Goal: Task Accomplishment & Management: Manage account settings

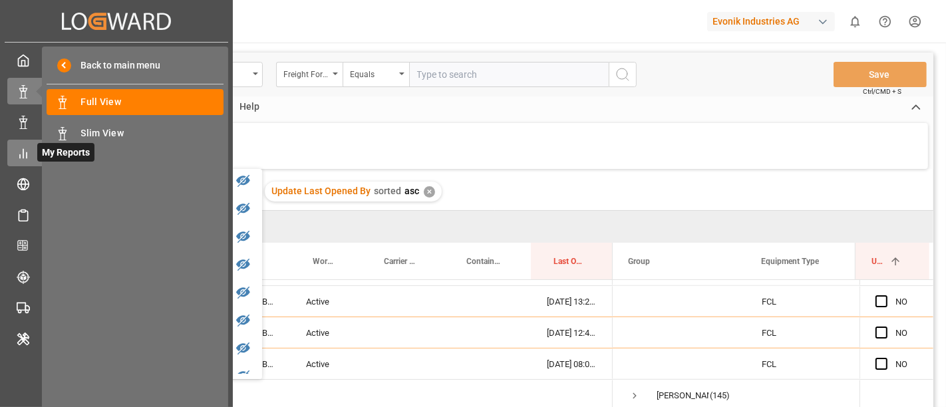
click at [25, 149] on icon at bounding box center [23, 153] width 13 height 13
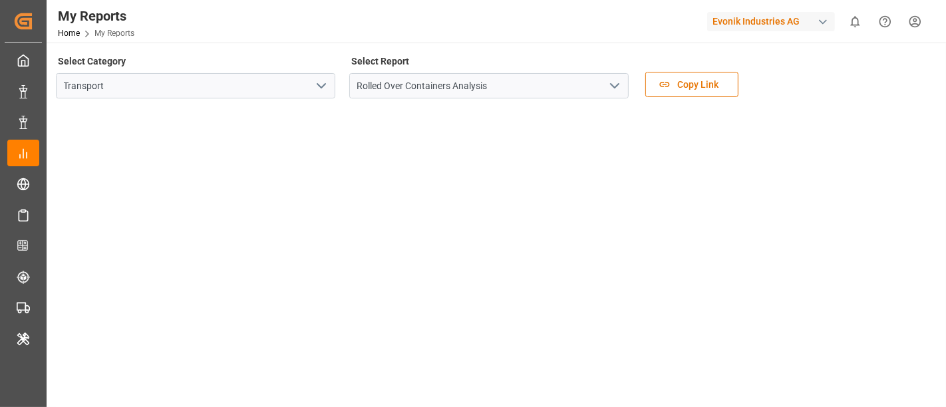
click at [738, 27] on div "Evonik Industries AG" at bounding box center [771, 21] width 128 height 19
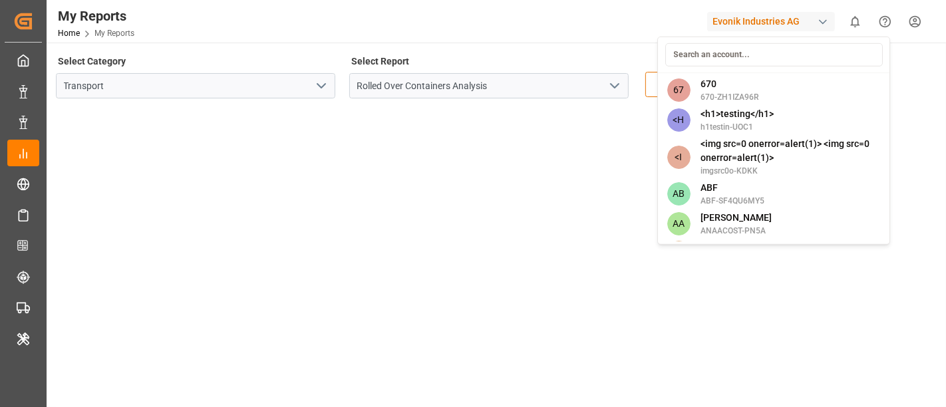
click at [721, 56] on input at bounding box center [775, 54] width 218 height 23
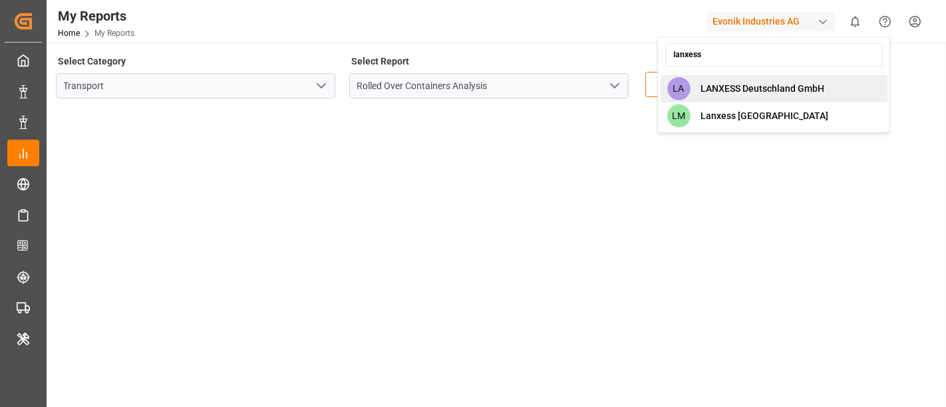
type input "lanxess"
click at [771, 93] on span "LANXESS Deutschland GmbH" at bounding box center [764, 89] width 124 height 14
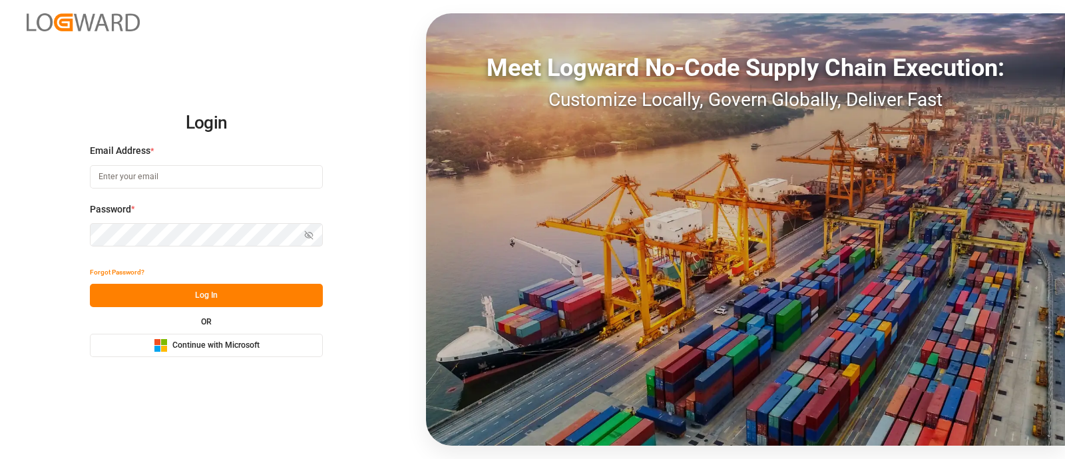
click at [205, 347] on span "Continue with Microsoft" at bounding box center [215, 345] width 87 height 12
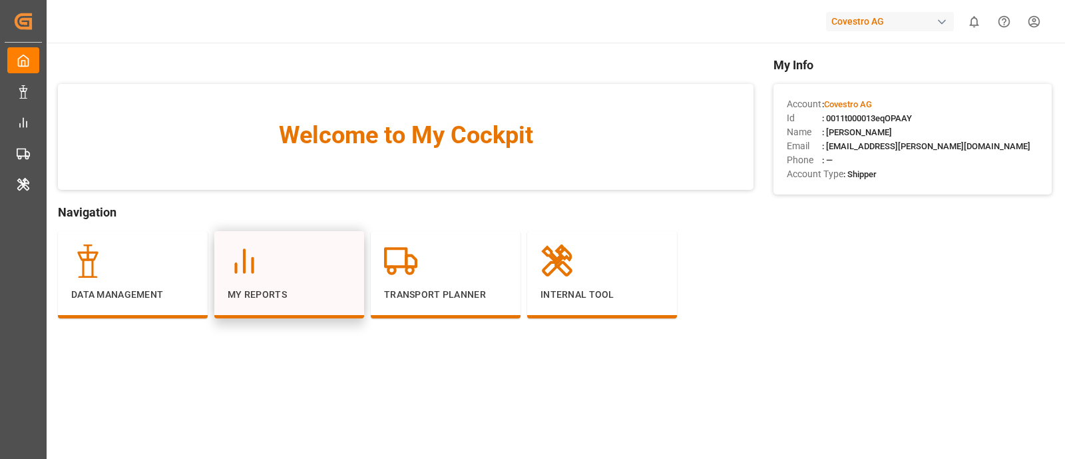
click at [276, 282] on div "My Reports" at bounding box center [289, 272] width 123 height 57
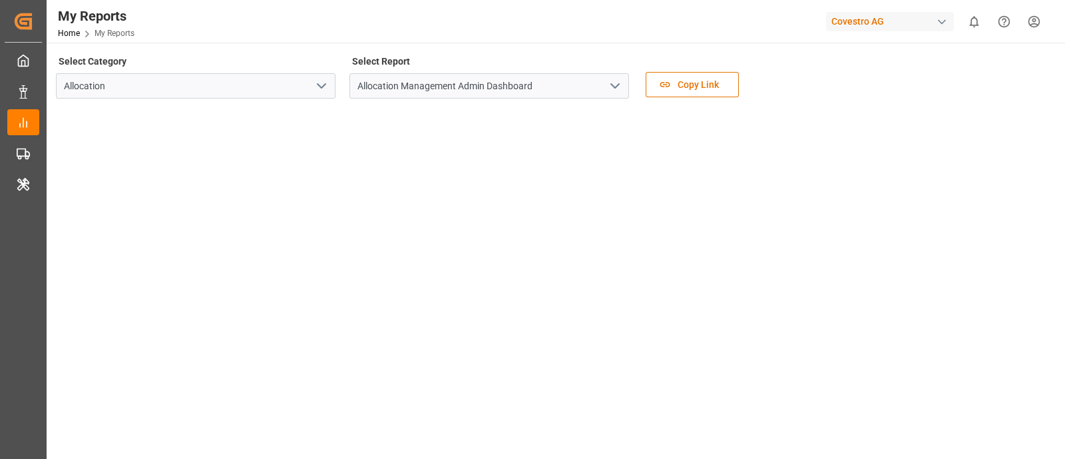
click at [616, 82] on icon "open menu" at bounding box center [615, 86] width 16 height 16
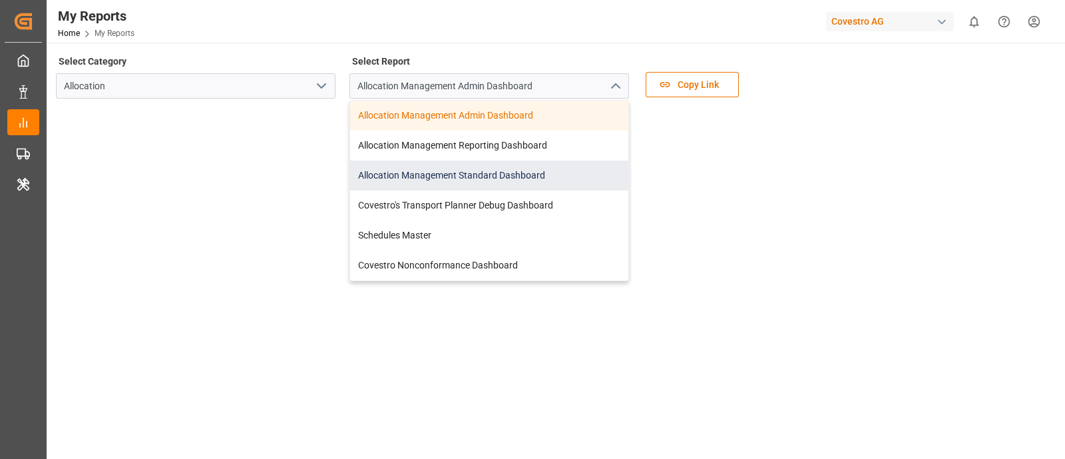
click at [539, 174] on div "Allocation Management Standard Dashboard" at bounding box center [489, 175] width 278 height 30
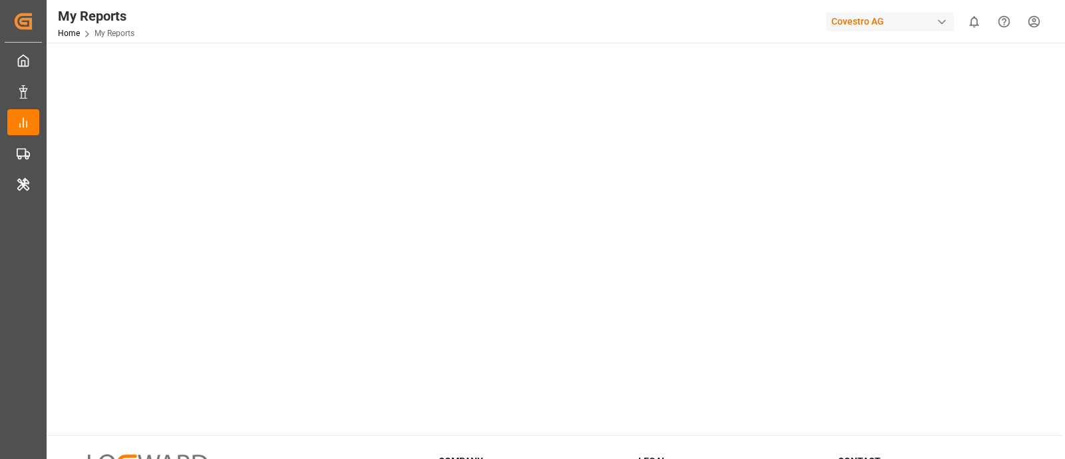
scroll to position [80, 0]
click at [873, 25] on div "Covestro AG" at bounding box center [890, 21] width 128 height 19
click at [946, 20] on html "Created by potrace 1.15, written by Peter Selinger 2001-2017 Created by potrace…" at bounding box center [532, 229] width 1065 height 459
click at [942, 20] on div "button" at bounding box center [941, 21] width 13 height 13
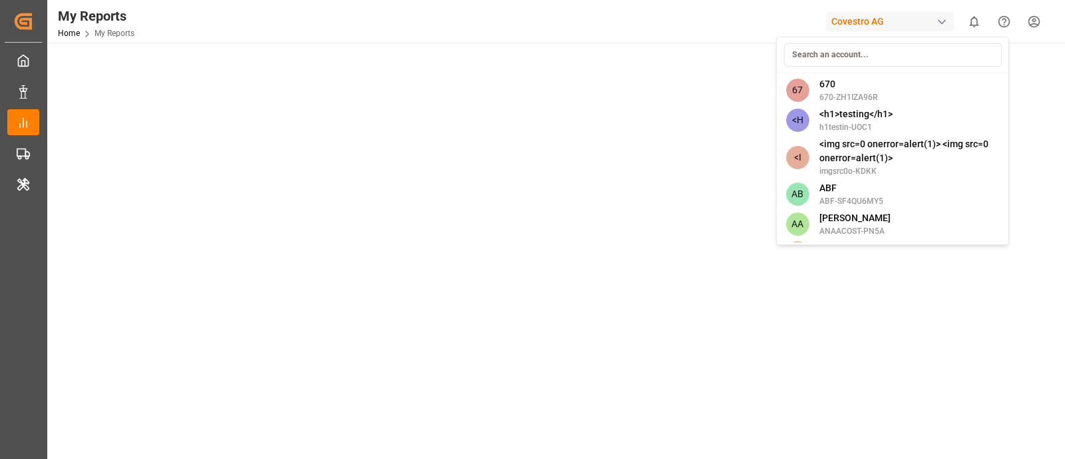
click at [857, 54] on input at bounding box center [892, 54] width 218 height 23
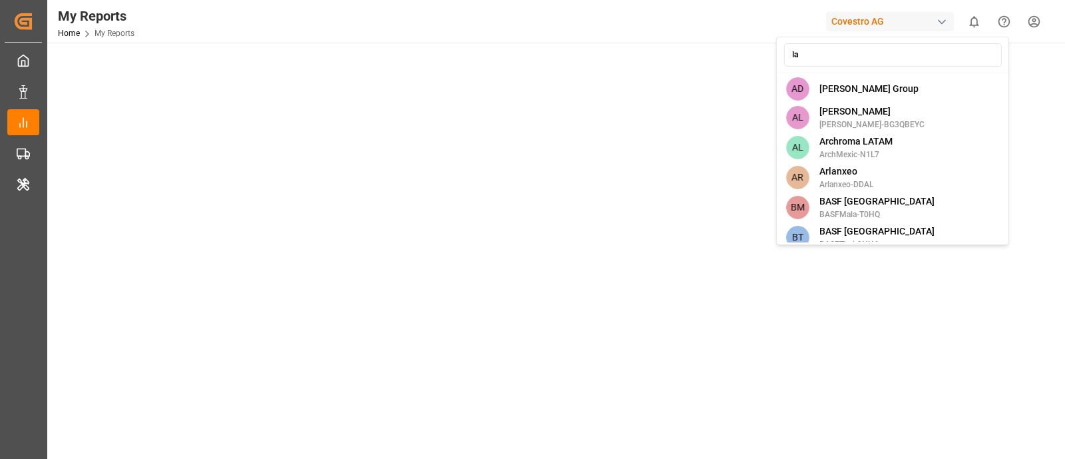
type input "lan"
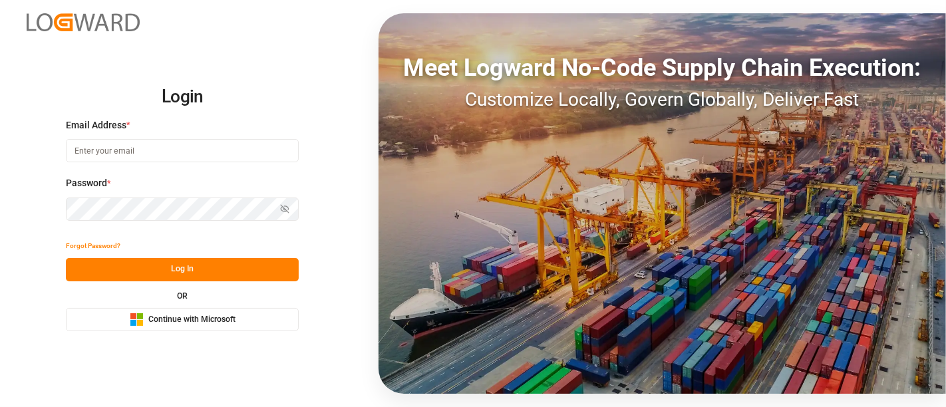
click at [243, 317] on button "Microsoft Logo Continue with Microsoft" at bounding box center [182, 319] width 233 height 23
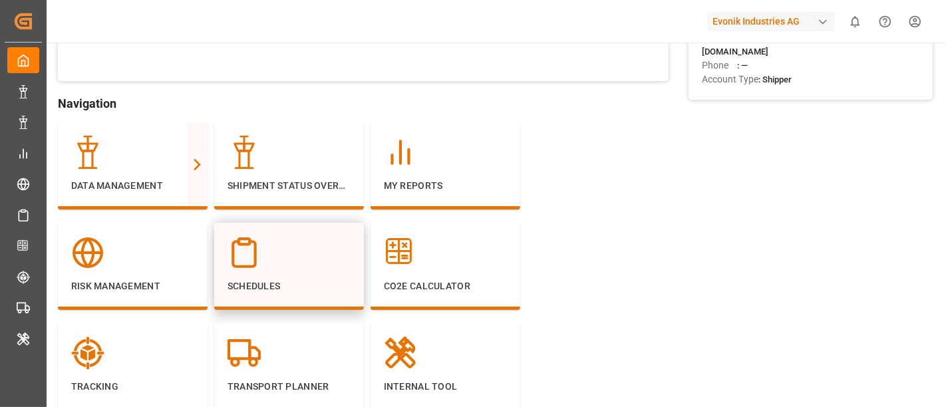
scroll to position [148, 0]
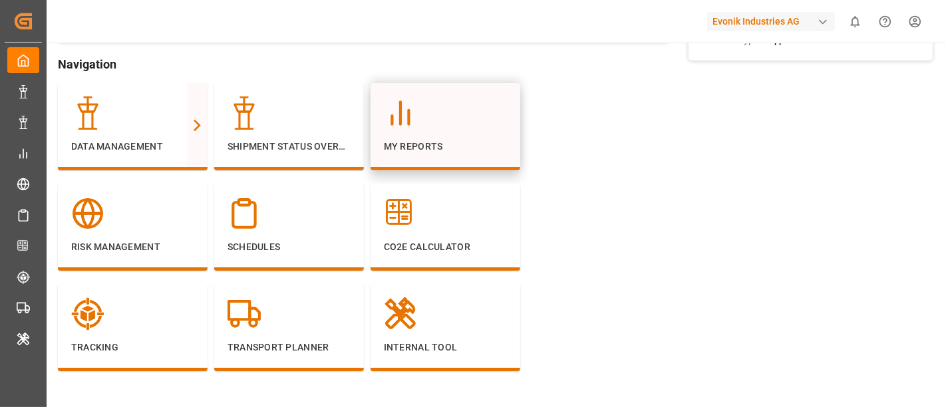
click at [417, 121] on div at bounding box center [445, 113] width 123 height 33
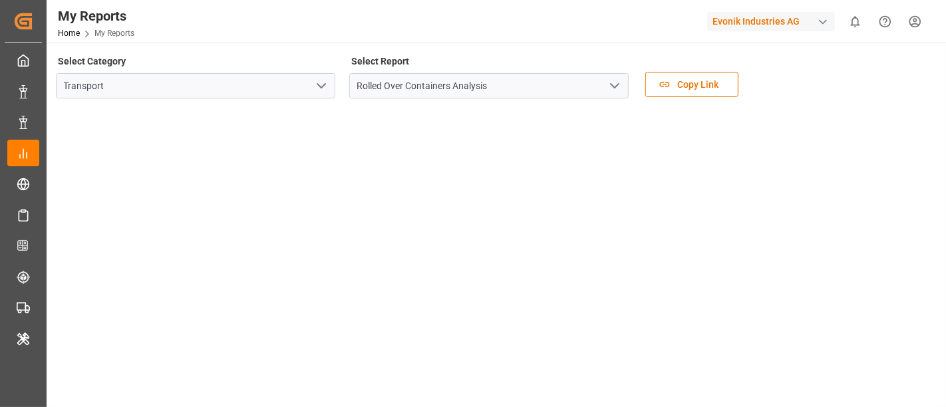
click at [324, 87] on icon "open menu" at bounding box center [321, 86] width 16 height 16
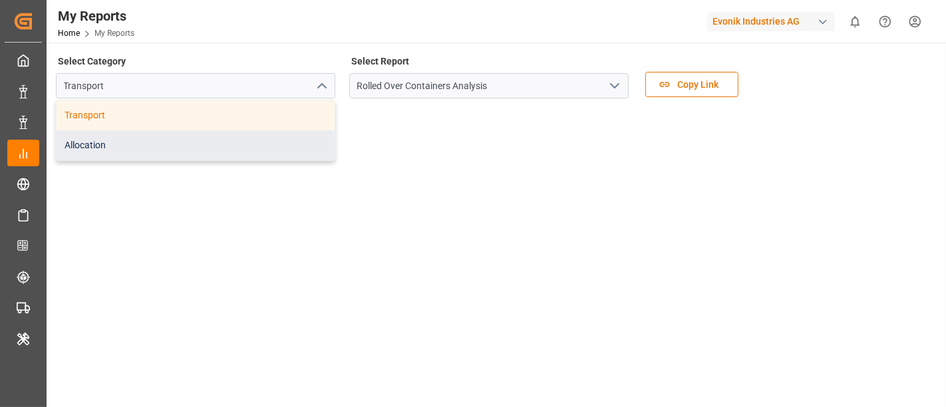
click at [266, 134] on div "Allocation" at bounding box center [196, 145] width 278 height 30
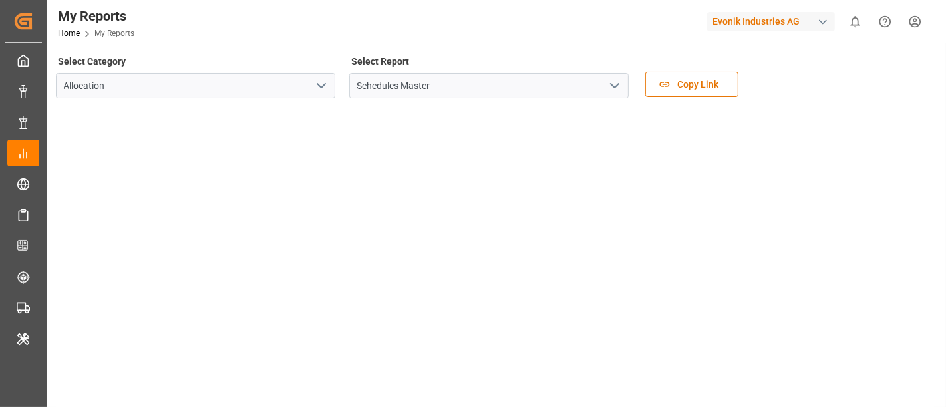
click at [608, 91] on icon "open menu" at bounding box center [615, 86] width 16 height 16
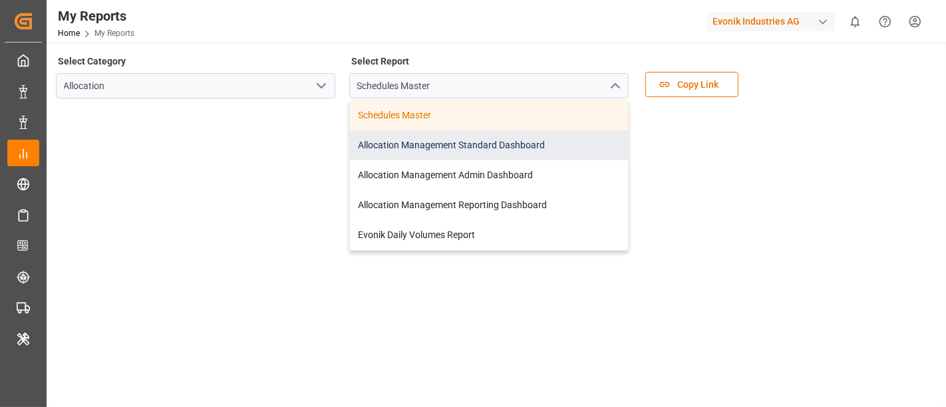
click at [514, 141] on div "Allocation Management Standard Dashboard" at bounding box center [489, 145] width 278 height 30
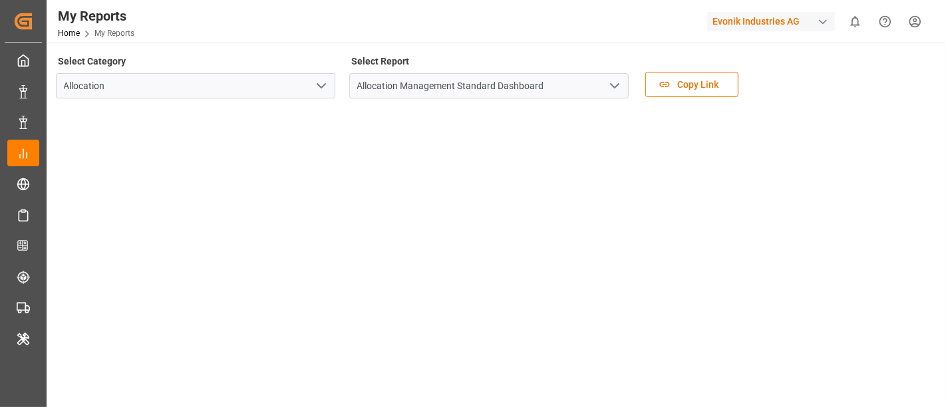
click at [616, 81] on icon "open menu" at bounding box center [615, 86] width 16 height 16
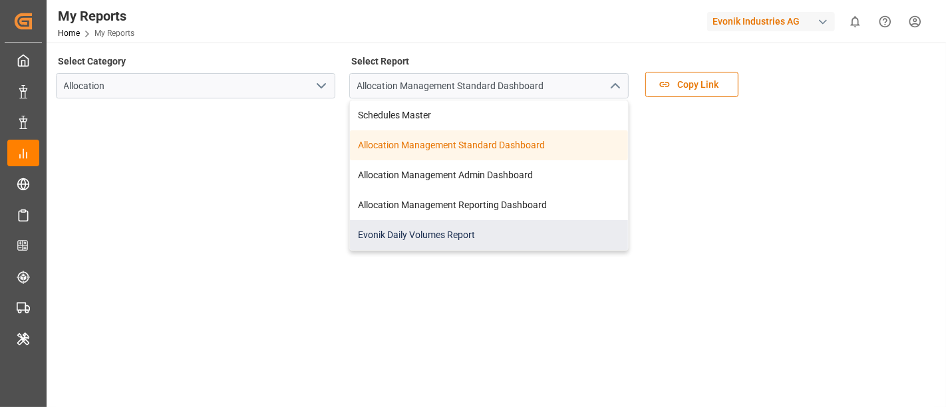
click at [446, 229] on div "Evonik Daily Volumes Report" at bounding box center [489, 235] width 278 height 30
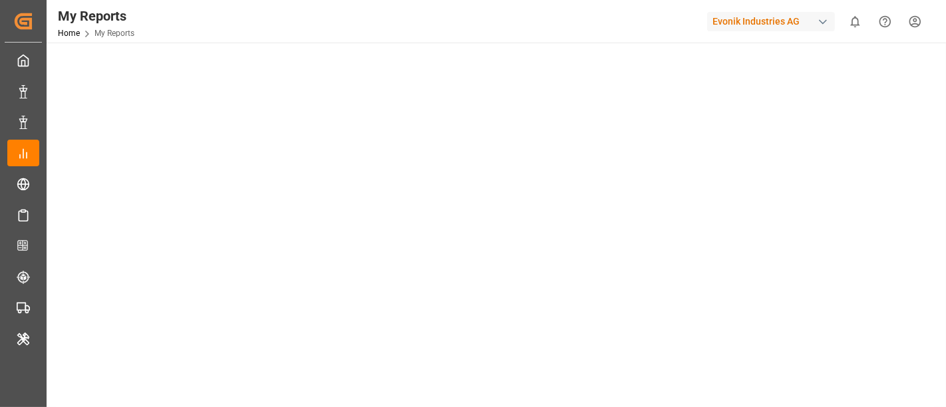
scroll to position [583, 0]
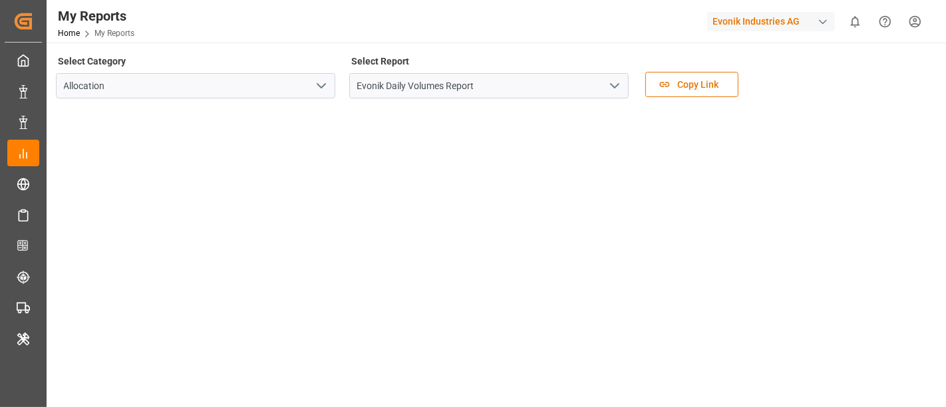
click at [615, 85] on icon "open menu" at bounding box center [615, 86] width 16 height 16
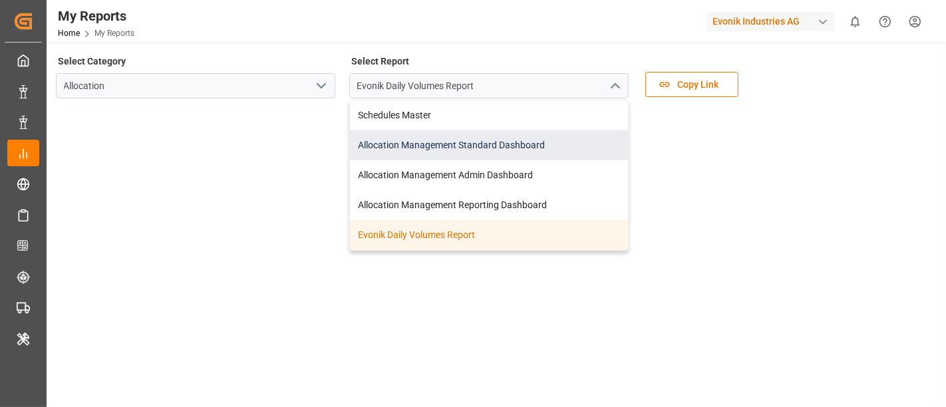
click at [487, 150] on div "Allocation Management Standard Dashboard" at bounding box center [489, 145] width 278 height 30
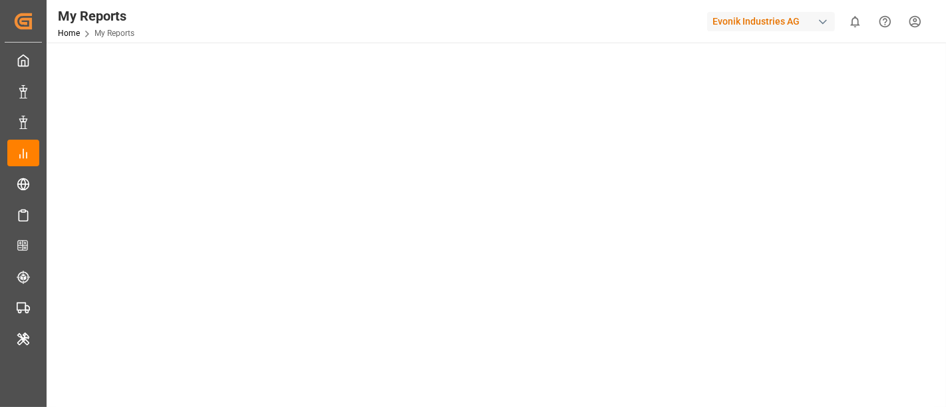
scroll to position [275, 0]
click at [76, 371] on div "Select Category Allocation Select Report Allocation Management Standard Dashboa…" at bounding box center [495, 152] width 897 height 769
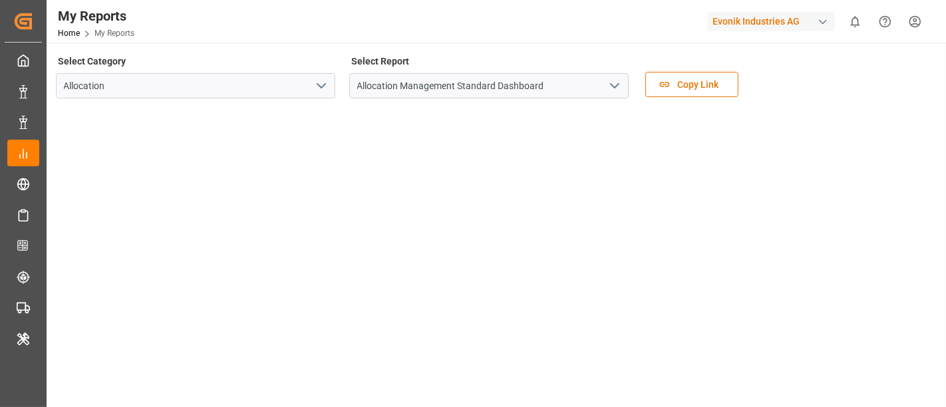
click at [798, 22] on div "Evonik Industries AG" at bounding box center [771, 21] width 128 height 19
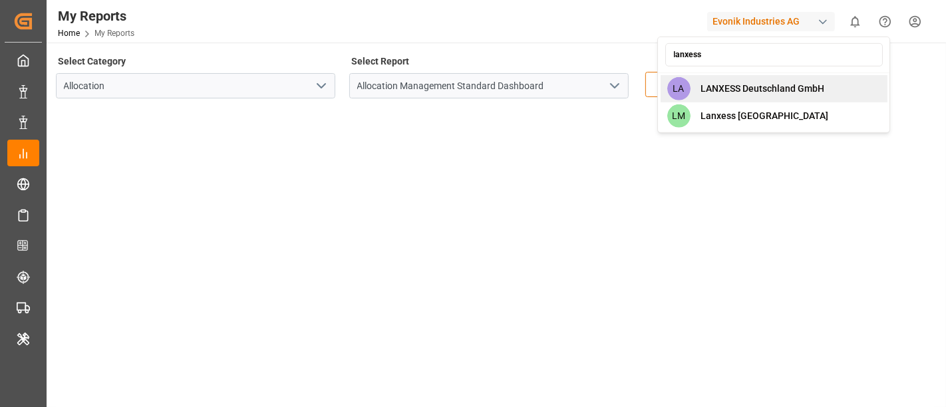
type input "lanxess"
click at [813, 90] on span "LANXESS Deutschland GmbH" at bounding box center [764, 89] width 124 height 14
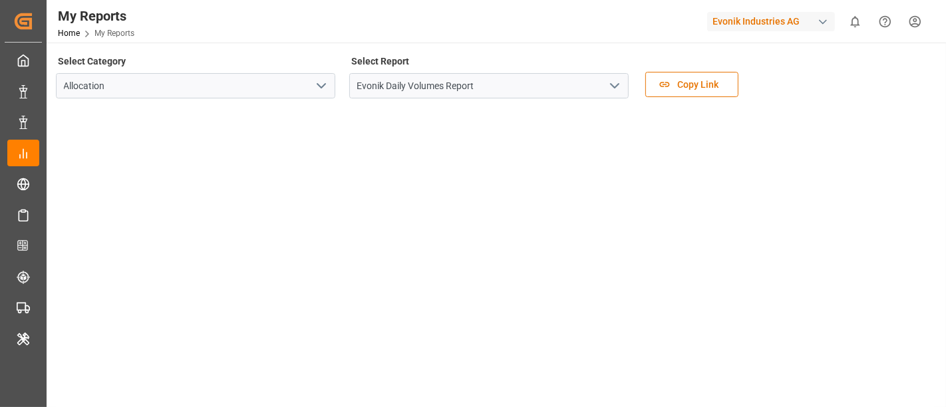
scroll to position [583, 0]
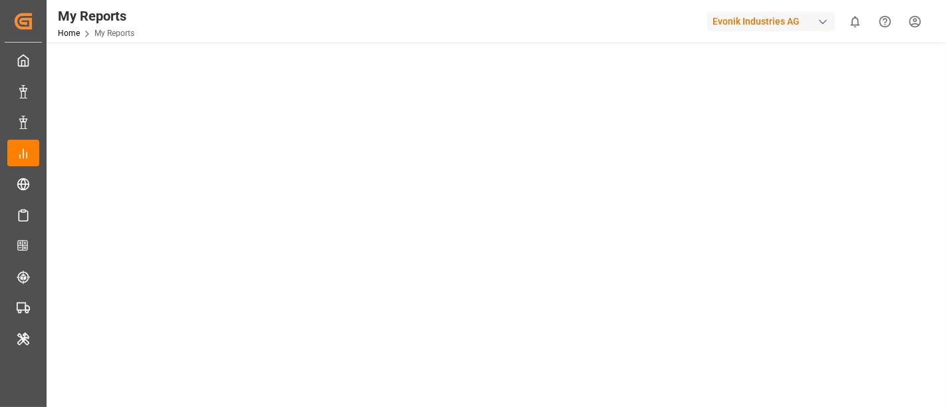
click at [745, 23] on div "Evonik Industries AG" at bounding box center [771, 21] width 128 height 19
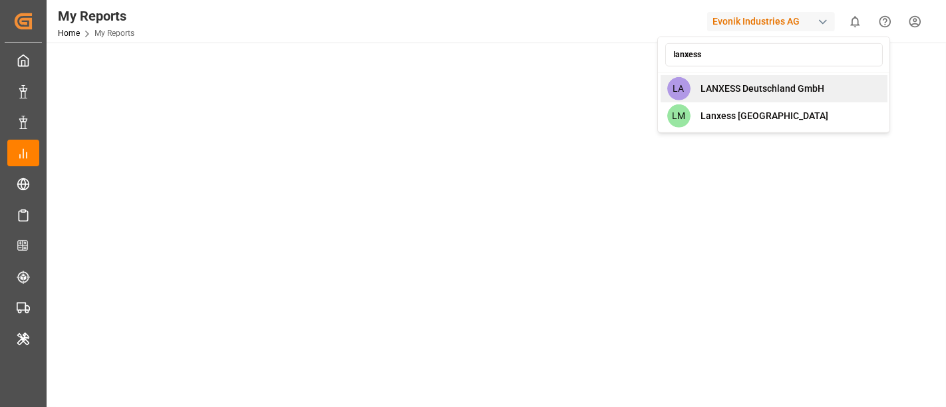
type input "lanxess"
click at [749, 87] on span "LANXESS Deutschland GmbH" at bounding box center [764, 89] width 124 height 14
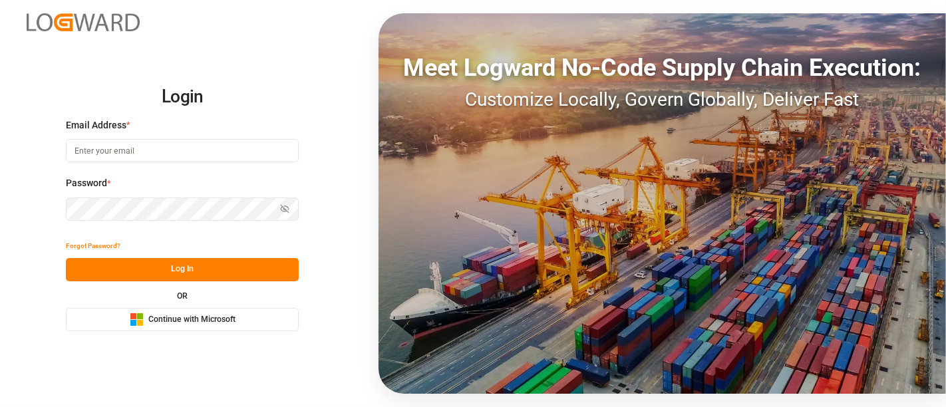
click at [202, 313] on div "Microsoft Logo Continue with Microsoft" at bounding box center [183, 320] width 106 height 14
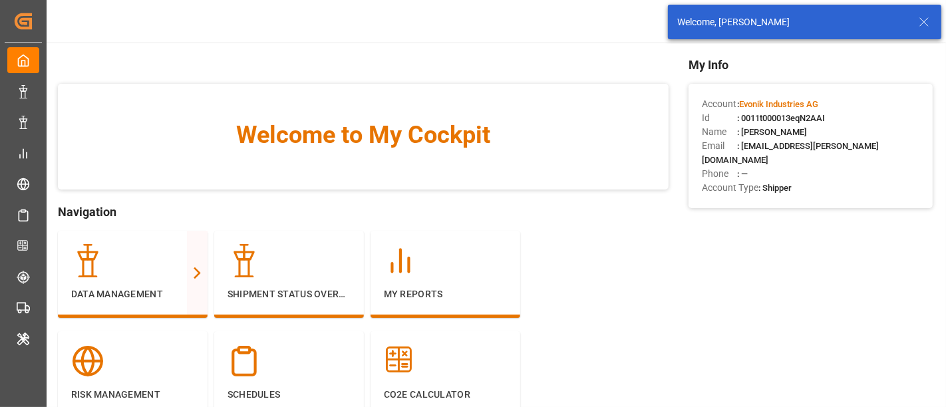
click at [77, 118] on div "Welcome to My Cockpit" at bounding box center [363, 137] width 611 height 106
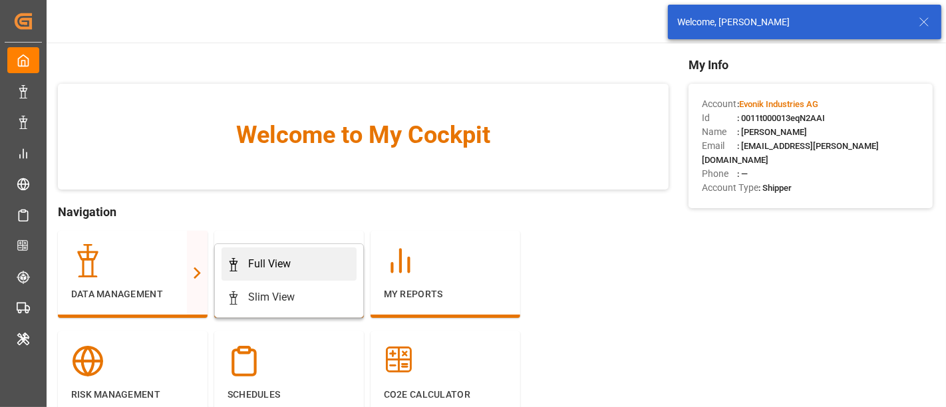
click at [256, 258] on div "Full View" at bounding box center [269, 264] width 43 height 16
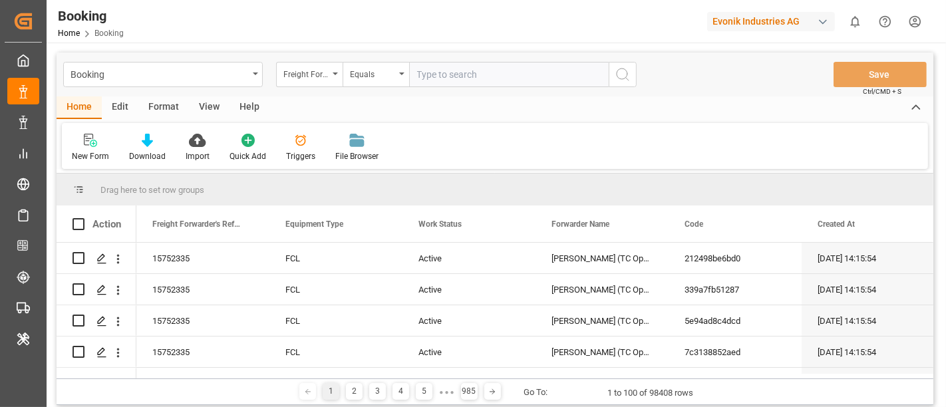
click at [120, 20] on div "Booking" at bounding box center [91, 16] width 66 height 20
click at [156, 99] on div "Format" at bounding box center [163, 108] width 51 height 23
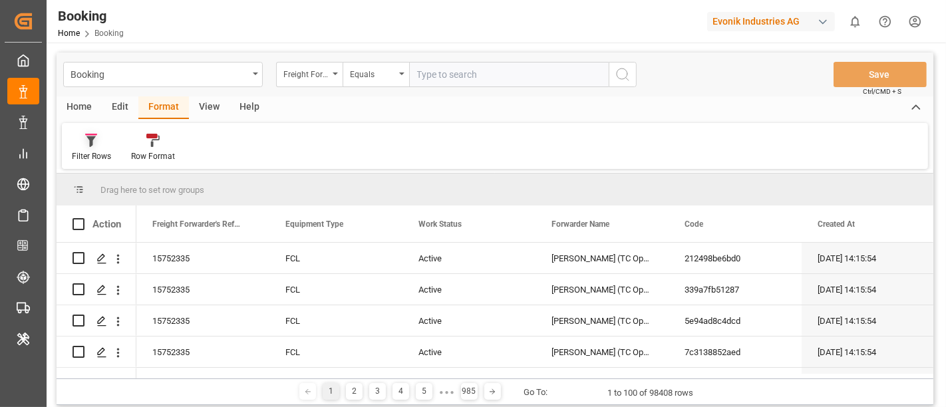
click at [93, 158] on div "Filter Rows" at bounding box center [91, 156] width 39 height 12
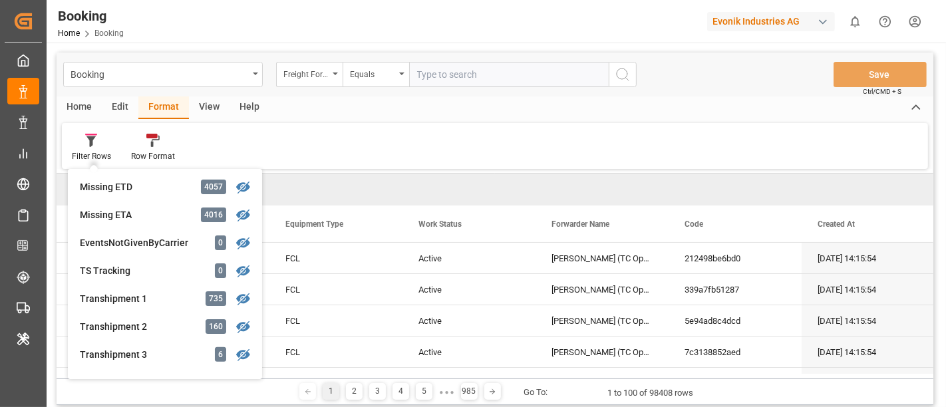
scroll to position [369, 0]
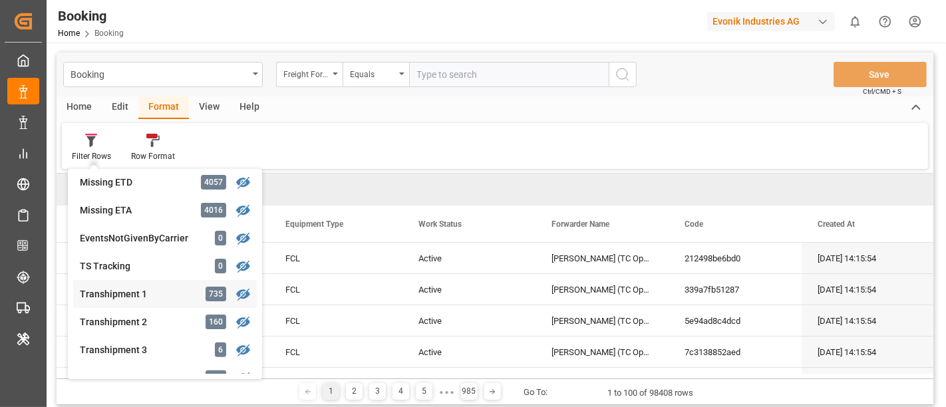
click at [176, 293] on div "Transhipment 1" at bounding box center [138, 295] width 116 height 14
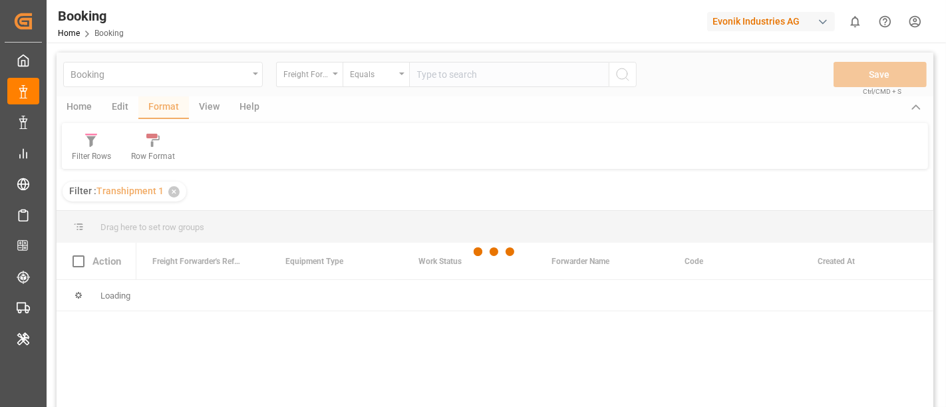
click at [206, 109] on div at bounding box center [495, 252] width 877 height 399
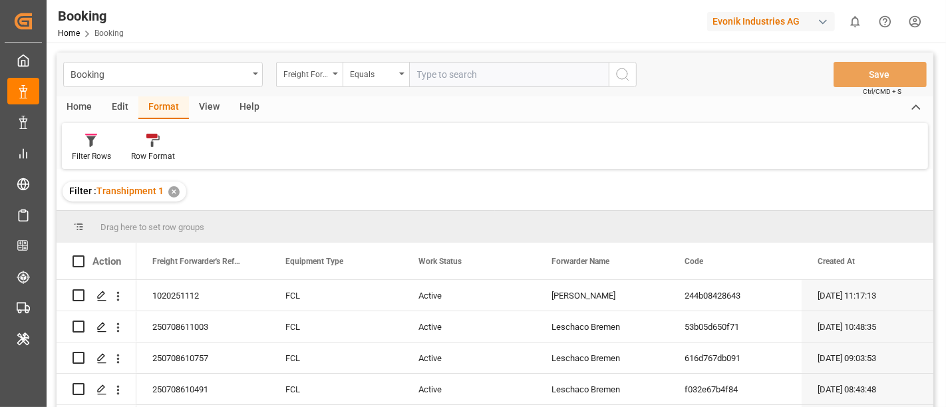
click at [206, 109] on div "View" at bounding box center [209, 108] width 41 height 23
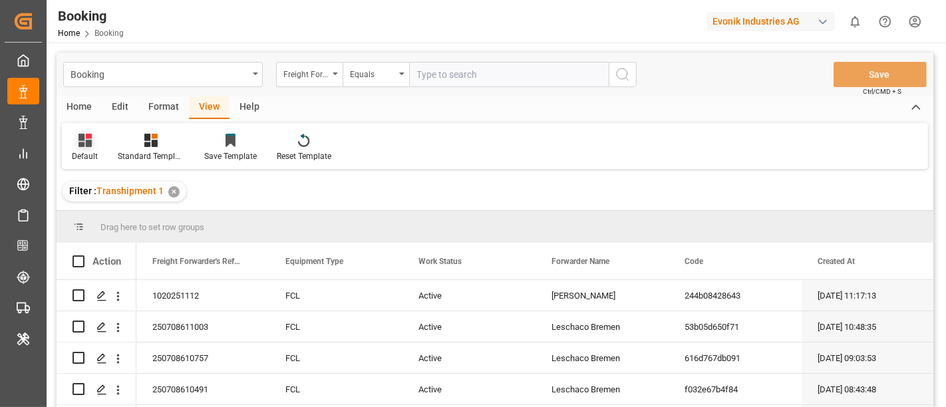
click at [90, 147] on div "Default" at bounding box center [85, 147] width 46 height 29
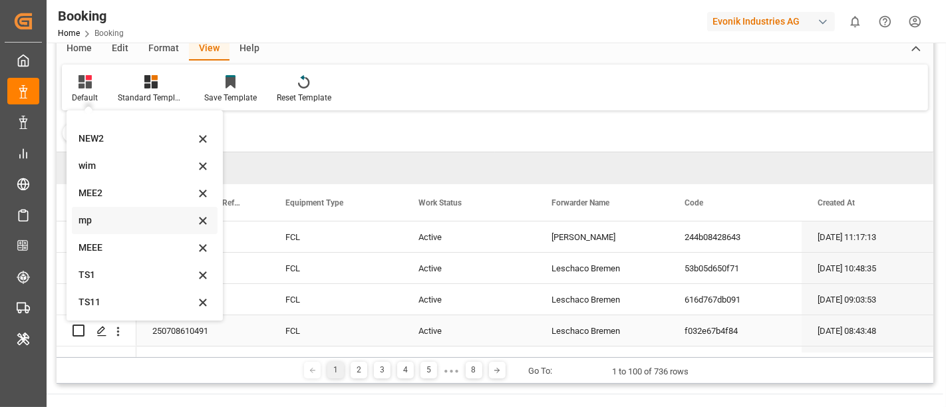
scroll to position [48, 0]
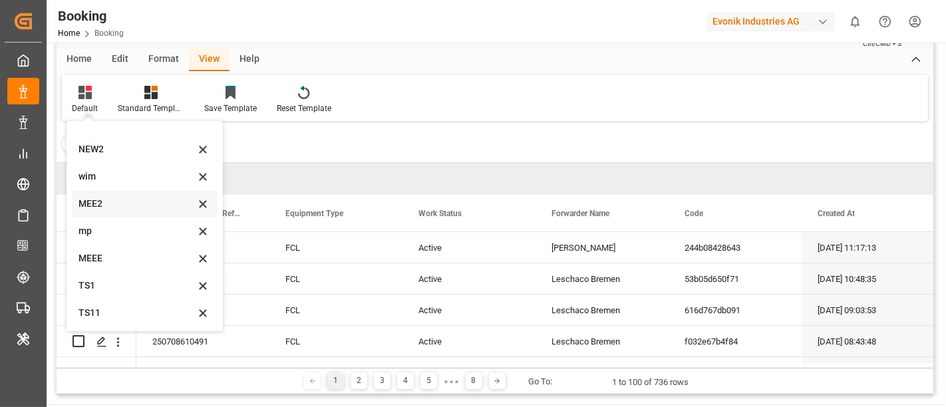
click at [138, 198] on div "MEE2" at bounding box center [137, 204] width 116 height 14
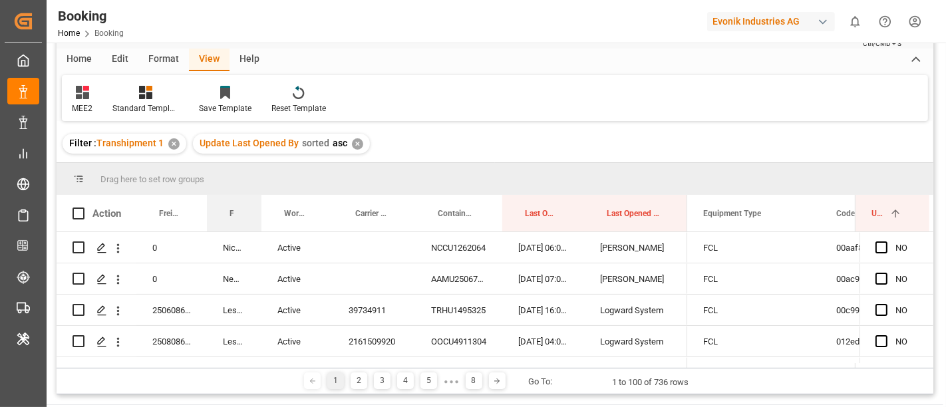
drag, startPoint x: 287, startPoint y: 198, endPoint x: 258, endPoint y: 193, distance: 29.1
click at [258, 193] on div "Drag here to set row groups Drag here to set column labels Action Freight Forwa…" at bounding box center [495, 265] width 877 height 205
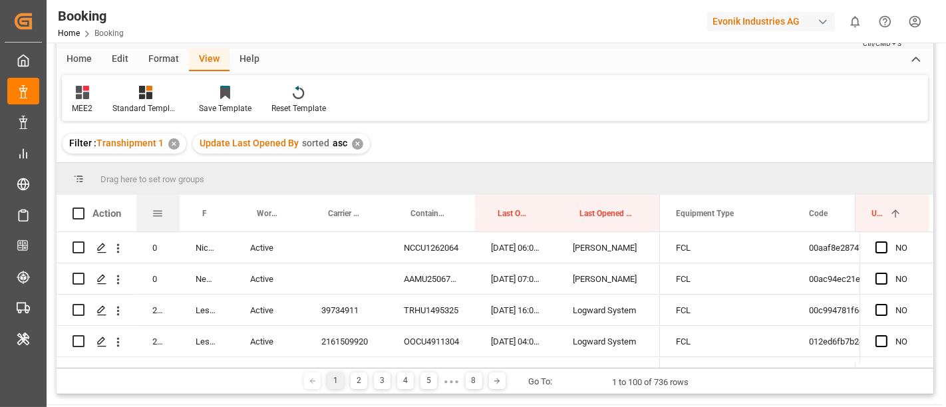
drag, startPoint x: 205, startPoint y: 196, endPoint x: 178, endPoint y: 194, distance: 27.4
click at [178, 195] on div at bounding box center [179, 213] width 5 height 37
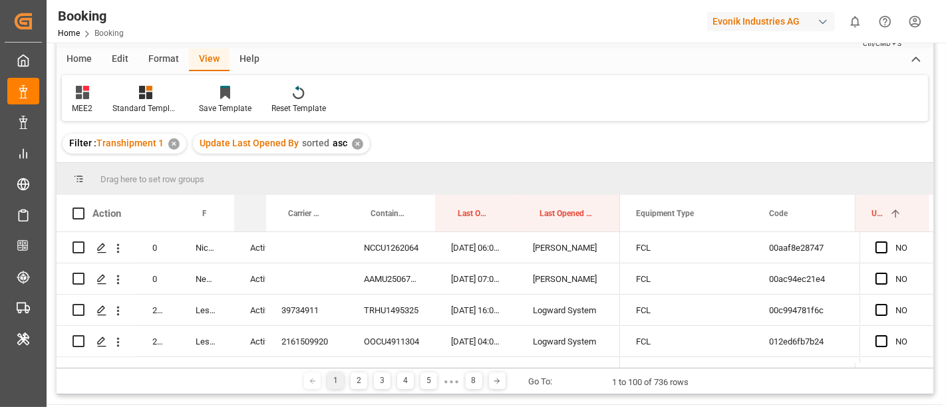
drag, startPoint x: 305, startPoint y: 204, endPoint x: 262, endPoint y: 200, distance: 43.4
click at [262, 200] on div "Work Status" at bounding box center [250, 213] width 32 height 37
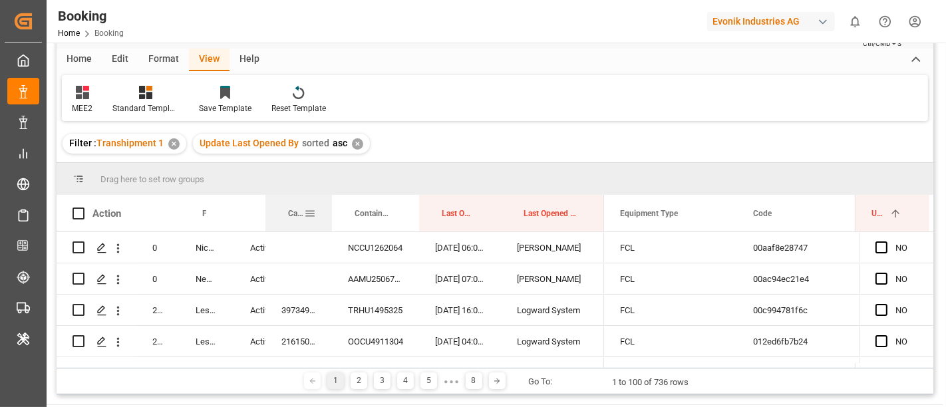
drag, startPoint x: 347, startPoint y: 204, endPoint x: 331, endPoint y: 202, distance: 16.0
click at [331, 202] on div at bounding box center [331, 213] width 5 height 37
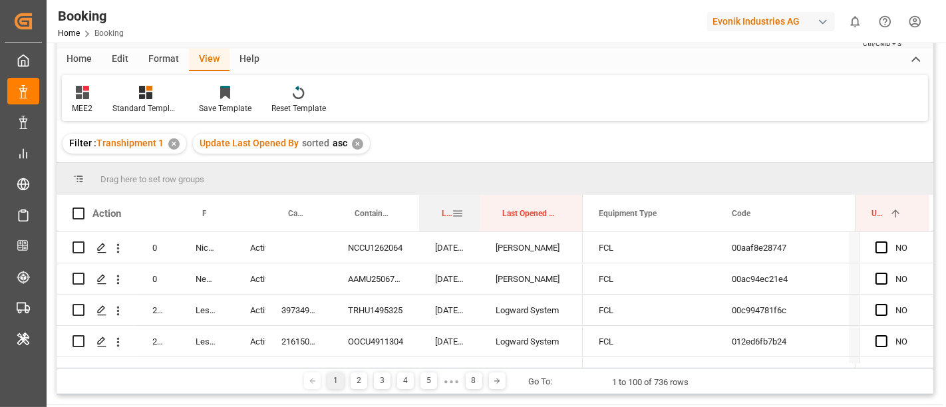
drag, startPoint x: 499, startPoint y: 206, endPoint x: 477, endPoint y: 205, distance: 21.3
click at [477, 205] on div at bounding box center [479, 213] width 5 height 37
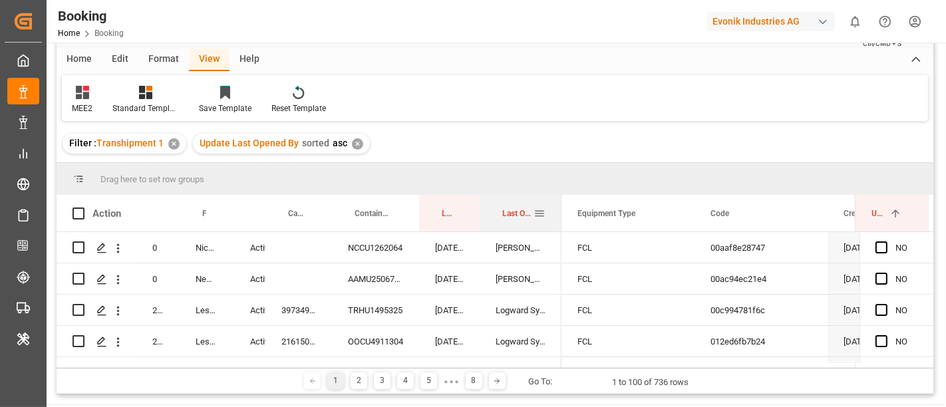
drag, startPoint x: 581, startPoint y: 202, endPoint x: 560, endPoint y: 202, distance: 20.6
click at [560, 202] on div at bounding box center [561, 213] width 5 height 37
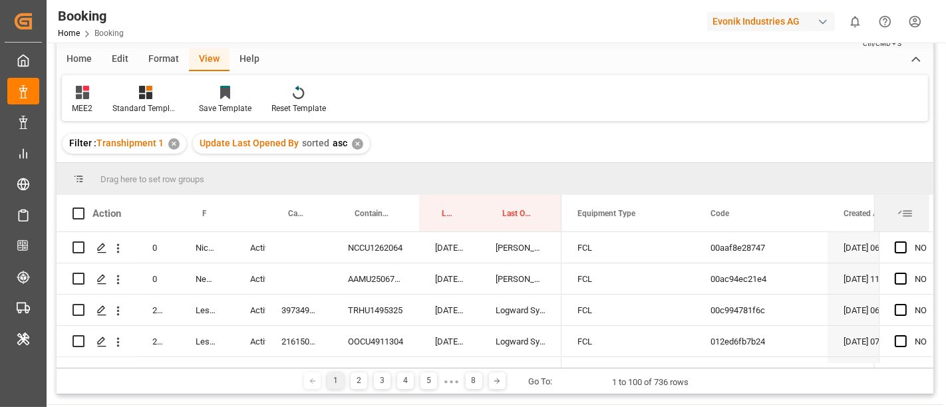
drag, startPoint x: 856, startPoint y: 201, endPoint x: 875, endPoint y: 198, distance: 19.5
click at [875, 198] on div at bounding box center [875, 213] width 5 height 37
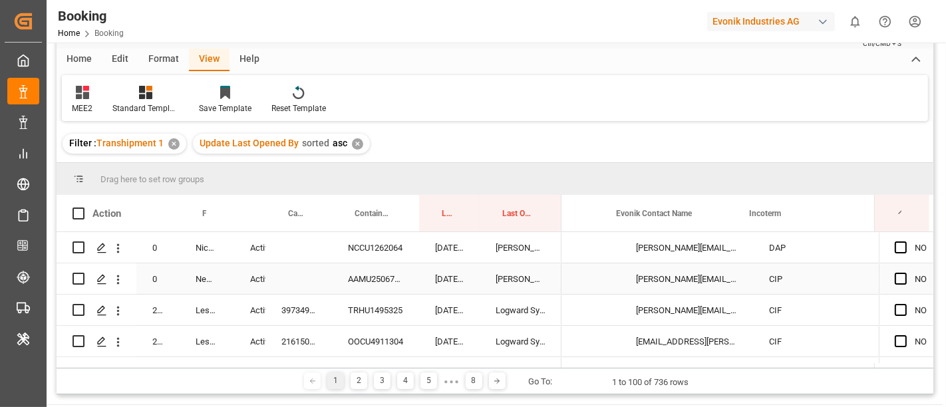
scroll to position [0, 2006]
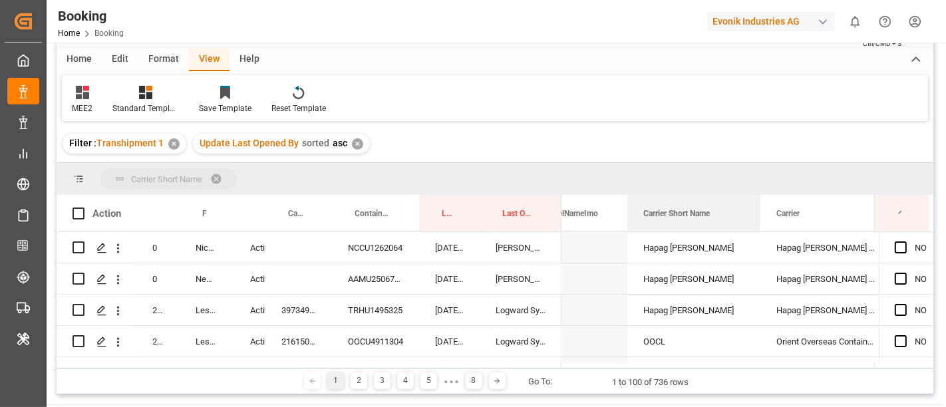
drag, startPoint x: 664, startPoint y: 211, endPoint x: 658, endPoint y: 176, distance: 35.0
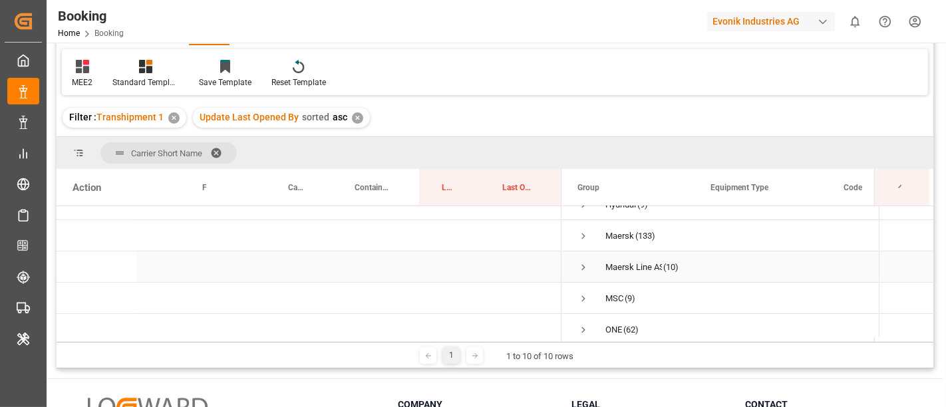
click at [582, 265] on span "Press SPACE to select this row." at bounding box center [584, 268] width 12 height 12
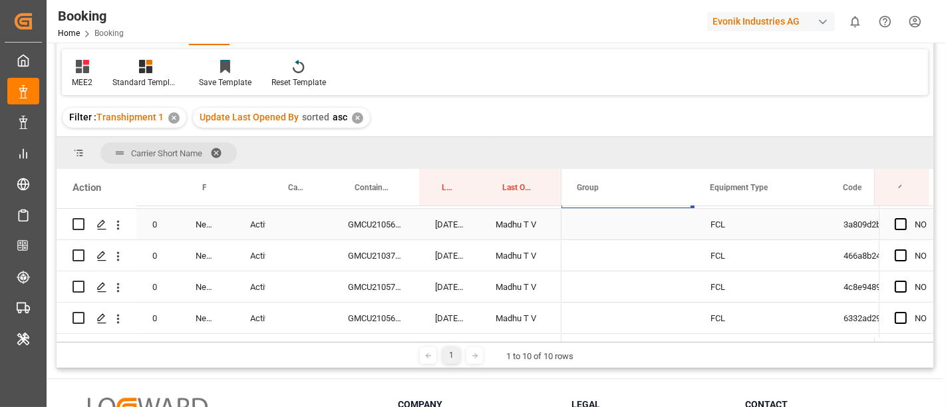
click at [381, 227] on div "GMCU2105653" at bounding box center [375, 224] width 87 height 31
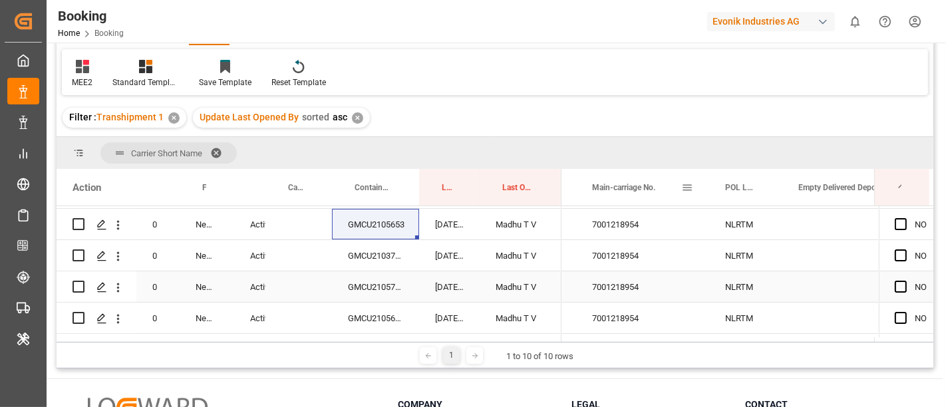
click at [686, 186] on span at bounding box center [688, 188] width 12 height 12
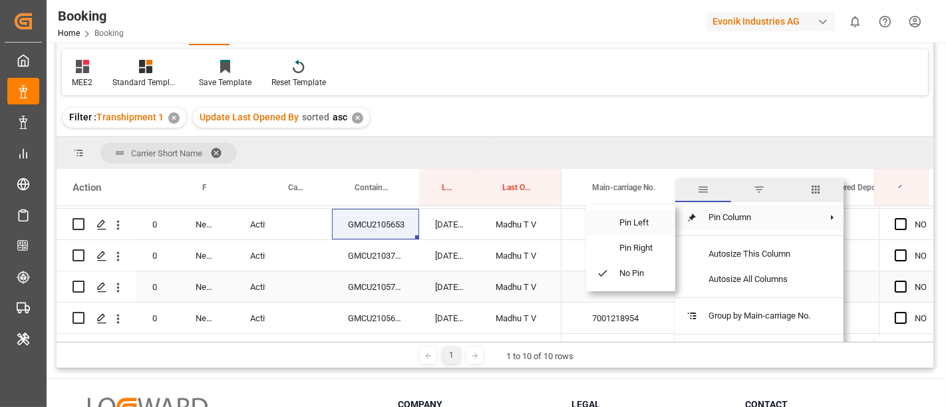
click at [645, 229] on span "Pin Left" at bounding box center [637, 222] width 56 height 25
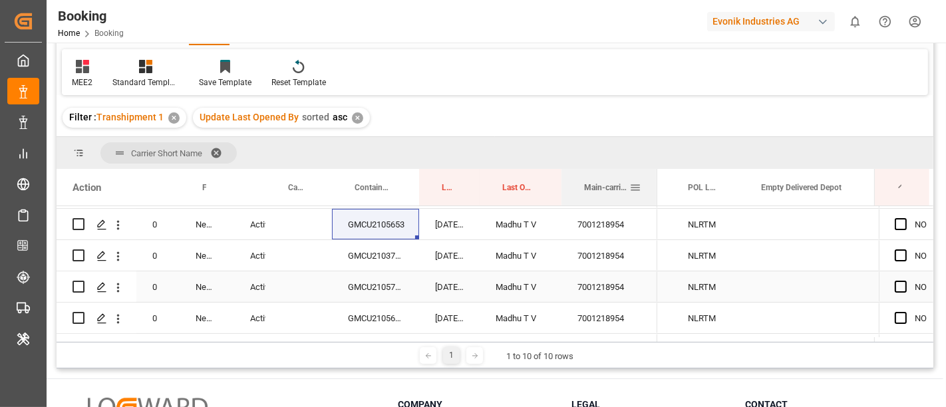
drag, startPoint x: 692, startPoint y: 176, endPoint x: 653, endPoint y: 185, distance: 39.7
click at [652, 176] on div "Main-carriage No." at bounding box center [610, 187] width 96 height 37
click at [602, 221] on div "7001218954" at bounding box center [609, 224] width 94 height 31
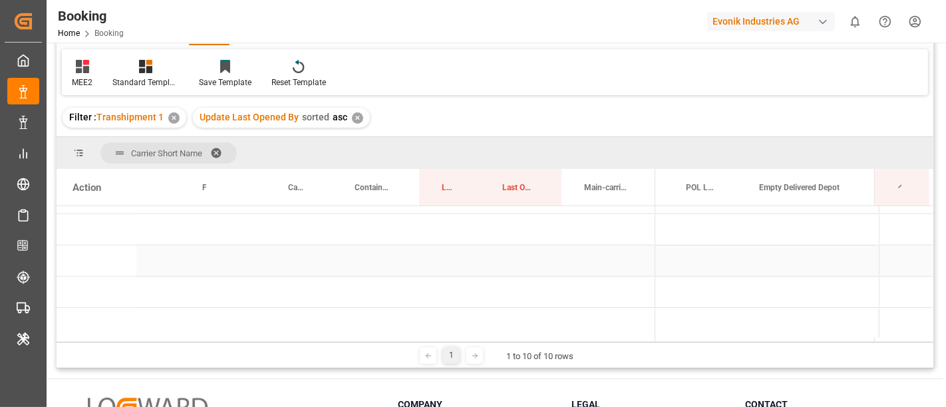
scroll to position [128, 0]
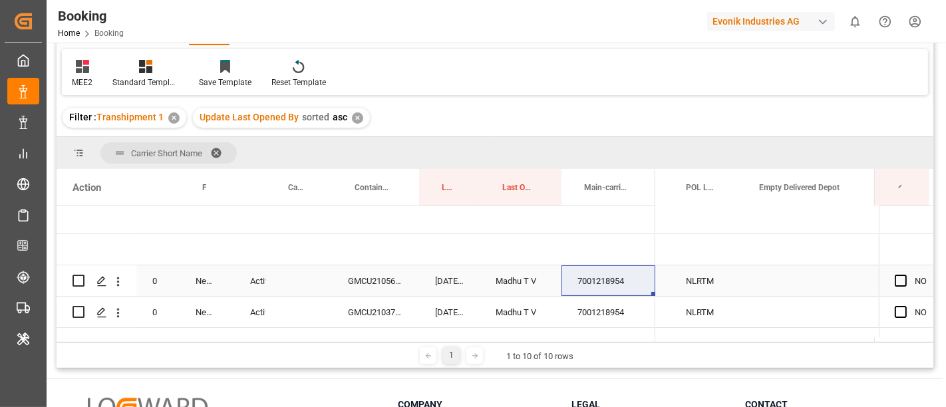
click at [354, 284] on div "GMCU2105653" at bounding box center [375, 281] width 87 height 31
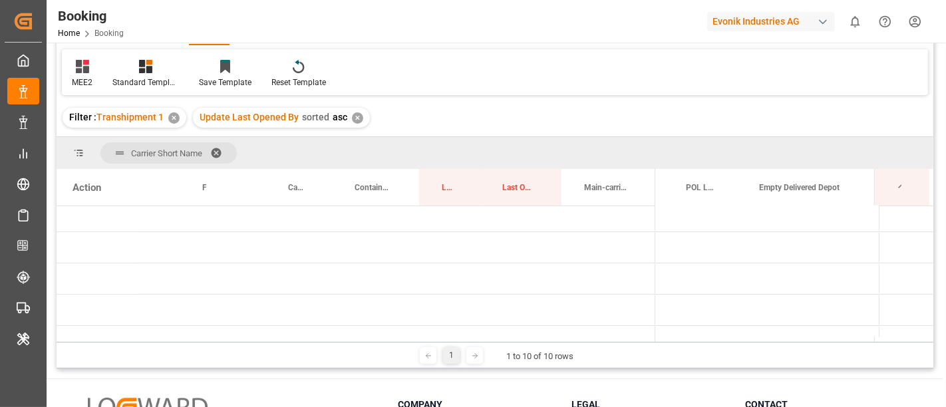
scroll to position [0, 0]
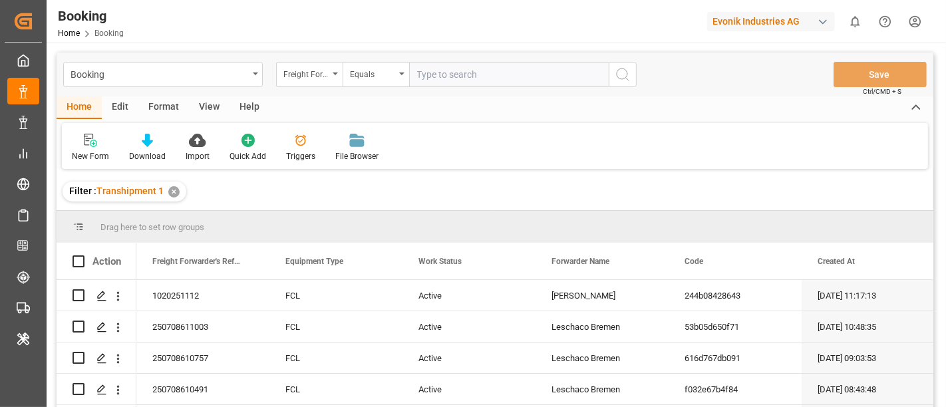
click at [313, 85] on div "Freight Forwarder's Reference No." at bounding box center [309, 74] width 67 height 25
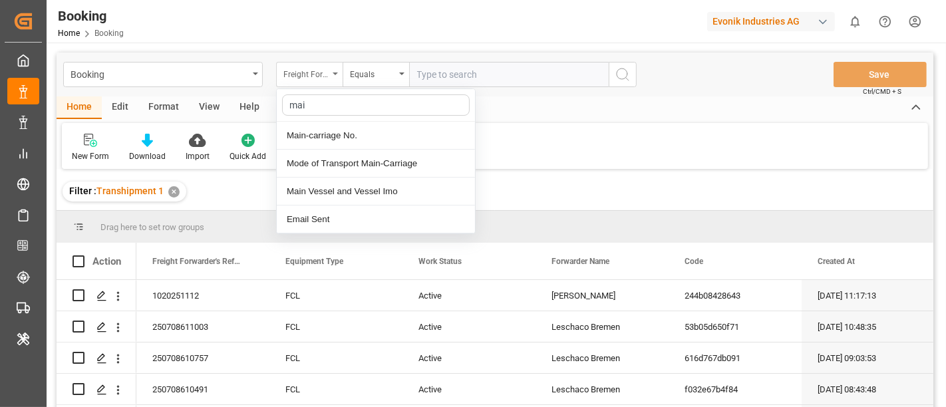
type input "main"
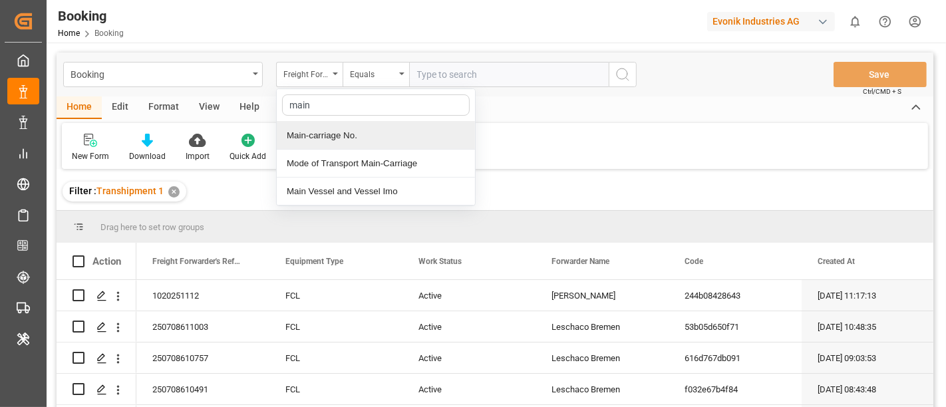
click at [403, 136] on div "Main-carriage No." at bounding box center [376, 136] width 198 height 28
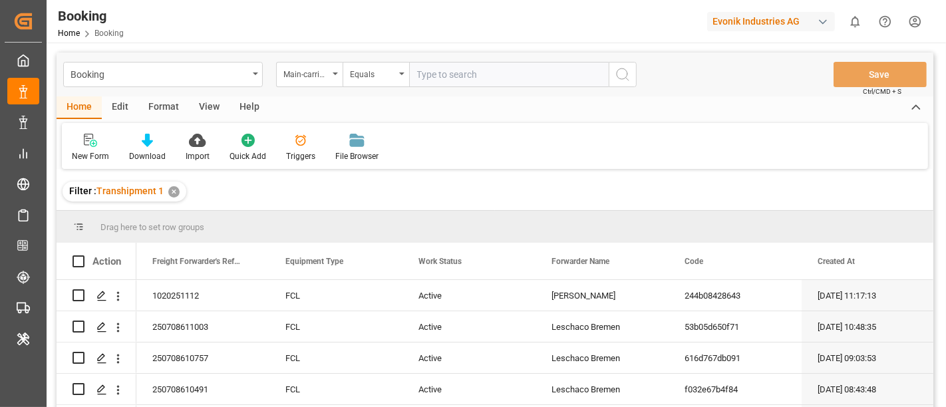
click at [441, 75] on input "text" at bounding box center [509, 74] width 200 height 25
paste input "7001218954"
type input "7001218954"
click at [624, 74] on icon "search button" at bounding box center [623, 75] width 16 height 16
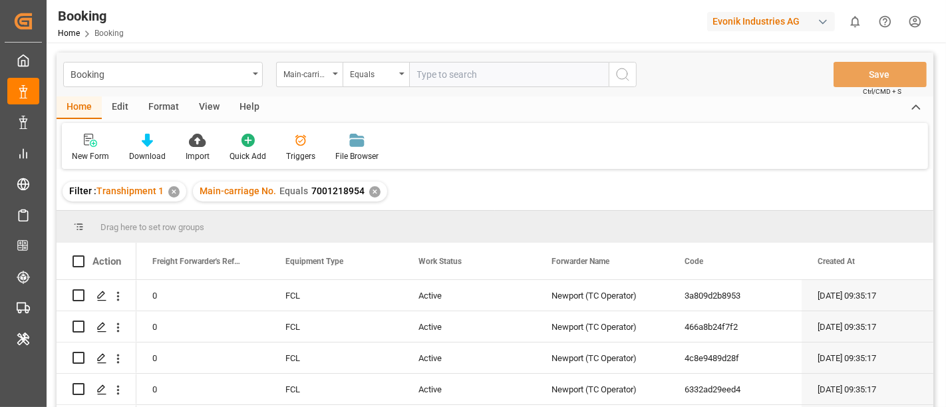
click at [172, 192] on div "✕" at bounding box center [173, 191] width 11 height 11
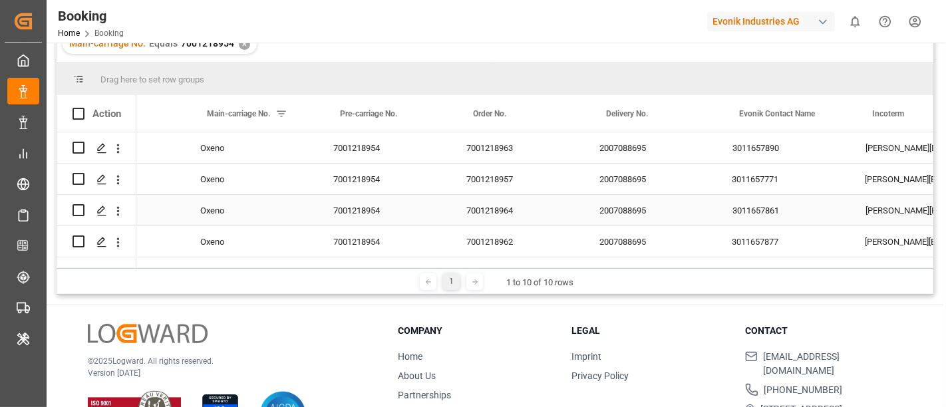
scroll to position [0, 1816]
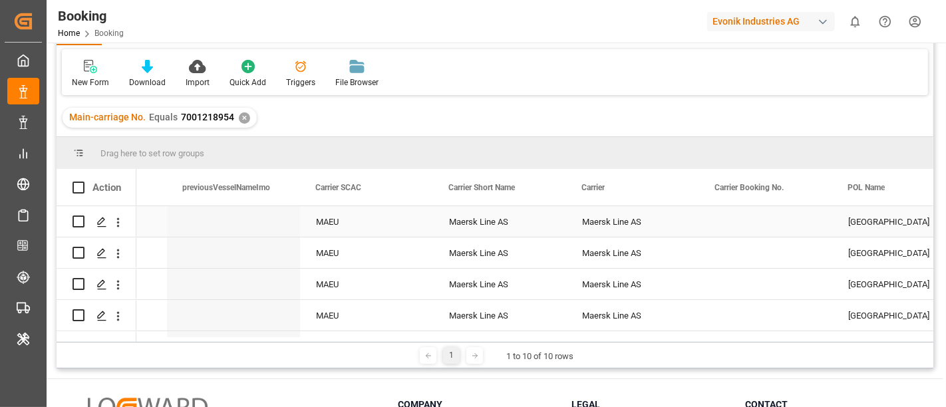
click at [340, 222] on div "MAEU" at bounding box center [366, 221] width 133 height 31
click at [120, 225] on icon "open menu" at bounding box center [118, 223] width 14 height 14
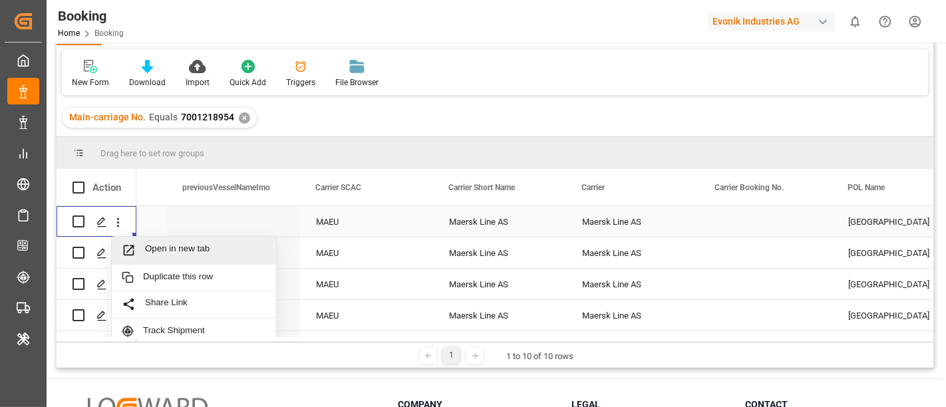
click at [147, 244] on span "Open in new tab" at bounding box center [205, 251] width 121 height 14
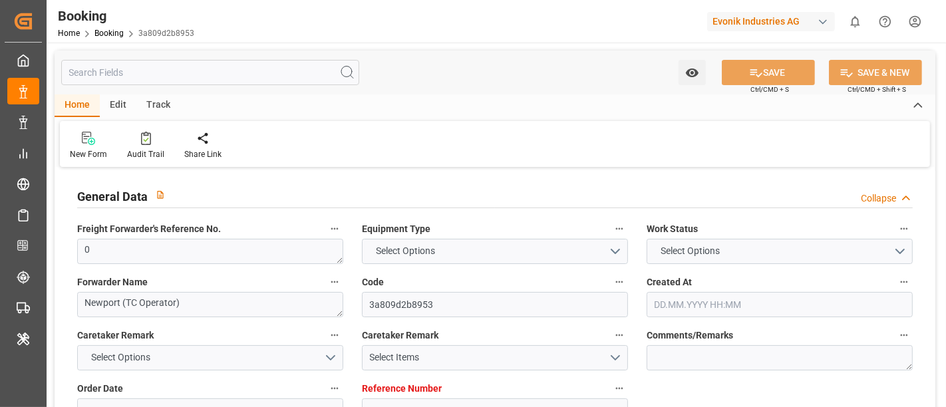
type input "7001218963"
type input "9619995"
type input "Maersk Line AS"
type input "NLRTM"
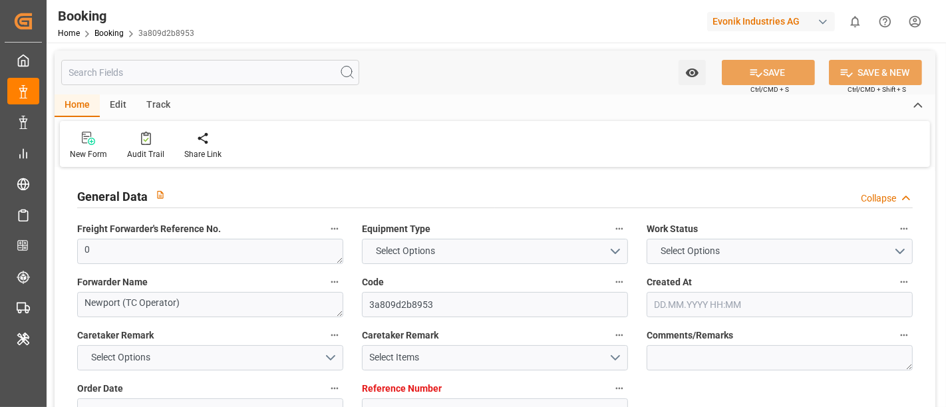
type input "THLCH"
type input "MYTPP"
type input "0"
type input "10.07.2025 09:35"
type input "[DATE]"
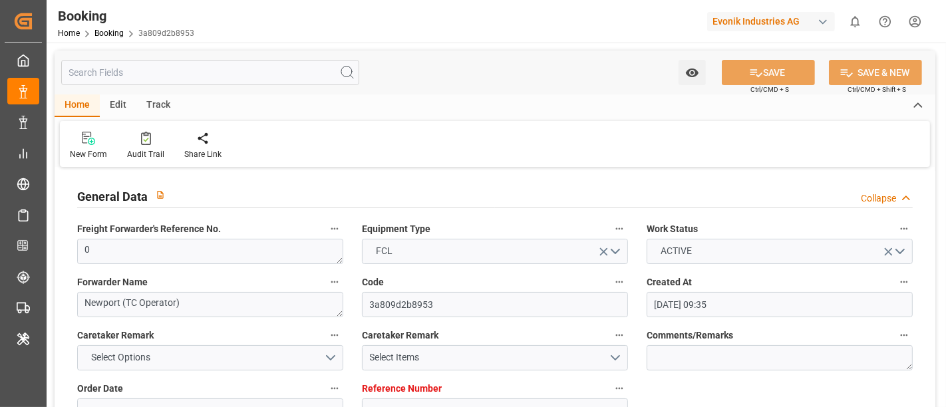
type input "[DATE]"
type input "11.08.2025 00:00"
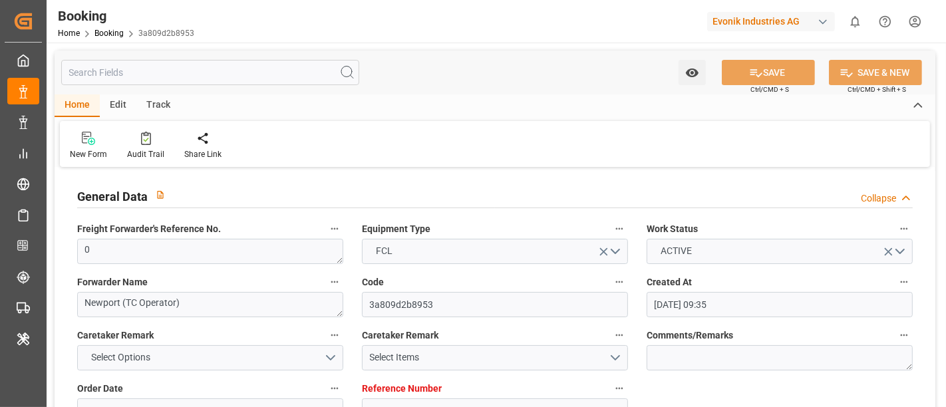
type input "07.08.2025 00:00"
type input "[DATE] 00:00"
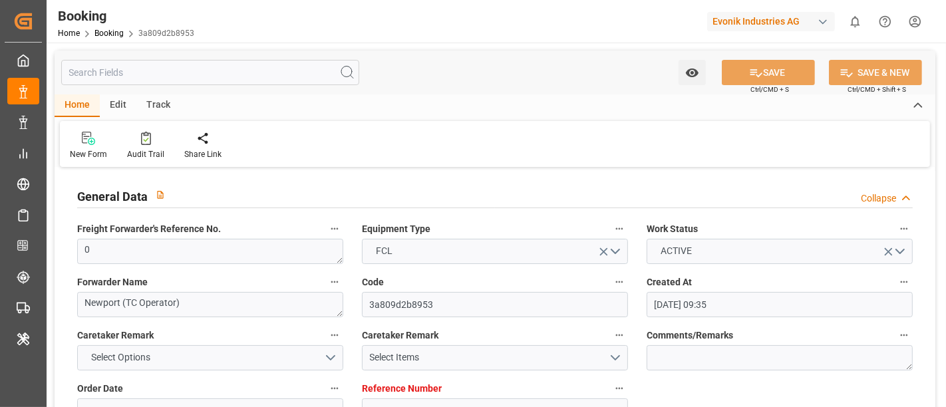
type input "[DATE] 00:00"
type input "15.09.2025 00:00"
type input "[DATE]"
type input "13.08.2025 06:26"
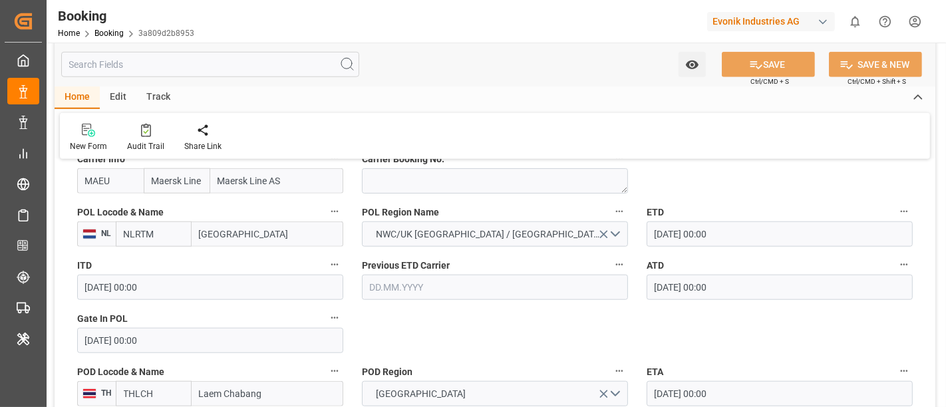
scroll to position [961, 0]
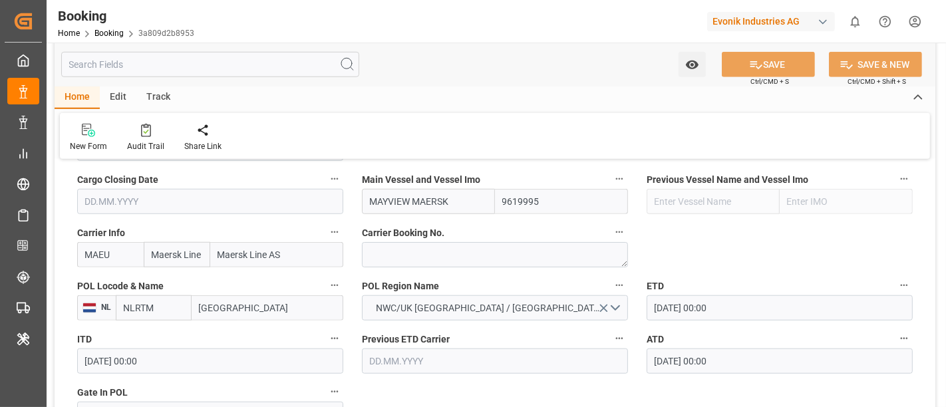
click at [121, 254] on input "MAEU" at bounding box center [110, 254] width 67 height 25
click at [99, 282] on b "MAEU" at bounding box center [98, 284] width 25 height 11
type input "MAEU"
type input "Maersk"
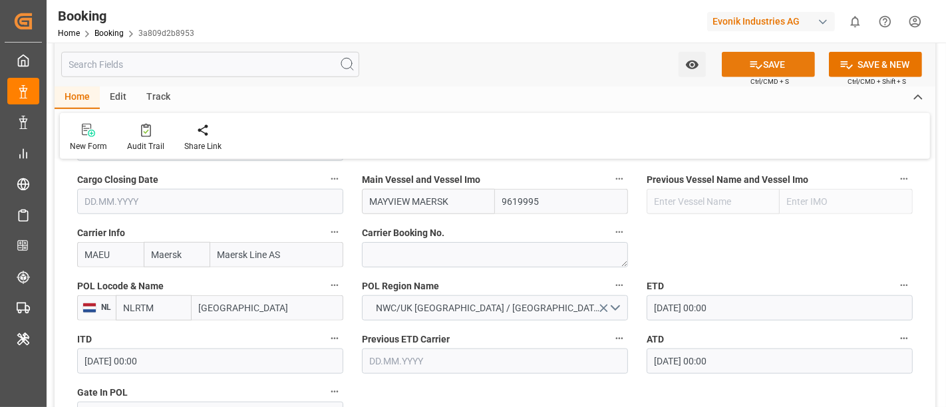
click at [766, 57] on button "SAVE" at bounding box center [768, 64] width 93 height 25
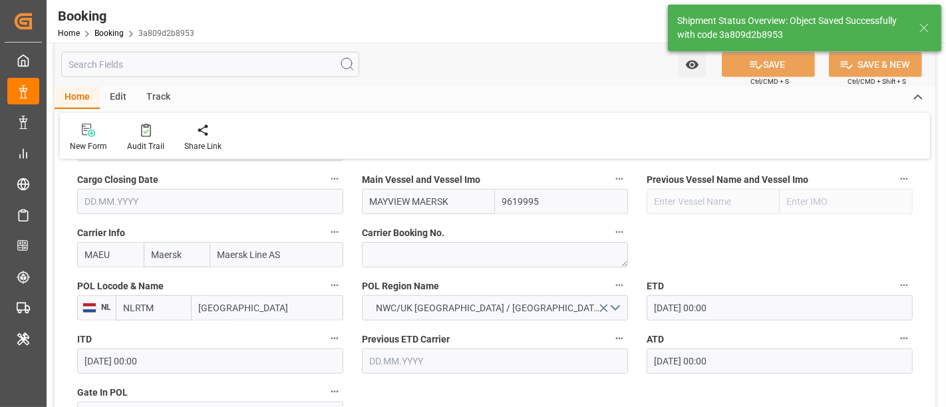
type textarea "[PERSON_NAME]"
type input "14.08.2025 06:16"
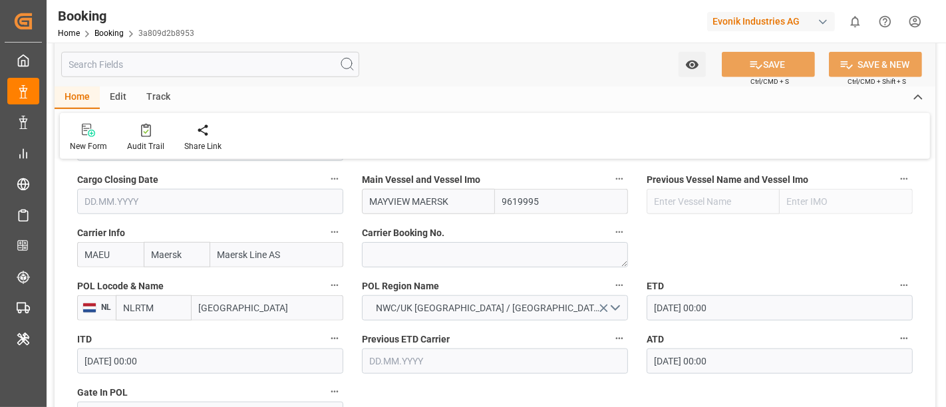
click at [290, 256] on input "Maersk Line AS" at bounding box center [276, 254] width 133 height 25
click at [115, 254] on input "MAEU" at bounding box center [110, 254] width 67 height 25
click at [279, 224] on label "Carrier Info" at bounding box center [210, 233] width 266 height 19
click at [326, 224] on button "Carrier Info" at bounding box center [334, 232] width 17 height 17
type input "MAEU"
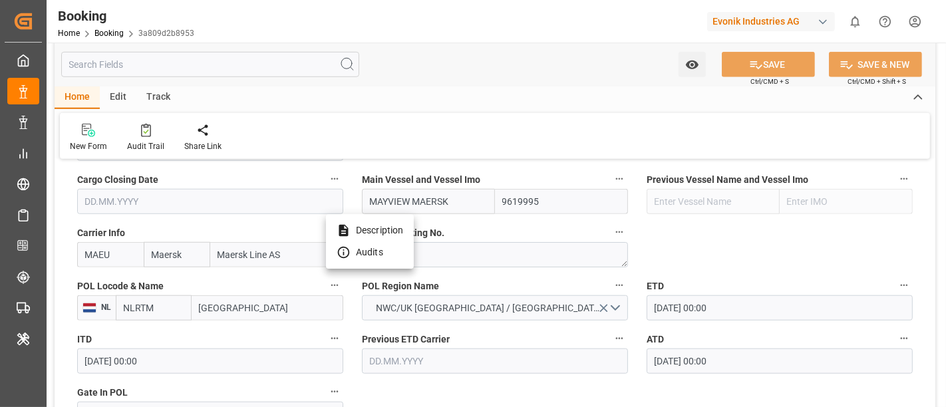
click at [148, 141] on div at bounding box center [473, 203] width 946 height 407
click at [144, 144] on div "Audit Trail" at bounding box center [145, 146] width 37 height 12
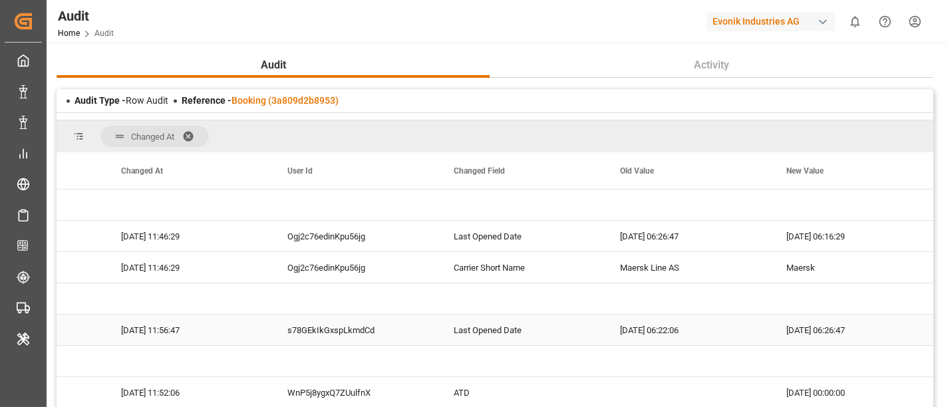
scroll to position [0, 118]
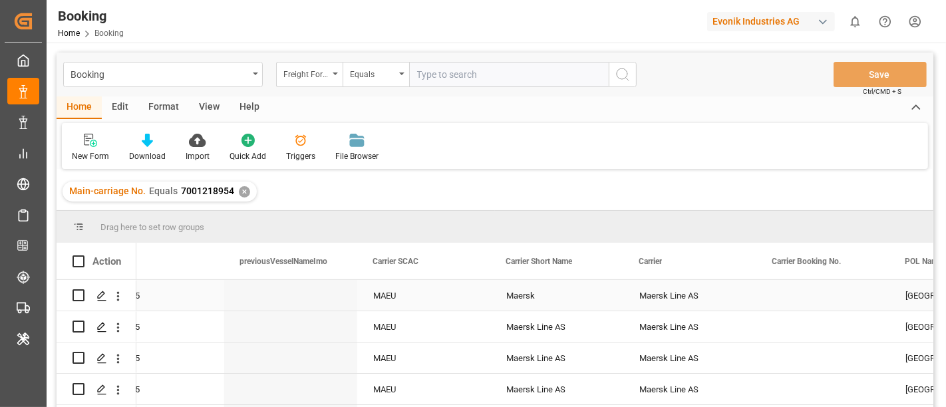
click at [563, 298] on div "Maersk" at bounding box center [557, 295] width 133 height 31
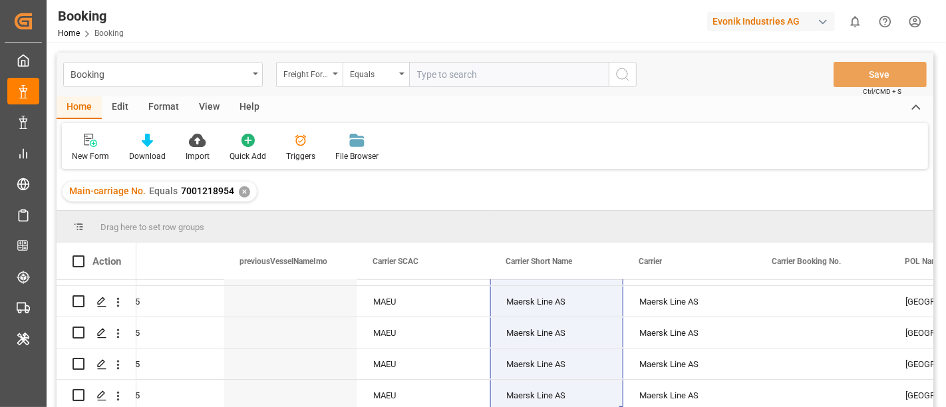
drag, startPoint x: 559, startPoint y: 323, endPoint x: 562, endPoint y: 407, distance: 83.9
click at [562, 407] on div "NL" at bounding box center [495, 345] width 877 height 131
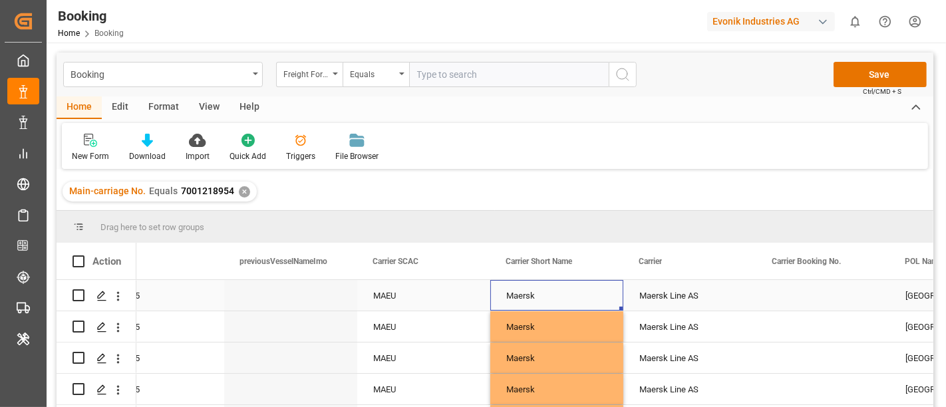
click at [540, 292] on div "Maersk" at bounding box center [557, 295] width 133 height 31
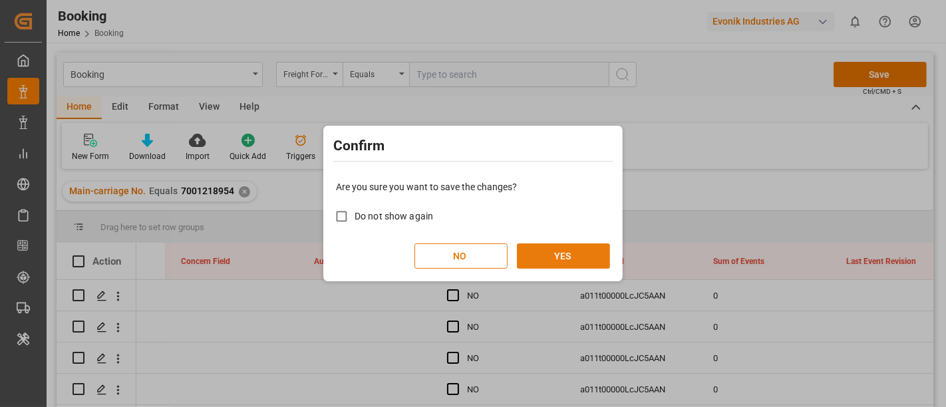
click at [599, 246] on button "YES" at bounding box center [563, 256] width 93 height 25
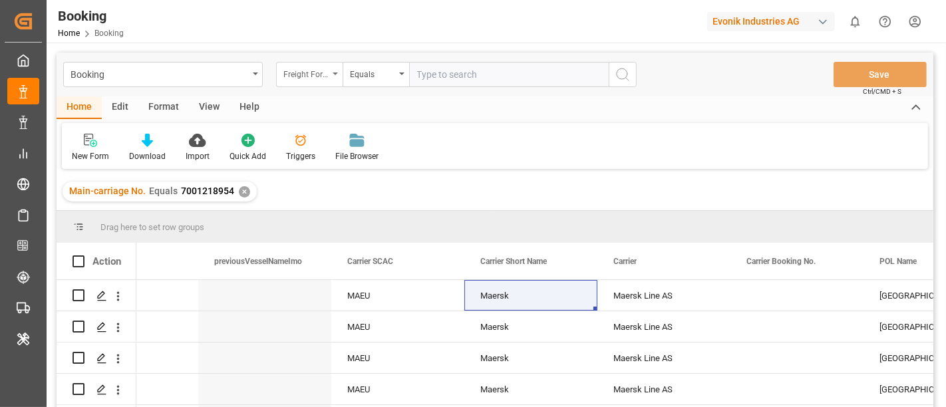
click at [293, 69] on div "Freight Forwarder's Reference No." at bounding box center [306, 72] width 45 height 15
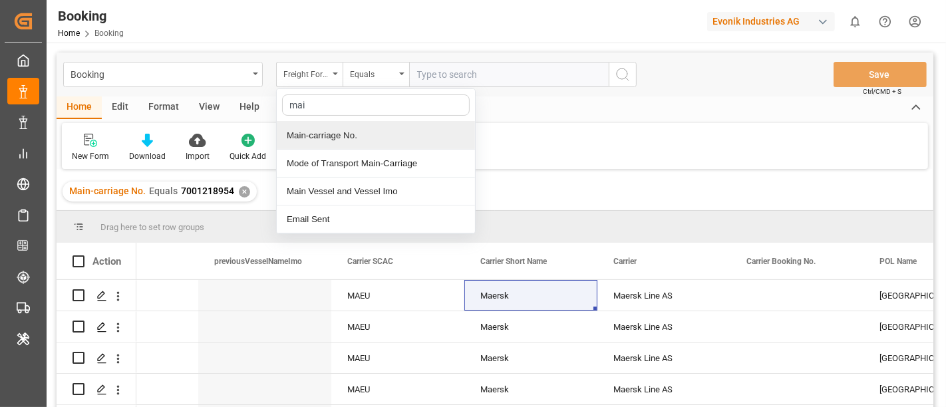
type input "main"
click at [336, 130] on div "Main-carriage No." at bounding box center [376, 136] width 198 height 28
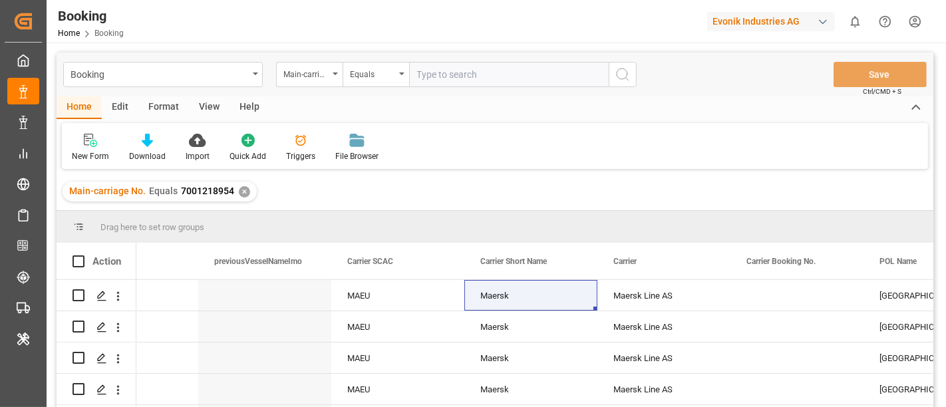
click at [444, 71] on input "text" at bounding box center [509, 74] width 200 height 25
paste input "7001208902"
type input "7001208902"
click at [625, 75] on icon "search button" at bounding box center [623, 75] width 16 height 16
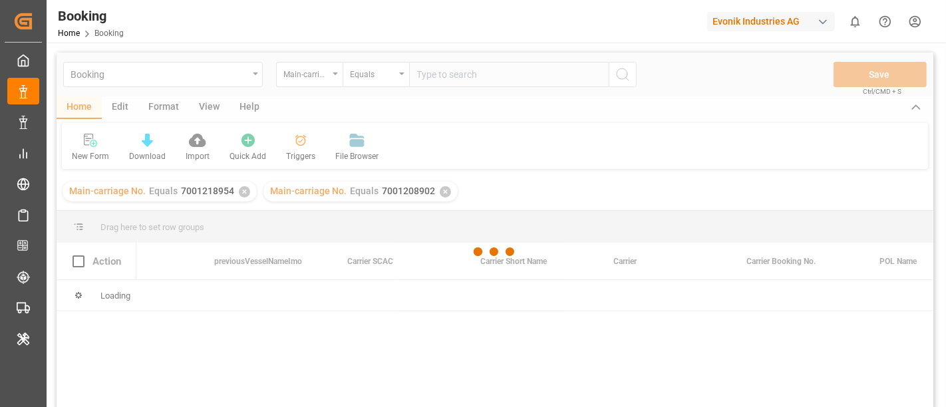
scroll to position [0, 5528]
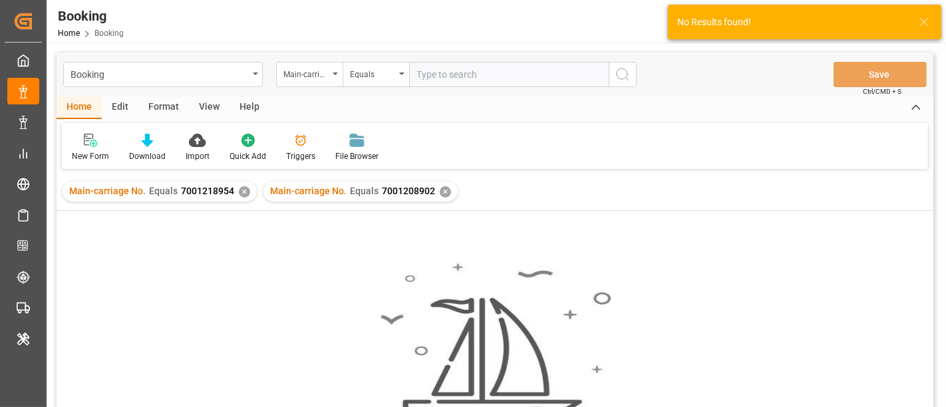
click at [242, 190] on div "✕" at bounding box center [244, 191] width 11 height 11
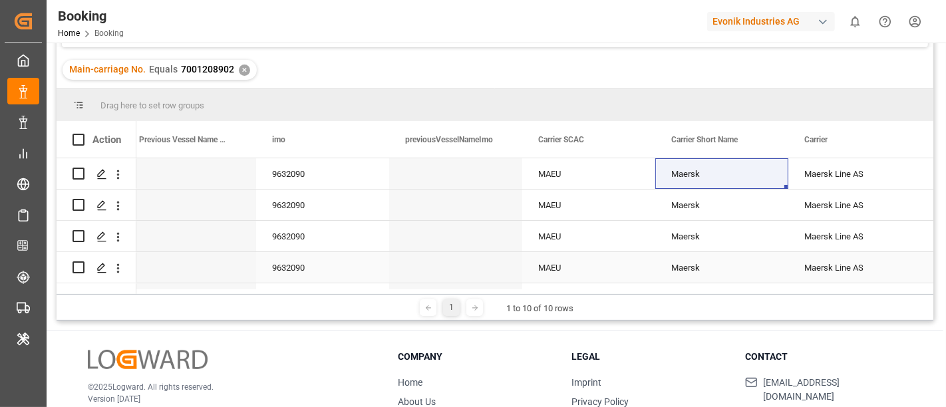
scroll to position [0, 5546]
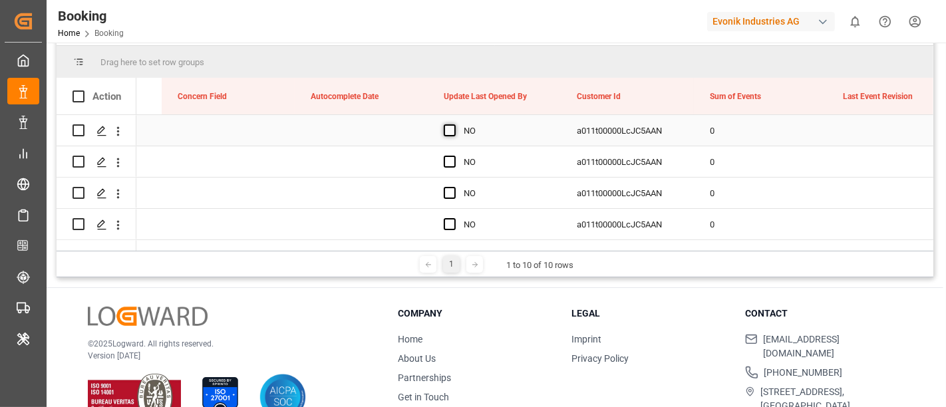
click at [453, 132] on span "Press SPACE to select this row." at bounding box center [450, 130] width 12 height 12
click at [454, 124] on input "Press SPACE to select this row." at bounding box center [454, 124] width 0 height 0
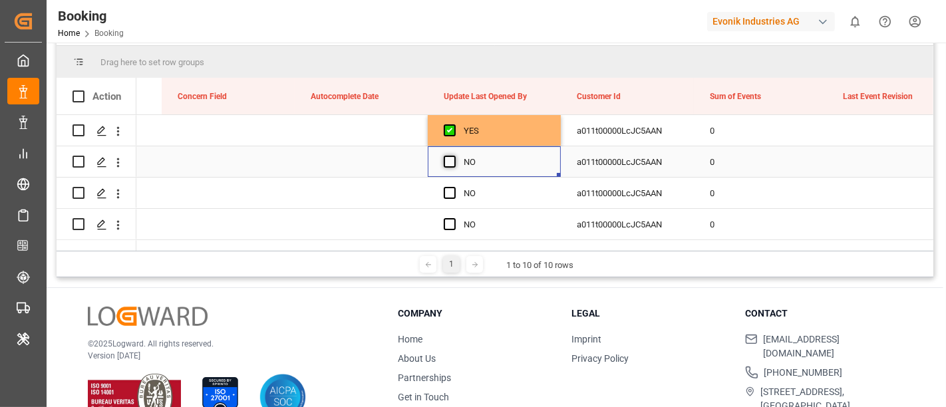
click at [453, 161] on span "Press SPACE to select this row." at bounding box center [450, 162] width 12 height 12
click at [454, 156] on input "Press SPACE to select this row." at bounding box center [454, 156] width 0 height 0
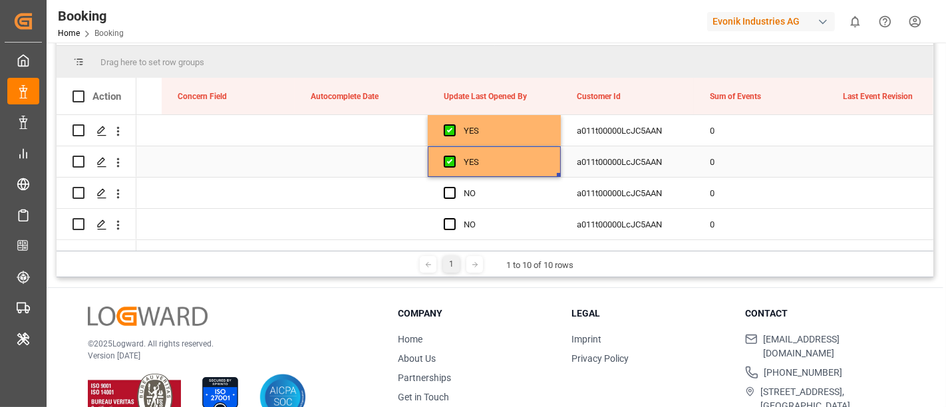
click at [495, 153] on div "YES" at bounding box center [504, 162] width 81 height 31
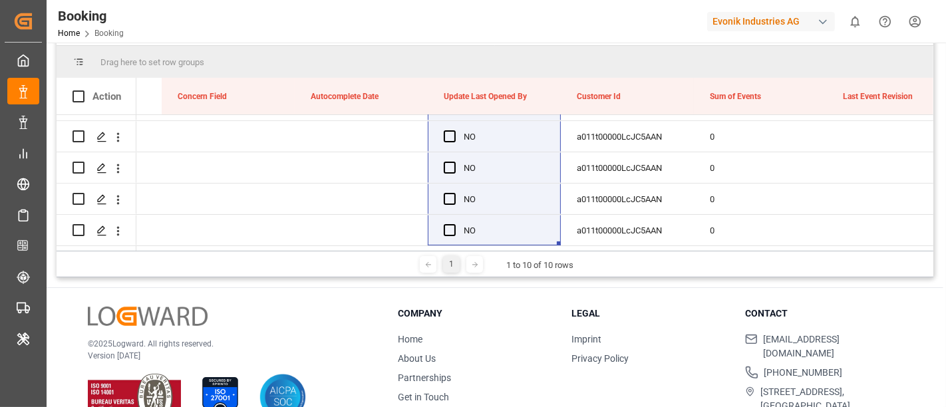
drag, startPoint x: 491, startPoint y: 174, endPoint x: 513, endPoint y: 249, distance: 78.5
click at [513, 249] on div "Action Email Sent Last Event Revision Sum of Events No" at bounding box center [495, 164] width 877 height 173
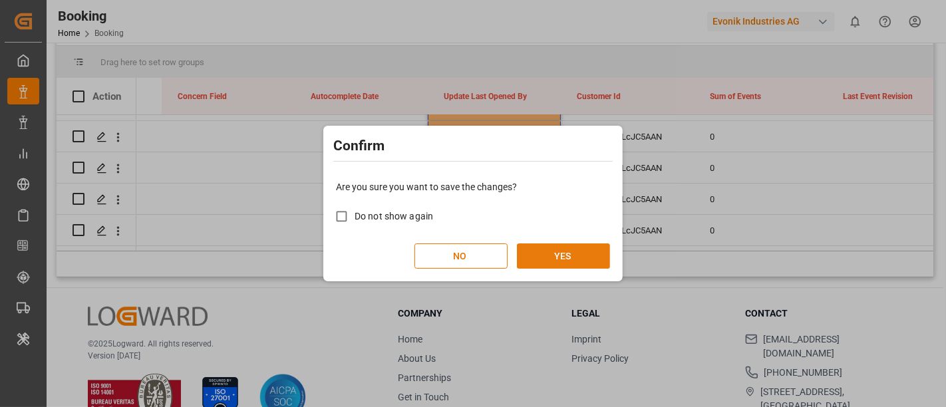
click at [562, 254] on button "YES" at bounding box center [563, 256] width 93 height 25
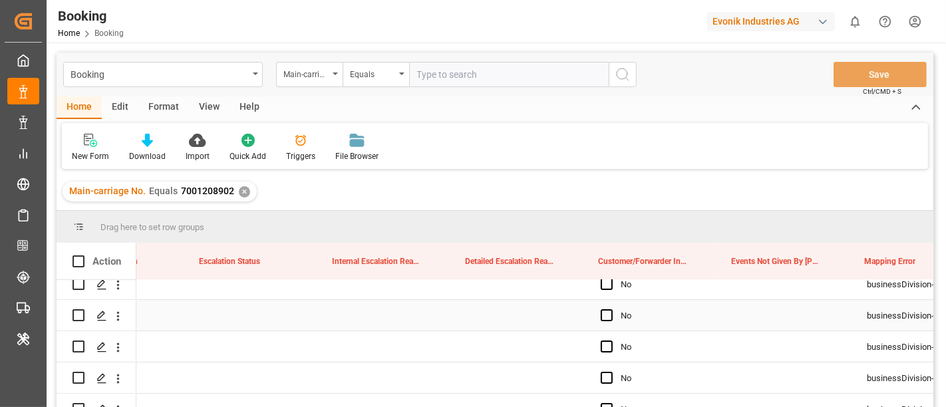
scroll to position [0, 15257]
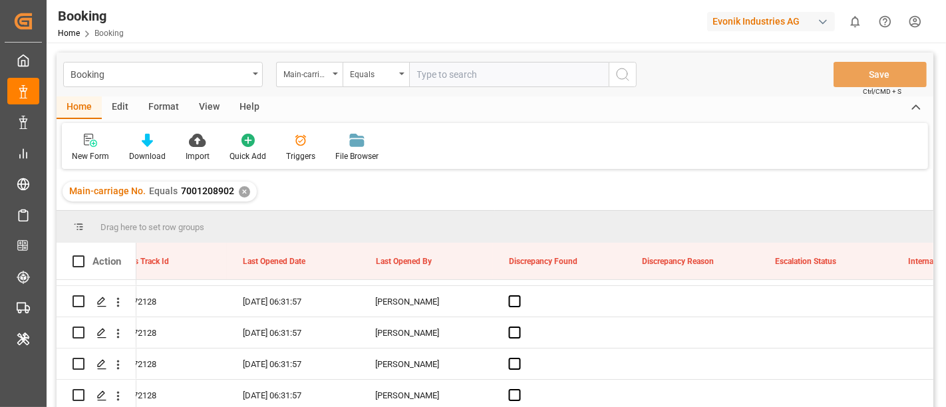
click at [473, 81] on input "text" at bounding box center [509, 74] width 200 height 25
paste input "7001233486"
type input "7001233486"
click at [626, 74] on icon "search button" at bounding box center [623, 75] width 16 height 16
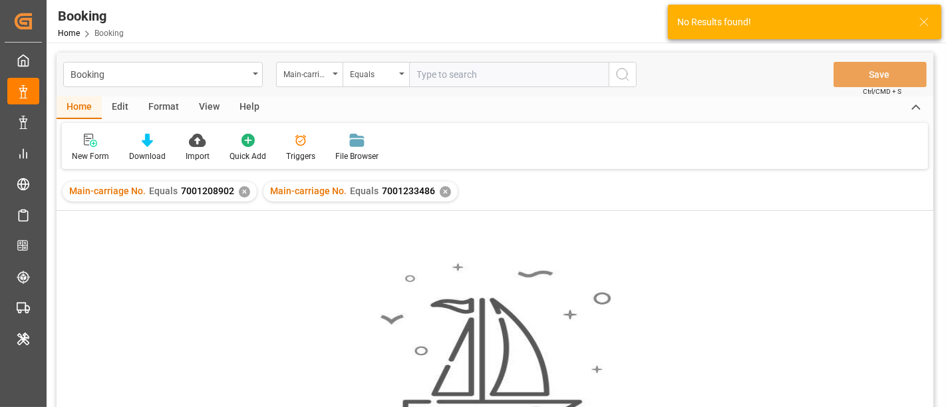
click at [240, 189] on div "✕" at bounding box center [244, 191] width 11 height 11
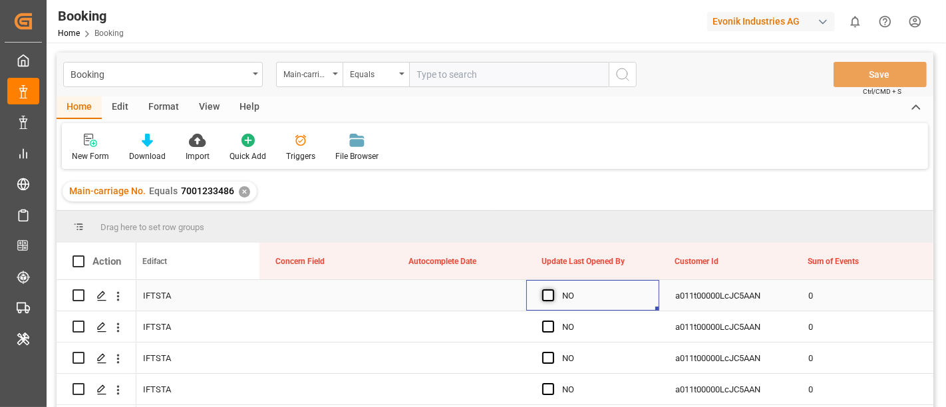
click at [546, 291] on span "Press SPACE to select this row." at bounding box center [548, 296] width 12 height 12
click at [552, 290] on input "Press SPACE to select this row." at bounding box center [552, 290] width 0 height 0
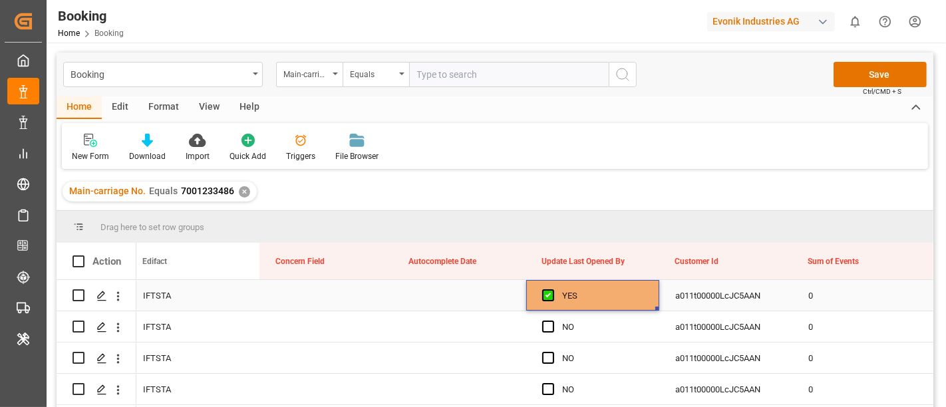
click at [570, 296] on div "YES" at bounding box center [602, 296] width 81 height 31
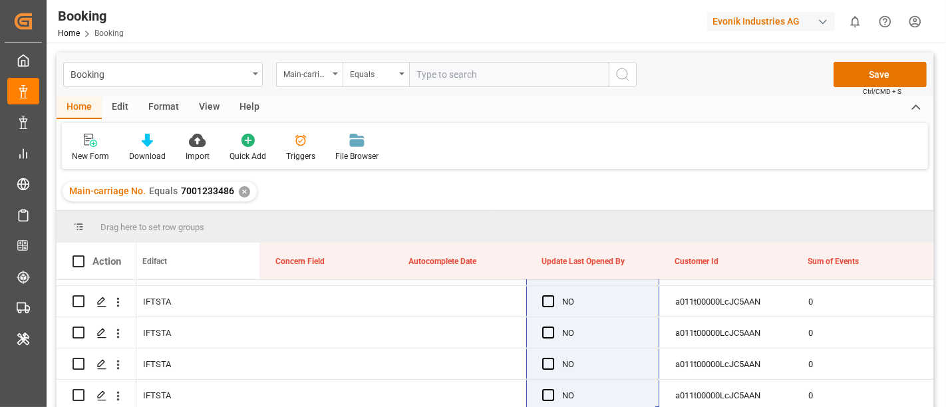
drag, startPoint x: 572, startPoint y: 318, endPoint x: 578, endPoint y: 411, distance: 93.3
click at [578, 407] on html "Created by potrace 1.15, written by Peter Selinger 2001-2017 Created by potrace…" at bounding box center [473, 203] width 946 height 407
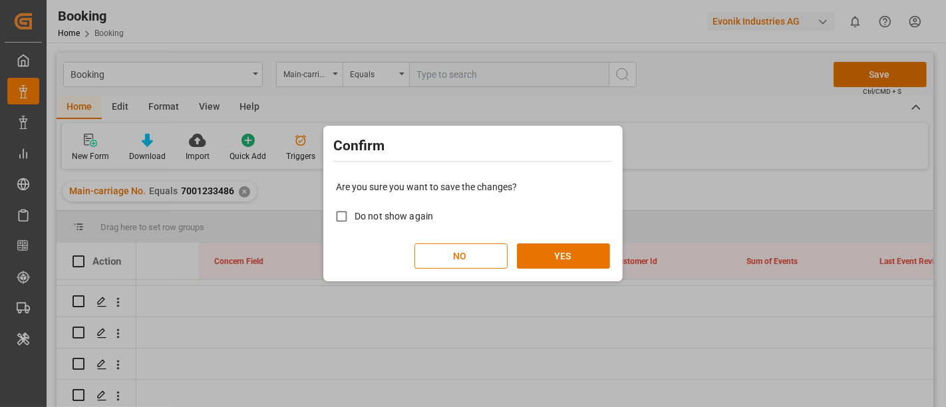
click at [656, 322] on div "Confirm Are you sure you want to save the changes? Do not show again NO YES" at bounding box center [473, 203] width 946 height 407
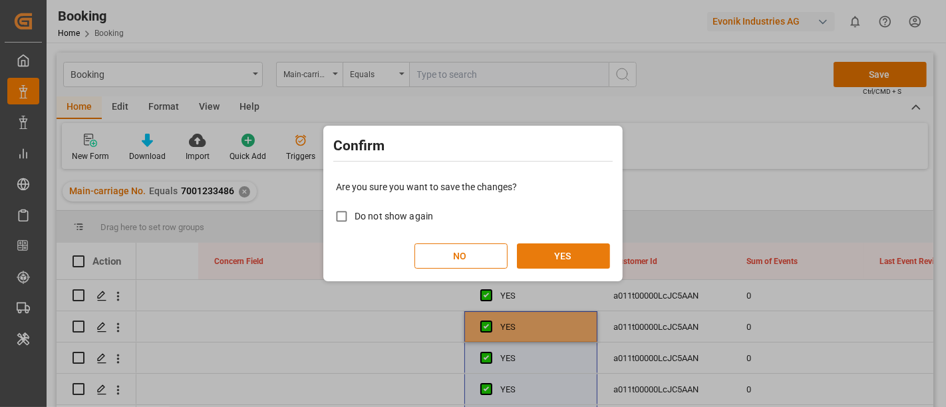
click at [572, 256] on button "YES" at bounding box center [563, 256] width 93 height 25
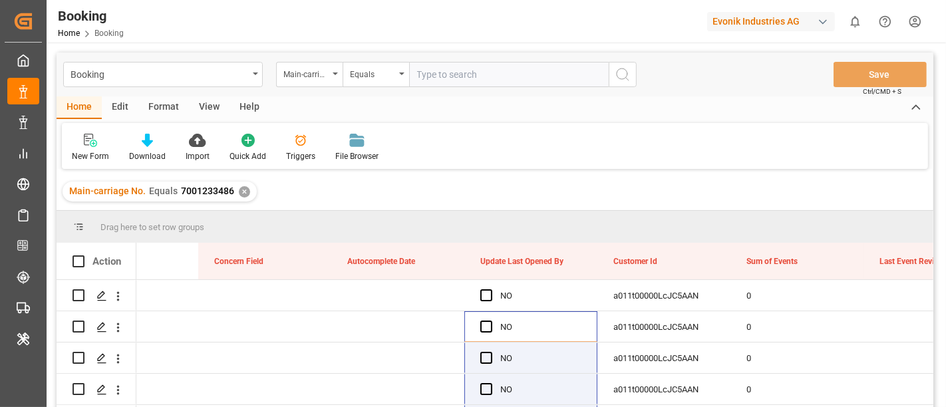
click at [467, 65] on input "text" at bounding box center [509, 74] width 200 height 25
paste input "7001190718"
type input "7001190718"
click at [629, 72] on icon "search button" at bounding box center [623, 75] width 16 height 16
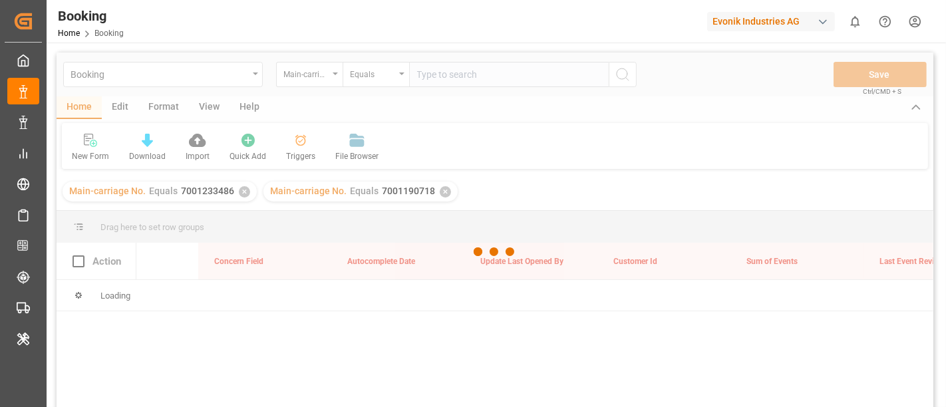
scroll to position [0, 16577]
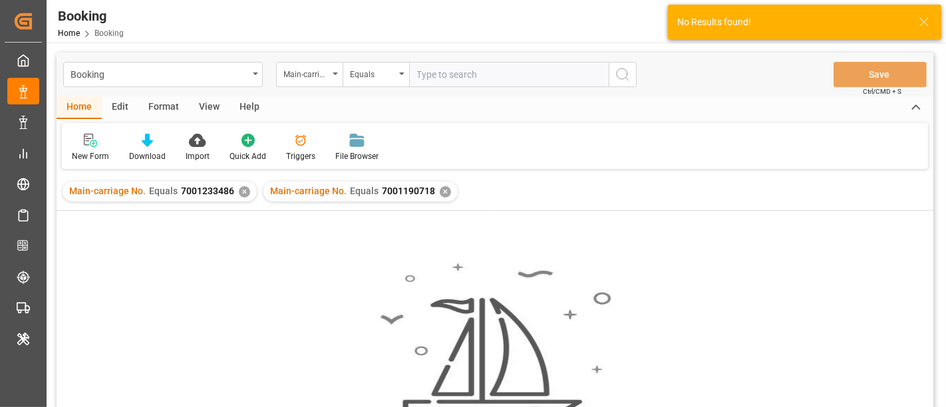
click at [241, 190] on div "✕" at bounding box center [244, 191] width 11 height 11
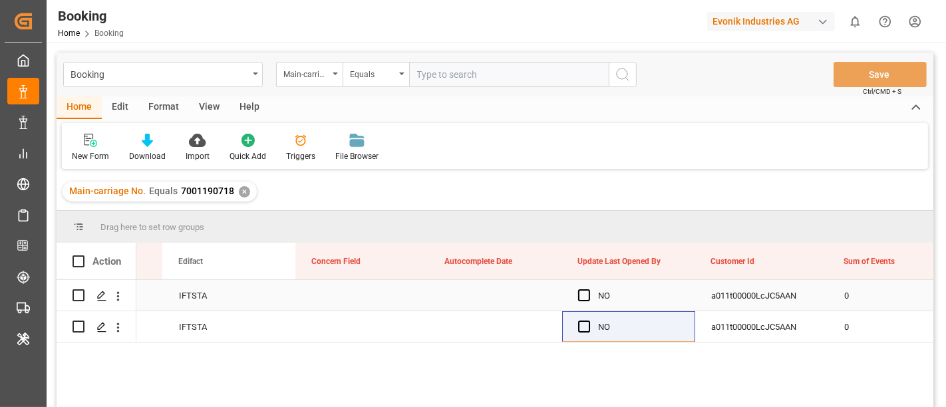
scroll to position [0, 16479]
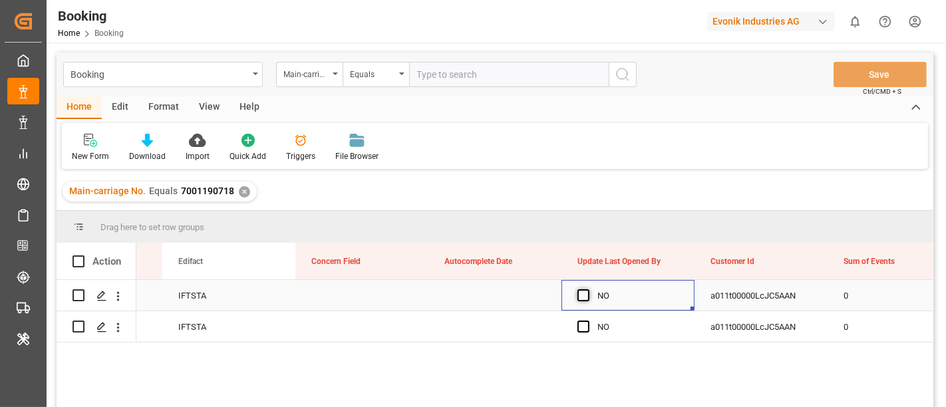
click at [586, 294] on span "Press SPACE to select this row." at bounding box center [584, 296] width 12 height 12
click at [588, 290] on input "Press SPACE to select this row." at bounding box center [588, 290] width 0 height 0
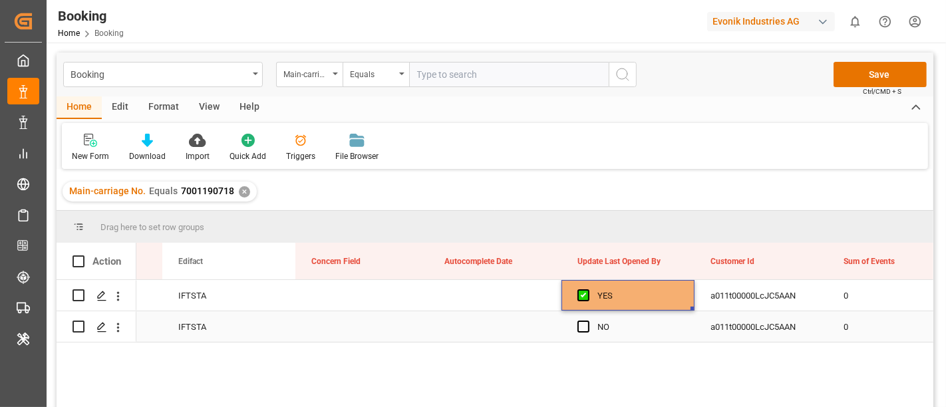
click at [592, 331] on div "Press SPACE to select this row." at bounding box center [588, 327] width 20 height 31
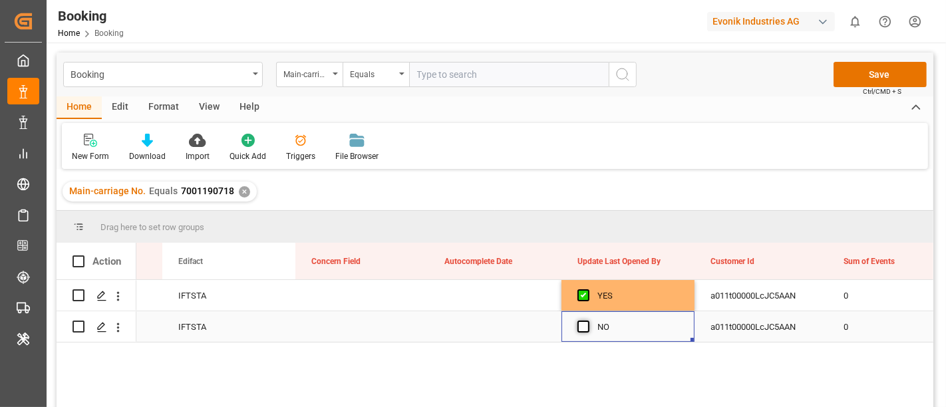
click at [587, 330] on span "Press SPACE to select this row." at bounding box center [584, 327] width 12 height 12
click at [588, 321] on input "Press SPACE to select this row." at bounding box center [588, 321] width 0 height 0
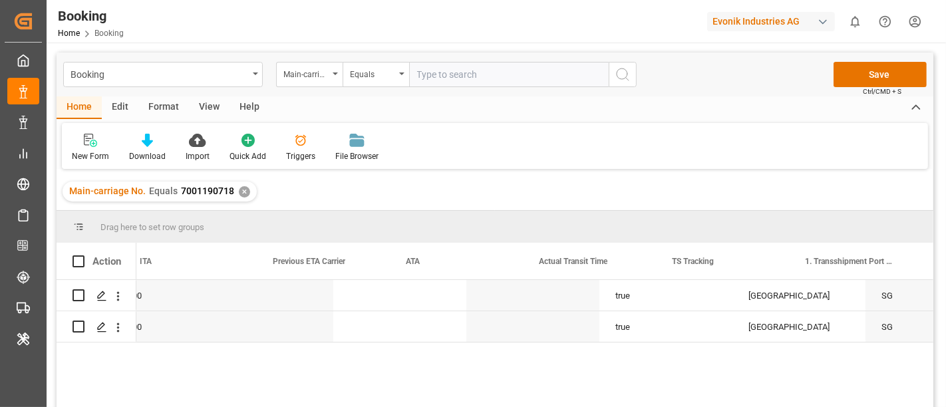
scroll to position [0, 7912]
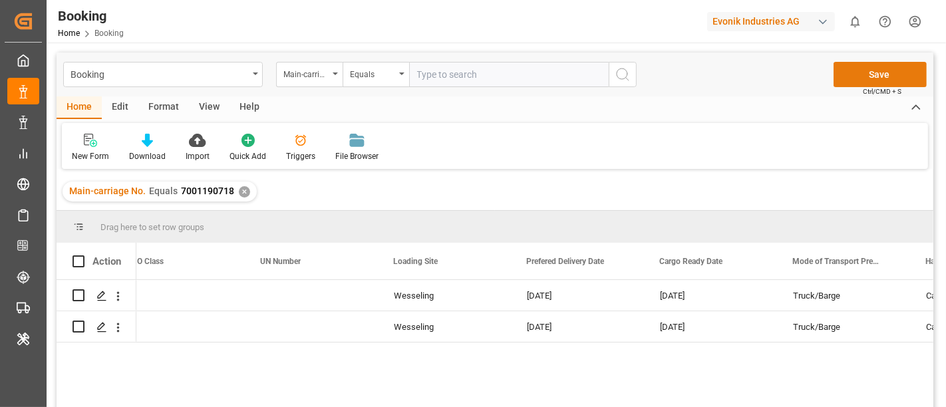
click at [855, 67] on button "Save" at bounding box center [880, 74] width 93 height 25
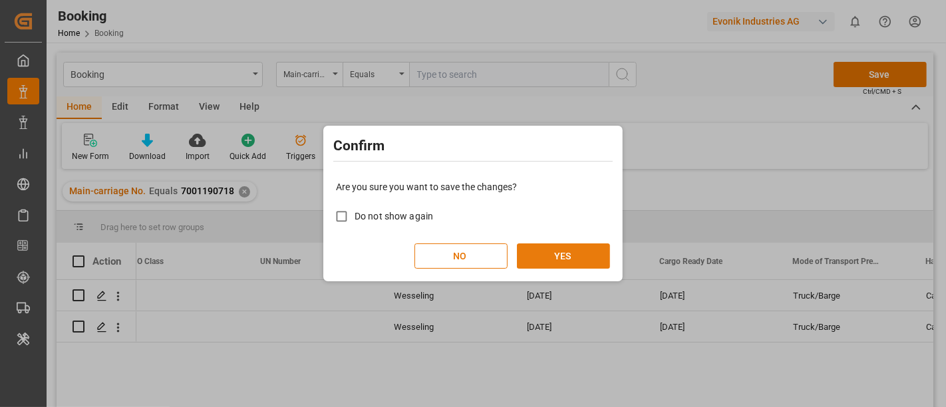
click at [581, 252] on button "YES" at bounding box center [563, 256] width 93 height 25
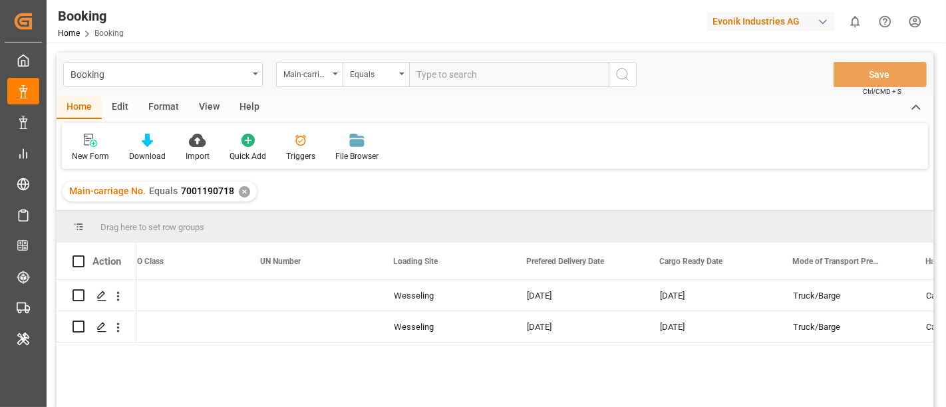
click at [426, 77] on input "text" at bounding box center [509, 74] width 200 height 25
paste input "7001214837"
type input "7001214837"
click at [627, 69] on icon "search button" at bounding box center [623, 75] width 16 height 16
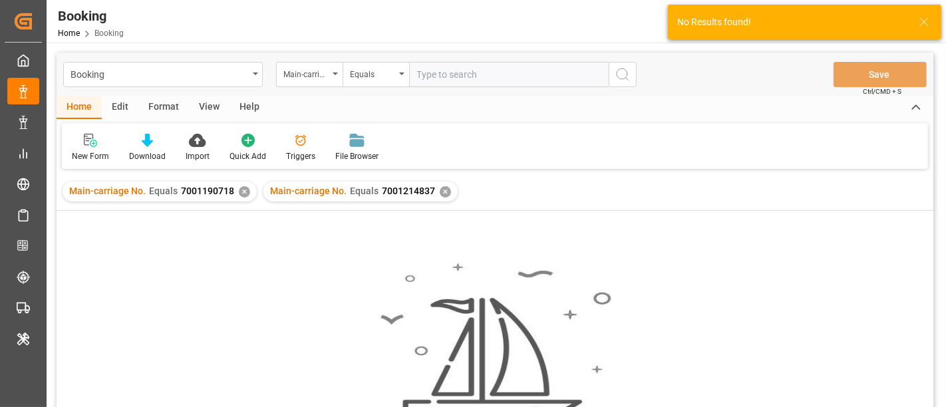
click at [241, 192] on div "✕" at bounding box center [244, 191] width 11 height 11
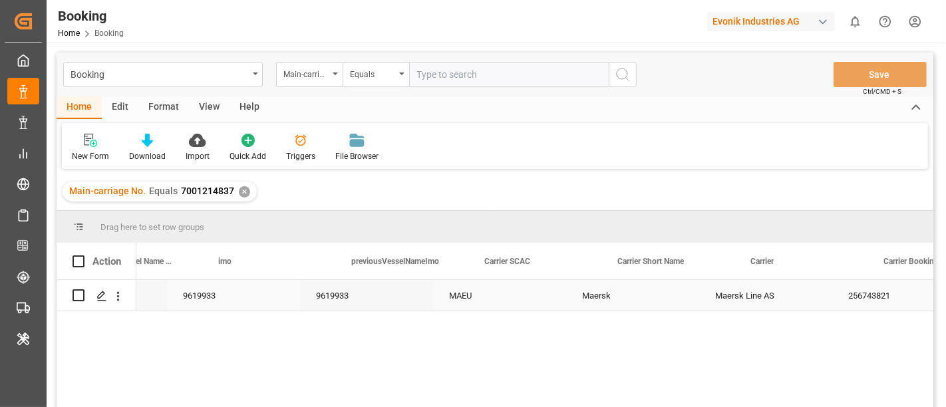
scroll to position [0, 5427]
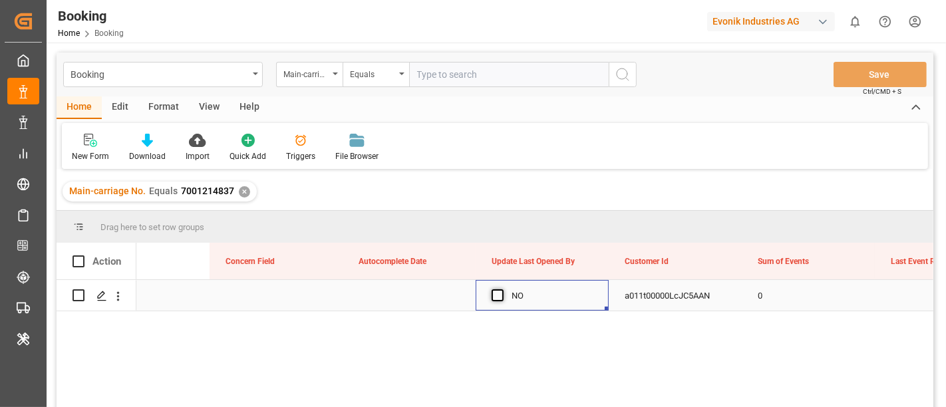
click at [496, 295] on span "Press SPACE to select this row." at bounding box center [498, 296] width 12 height 12
click at [502, 290] on input "Press SPACE to select this row." at bounding box center [502, 290] width 0 height 0
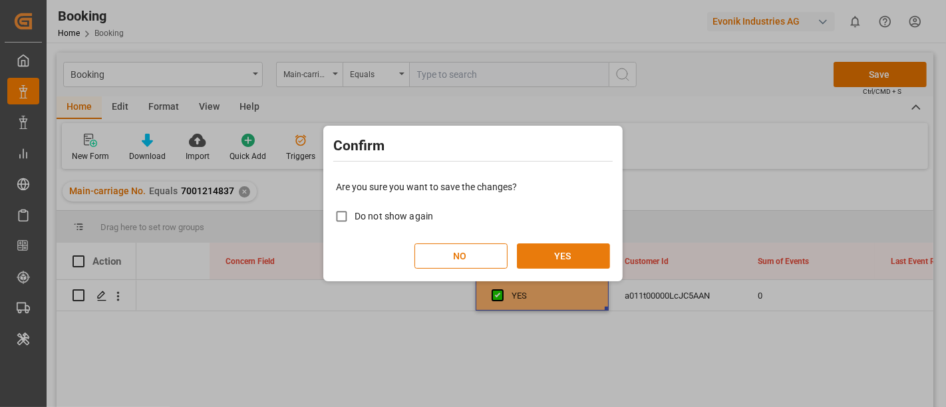
click at [565, 262] on button "YES" at bounding box center [563, 256] width 93 height 25
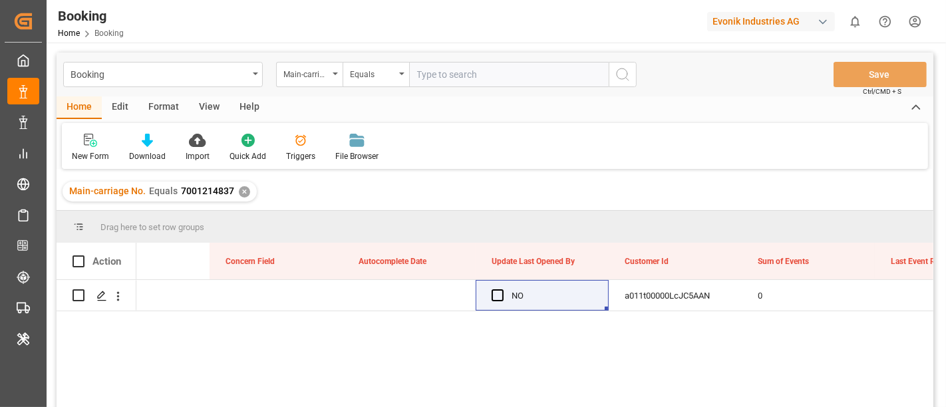
click at [451, 77] on input "text" at bounding box center [509, 74] width 200 height 25
paste input "7001202997"
type input "7001202997"
click at [621, 71] on icon "search button" at bounding box center [623, 75] width 16 height 16
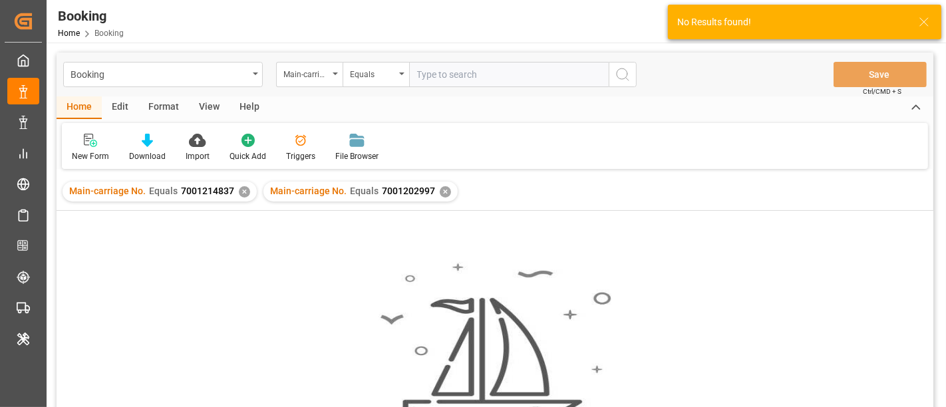
click at [239, 189] on div "✕" at bounding box center [244, 191] width 11 height 11
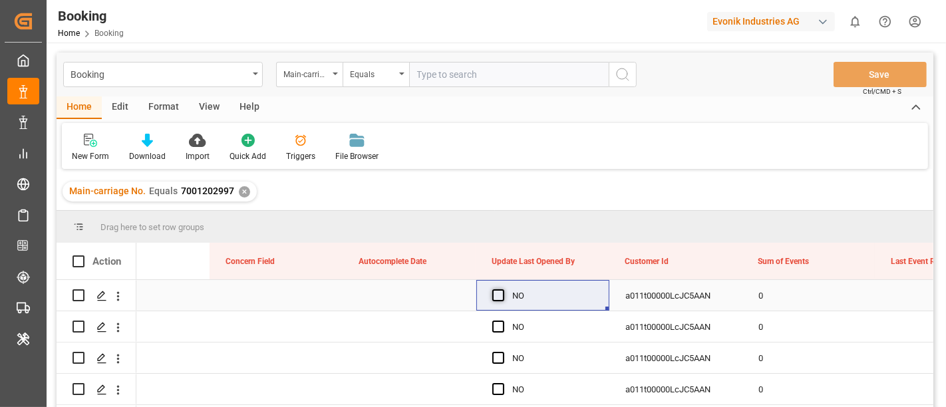
click at [496, 297] on span "Press SPACE to select this row." at bounding box center [499, 296] width 12 height 12
click at [503, 290] on input "Press SPACE to select this row." at bounding box center [503, 290] width 0 height 0
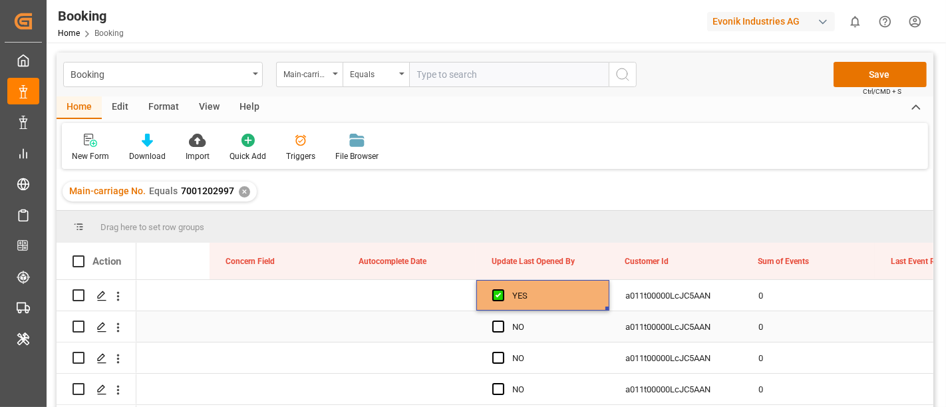
click at [496, 332] on div "Press SPACE to select this row." at bounding box center [503, 327] width 20 height 31
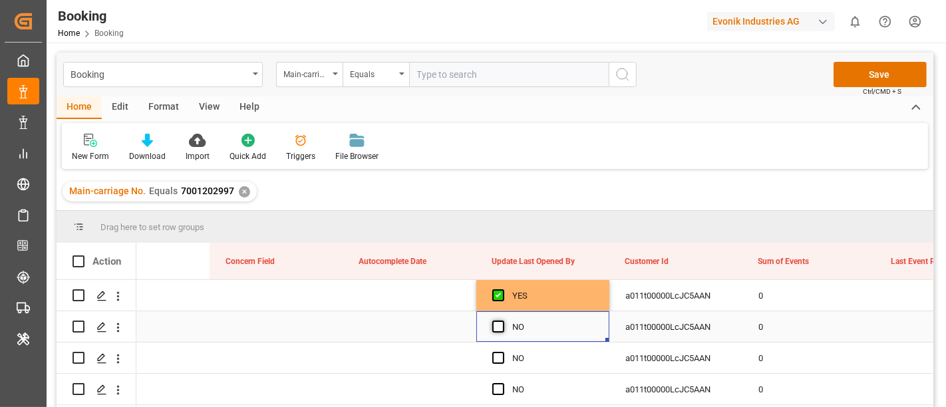
click at [500, 328] on span "Press SPACE to select this row." at bounding box center [499, 327] width 12 height 12
click at [503, 321] on input "Press SPACE to select this row." at bounding box center [503, 321] width 0 height 0
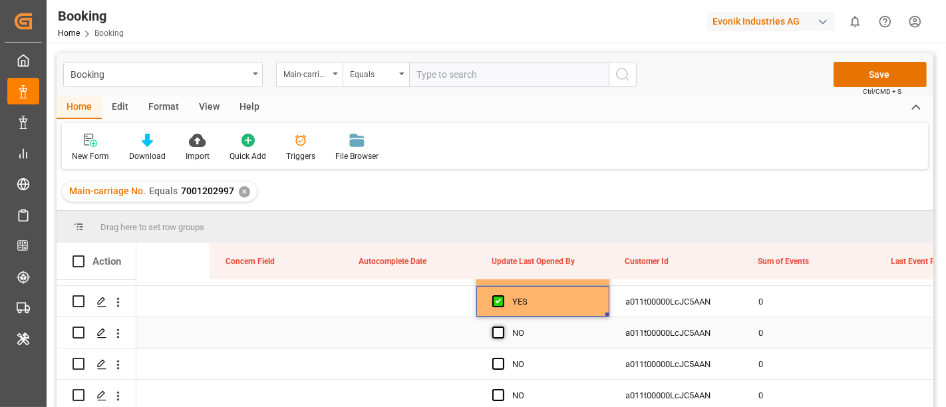
click at [497, 327] on span "Press SPACE to select this row." at bounding box center [499, 333] width 12 height 12
click at [503, 327] on input "Press SPACE to select this row." at bounding box center [503, 327] width 0 height 0
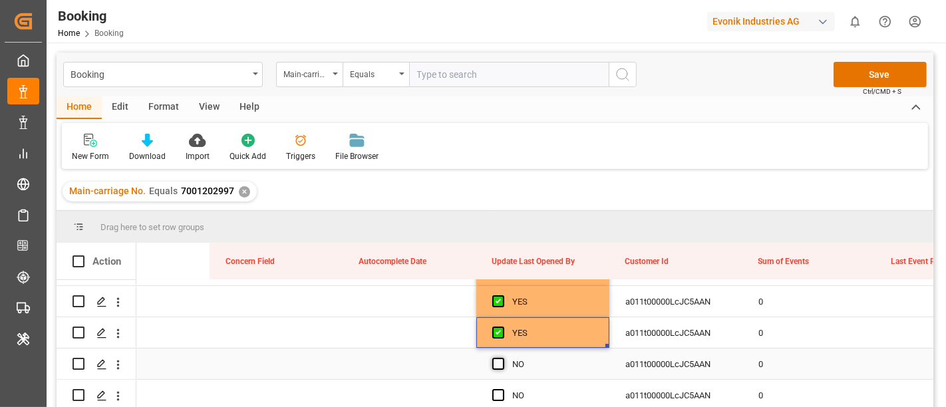
click at [496, 361] on span "Press SPACE to select this row." at bounding box center [499, 364] width 12 height 12
click at [503, 358] on input "Press SPACE to select this row." at bounding box center [503, 358] width 0 height 0
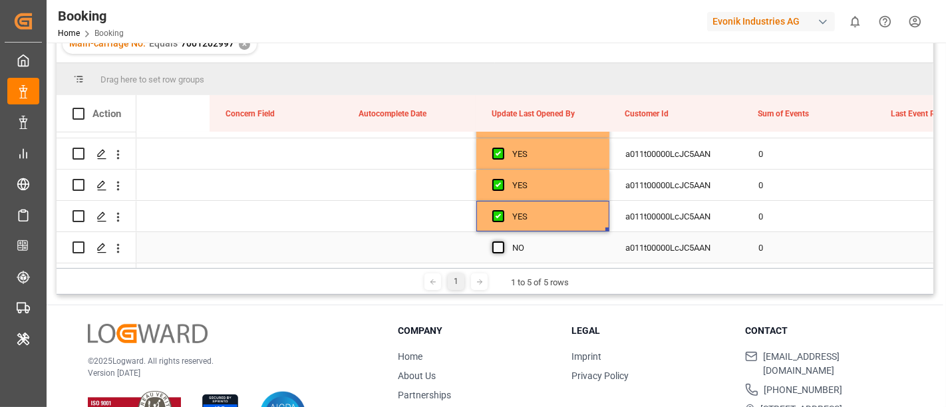
click at [500, 243] on span "Press SPACE to select this row." at bounding box center [499, 248] width 12 height 12
click at [503, 242] on input "Press SPACE to select this row." at bounding box center [503, 242] width 0 height 0
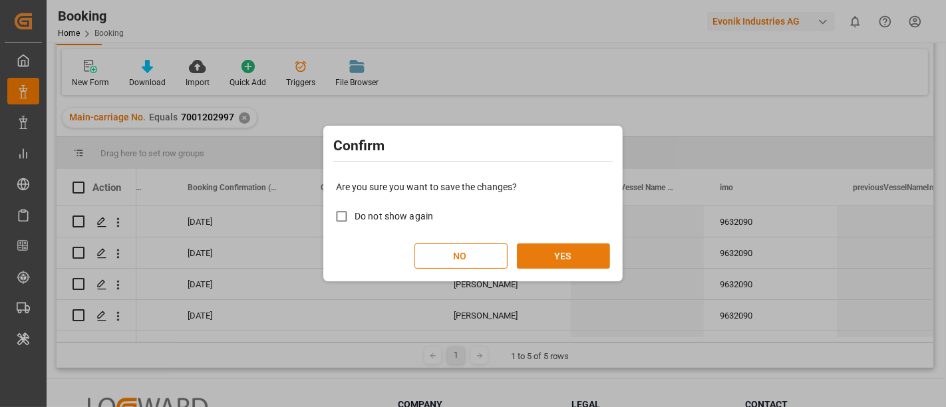
click at [577, 256] on button "YES" at bounding box center [563, 256] width 93 height 25
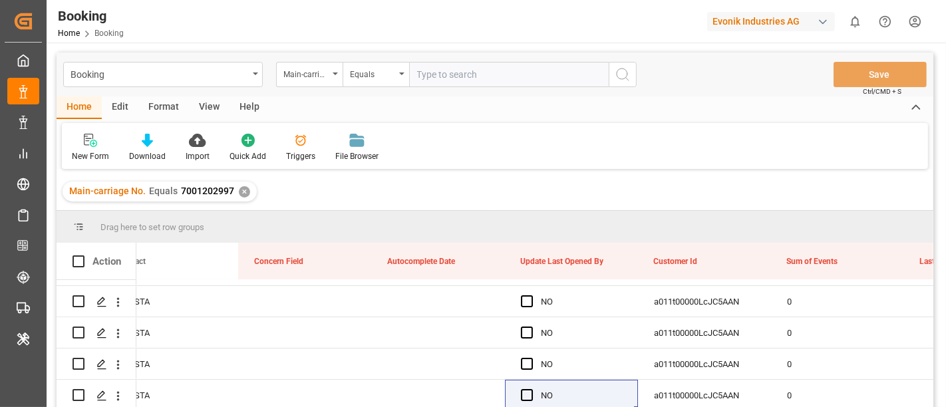
click at [418, 69] on input "text" at bounding box center [509, 74] width 200 height 25
paste input "7001195903"
type input "7001195903"
click at [629, 75] on icon "search button" at bounding box center [623, 75] width 16 height 16
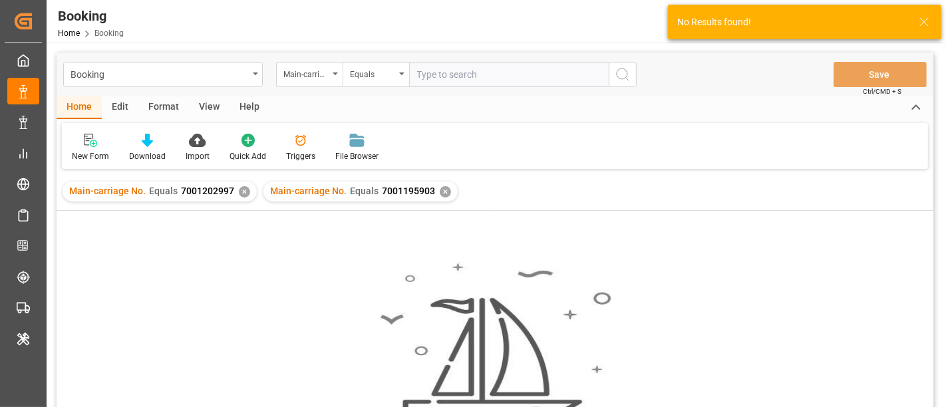
click at [240, 190] on div "✕" at bounding box center [244, 191] width 11 height 11
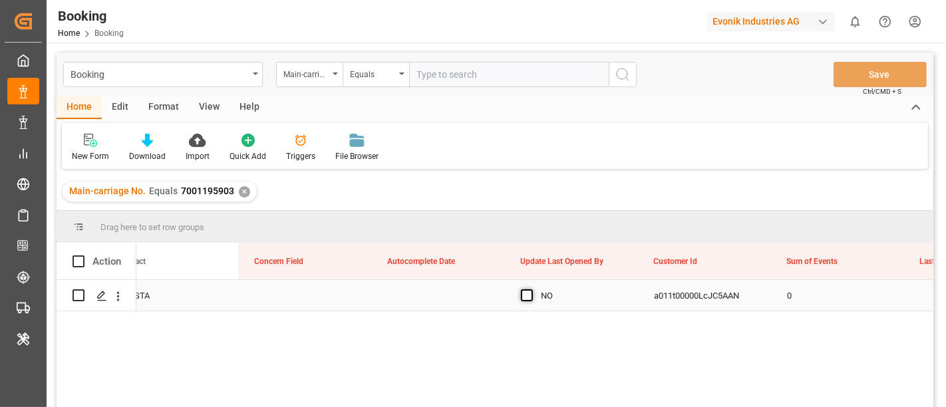
click at [528, 300] on span "Press SPACE to select this row." at bounding box center [527, 296] width 12 height 12
click at [531, 290] on input "Press SPACE to select this row." at bounding box center [531, 290] width 0 height 0
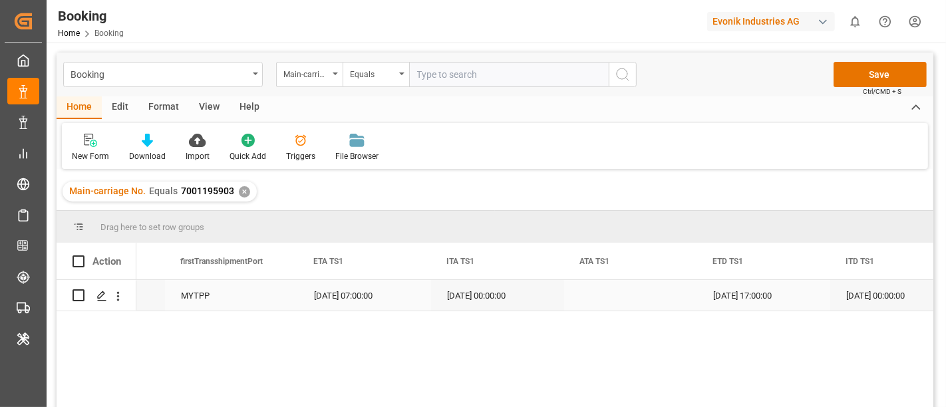
click at [600, 303] on div "Press SPACE to select this row." at bounding box center [630, 295] width 133 height 31
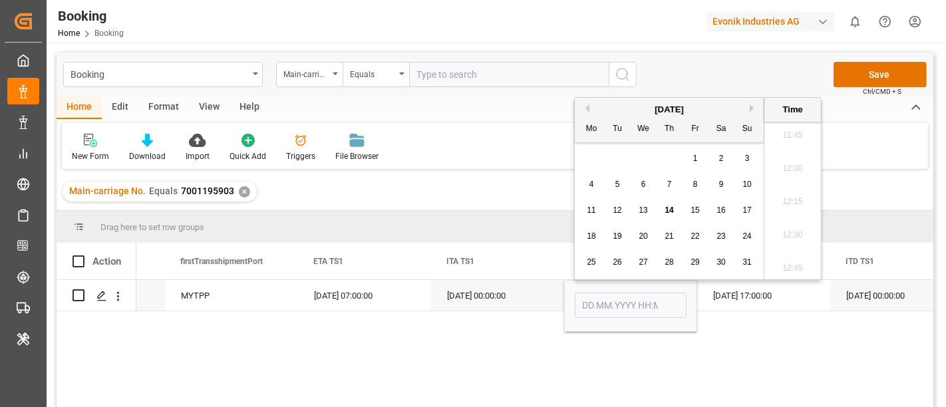
click at [666, 209] on span "14" at bounding box center [669, 210] width 9 height 9
type input "14.08.2025 00:00"
click at [486, 288] on div "16.08.2025 00:00:00" at bounding box center [497, 295] width 133 height 31
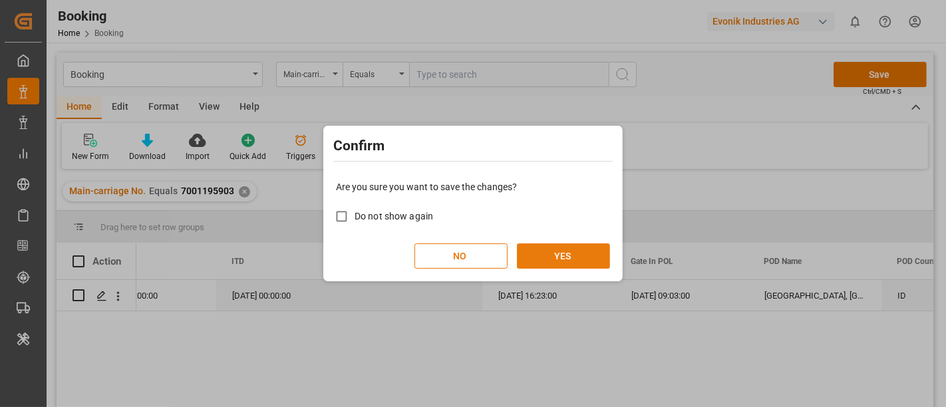
click at [574, 252] on button "YES" at bounding box center [563, 256] width 93 height 25
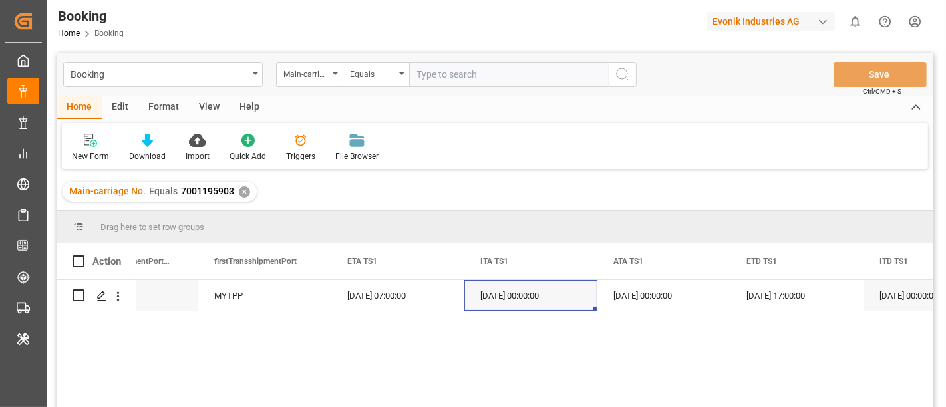
click at [460, 77] on input "text" at bounding box center [509, 74] width 200 height 25
paste input "7001230119"
type input "7001230119"
click at [622, 69] on circle "search button" at bounding box center [622, 74] width 11 height 11
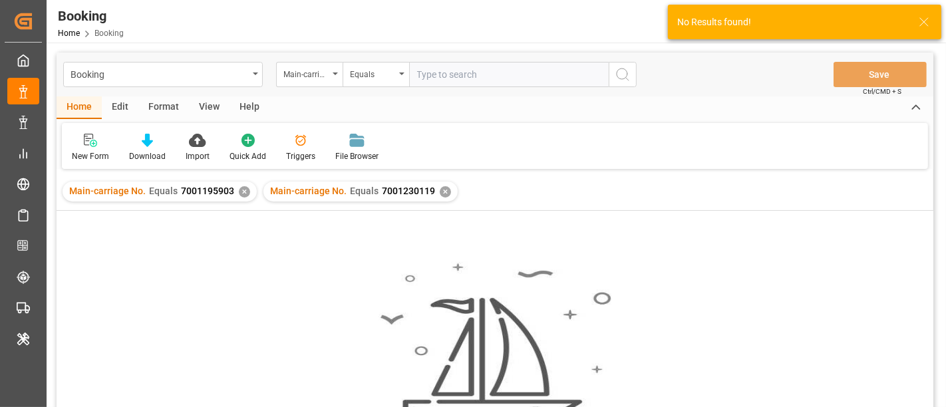
click at [240, 193] on div "✕" at bounding box center [244, 191] width 11 height 11
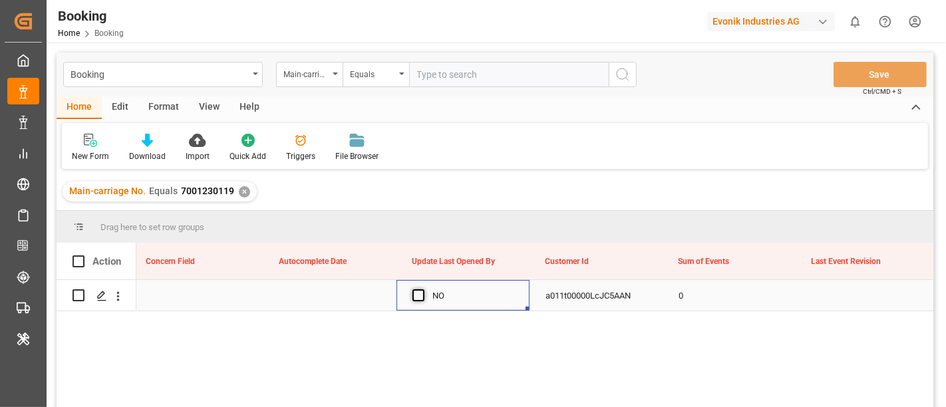
click at [416, 295] on span "Press SPACE to select this row." at bounding box center [419, 296] width 12 height 12
click at [423, 290] on input "Press SPACE to select this row." at bounding box center [423, 290] width 0 height 0
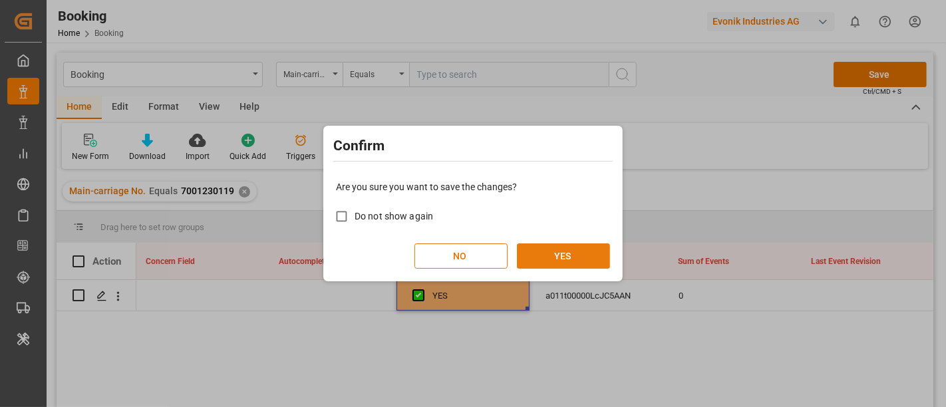
click at [541, 262] on button "YES" at bounding box center [563, 256] width 93 height 25
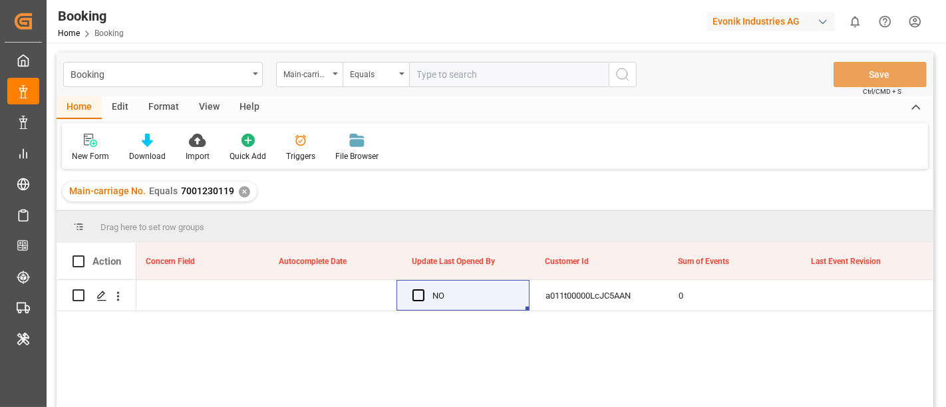
click at [471, 78] on input "text" at bounding box center [509, 74] width 200 height 25
paste input "7001204520"
type input "7001204520"
click at [640, 79] on div "Booking Main-carriage No. Equals 7001204520 Save Ctrl/CMD + S" at bounding box center [495, 75] width 877 height 44
click at [623, 72] on icon "search button" at bounding box center [623, 75] width 16 height 16
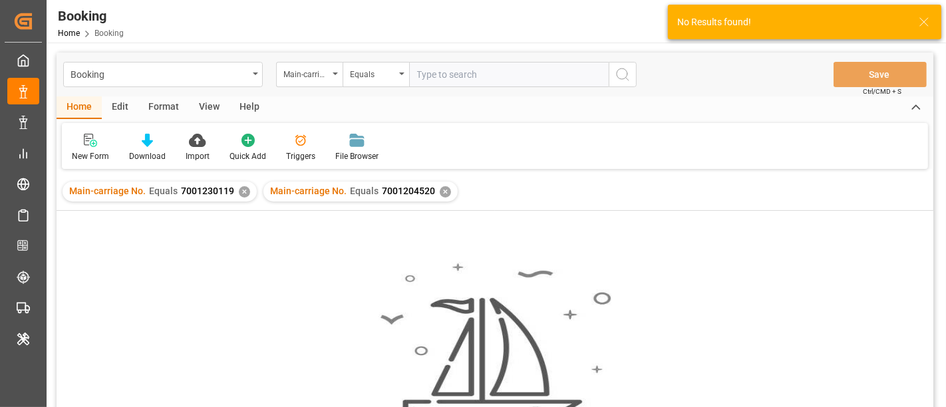
click at [243, 189] on div "✕" at bounding box center [244, 191] width 11 height 11
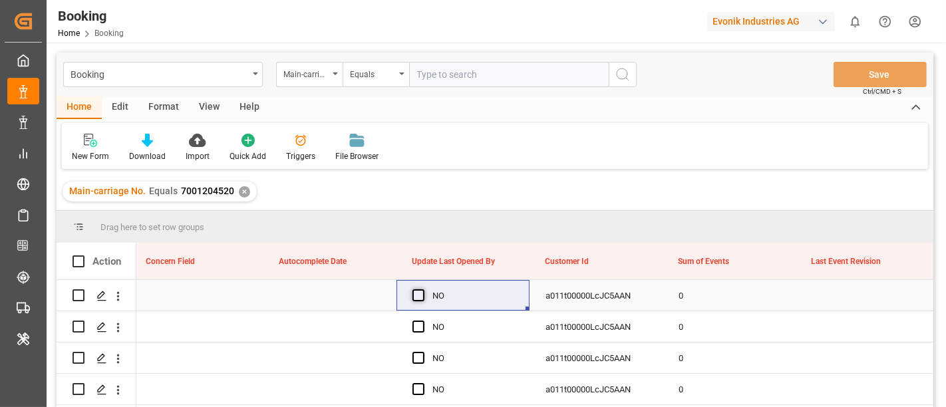
click at [420, 300] on span "Press SPACE to select this row." at bounding box center [419, 296] width 12 height 12
click at [423, 290] on input "Press SPACE to select this row." at bounding box center [423, 290] width 0 height 0
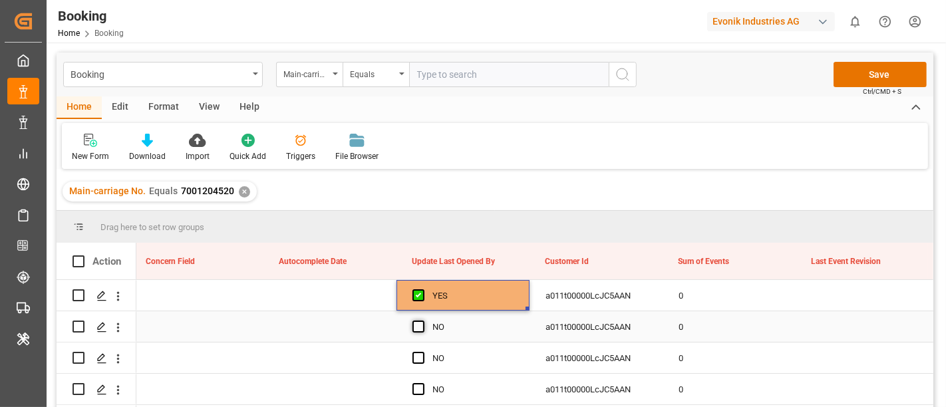
click at [423, 326] on span "Press SPACE to select this row." at bounding box center [419, 327] width 12 height 12
click at [423, 321] on input "Press SPACE to select this row." at bounding box center [423, 321] width 0 height 0
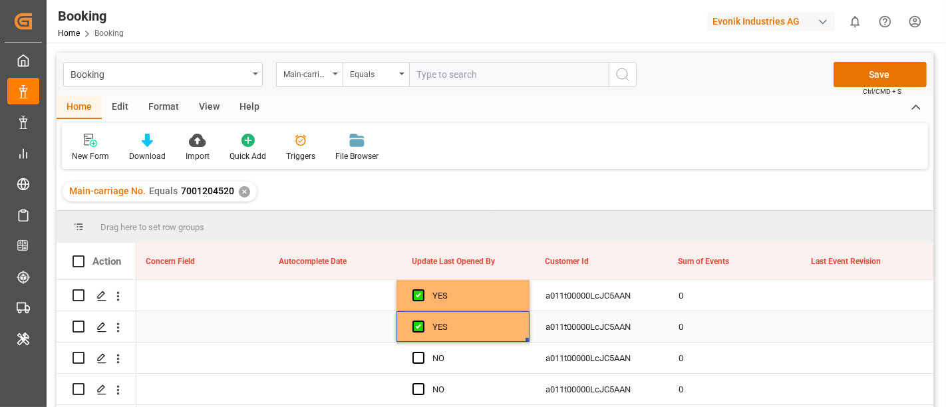
click at [466, 329] on div "YES" at bounding box center [473, 327] width 81 height 31
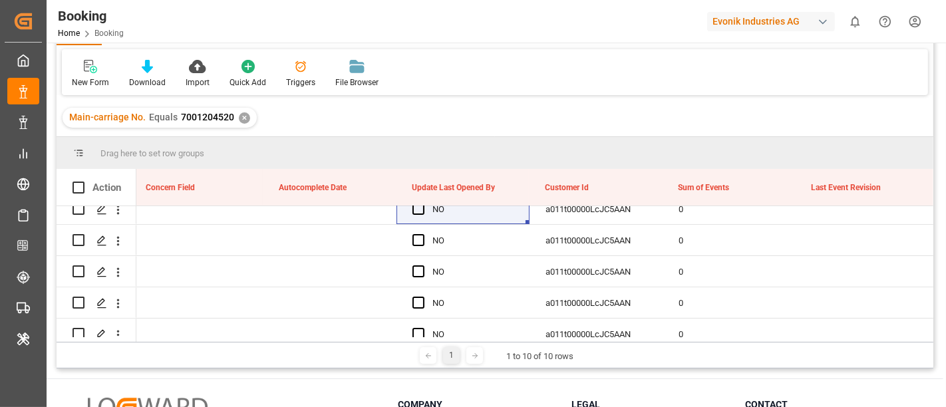
scroll to position [186, 0]
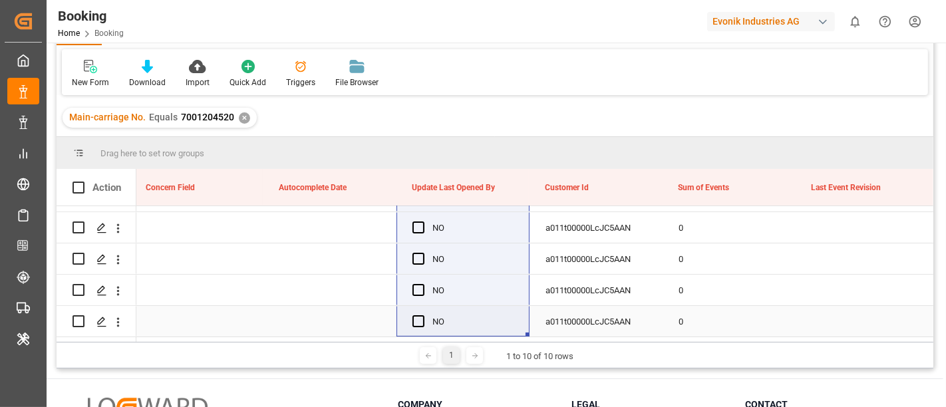
drag, startPoint x: 453, startPoint y: 280, endPoint x: 468, endPoint y: 316, distance: 38.8
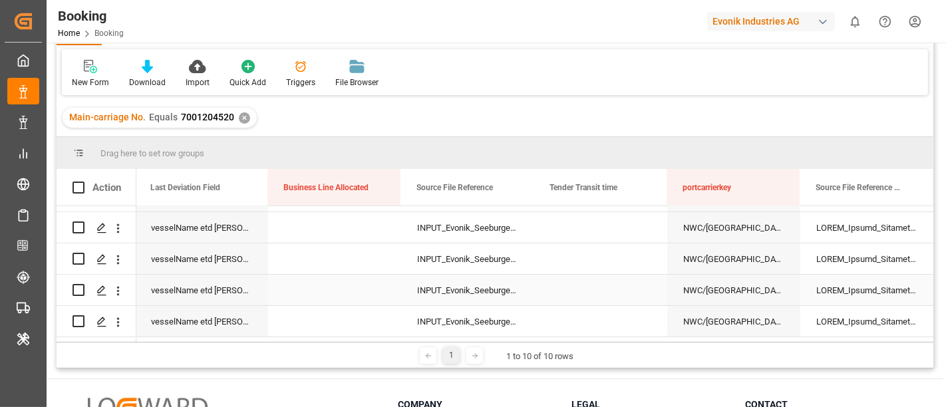
scroll to position [0, 13796]
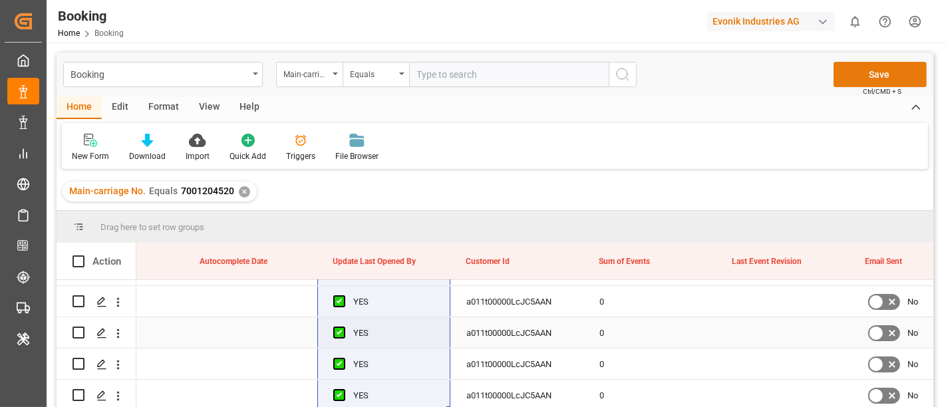
click at [882, 65] on button "Save" at bounding box center [880, 74] width 93 height 25
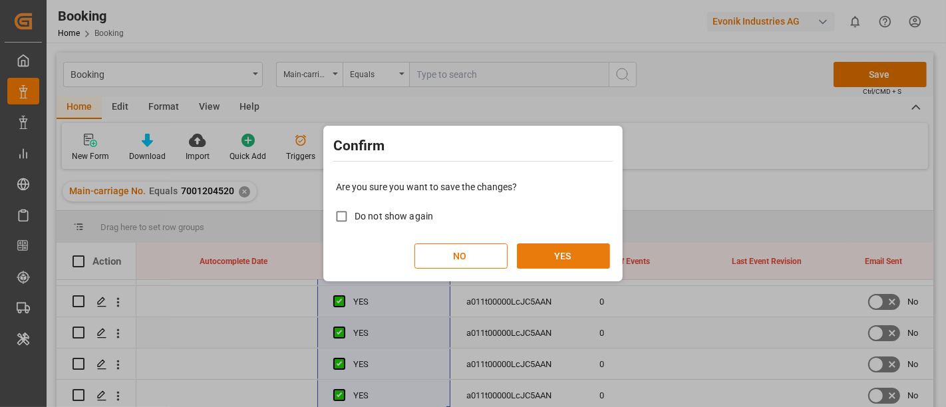
click at [576, 252] on button "YES" at bounding box center [563, 256] width 93 height 25
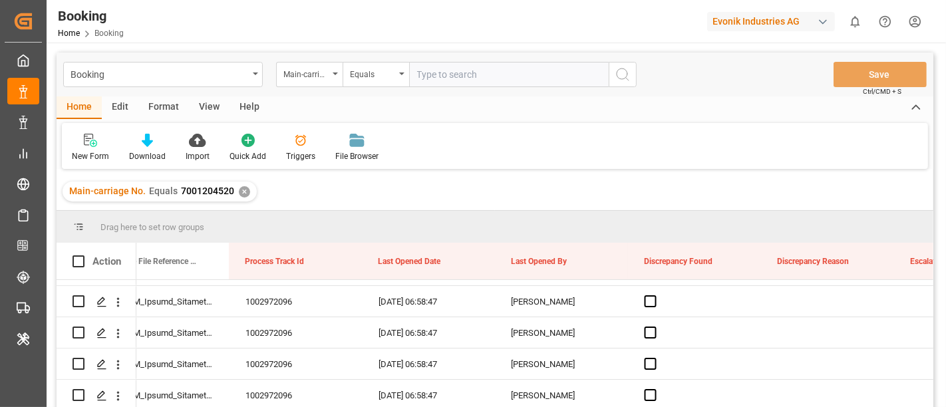
click at [439, 85] on input "text" at bounding box center [509, 74] width 200 height 25
paste input "7001211727"
type input "7001211727"
click at [617, 70] on icon "search button" at bounding box center [623, 75] width 16 height 16
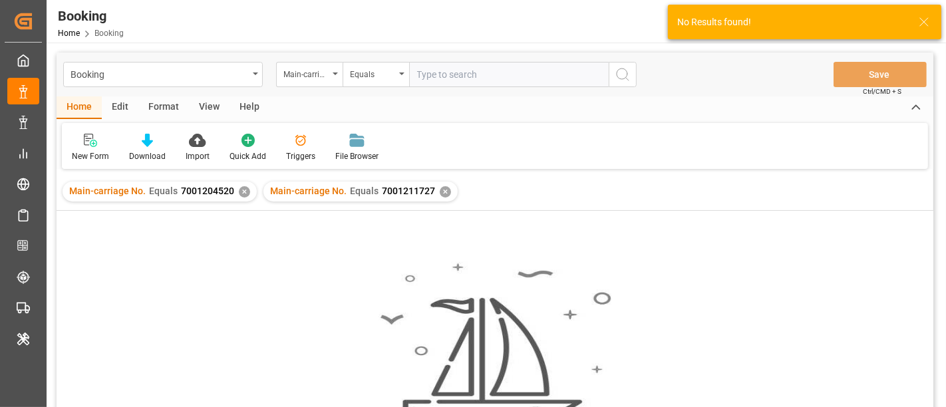
click at [239, 190] on div "✕" at bounding box center [244, 191] width 11 height 11
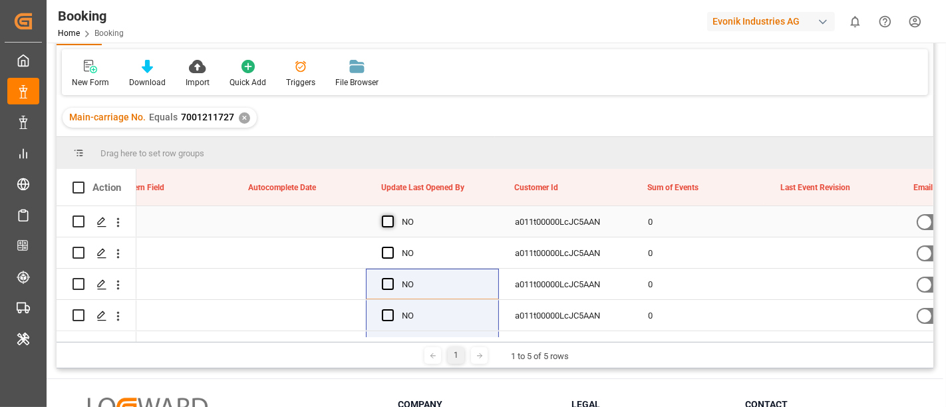
click at [386, 219] on span "Press SPACE to select this row." at bounding box center [388, 222] width 12 height 12
click at [392, 216] on input "Press SPACE to select this row." at bounding box center [392, 216] width 0 height 0
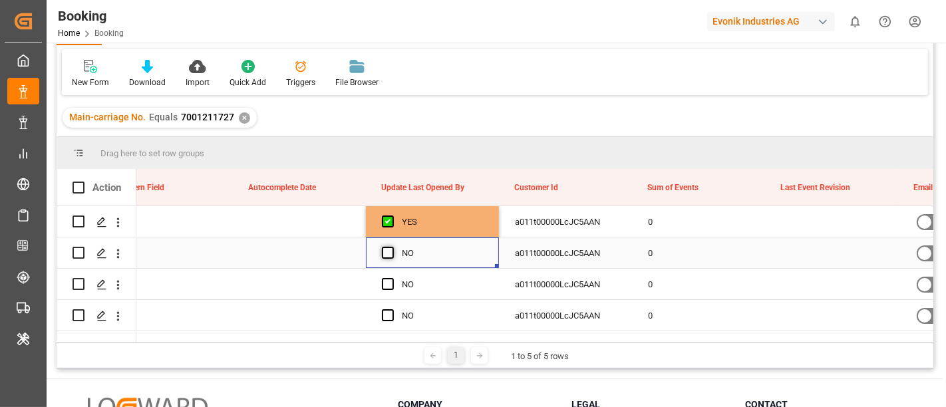
click at [387, 251] on span "Press SPACE to select this row." at bounding box center [388, 253] width 12 height 12
click at [392, 247] on input "Press SPACE to select this row." at bounding box center [392, 247] width 0 height 0
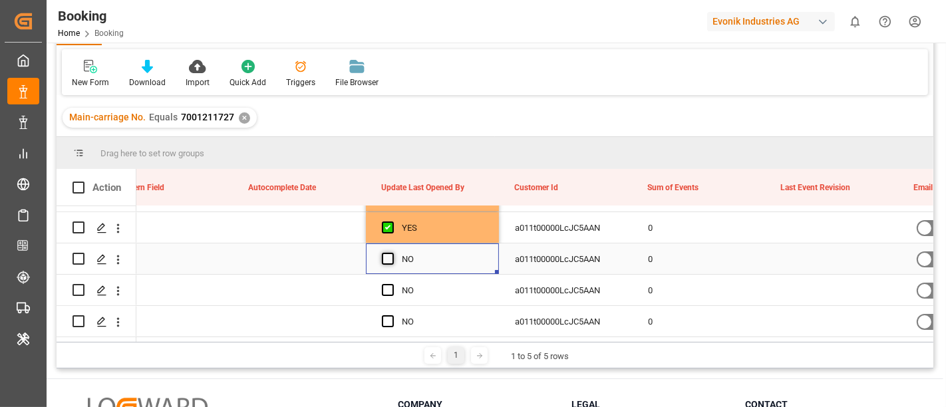
click at [390, 254] on span "Press SPACE to select this row." at bounding box center [388, 259] width 12 height 12
click at [392, 253] on input "Press SPACE to select this row." at bounding box center [392, 253] width 0 height 0
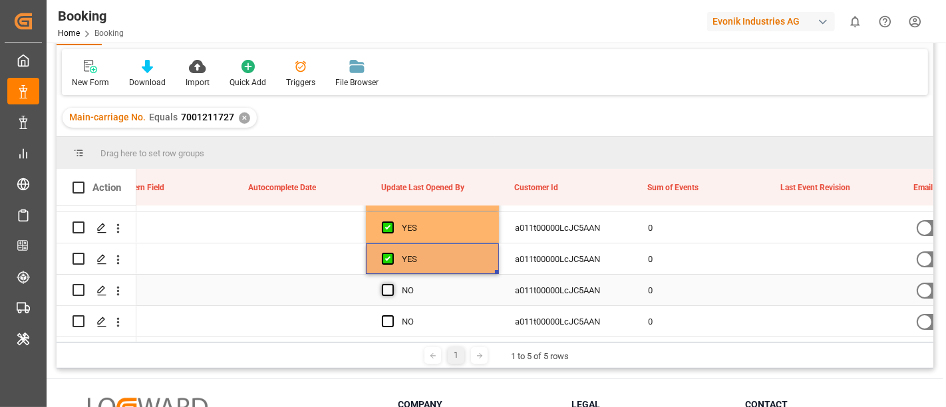
click at [387, 288] on span "Press SPACE to select this row." at bounding box center [388, 290] width 12 height 12
click at [392, 284] on input "Press SPACE to select this row." at bounding box center [392, 284] width 0 height 0
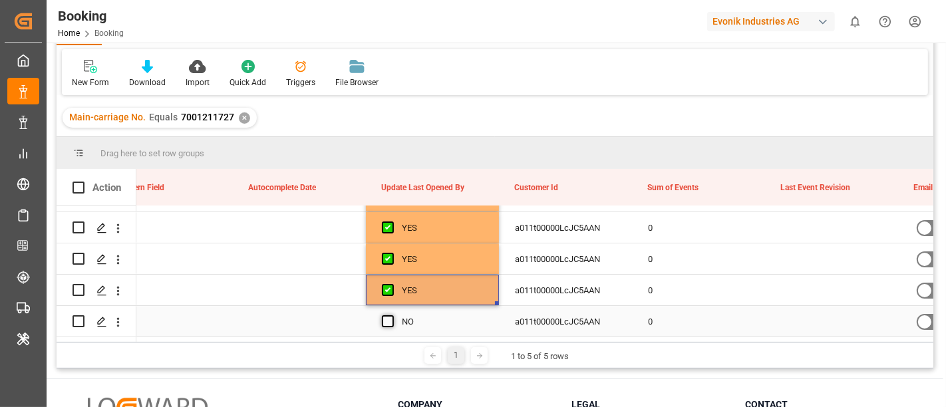
click at [385, 315] on span "Press SPACE to select this row." at bounding box center [388, 321] width 12 height 12
click at [392, 315] on input "Press SPACE to select this row." at bounding box center [392, 315] width 0 height 0
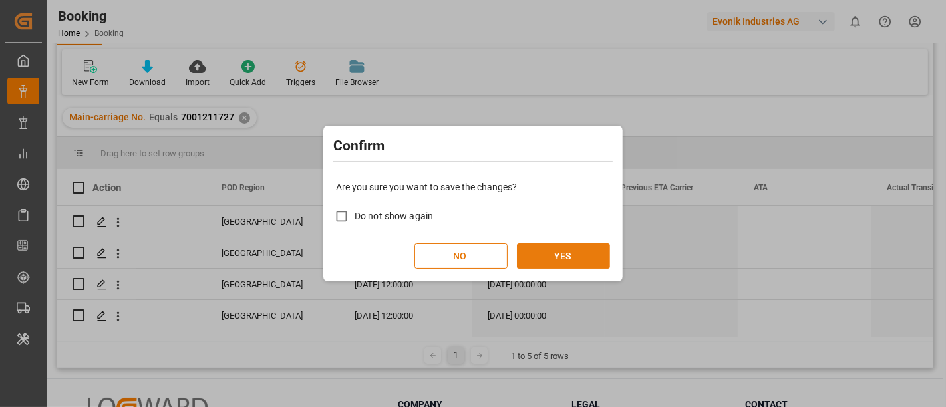
click at [553, 253] on button "YES" at bounding box center [563, 256] width 93 height 25
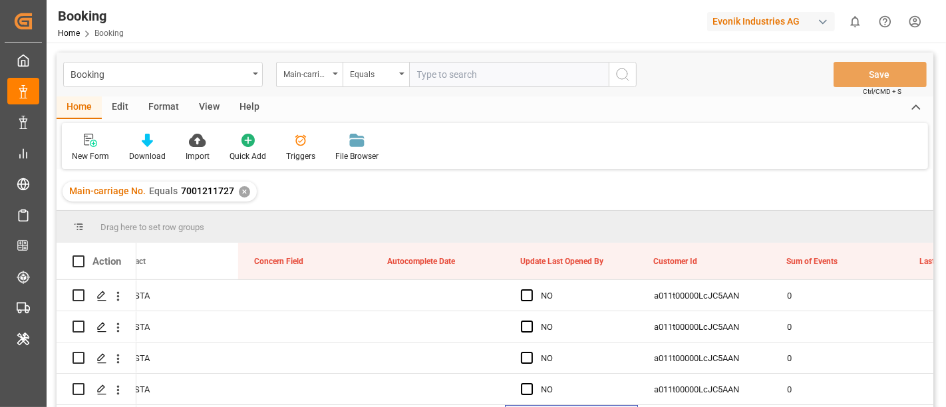
click at [438, 78] on input "text" at bounding box center [509, 74] width 200 height 25
paste input "7001183178"
type input "7001183178"
click at [619, 73] on icon "search button" at bounding box center [623, 75] width 16 height 16
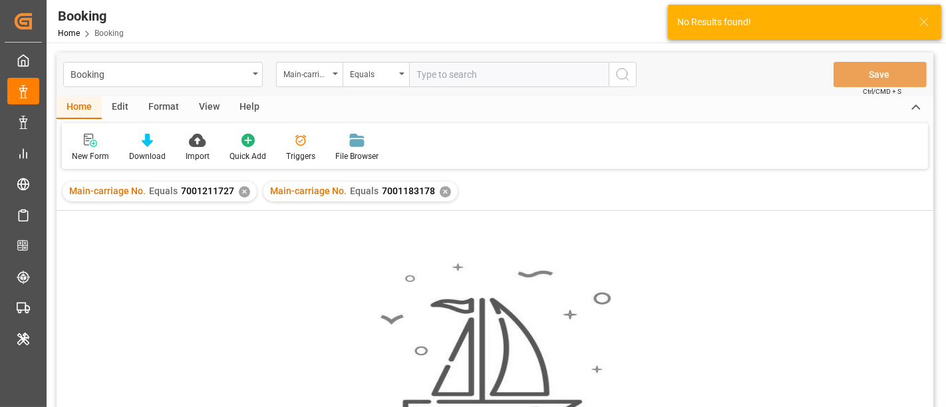
click at [240, 190] on div "✕" at bounding box center [244, 191] width 11 height 11
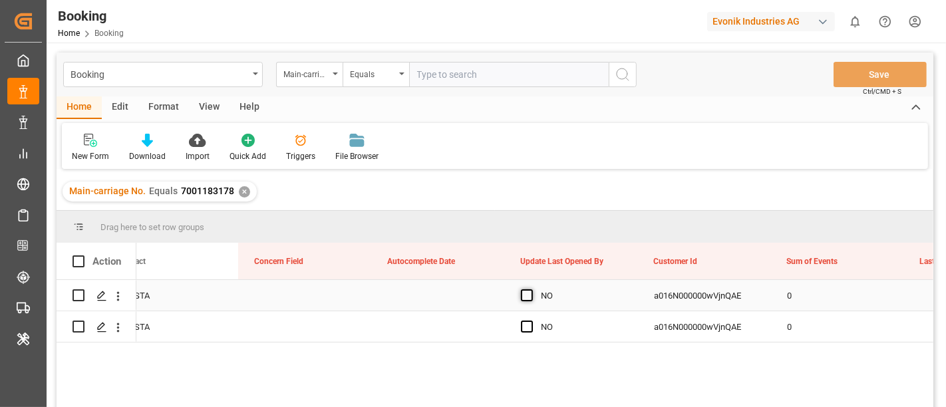
click at [532, 292] on div "Press SPACE to select this row." at bounding box center [531, 296] width 20 height 31
click at [527, 300] on span "Press SPACE to select this row." at bounding box center [527, 296] width 12 height 12
click at [531, 290] on input "Press SPACE to select this row." at bounding box center [531, 290] width 0 height 0
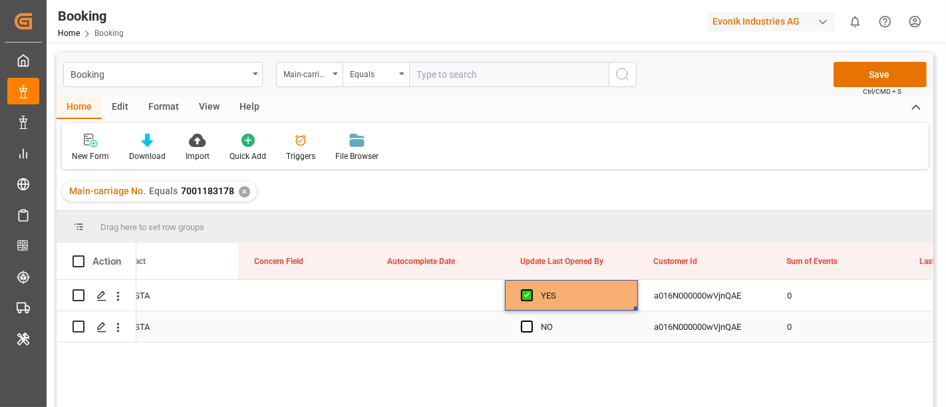
click at [532, 319] on div "Press SPACE to select this row." at bounding box center [531, 327] width 20 height 31
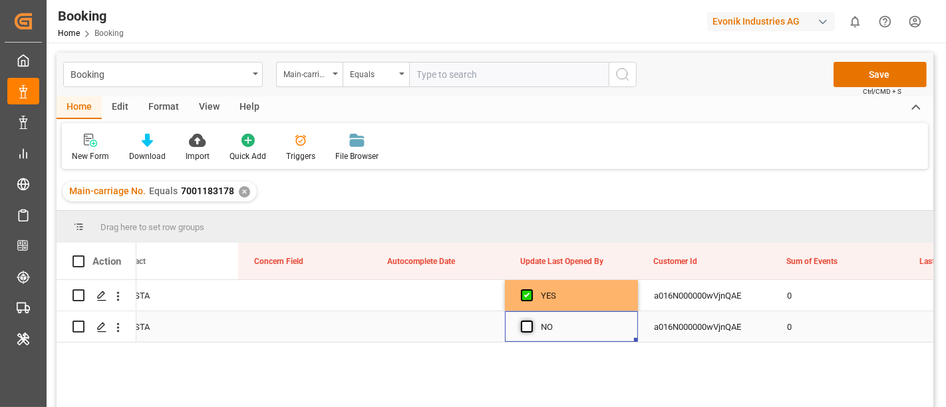
click at [530, 329] on span "Press SPACE to select this row." at bounding box center [527, 327] width 12 height 12
click at [531, 321] on input "Press SPACE to select this row." at bounding box center [531, 321] width 0 height 0
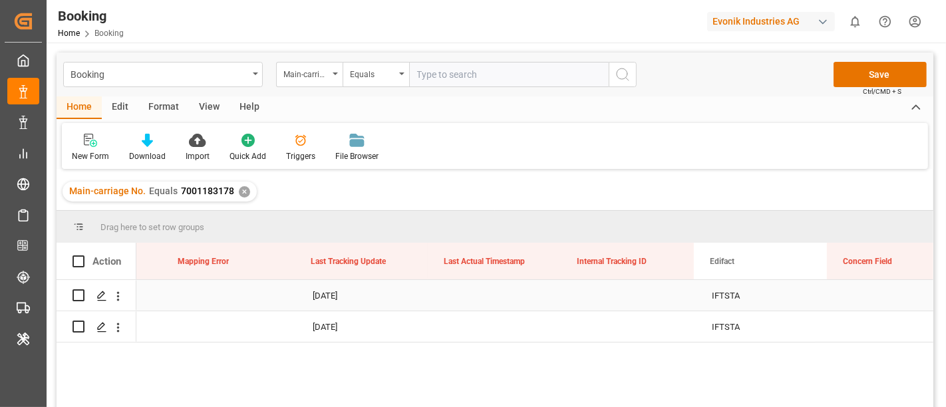
scroll to position [0, 15494]
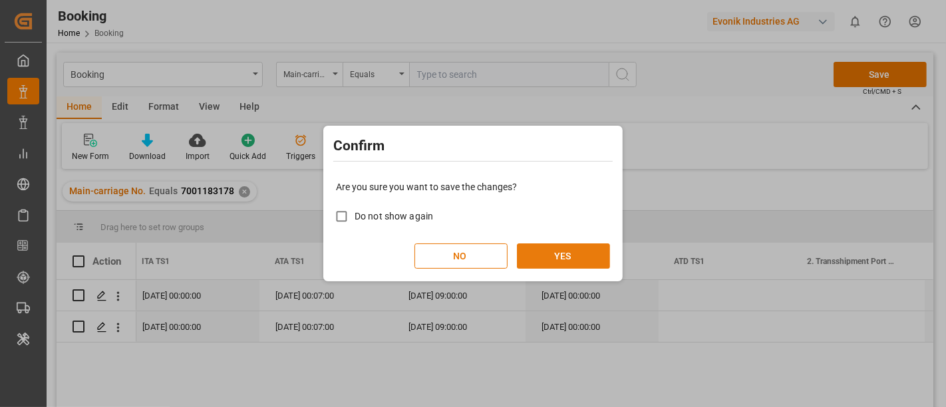
click at [564, 251] on button "YES" at bounding box center [563, 256] width 93 height 25
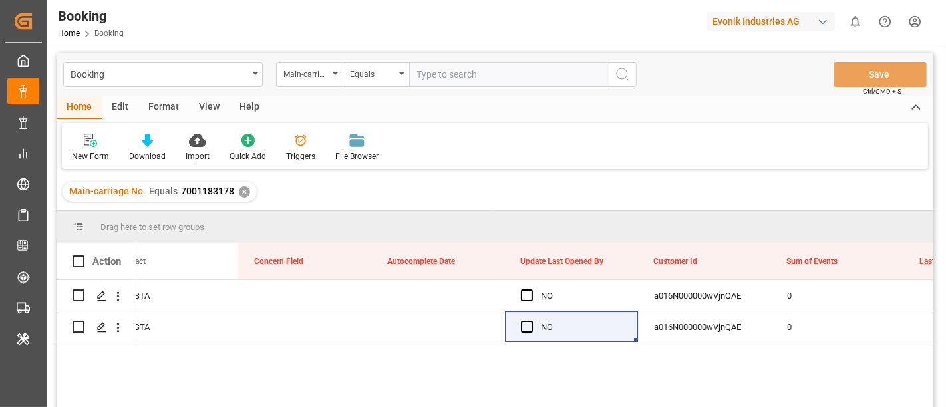
click at [444, 77] on input "text" at bounding box center [509, 74] width 200 height 25
paste input "7001228543"
type input "7001228543"
click at [624, 69] on circle "search button" at bounding box center [622, 74] width 11 height 11
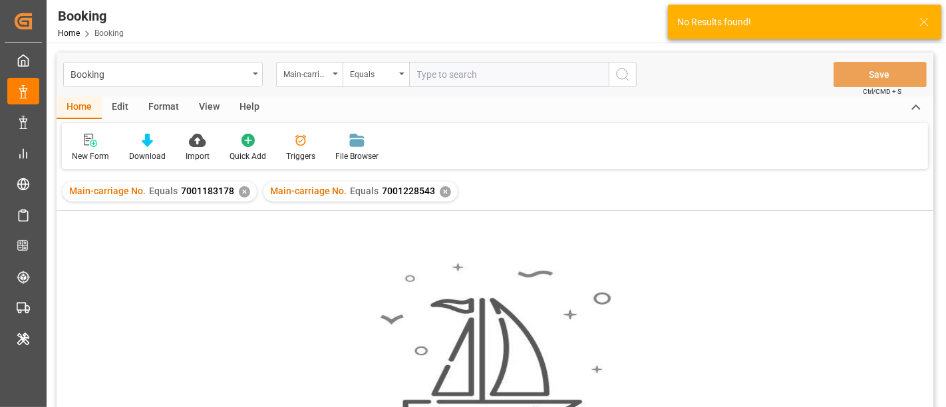
click at [242, 192] on div "✕" at bounding box center [244, 191] width 11 height 11
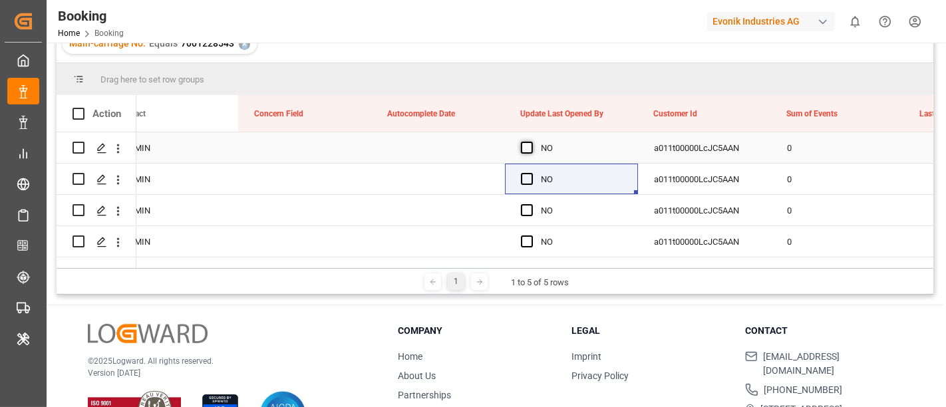
click at [530, 145] on span "Press SPACE to select this row." at bounding box center [527, 148] width 12 height 12
click at [531, 142] on input "Press SPACE to select this row." at bounding box center [531, 142] width 0 height 0
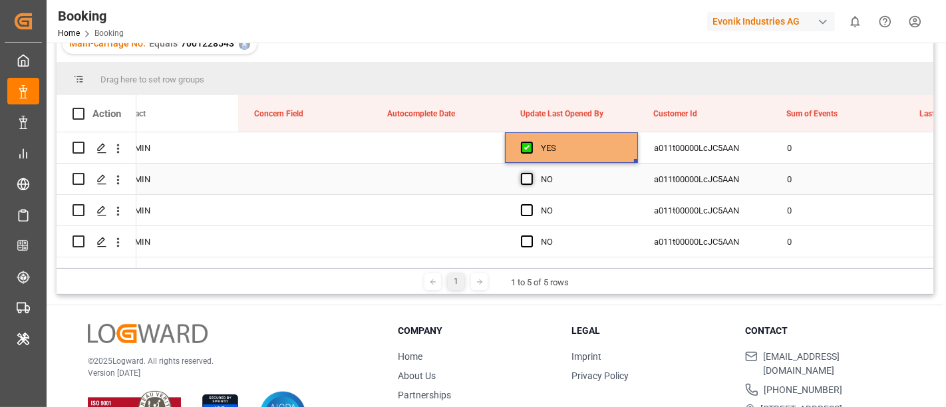
click at [530, 176] on span "Press SPACE to select this row." at bounding box center [527, 179] width 12 height 12
click at [531, 173] on input "Press SPACE to select this row." at bounding box center [531, 173] width 0 height 0
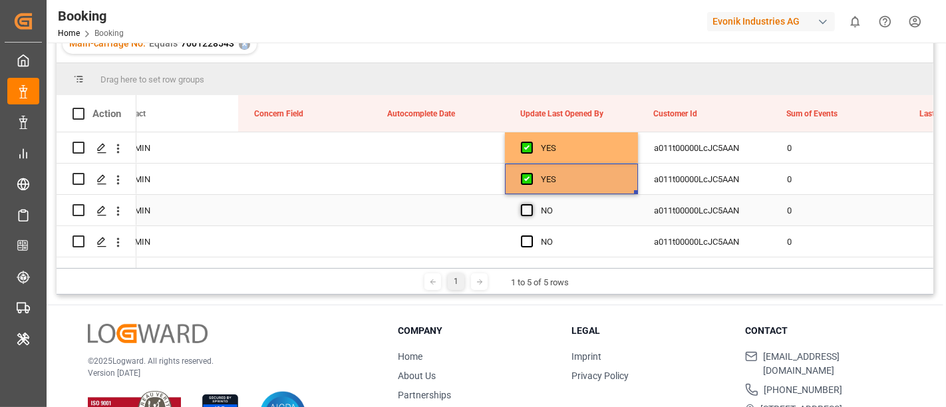
click at [521, 214] on span "Press SPACE to select this row." at bounding box center [527, 210] width 12 height 12
click at [531, 204] on input "Press SPACE to select this row." at bounding box center [531, 204] width 0 height 0
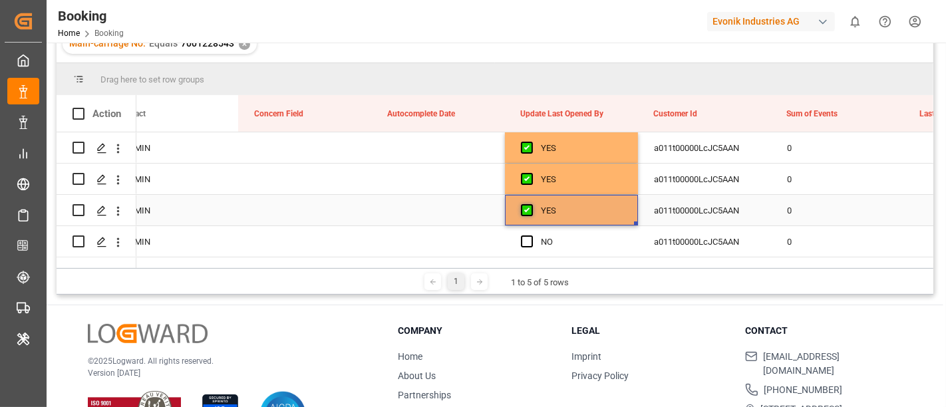
click at [526, 214] on span "Press SPACE to select this row." at bounding box center [527, 210] width 12 height 12
click at [531, 204] on input "Press SPACE to select this row." at bounding box center [531, 204] width 0 height 0
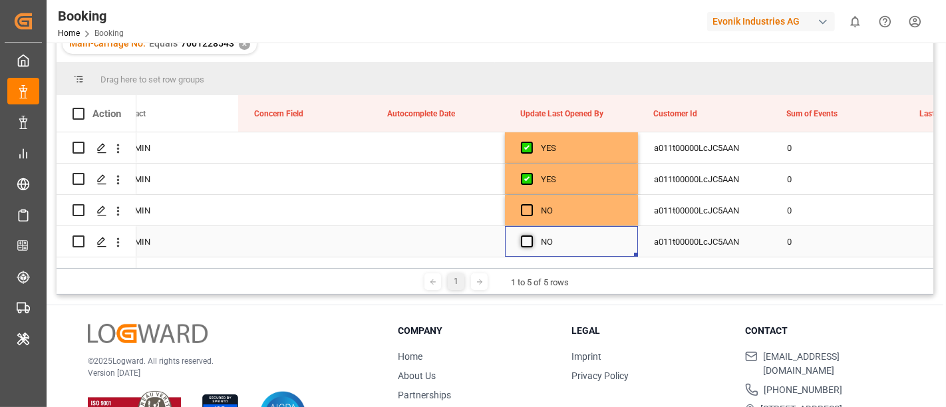
click at [524, 241] on span "Press SPACE to select this row." at bounding box center [527, 242] width 12 height 12
click at [531, 236] on input "Press SPACE to select this row." at bounding box center [531, 236] width 0 height 0
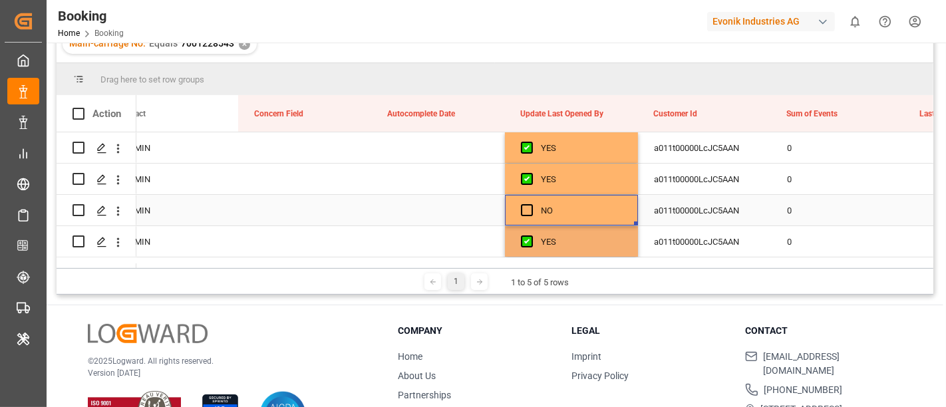
click at [526, 218] on div "Press SPACE to select this row." at bounding box center [531, 211] width 20 height 31
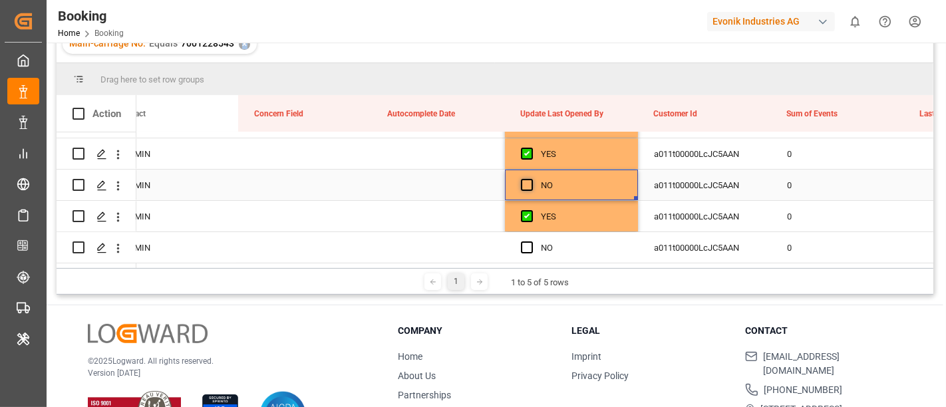
click at [527, 184] on span "Press SPACE to select this row." at bounding box center [527, 185] width 12 height 12
click at [531, 179] on input "Press SPACE to select this row." at bounding box center [531, 179] width 0 height 0
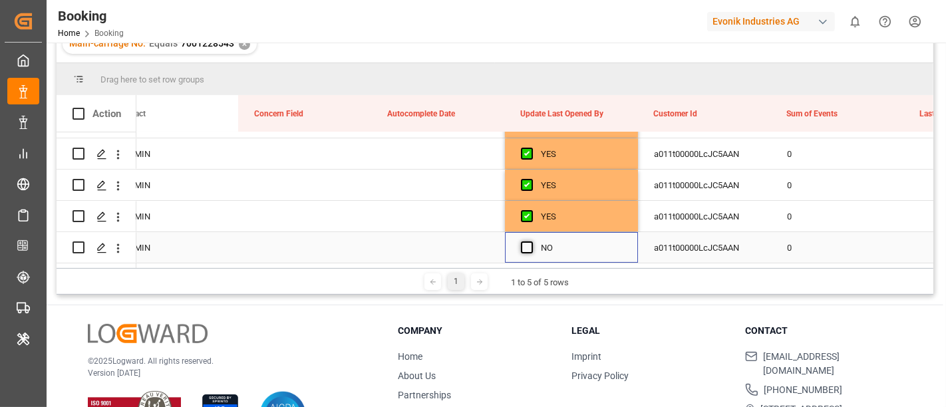
click at [526, 242] on span "Press SPACE to select this row." at bounding box center [527, 248] width 12 height 12
click at [531, 242] on input "Press SPACE to select this row." at bounding box center [531, 242] width 0 height 0
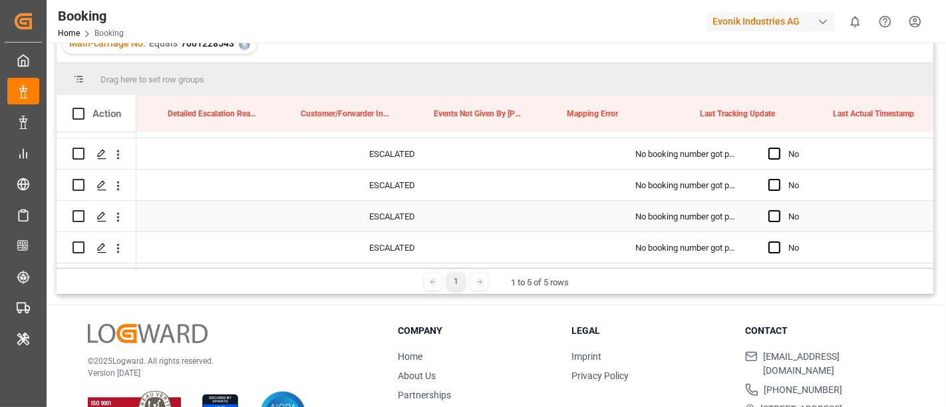
scroll to position [0, 14997]
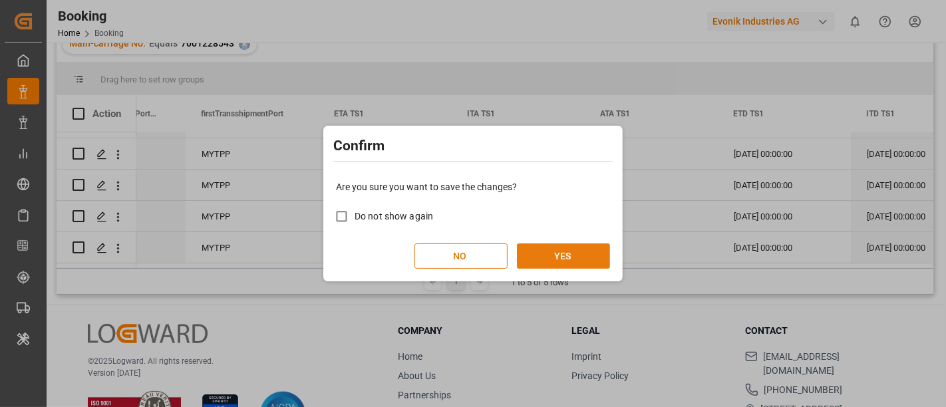
click at [568, 262] on button "YES" at bounding box center [563, 256] width 93 height 25
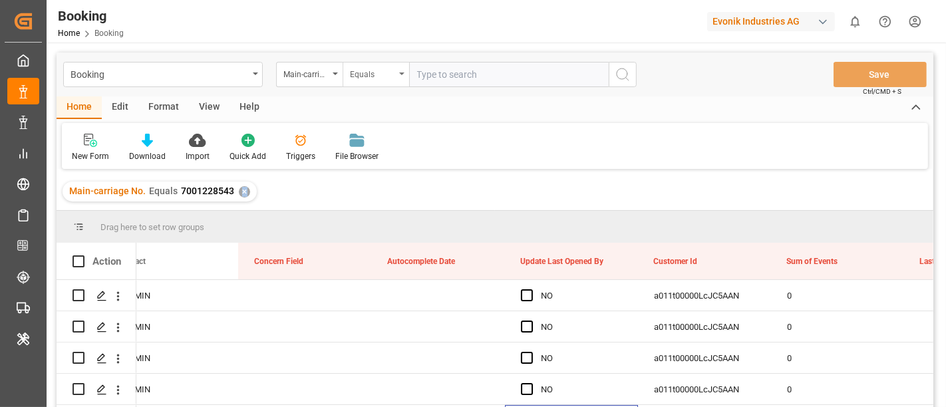
click at [409, 67] on div "Equals" at bounding box center [376, 74] width 67 height 25
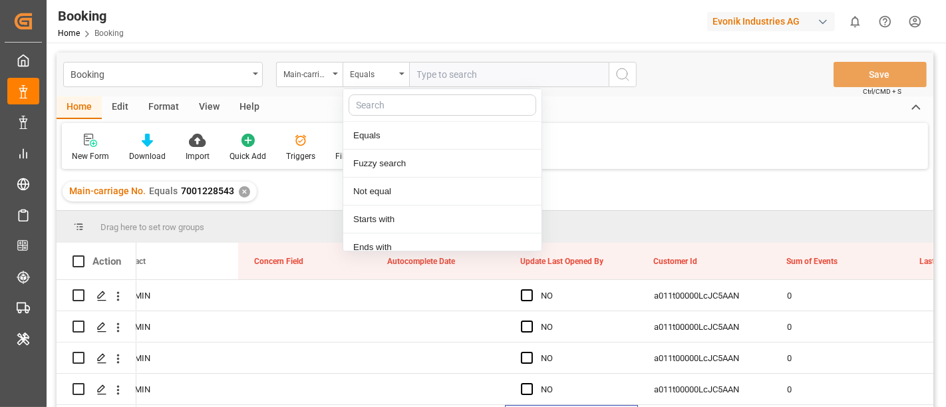
click at [437, 72] on input "text" at bounding box center [509, 74] width 200 height 25
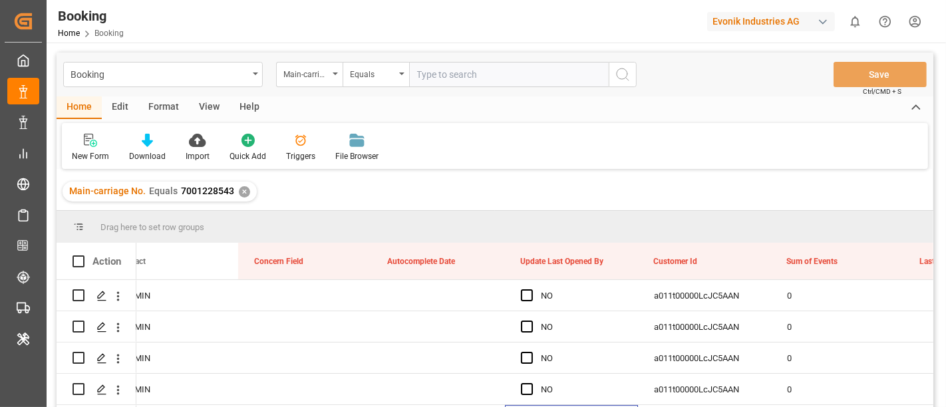
paste input "7001194569"
type input "7001194569"
click at [627, 67] on icon "search button" at bounding box center [623, 75] width 16 height 16
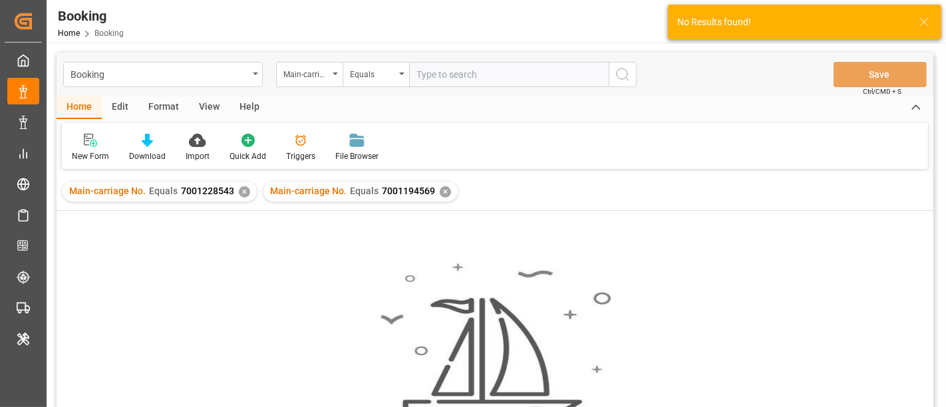
click at [244, 187] on div "✕" at bounding box center [244, 191] width 11 height 11
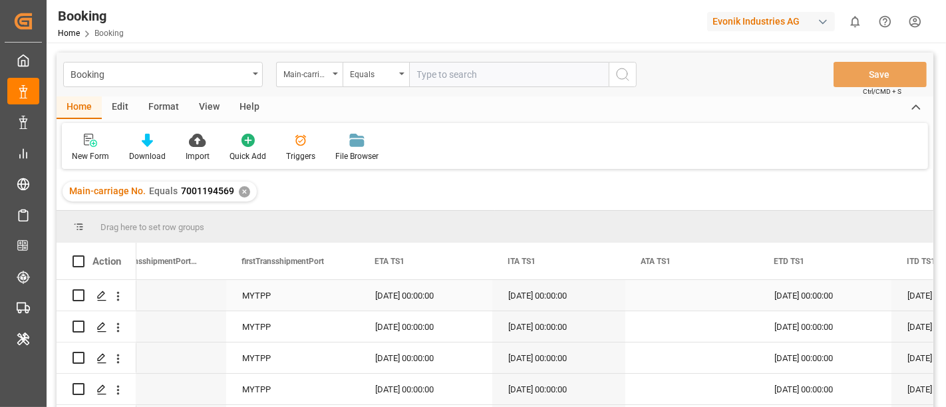
click at [422, 295] on div "14.08.2025 00:00:00" at bounding box center [425, 295] width 133 height 31
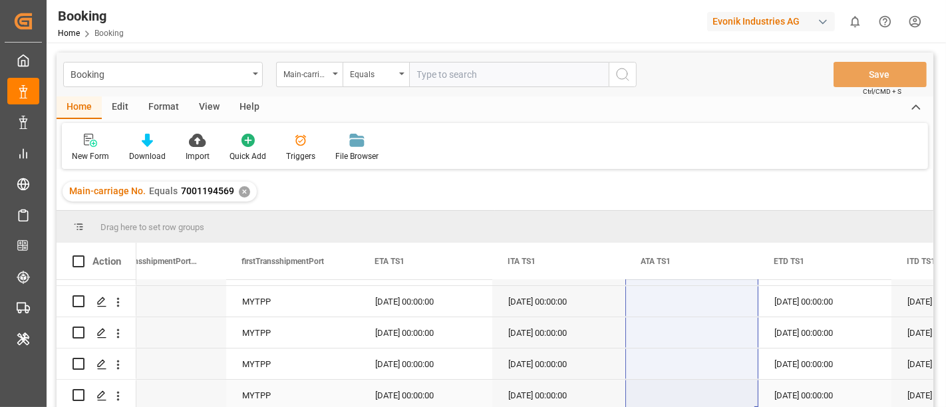
drag, startPoint x: 656, startPoint y: 299, endPoint x: 642, endPoint y: 406, distance: 108.0
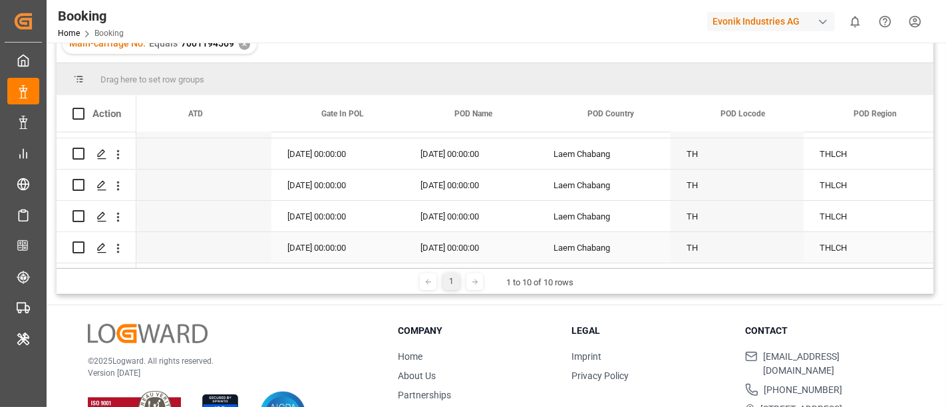
scroll to position [0, 7000]
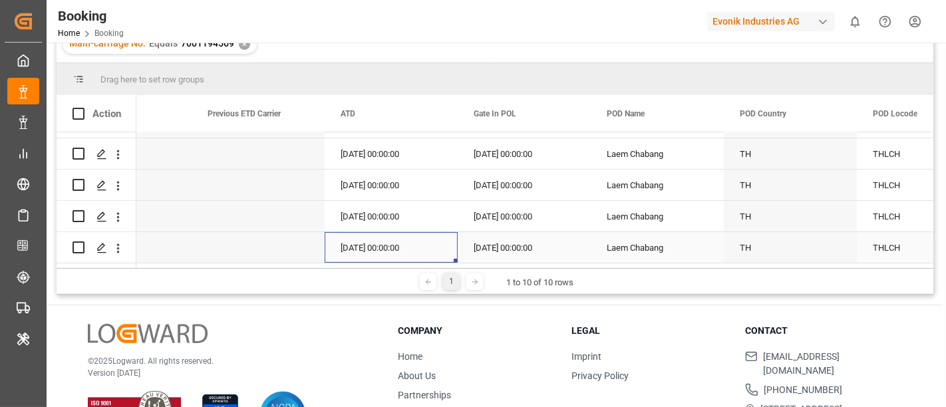
click at [409, 232] on div "14.07.2025 00:00:00" at bounding box center [391, 247] width 133 height 31
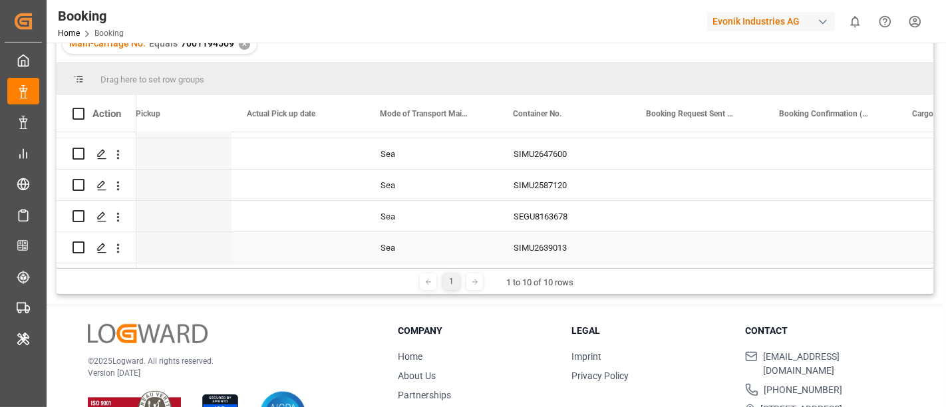
click at [527, 242] on div "SIMU2639013" at bounding box center [564, 247] width 133 height 31
click at [534, 216] on div "SEGU8163678" at bounding box center [564, 216] width 133 height 31
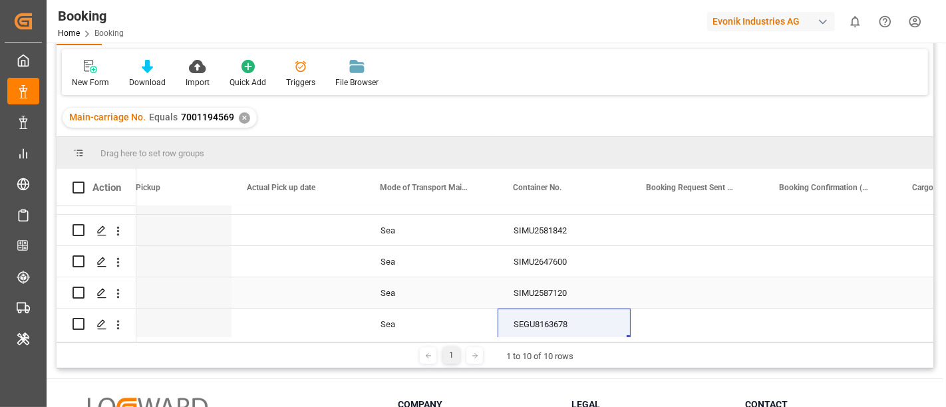
click at [532, 294] on div "SIMU2587120" at bounding box center [564, 293] width 133 height 31
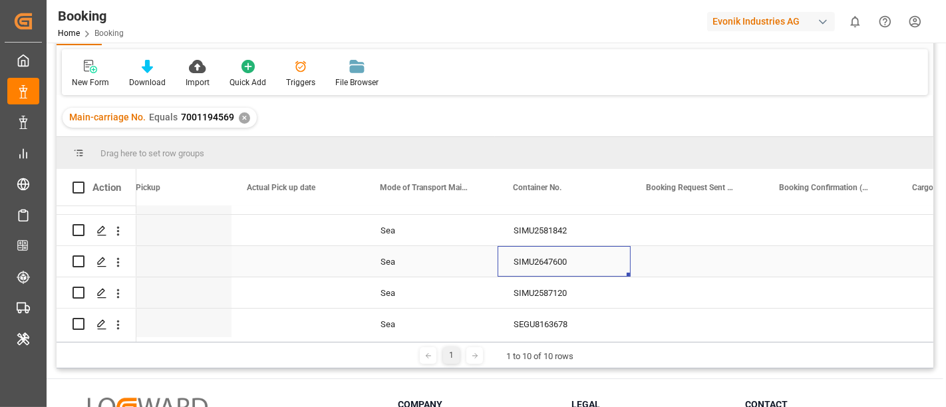
click at [540, 261] on div "SIMU2647600" at bounding box center [564, 261] width 133 height 31
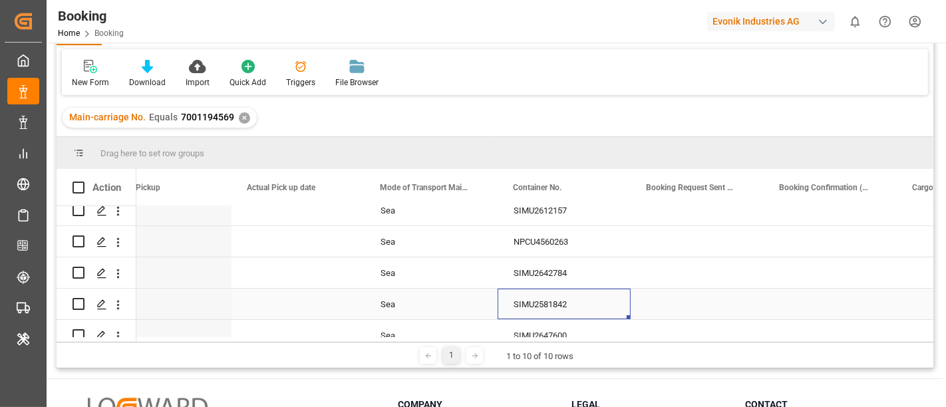
click at [531, 303] on div "SIMU2581842" at bounding box center [564, 304] width 133 height 31
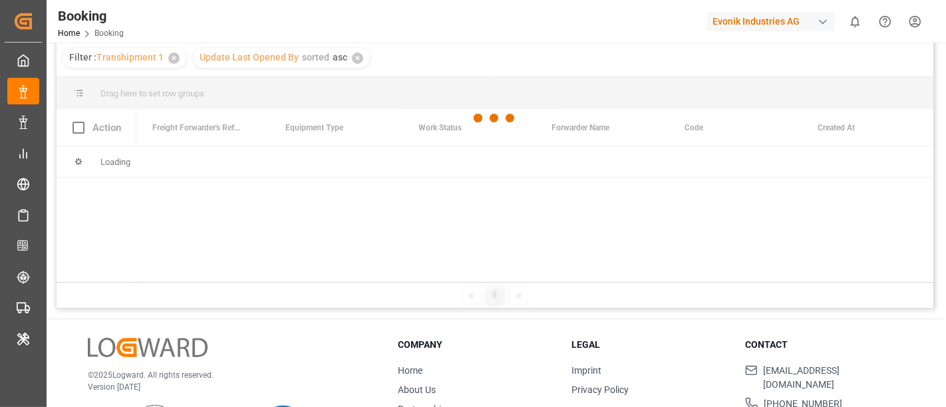
scroll to position [148, 0]
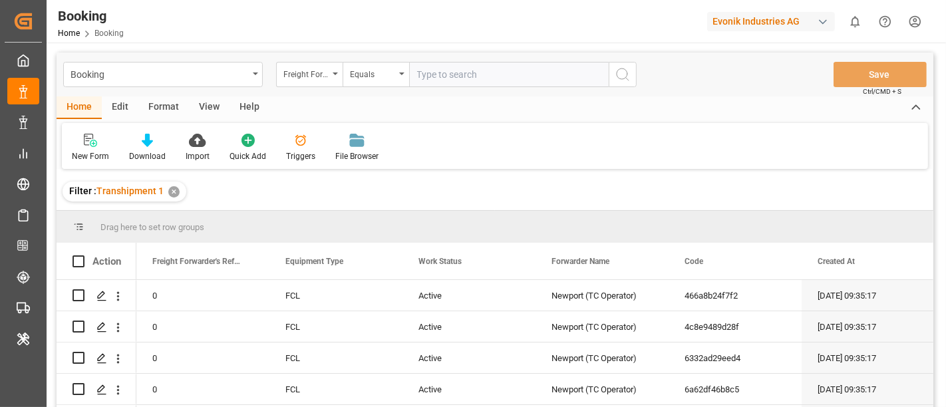
click at [203, 108] on div "View" at bounding box center [209, 108] width 41 height 23
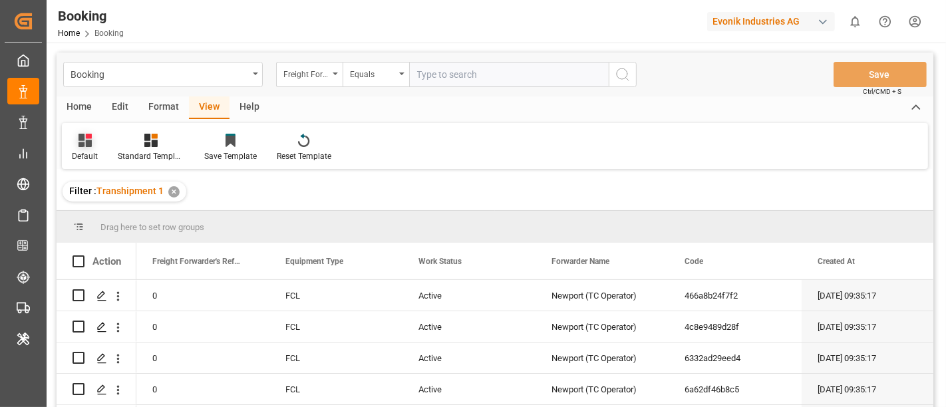
click at [83, 153] on div "Default" at bounding box center [85, 156] width 26 height 12
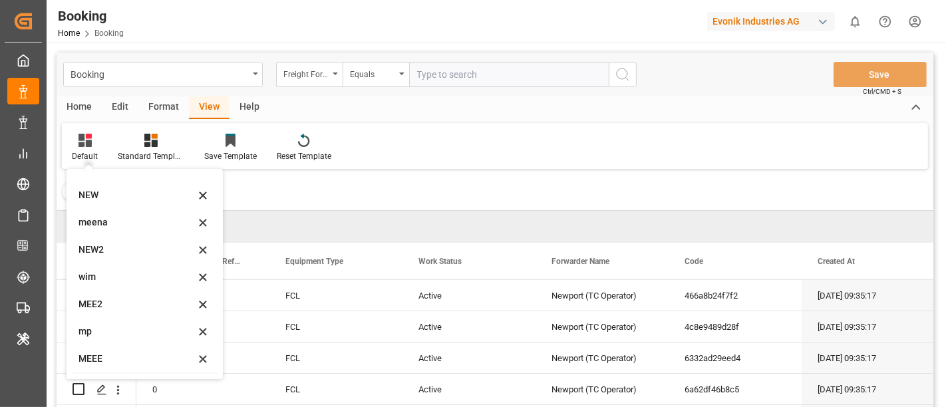
scroll to position [73, 0]
click at [123, 255] on div "MEE2" at bounding box center [137, 252] width 116 height 14
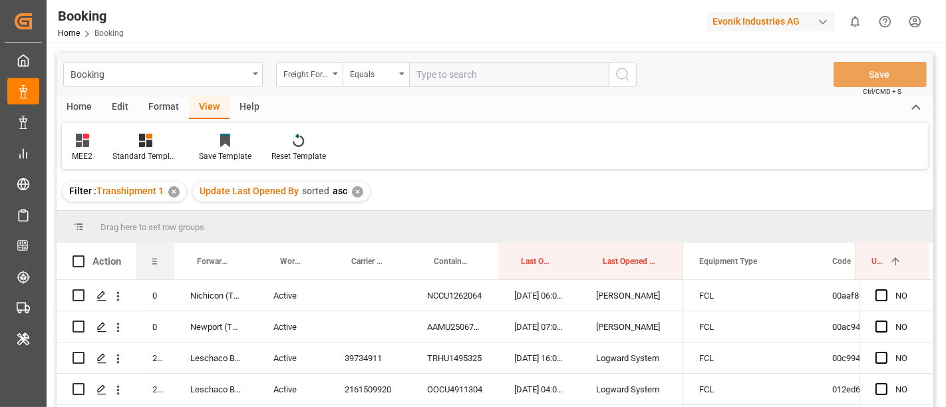
drag, startPoint x: 206, startPoint y: 256, endPoint x: 173, endPoint y: 255, distance: 32.6
click at [173, 255] on div at bounding box center [174, 261] width 5 height 37
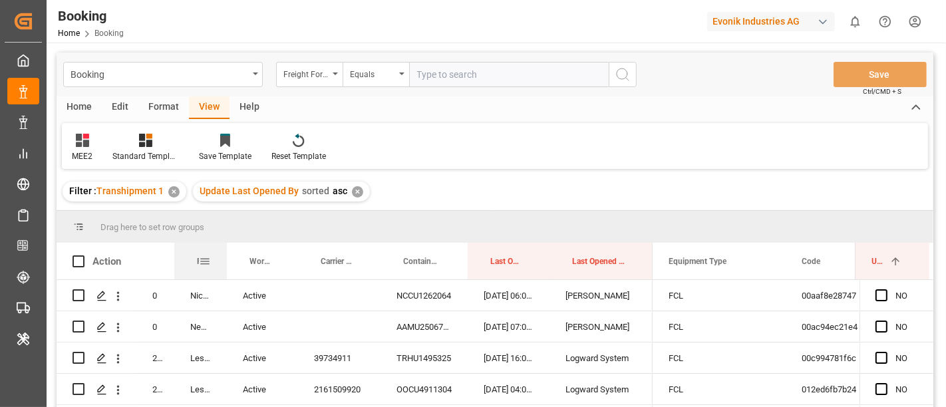
drag, startPoint x: 256, startPoint y: 258, endPoint x: 226, endPoint y: 254, distance: 30.8
click at [226, 254] on div at bounding box center [226, 261] width 5 height 37
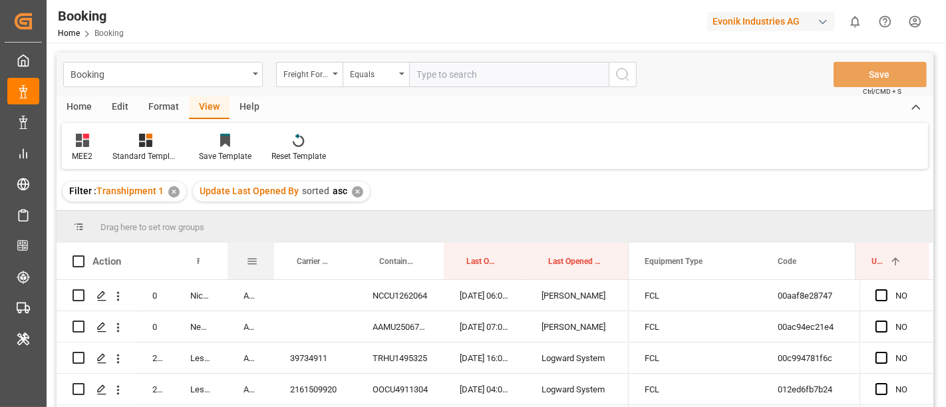
drag, startPoint x: 296, startPoint y: 254, endPoint x: 317, endPoint y: 262, distance: 22.7
click at [272, 254] on div at bounding box center [274, 261] width 5 height 37
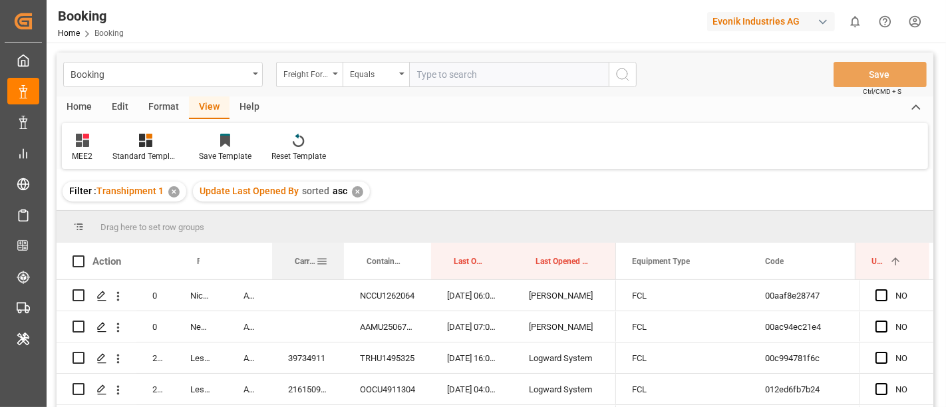
drag, startPoint x: 353, startPoint y: 254, endPoint x: 343, endPoint y: 254, distance: 10.6
click at [343, 254] on div at bounding box center [343, 261] width 5 height 37
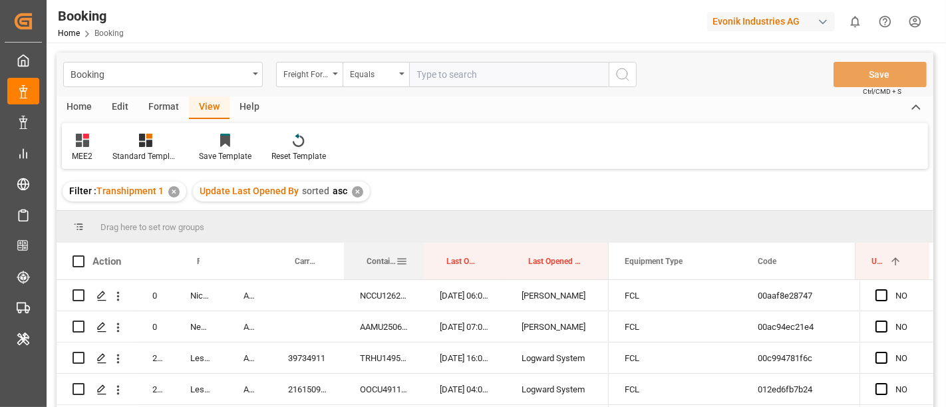
drag, startPoint x: 429, startPoint y: 252, endPoint x: 422, endPoint y: 252, distance: 7.4
click at [422, 252] on div at bounding box center [423, 261] width 5 height 37
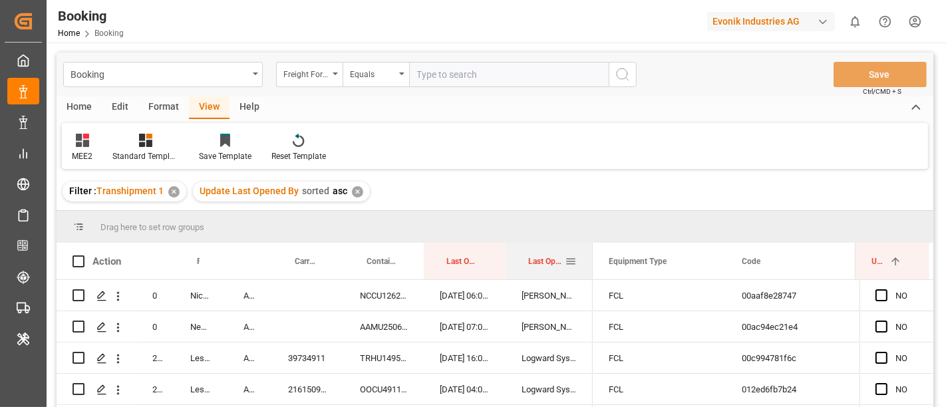
drag, startPoint x: 608, startPoint y: 252, endPoint x: 633, endPoint y: 258, distance: 25.8
click at [590, 254] on div at bounding box center [592, 261] width 5 height 37
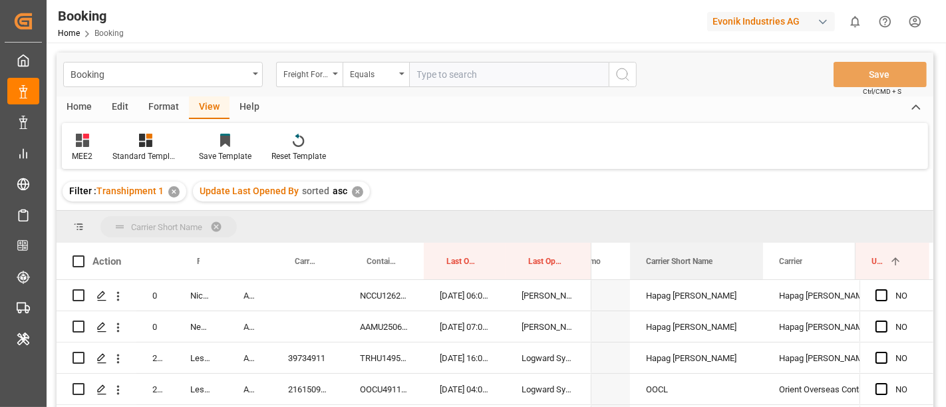
drag, startPoint x: 690, startPoint y: 260, endPoint x: 687, endPoint y: 230, distance: 29.5
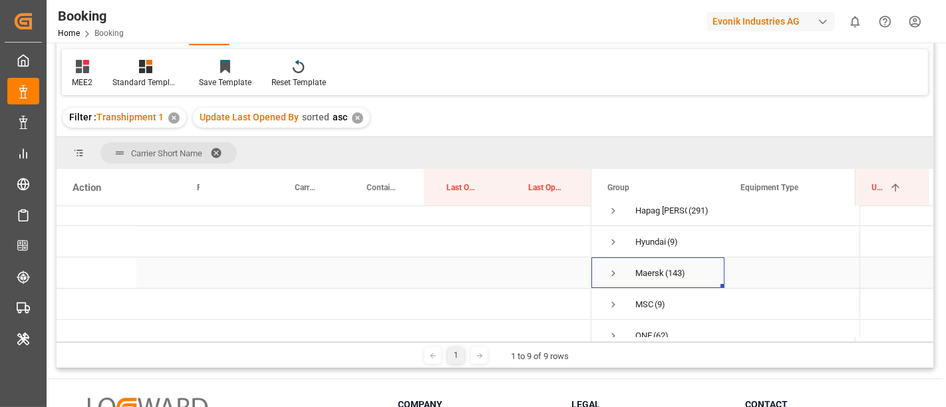
click at [611, 272] on span "Press SPACE to select this row." at bounding box center [614, 274] width 12 height 12
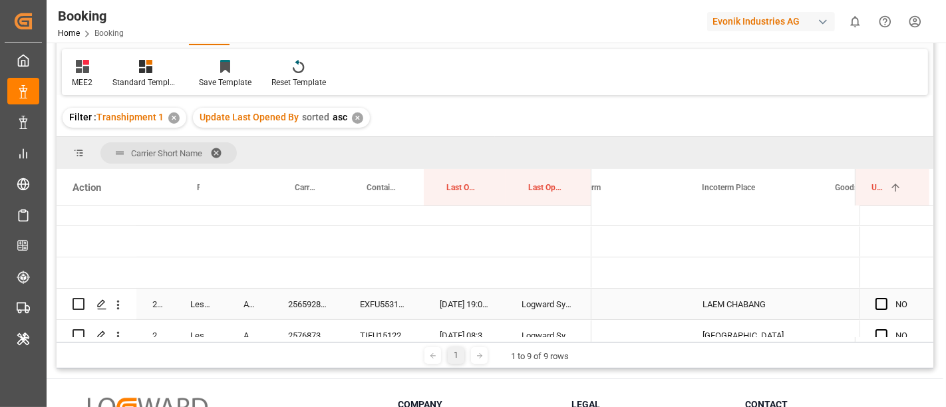
scroll to position [0, 2168]
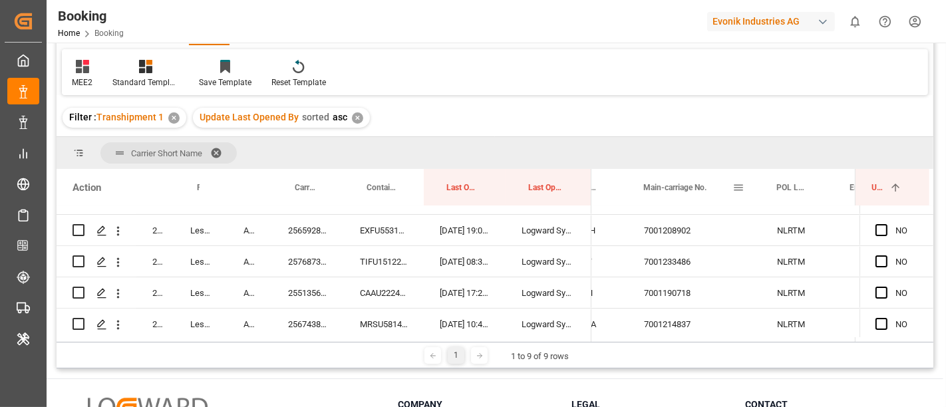
click at [737, 191] on span at bounding box center [739, 188] width 12 height 12
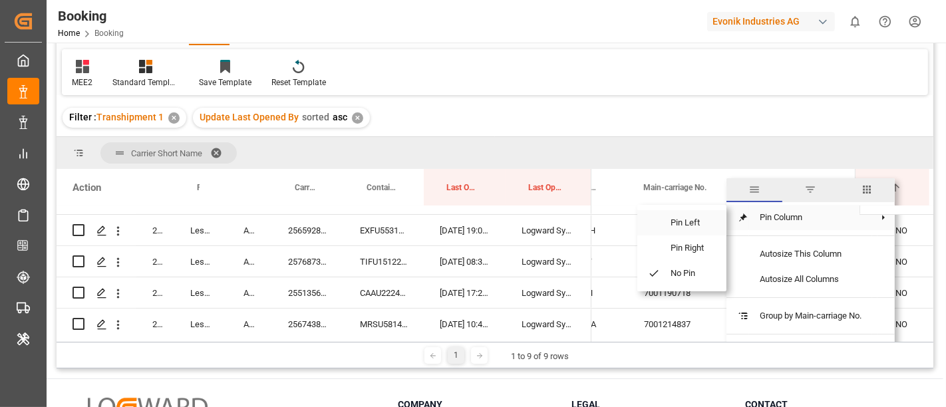
click at [696, 220] on span "Pin Left" at bounding box center [688, 222] width 56 height 25
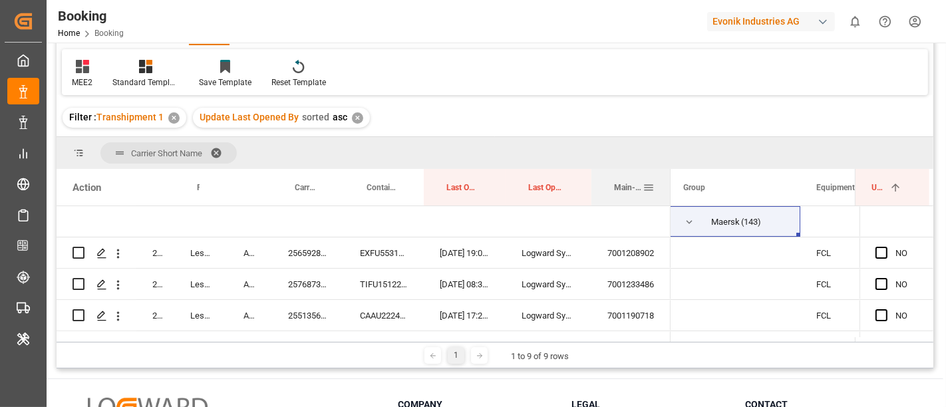
drag, startPoint x: 722, startPoint y: 180, endPoint x: 668, endPoint y: 183, distance: 54.7
click at [668, 183] on div at bounding box center [670, 187] width 5 height 37
click at [620, 256] on div "7001208902" at bounding box center [631, 253] width 79 height 31
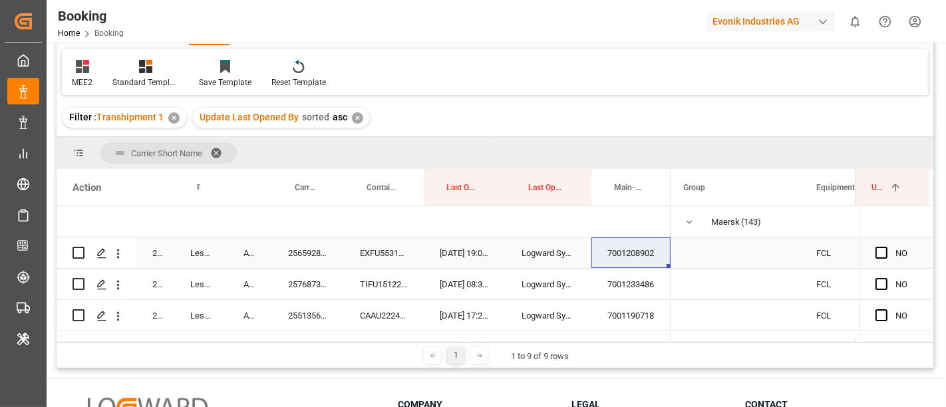
click at [282, 253] on div "256592883" at bounding box center [308, 253] width 72 height 31
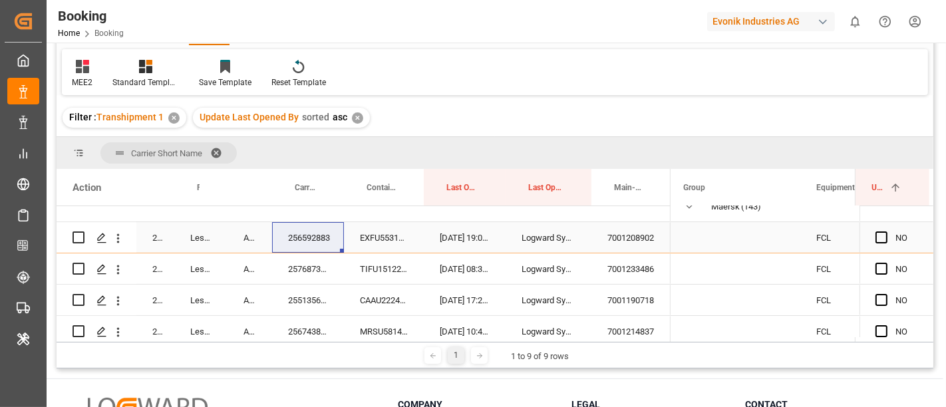
scroll to position [148, 0]
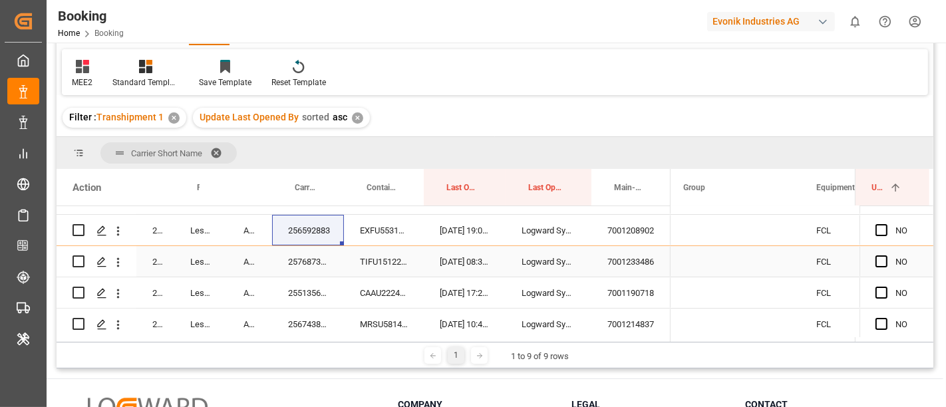
click at [622, 258] on div "7001233486" at bounding box center [631, 261] width 79 height 31
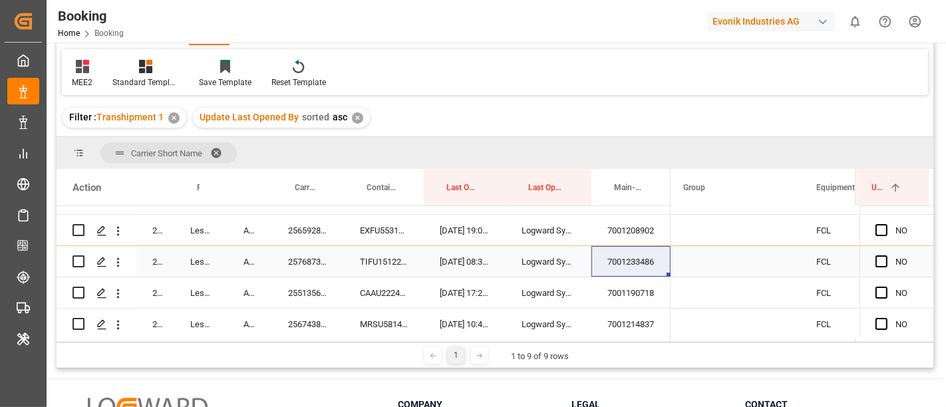
scroll to position [608, 0]
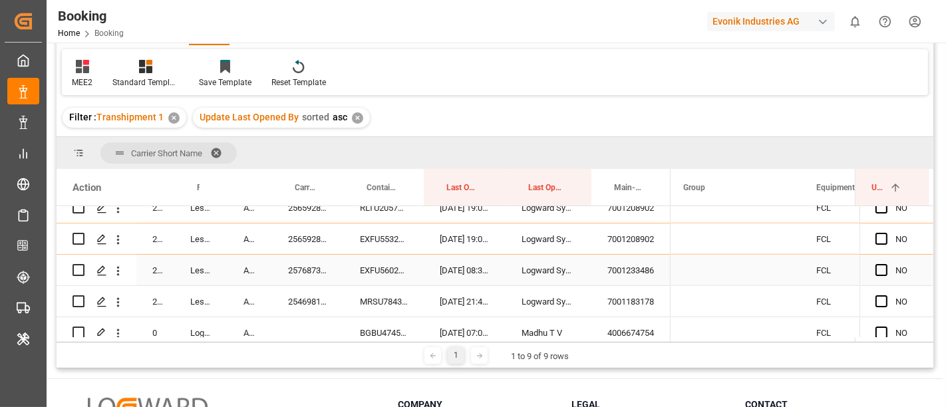
click at [311, 265] on div "257687393" at bounding box center [308, 270] width 72 height 31
click at [284, 269] on div "257687393" at bounding box center [308, 270] width 72 height 31
click at [632, 301] on div "7001183178" at bounding box center [631, 301] width 79 height 31
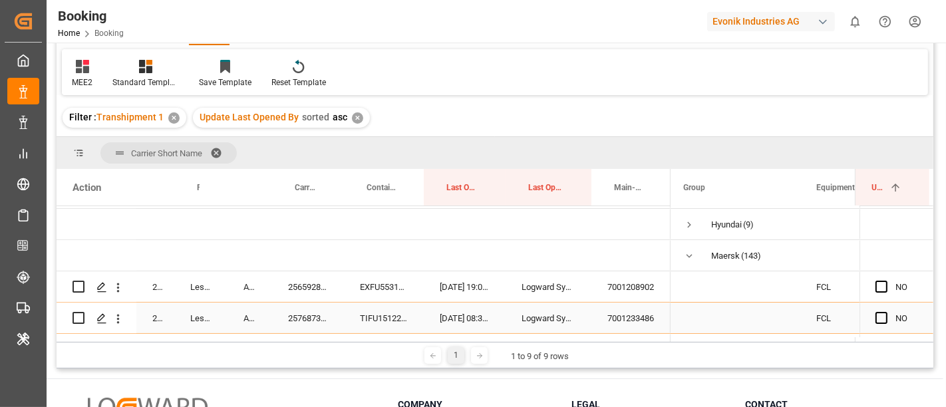
scroll to position [165, 0]
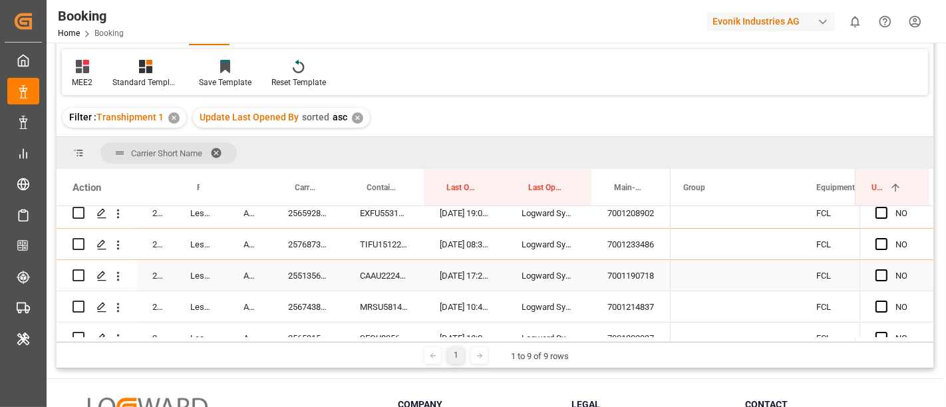
click at [616, 276] on div "7001190718" at bounding box center [631, 275] width 79 height 31
click at [312, 274] on div "255135609" at bounding box center [308, 275] width 72 height 31
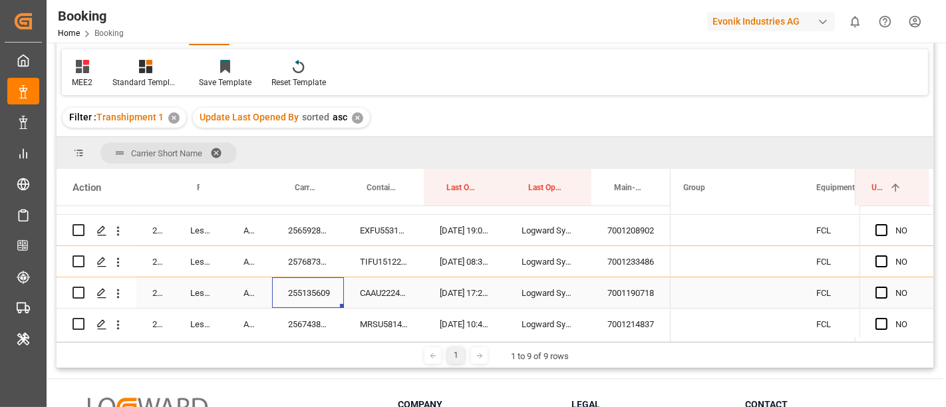
scroll to position [222, 0]
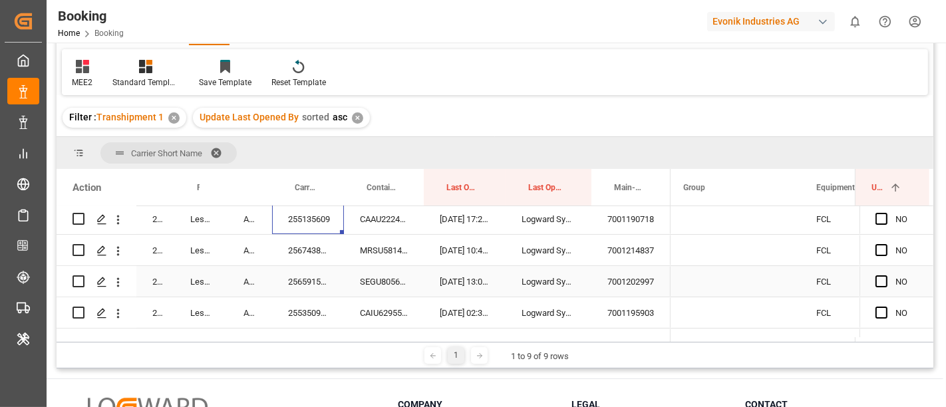
click at [624, 260] on div "7001214837" at bounding box center [631, 250] width 79 height 31
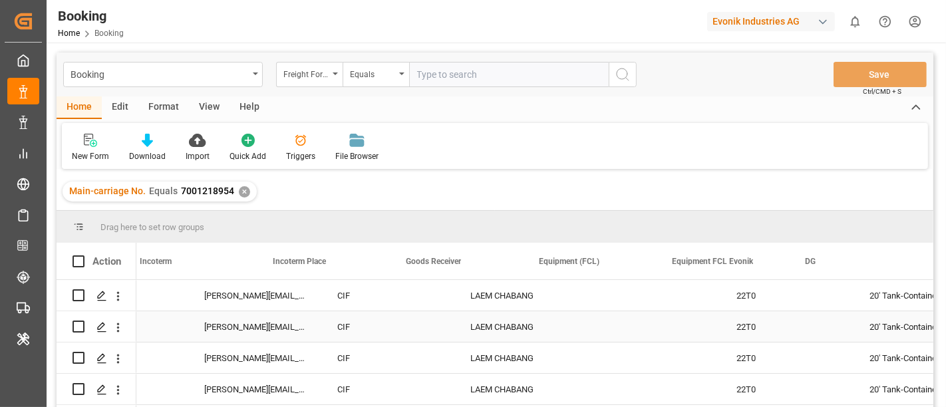
scroll to position [0, 2623]
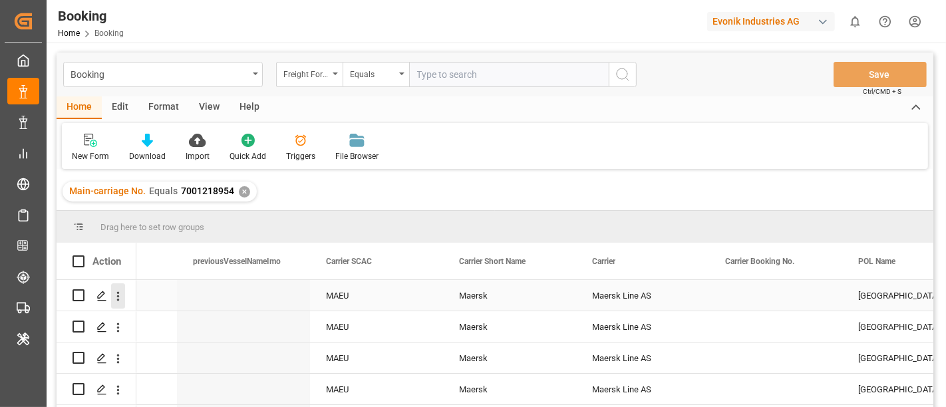
click at [118, 296] on icon "open menu" at bounding box center [118, 296] width 3 height 9
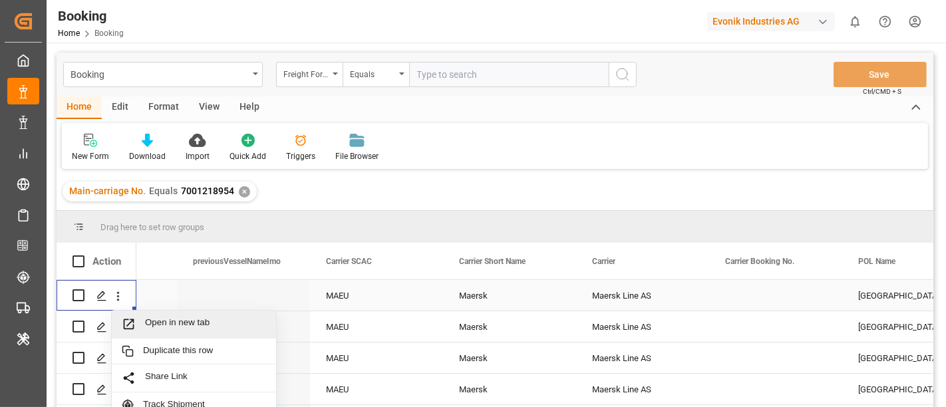
click at [178, 323] on span "Open in new tab" at bounding box center [205, 324] width 121 height 14
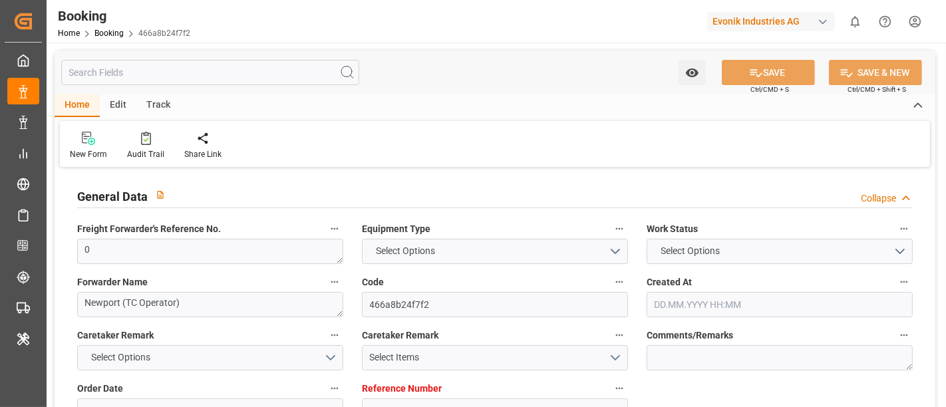
type textarea "0"
type textarea "Newport (TC Operator)"
type input "466a8b24f7f2"
type input "7001218957"
type textarea "Oxeno"
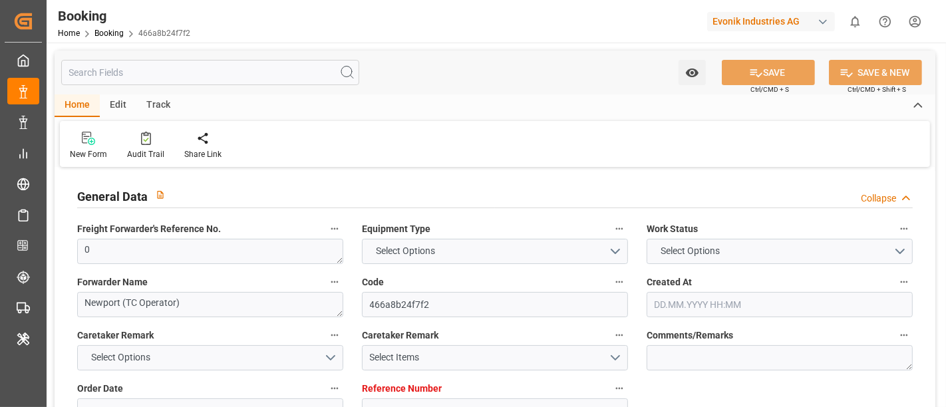
type input "7001218954"
type textarea "[PERSON_NAME][EMAIL_ADDRESS][PERSON_NAME][DOMAIN_NAME]"
type textarea "CIF"
type textarea "LAEM CHABANG"
type textarea "Marl"
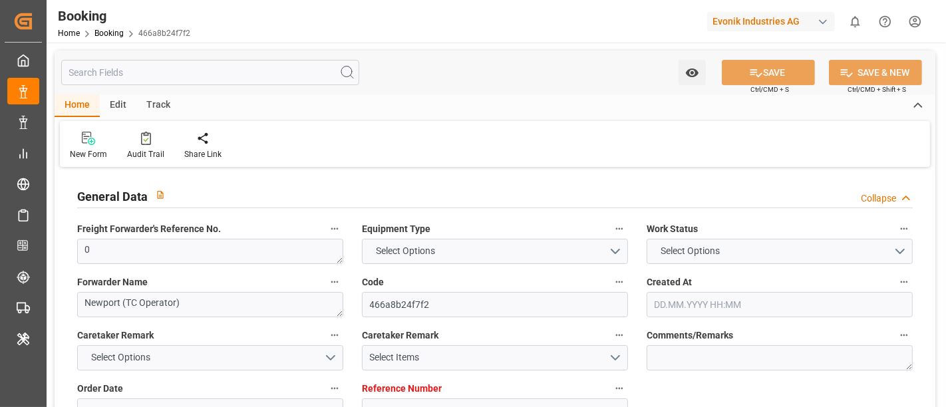
type textarea "GMCU2103711"
type input "MAYVIEW MAERSK"
type input "MAEU"
type input "[GEOGRAPHIC_DATA]"
type input "Laem Chabang"
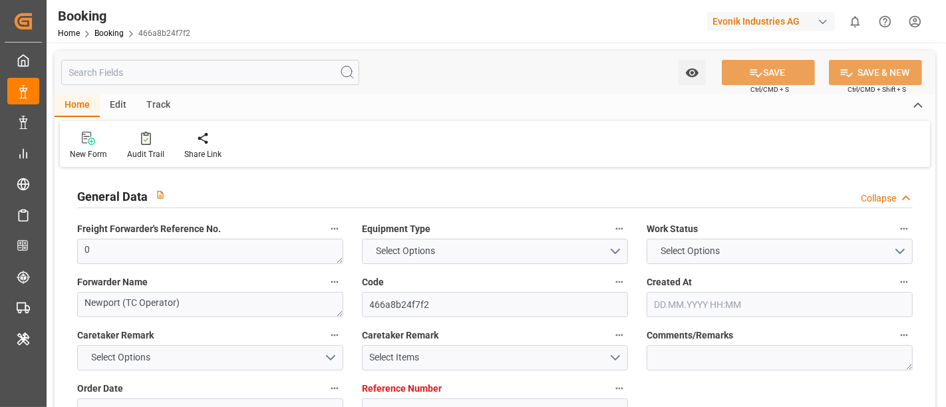
type input "Tanjung Pelepas"
type textarea "vesselName etd [PERSON_NAME]"
type textarea "INPUT_Evonik_Seeburger_IFTMIN_1003030474_20250807143834768.edi"
type textarea "NWC/[GEOGRAPHIC_DATA] [GEOGRAPHIC_DATA] Continent / [GEOGRAPHIC_DATA]"
type textarea "INPUT_Evonik_Seeburger_IFTMIN_1002941166_20250710113323983.edi,INPUT_Evonik_See…"
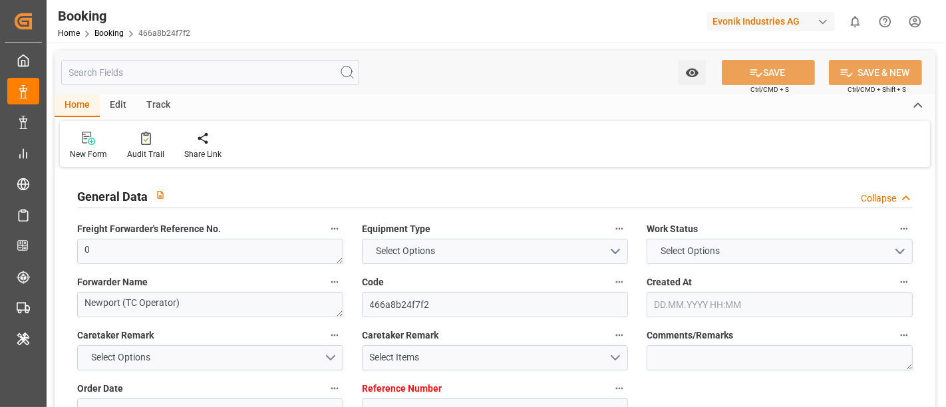
type textarea "1003030474"
type textarea "[PERSON_NAME]"
type textarea "businessLine-"
type textarea "IFTMIN"
type textarea "a011t00000LcJC5AAN"
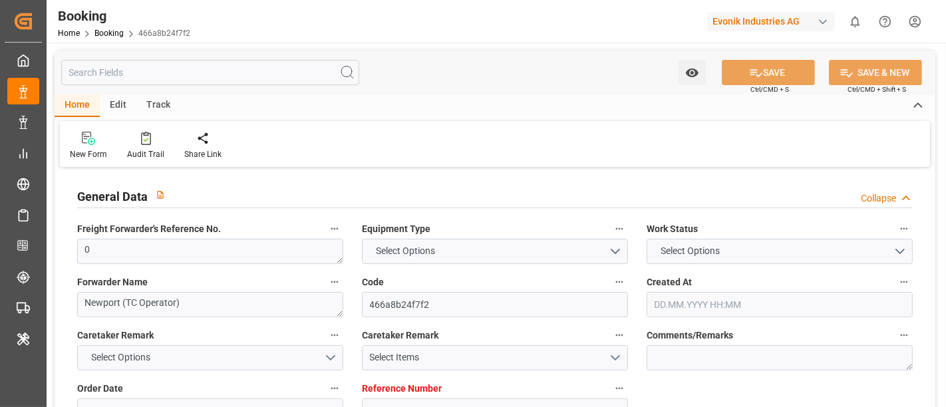
type textarea "Yes"
type input "7001218957"
type input "9619995"
type input "Maersk"
type input "Maersk Line AS"
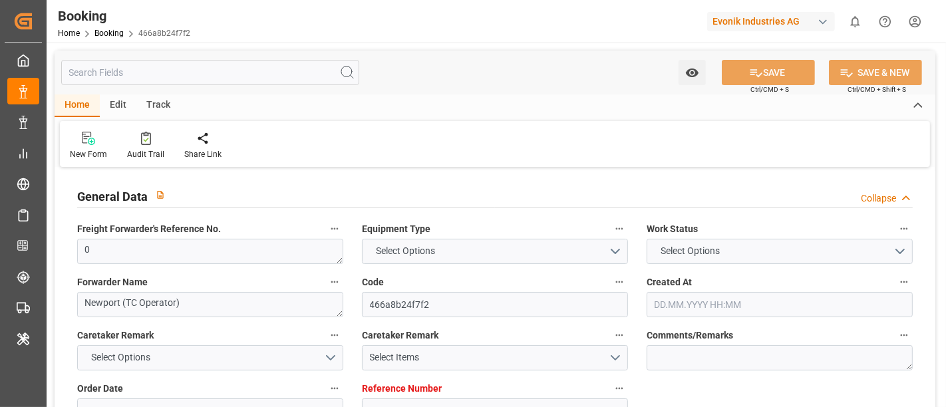
type input "NLRTM"
type input "THLCH"
type input "MYTPP"
type input "0"
type input "[DATE] 09:35"
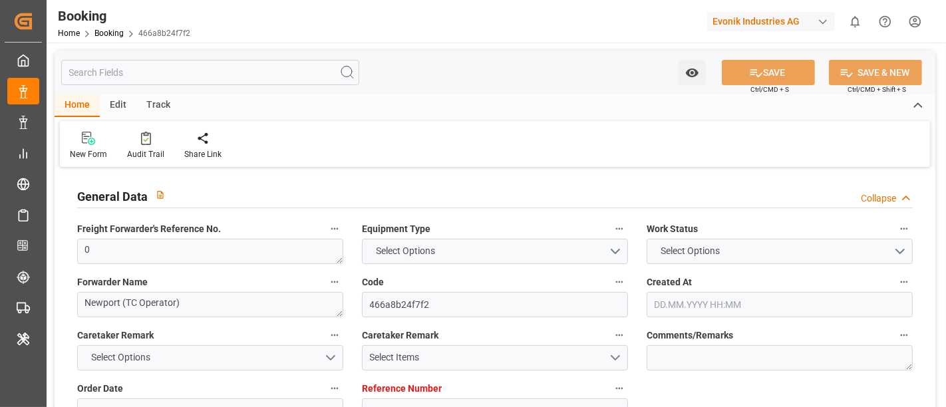
type input "[DATE]"
type input "[DATE] 00:00"
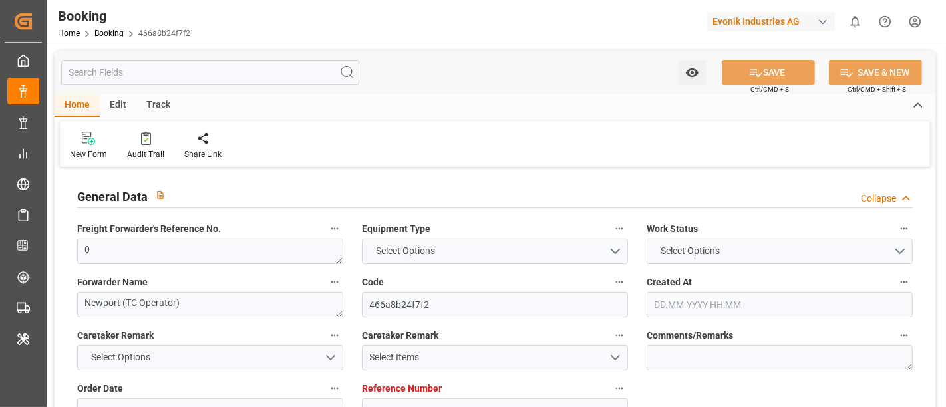
type input "[DATE] 00:00"
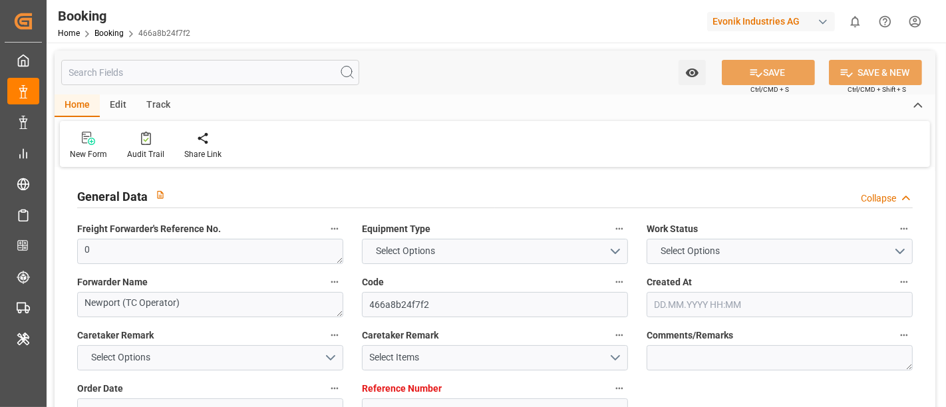
type input "[DATE] 00:00"
type input "[DATE]"
type input "[DATE] 06:17"
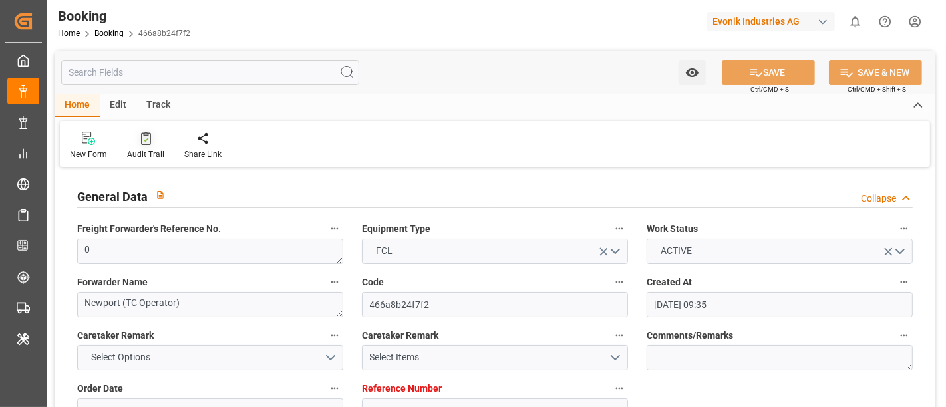
click at [146, 143] on icon at bounding box center [146, 138] width 10 height 13
type input "7001218957"
type input "9619995"
type input "Maersk"
type input "Maersk Line AS"
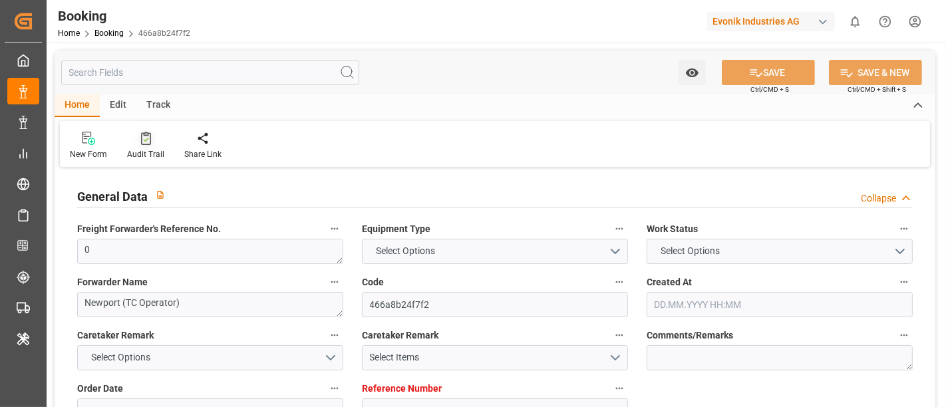
type input "NLRTM"
type input "THLCH"
type input "MYTPP"
type input "0"
type input "[DATE] 09:35"
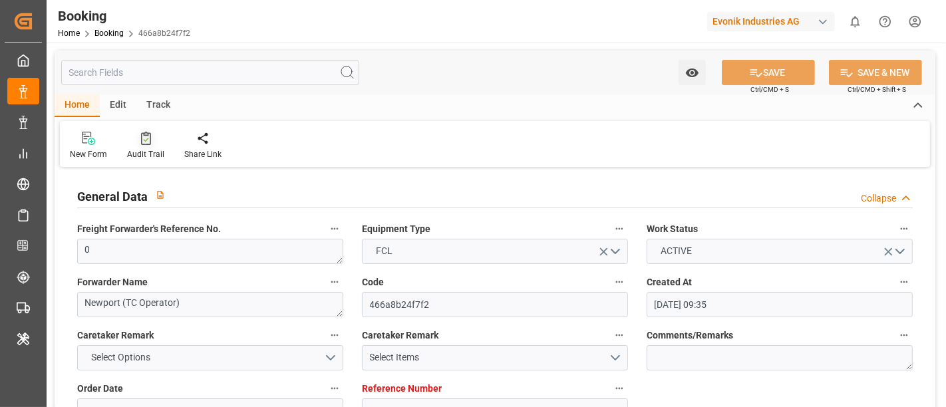
type input "[DATE]"
type input "[DATE] 00:00"
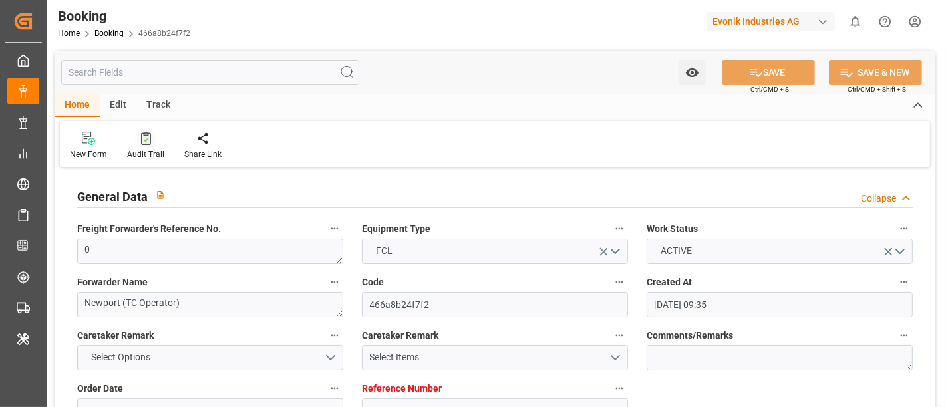
type input "[DATE] 00:00"
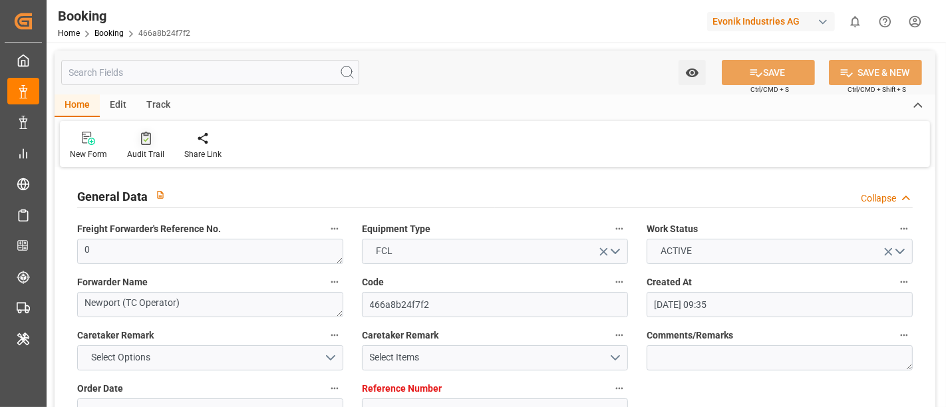
type input "[DATE] 00:00"
type input "[DATE]"
type input "[DATE] 06:17"
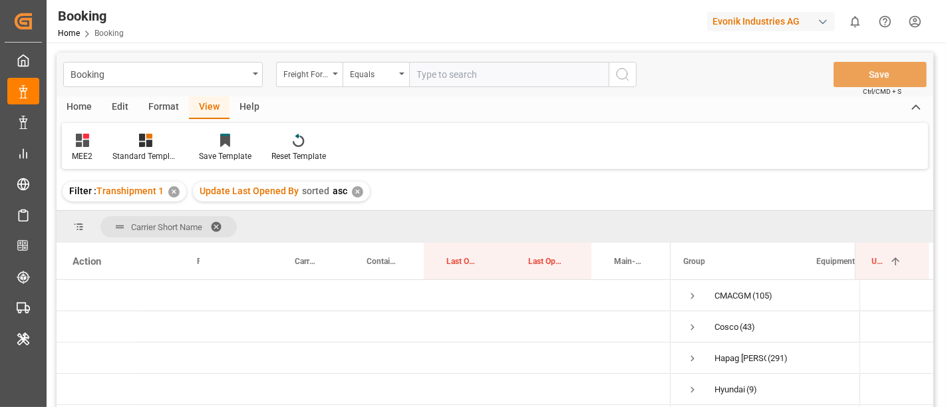
scroll to position [0, 3]
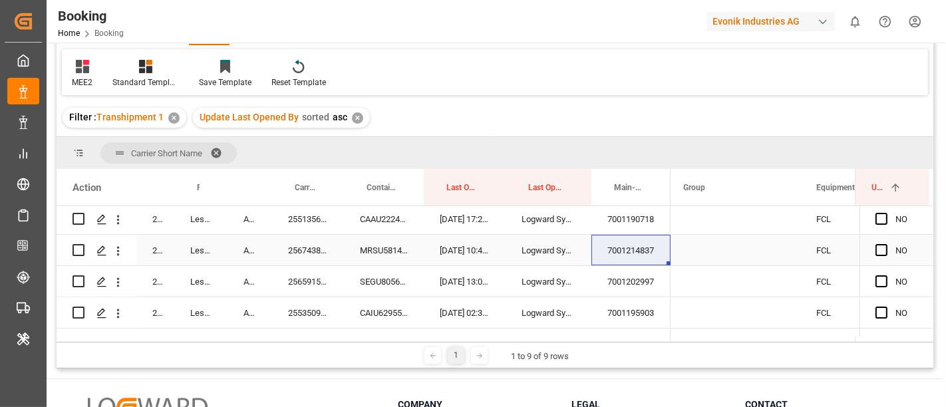
click at [302, 252] on div "256743821" at bounding box center [308, 250] width 72 height 31
click at [627, 280] on div "7001202997" at bounding box center [631, 281] width 79 height 31
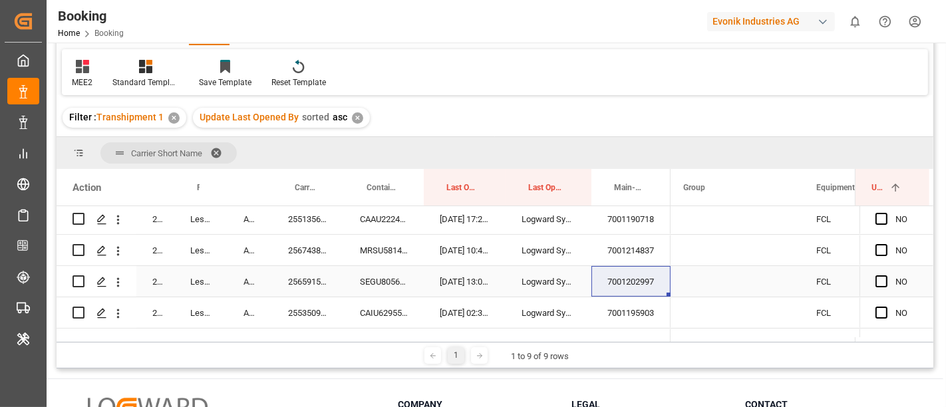
click at [298, 284] on div "256591579" at bounding box center [308, 281] width 72 height 31
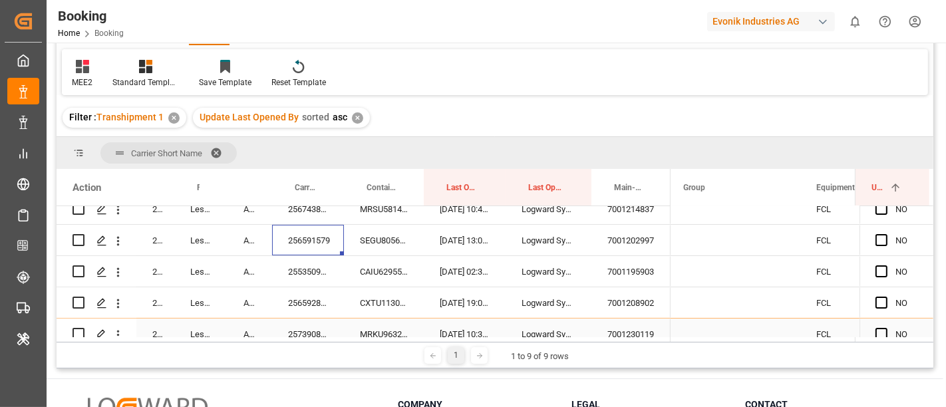
scroll to position [296, 0]
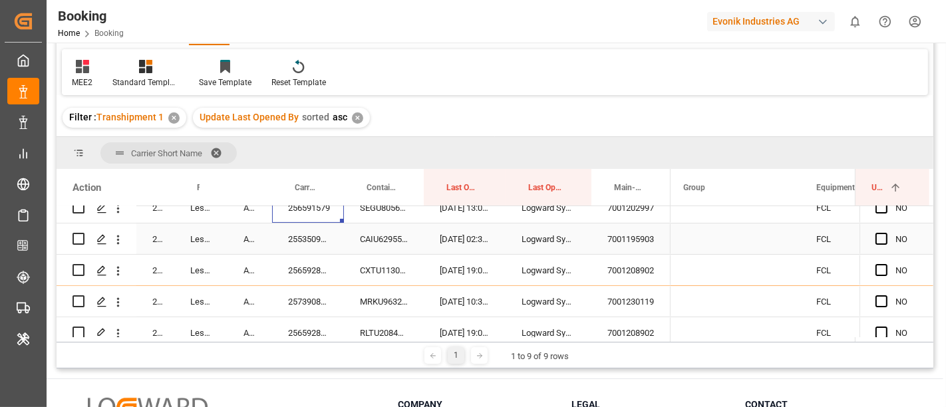
click at [620, 242] on div "7001195903" at bounding box center [631, 239] width 79 height 31
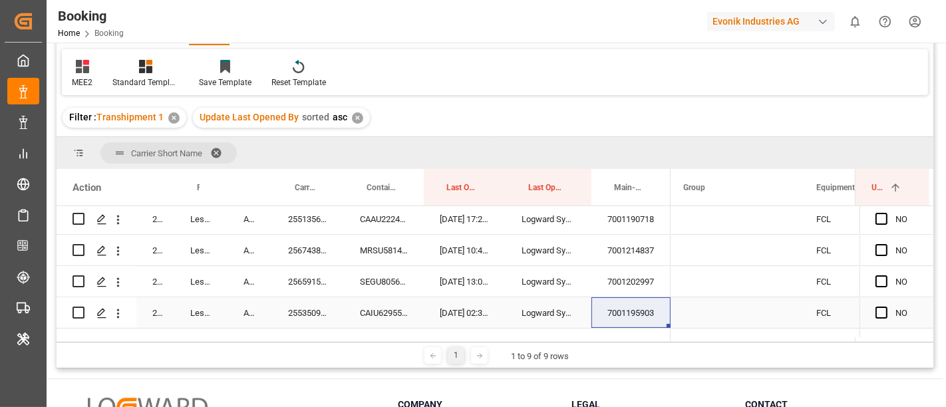
click at [304, 308] on div "255350979" at bounding box center [308, 313] width 72 height 31
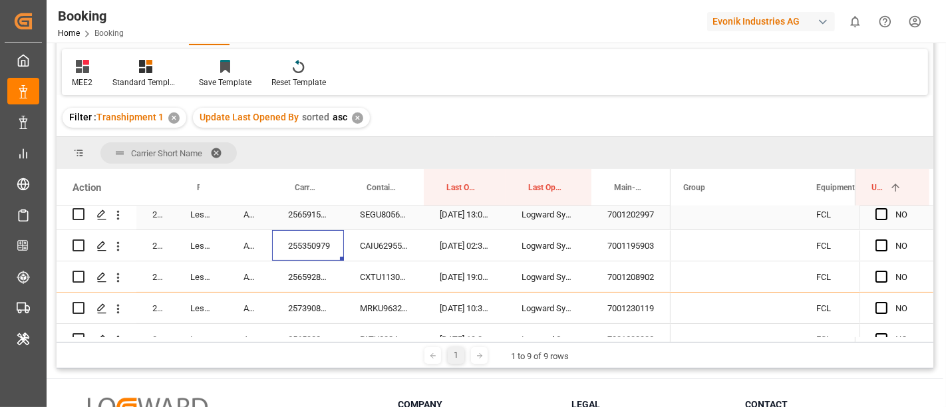
scroll to position [296, 0]
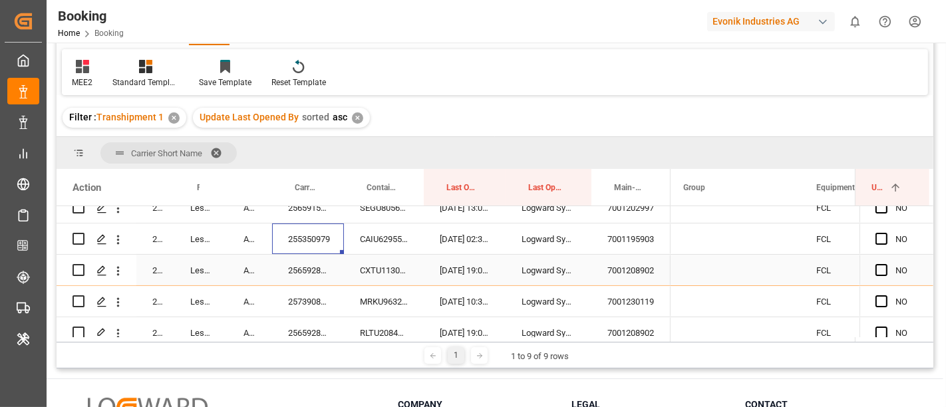
click at [616, 266] on div "7001208902" at bounding box center [631, 270] width 79 height 31
click at [630, 296] on div "7001230119" at bounding box center [631, 301] width 79 height 31
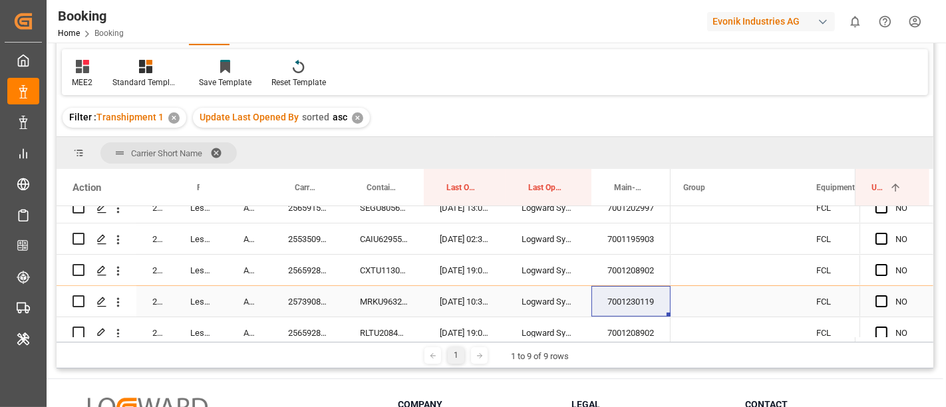
click at [312, 300] on div "257390881" at bounding box center [308, 301] width 72 height 31
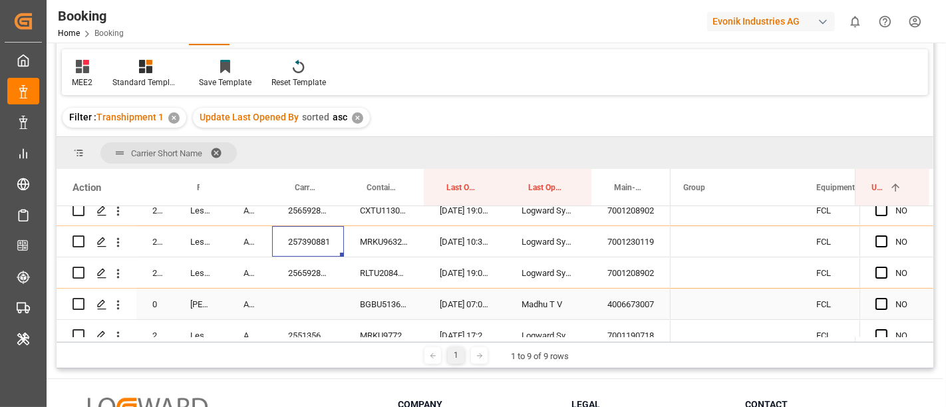
scroll to position [369, 0]
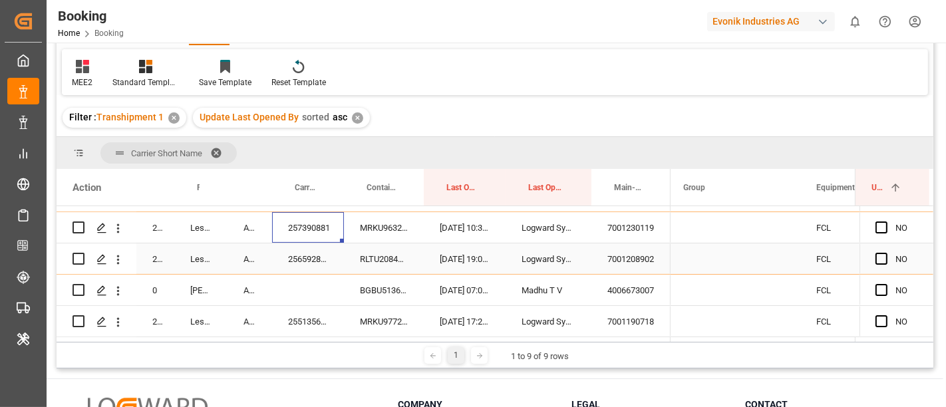
click at [625, 253] on div "7001208902" at bounding box center [631, 259] width 79 height 31
click at [626, 296] on div "4006673007" at bounding box center [631, 290] width 79 height 31
click at [373, 294] on div "BGBU5136636" at bounding box center [384, 290] width 80 height 31
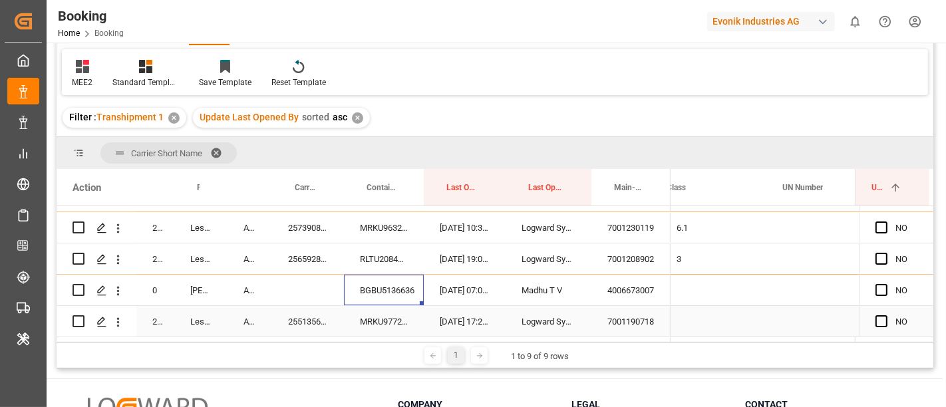
scroll to position [0, 0]
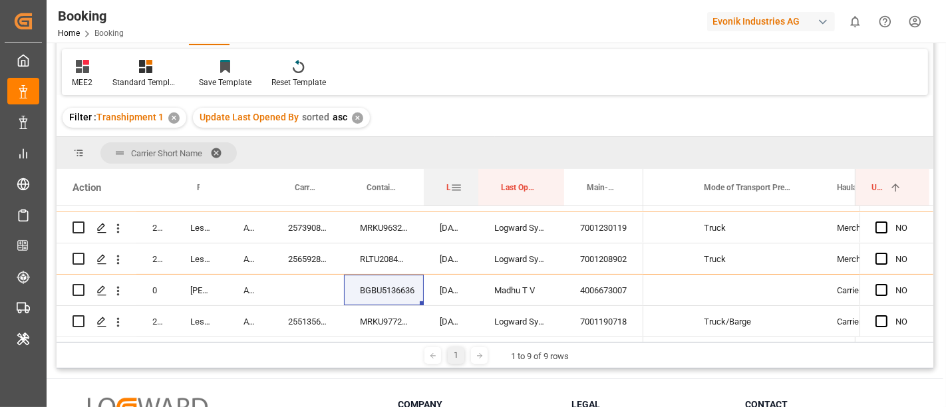
drag, startPoint x: 503, startPoint y: 178, endPoint x: 475, endPoint y: 180, distance: 28.0
click at [476, 180] on div at bounding box center [478, 187] width 5 height 37
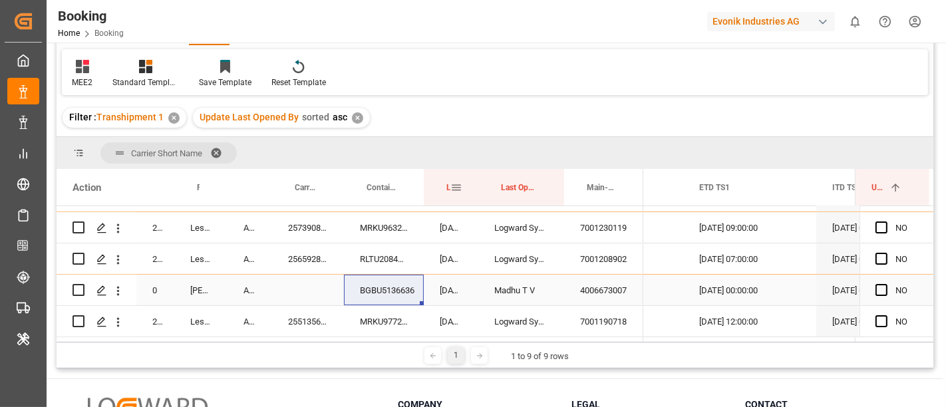
click at [878, 288] on span "Press SPACE to select this row." at bounding box center [882, 290] width 12 height 12
click at [886, 284] on input "Press SPACE to select this row." at bounding box center [886, 284] width 0 height 0
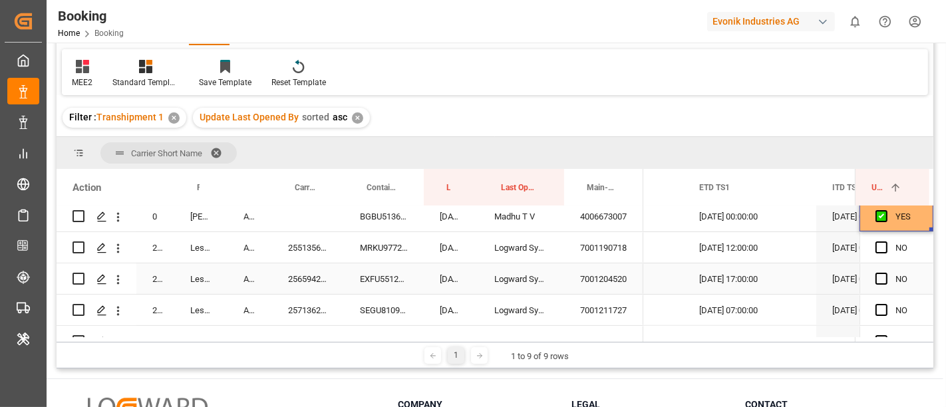
click at [595, 243] on div "7001190718" at bounding box center [603, 247] width 79 height 31
click at [596, 282] on div "7001204520" at bounding box center [603, 279] width 79 height 31
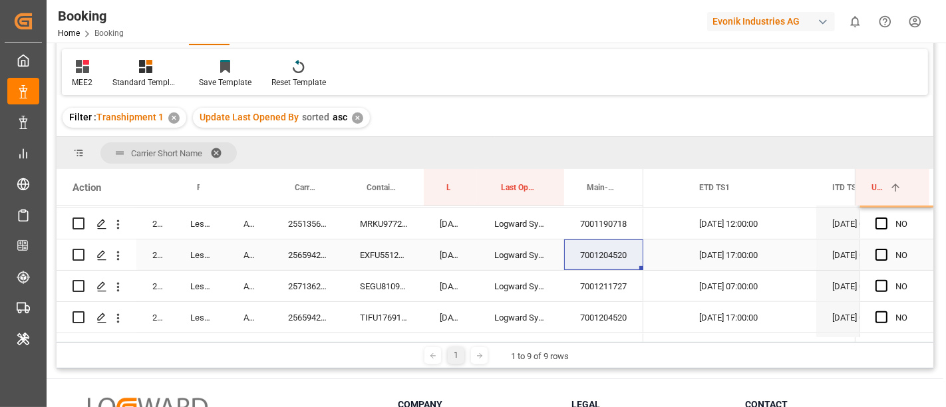
scroll to position [443, 0]
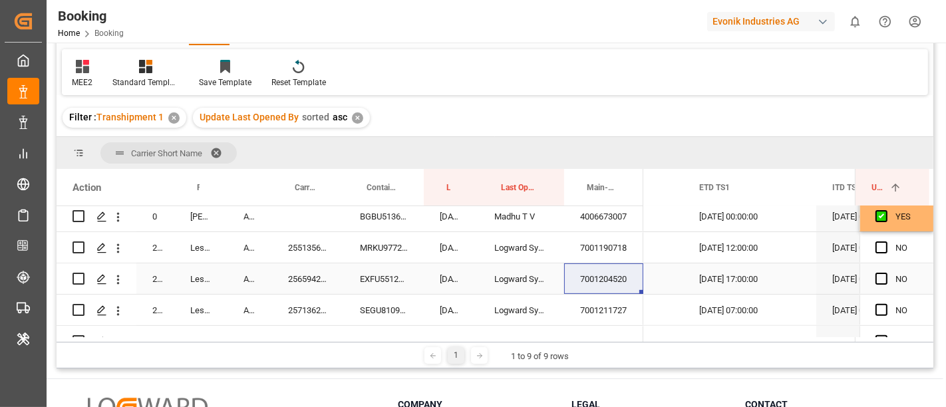
click at [300, 274] on div "256594263" at bounding box center [308, 279] width 72 height 31
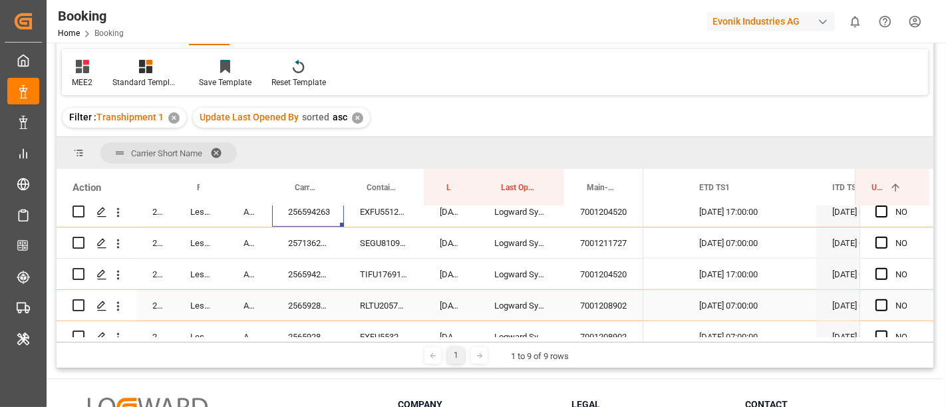
scroll to position [517, 0]
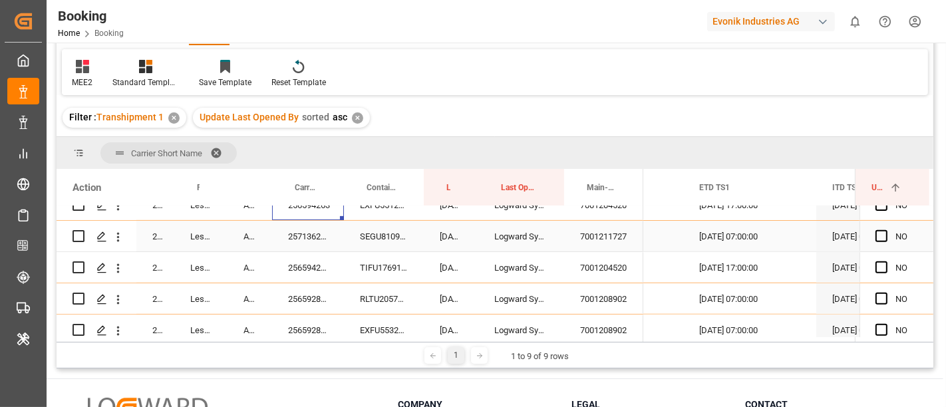
click at [596, 238] on div "7001211727" at bounding box center [603, 236] width 79 height 31
click at [305, 233] on div "257136234" at bounding box center [308, 236] width 72 height 31
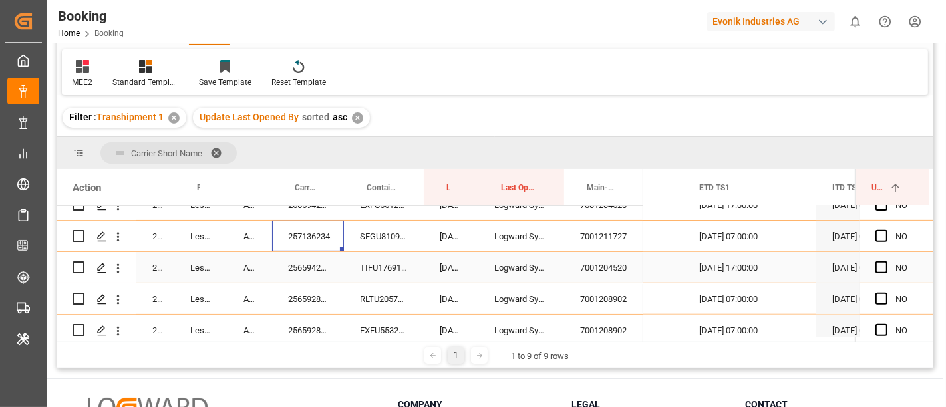
click at [599, 269] on div "7001204520" at bounding box center [603, 267] width 79 height 31
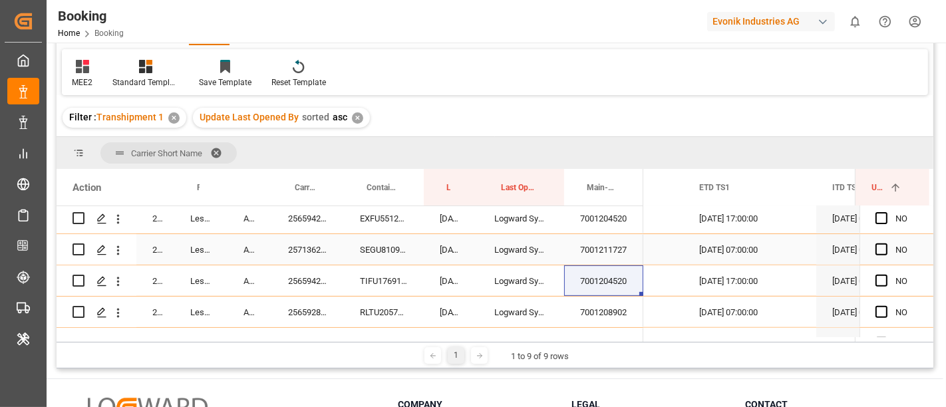
scroll to position [591, 0]
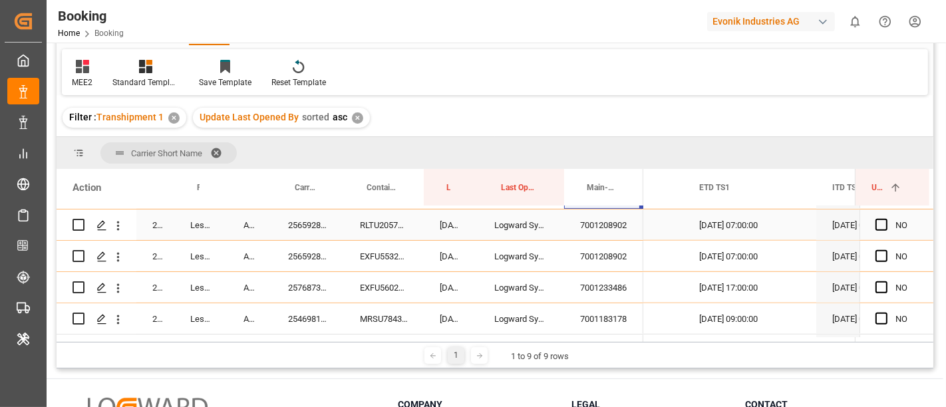
click at [602, 236] on div "7001208902" at bounding box center [603, 225] width 79 height 31
click at [602, 288] on div "7001233486" at bounding box center [603, 287] width 79 height 31
click at [606, 290] on div "7001233486" at bounding box center [603, 287] width 79 height 31
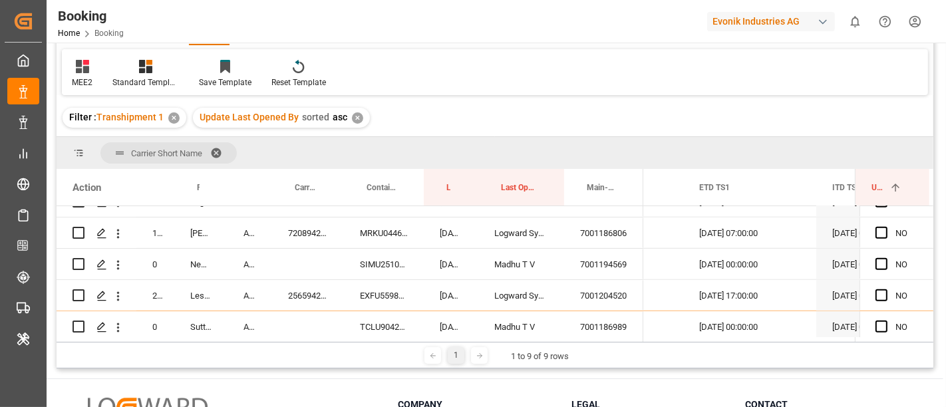
scroll to position [666, 0]
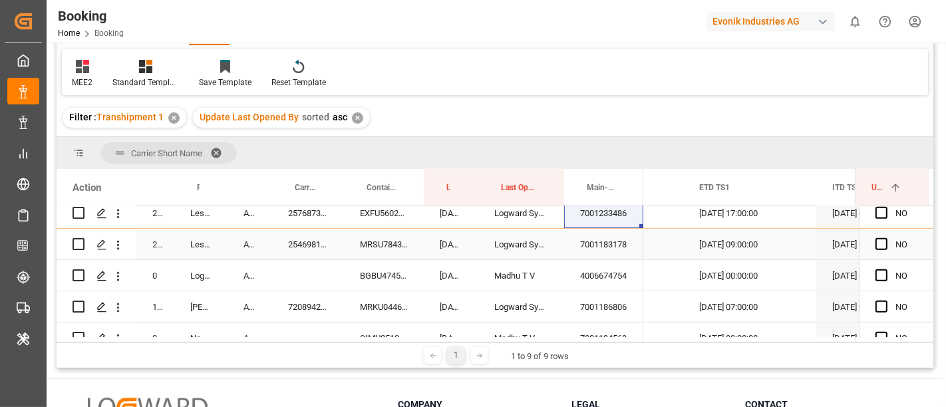
click at [604, 252] on div "7001183178" at bounding box center [603, 244] width 79 height 31
click at [302, 252] on div "254698166" at bounding box center [308, 244] width 72 height 31
click at [602, 270] on div "4006674754" at bounding box center [603, 275] width 79 height 31
click at [361, 272] on div "BGBU4745047" at bounding box center [384, 275] width 80 height 31
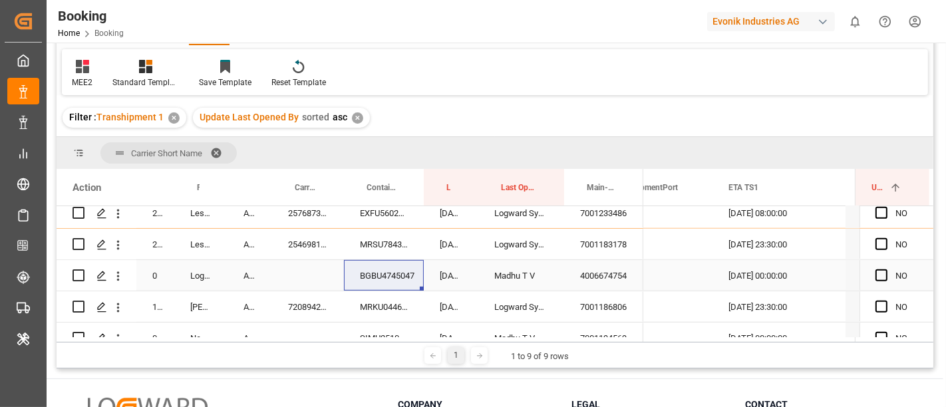
scroll to position [0, 13735]
click at [877, 274] on span "Press SPACE to select this row." at bounding box center [882, 276] width 12 height 12
click at [886, 270] on input "Press SPACE to select this row." at bounding box center [886, 270] width 0 height 0
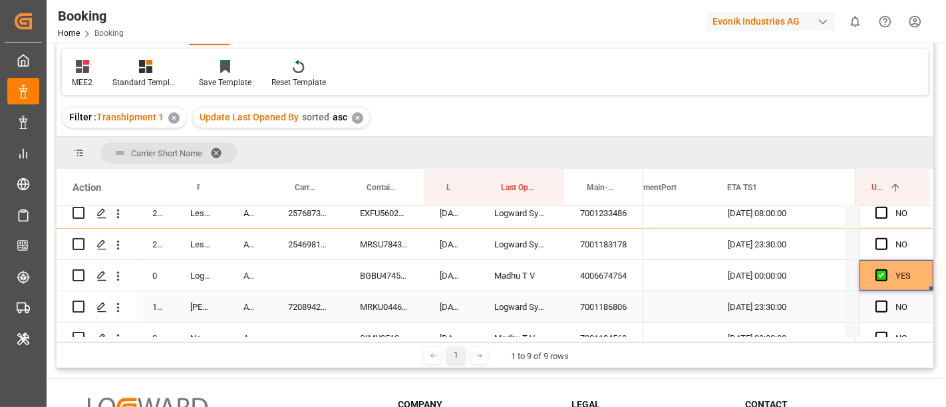
scroll to position [739, 0]
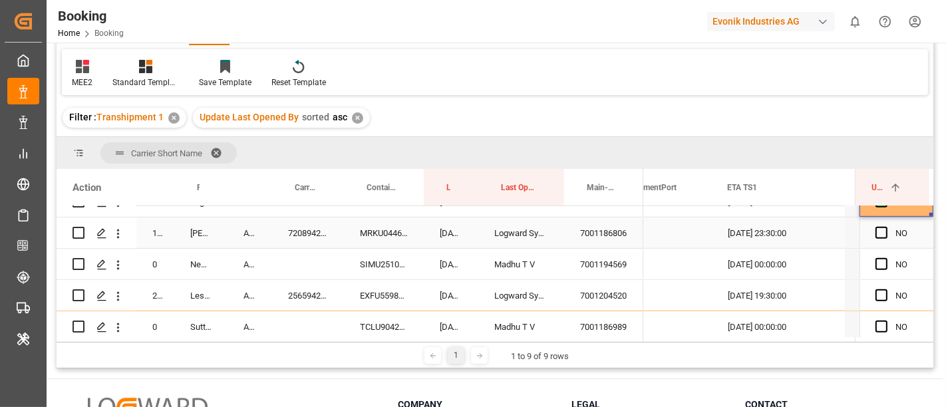
click at [597, 232] on div "7001186806" at bounding box center [603, 233] width 79 height 31
click at [306, 238] on div "720894224" at bounding box center [308, 233] width 72 height 31
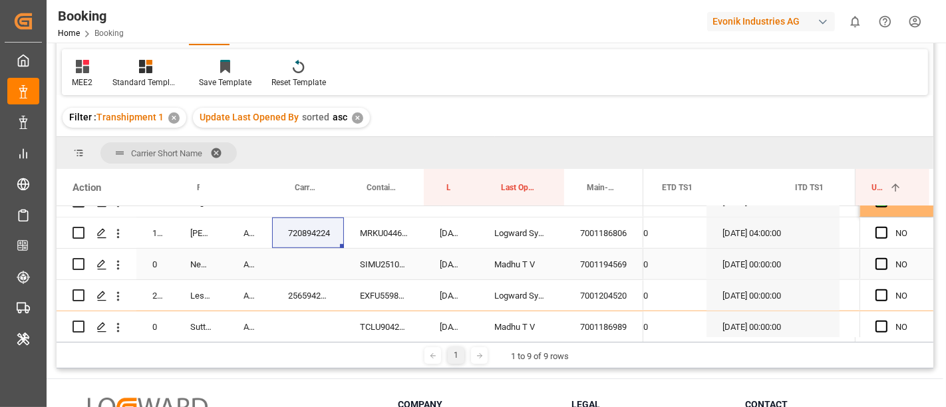
scroll to position [0, 0]
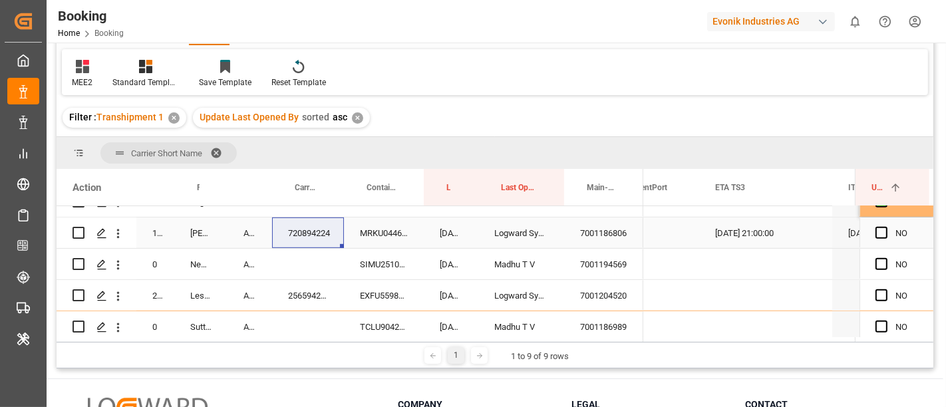
click at [876, 234] on span "Press SPACE to select this row." at bounding box center [882, 233] width 12 height 12
click at [886, 227] on input "Press SPACE to select this row." at bounding box center [886, 227] width 0 height 0
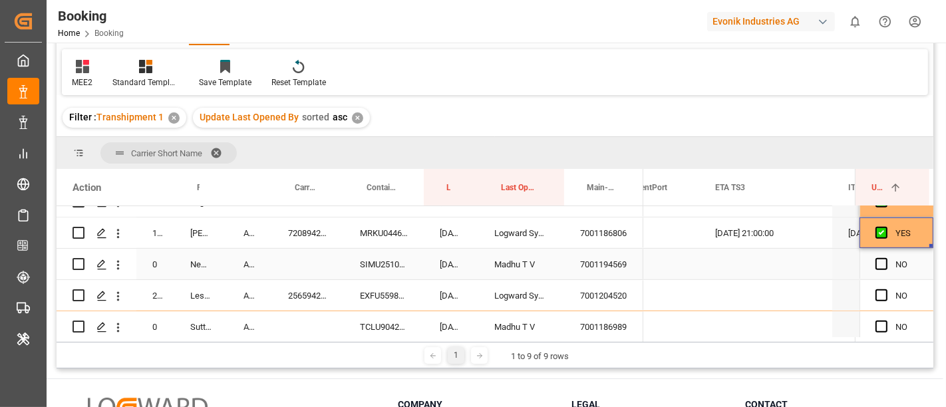
click at [597, 262] on div "7001194569" at bounding box center [603, 264] width 79 height 31
click at [376, 269] on div "SIMU2510833" at bounding box center [384, 264] width 80 height 31
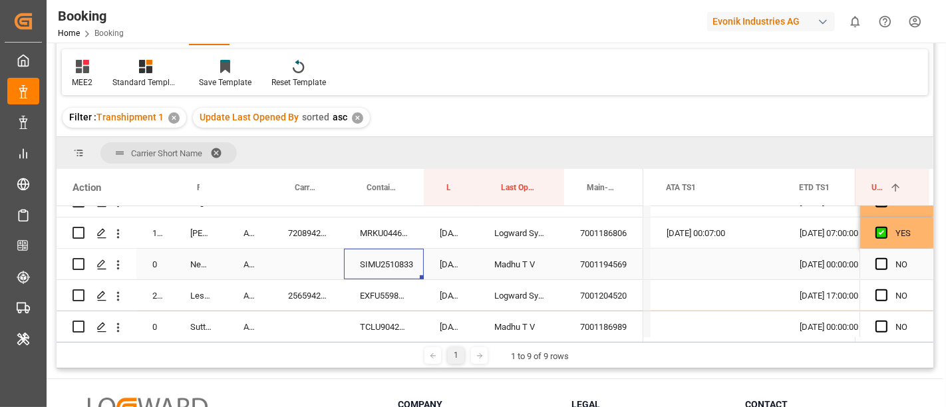
click at [686, 268] on div "Press SPACE to select this row." at bounding box center [717, 264] width 133 height 31
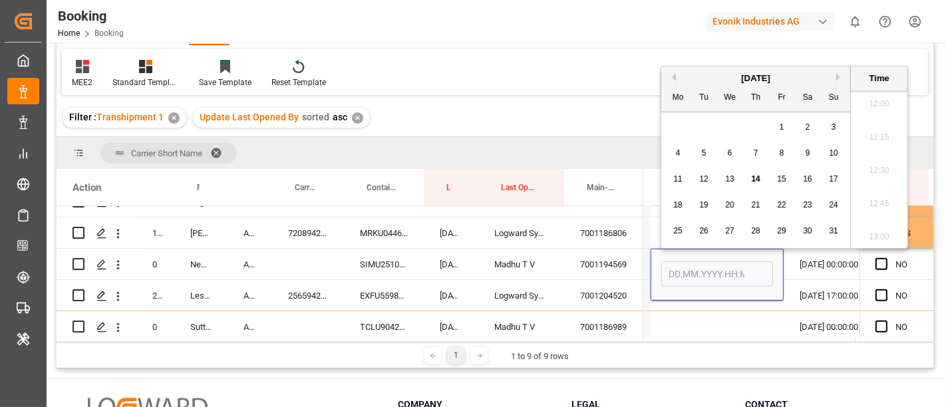
click at [758, 177] on span "14" at bounding box center [755, 178] width 9 height 9
type input "[DATE] 00:00"
click at [876, 261] on span "Press SPACE to select this row." at bounding box center [882, 264] width 12 height 12
click at [886, 258] on input "Press SPACE to select this row." at bounding box center [886, 258] width 0 height 0
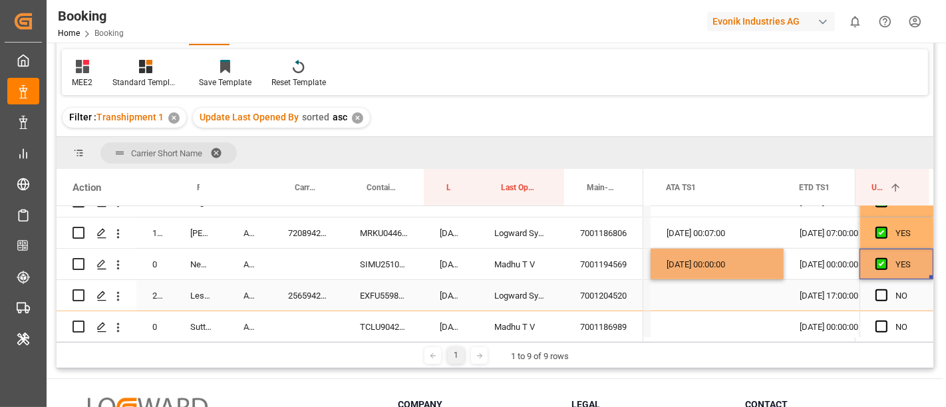
click at [602, 294] on div "7001204520" at bounding box center [603, 295] width 79 height 31
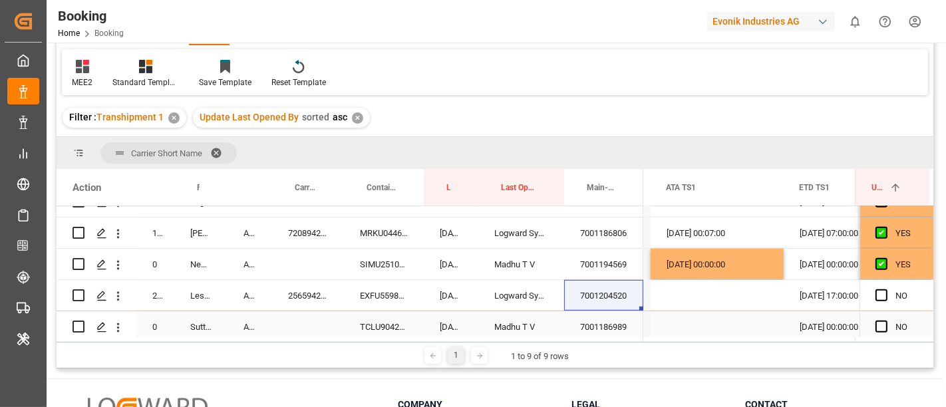
click at [595, 325] on div "7001186989" at bounding box center [603, 326] width 79 height 31
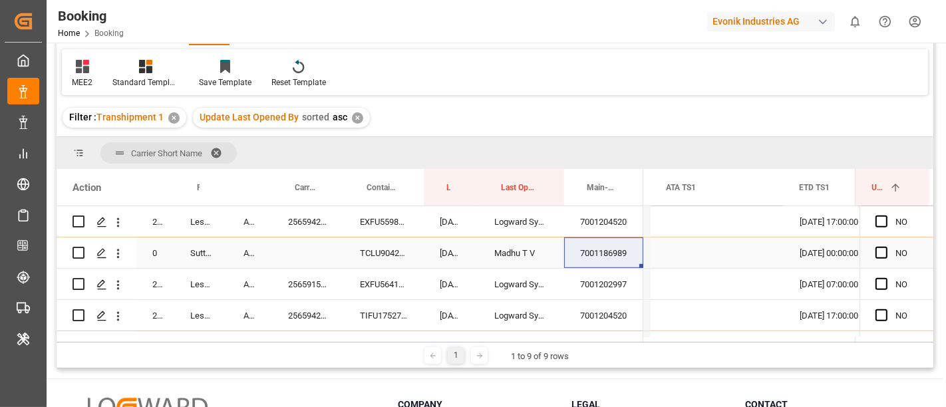
click at [382, 259] on div "TCLU9042448" at bounding box center [384, 253] width 80 height 31
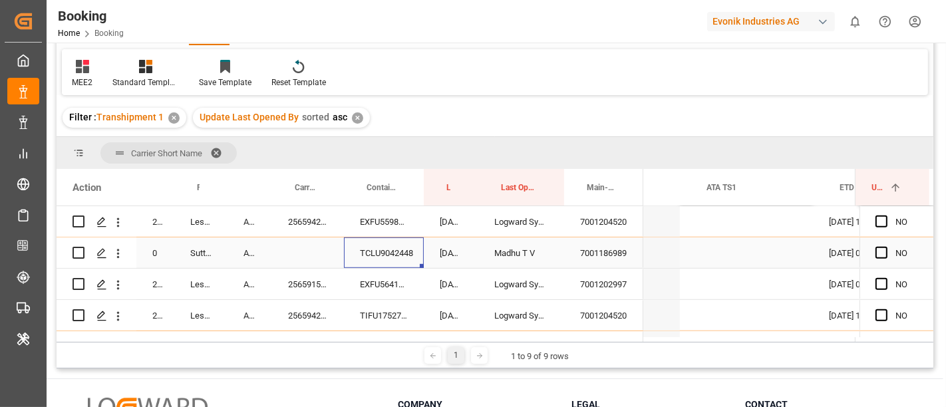
scroll to position [0, 14036]
click at [700, 251] on div "Press SPACE to select this row." at bounding box center [744, 253] width 133 height 31
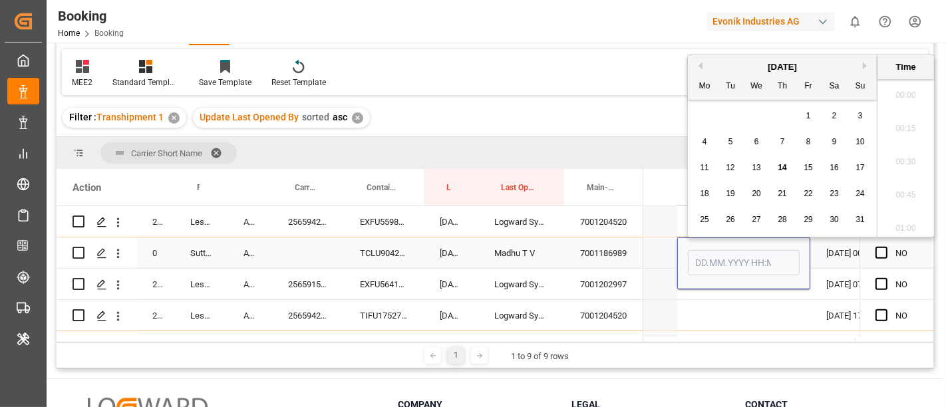
scroll to position [1600, 0]
click at [787, 166] on div "14" at bounding box center [783, 168] width 17 height 16
type input "[DATE] 00:00"
click at [876, 254] on span "Press SPACE to select this row." at bounding box center [882, 253] width 12 height 12
click at [886, 247] on input "Press SPACE to select this row." at bounding box center [886, 247] width 0 height 0
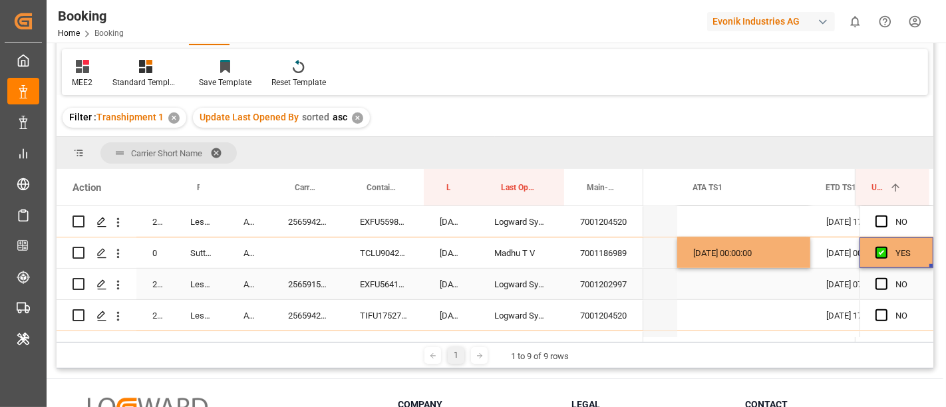
click at [600, 279] on div "7001202997" at bounding box center [603, 284] width 79 height 31
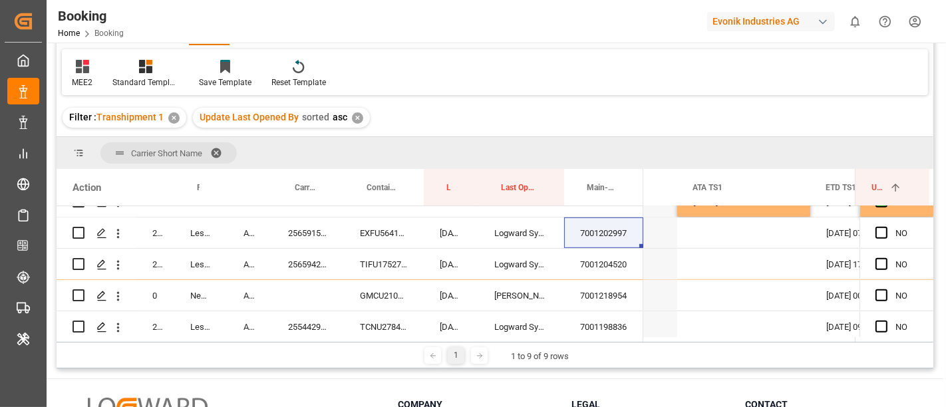
scroll to position [887, 0]
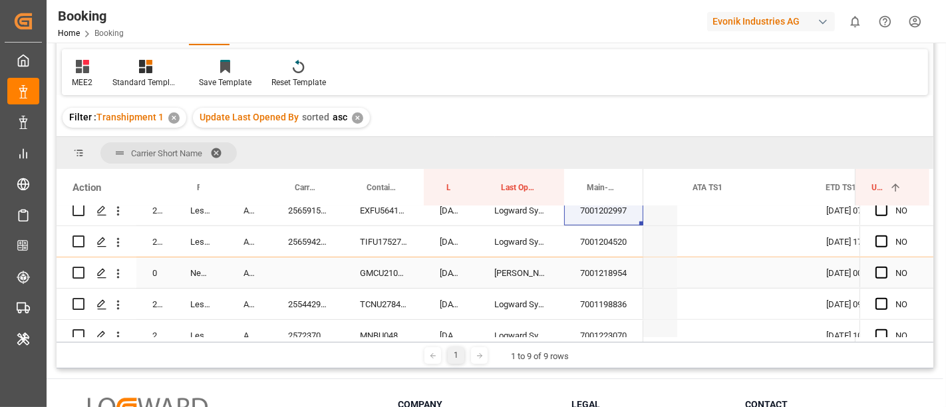
click at [608, 246] on div "7001204520" at bounding box center [603, 241] width 79 height 31
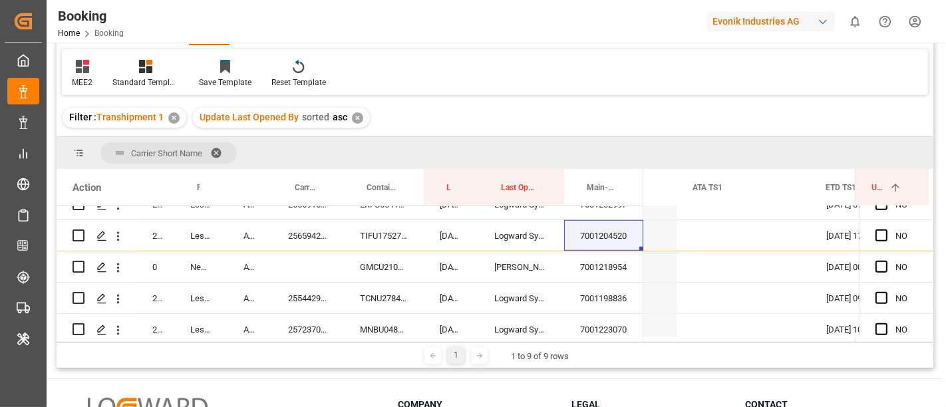
scroll to position [896, 0]
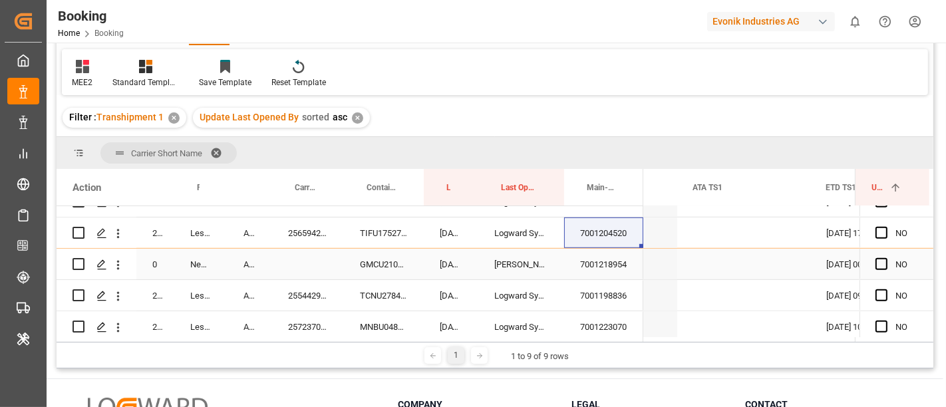
click at [602, 272] on div "7001218954" at bounding box center [603, 264] width 79 height 31
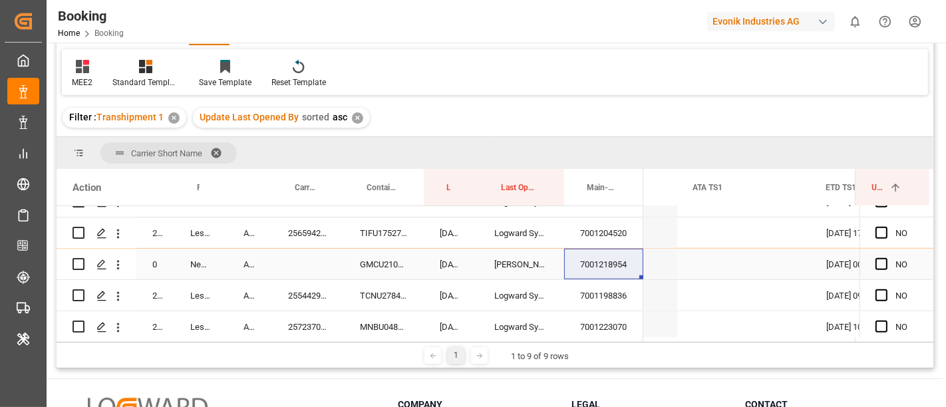
click at [374, 265] on div "GMCU2105653" at bounding box center [384, 264] width 80 height 31
click at [600, 292] on div "7001198836" at bounding box center [603, 295] width 79 height 31
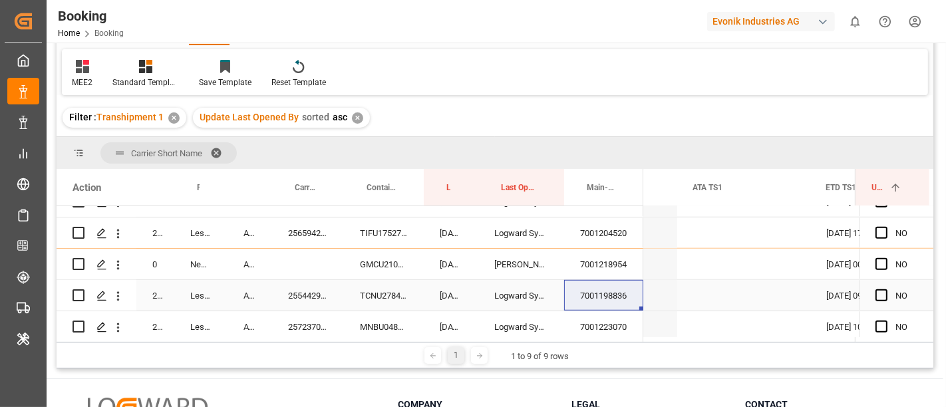
click at [301, 296] on div "255442980" at bounding box center [308, 295] width 72 height 31
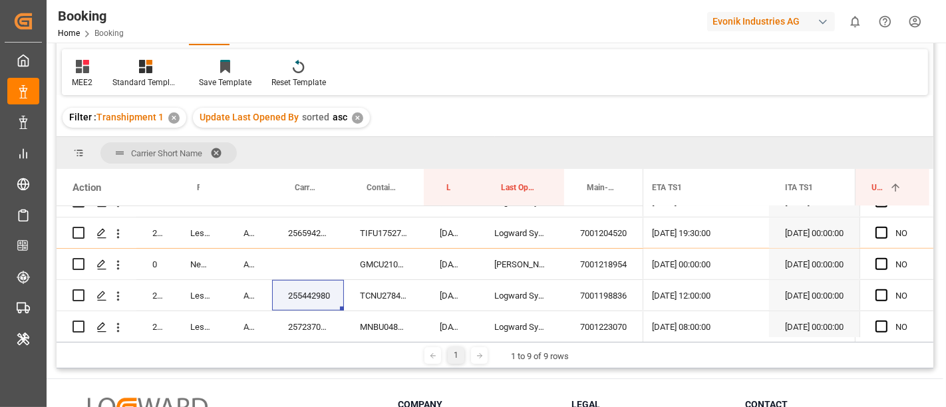
scroll to position [0, 13813]
click at [876, 294] on span "Press SPACE to select this row." at bounding box center [882, 296] width 12 height 12
click at [886, 290] on input "Press SPACE to select this row." at bounding box center [886, 290] width 0 height 0
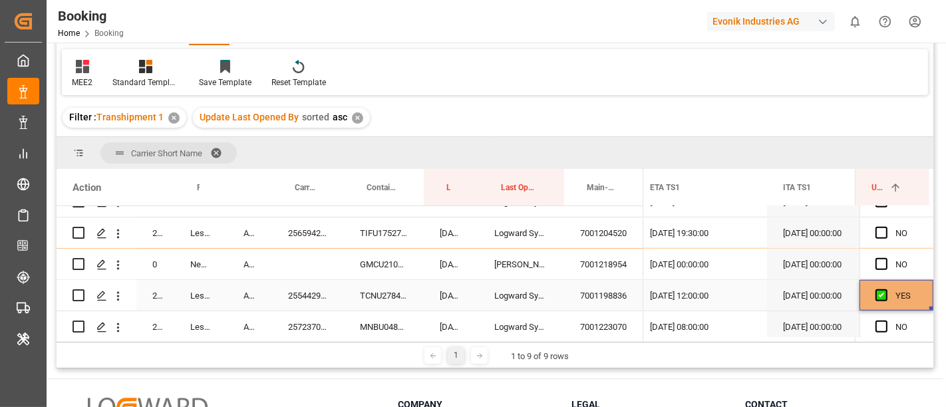
scroll to position [970, 0]
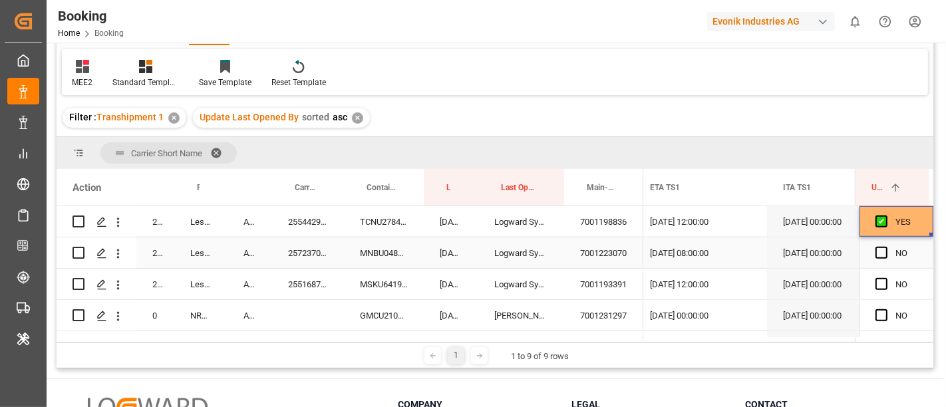
click at [596, 256] on div "7001223070" at bounding box center [603, 253] width 79 height 31
click at [303, 258] on div "257237061" at bounding box center [308, 253] width 72 height 31
click at [880, 248] on span "Press SPACE to select this row." at bounding box center [882, 253] width 12 height 12
click at [886, 247] on input "Press SPACE to select this row." at bounding box center [886, 247] width 0 height 0
click at [603, 282] on div "7001193391" at bounding box center [603, 284] width 79 height 31
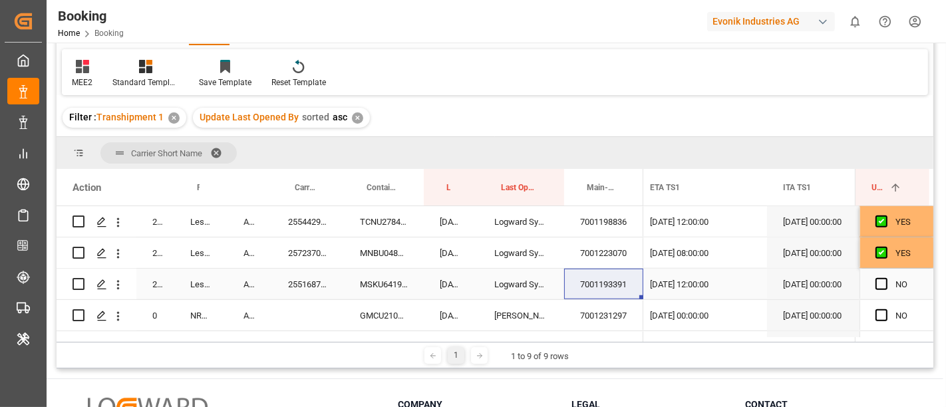
click at [317, 282] on div "255168772" at bounding box center [308, 284] width 72 height 31
click at [876, 286] on span "Press SPACE to select this row." at bounding box center [882, 284] width 12 height 12
click at [886, 278] on input "Press SPACE to select this row." at bounding box center [886, 278] width 0 height 0
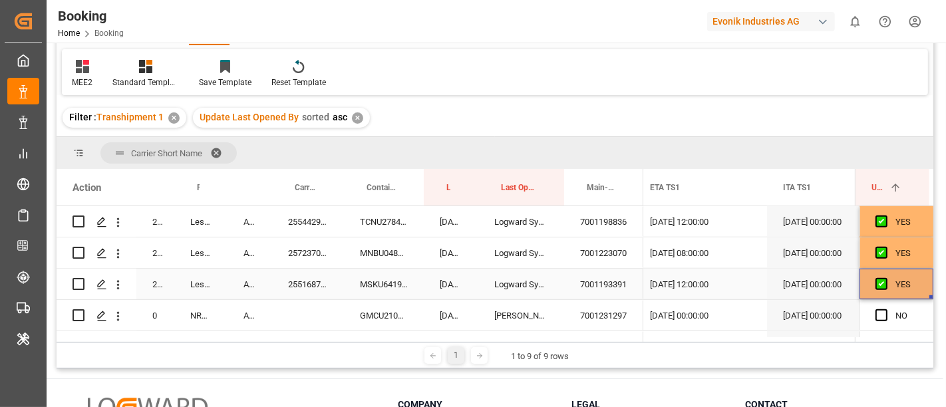
scroll to position [1044, 0]
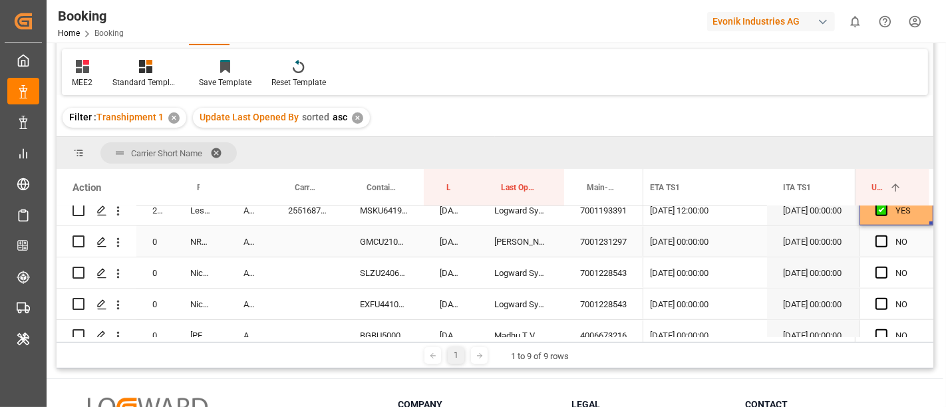
click at [608, 248] on div "7001231297" at bounding box center [603, 241] width 79 height 31
click at [383, 237] on div "GMCU2103820" at bounding box center [384, 241] width 80 height 31
click at [883, 244] on span "Press SPACE to select this row." at bounding box center [882, 242] width 12 height 12
click at [886, 236] on input "Press SPACE to select this row." at bounding box center [886, 236] width 0 height 0
click at [581, 278] on div "7001228543" at bounding box center [603, 273] width 79 height 31
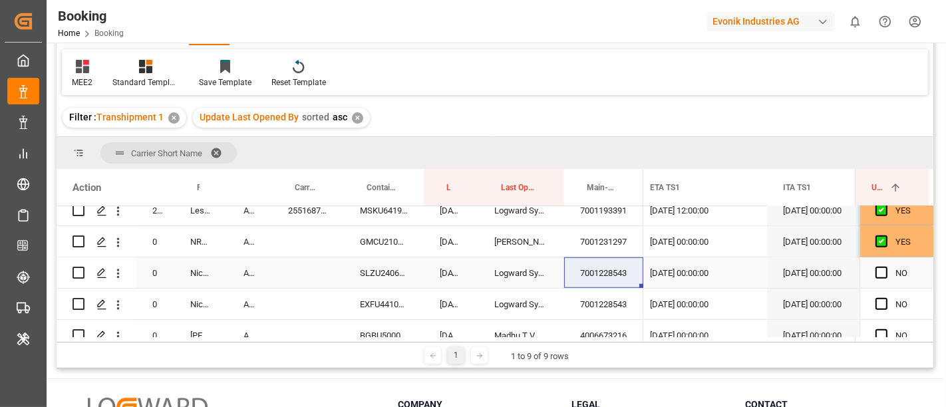
click at [367, 271] on div "SLZU2406262" at bounding box center [384, 273] width 80 height 31
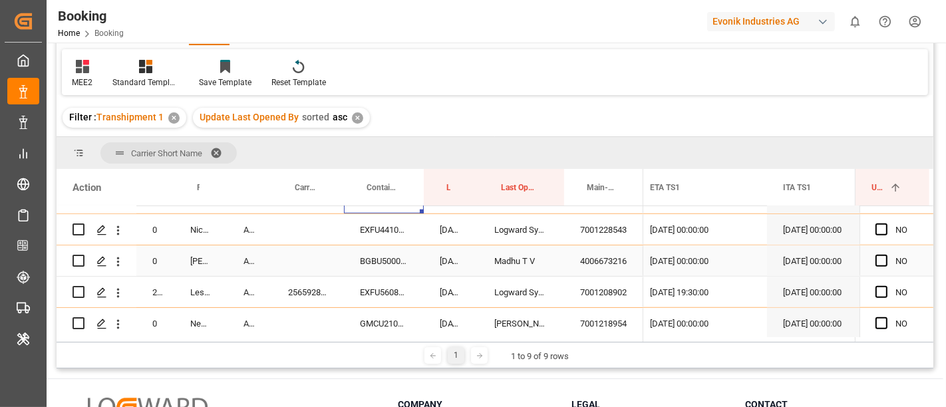
click at [594, 263] on div "4006673216" at bounding box center [603, 261] width 79 height 31
click at [385, 264] on div "BGBU5000700" at bounding box center [384, 261] width 80 height 31
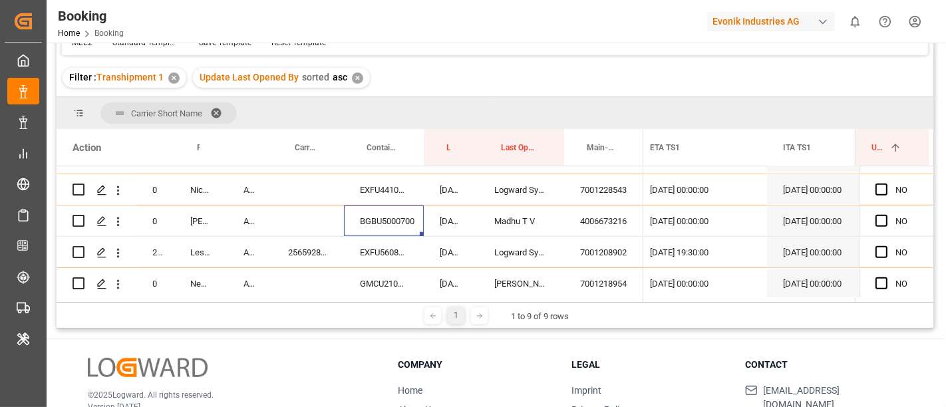
scroll to position [74, 0]
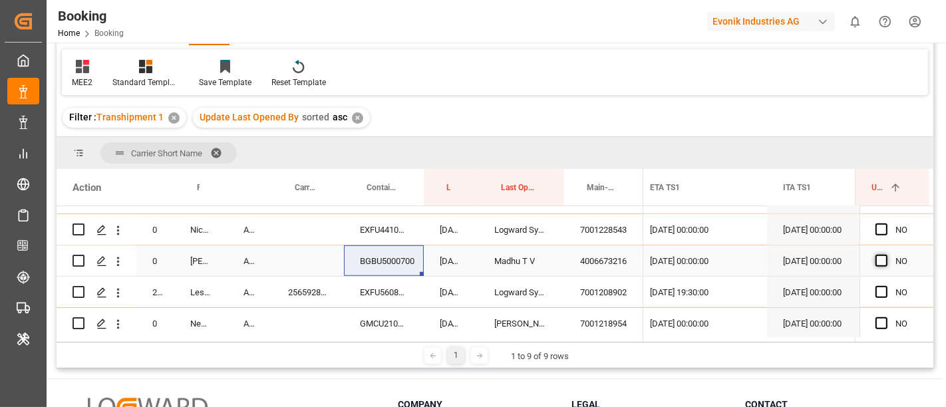
click at [876, 260] on span "Press SPACE to select this row." at bounding box center [882, 261] width 12 height 12
click at [886, 255] on input "Press SPACE to select this row." at bounding box center [886, 255] width 0 height 0
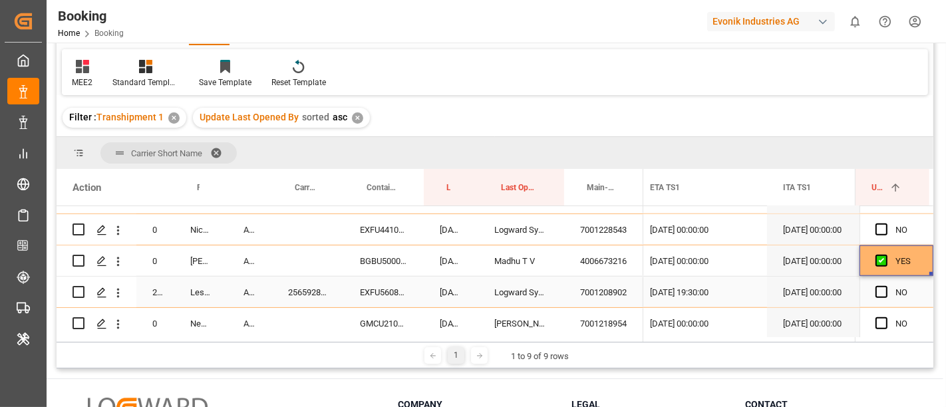
click at [591, 298] on div "7001208902" at bounding box center [603, 292] width 79 height 31
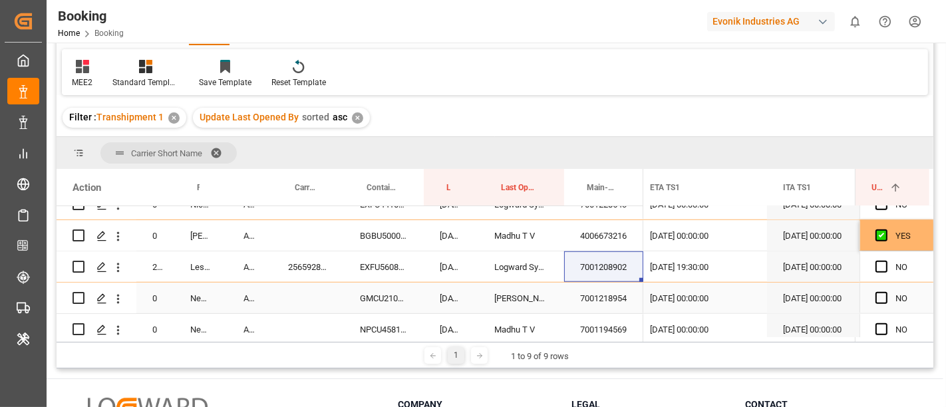
scroll to position [1217, 0]
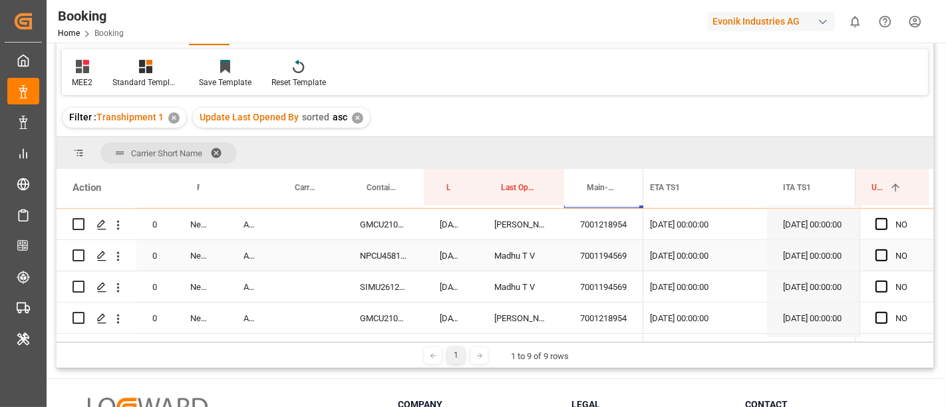
click at [609, 262] on div "7001194569" at bounding box center [603, 255] width 79 height 31
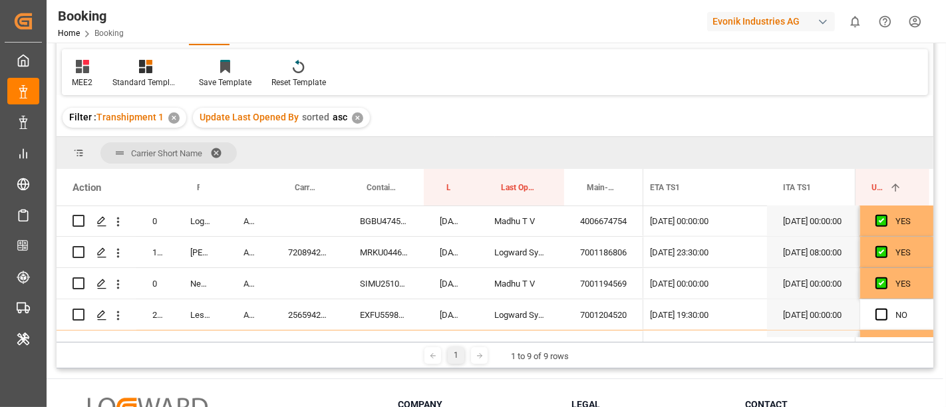
scroll to position [733, 0]
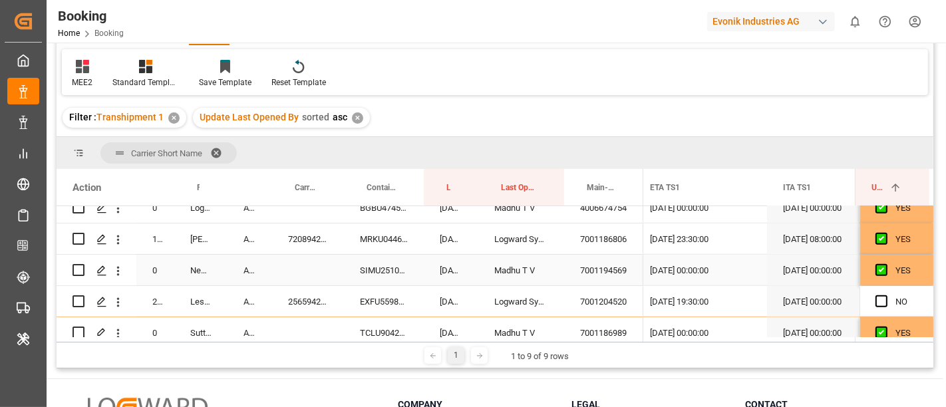
click at [372, 267] on div "SIMU2510833" at bounding box center [384, 270] width 80 height 31
click at [595, 266] on div "7001194569" at bounding box center [603, 270] width 79 height 31
click at [374, 266] on div "SIMU2510833" at bounding box center [384, 270] width 80 height 31
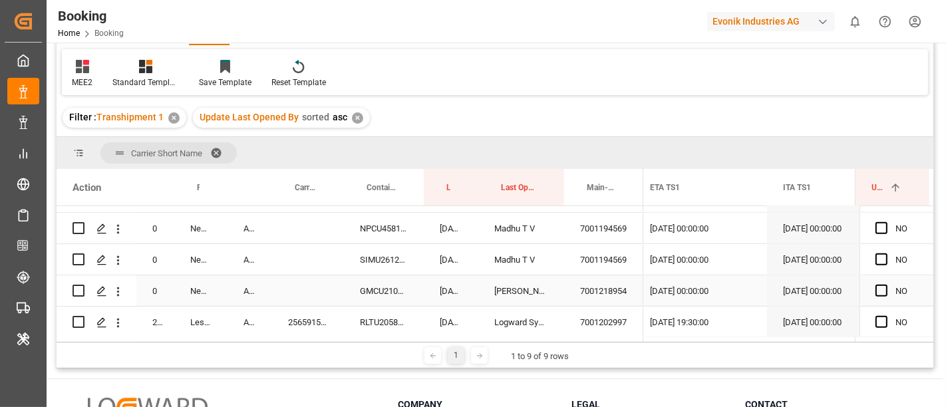
scroll to position [1251, 0]
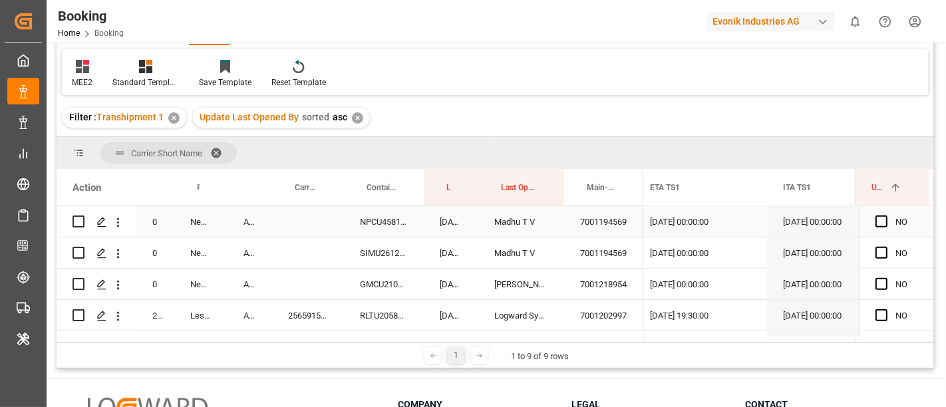
click at [365, 221] on div "NPCU4581287" at bounding box center [384, 221] width 80 height 31
click at [379, 258] on div "SIMU2612157" at bounding box center [384, 253] width 80 height 31
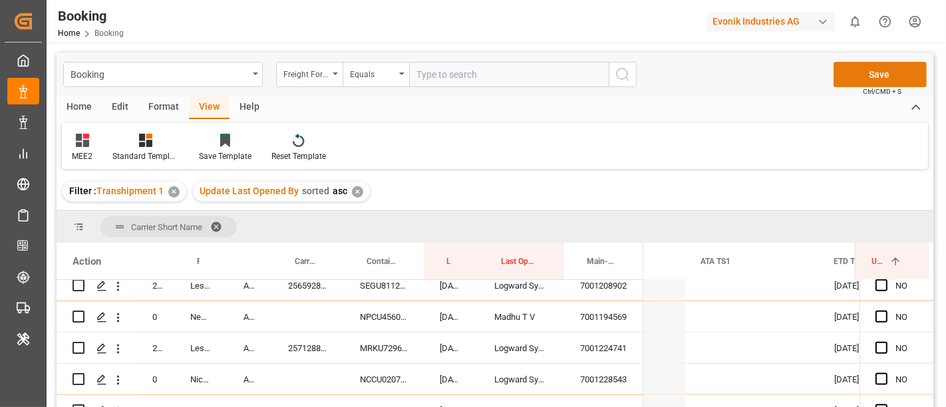
click at [876, 77] on button "Save" at bounding box center [880, 74] width 93 height 25
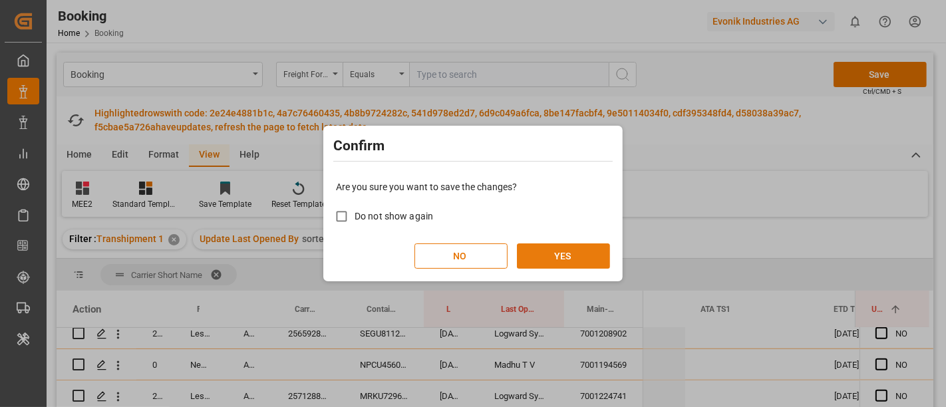
click at [578, 252] on button "YES" at bounding box center [563, 256] width 93 height 25
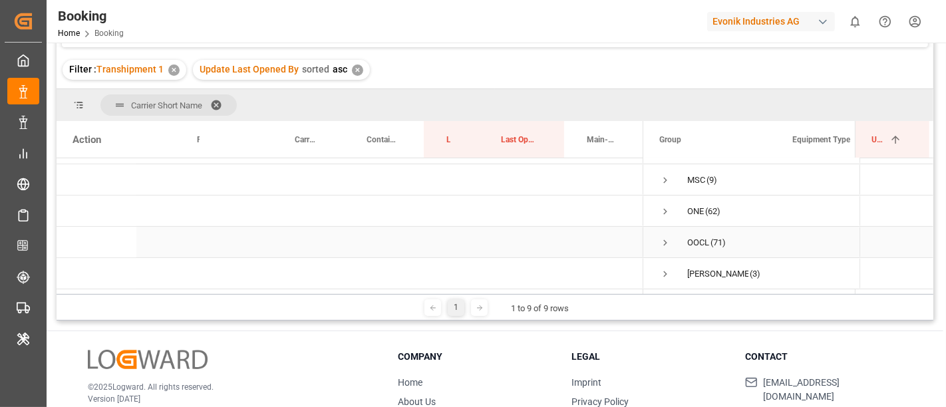
scroll to position [80, 0]
click at [664, 220] on span "Press SPACE to select this row." at bounding box center [666, 220] width 12 height 12
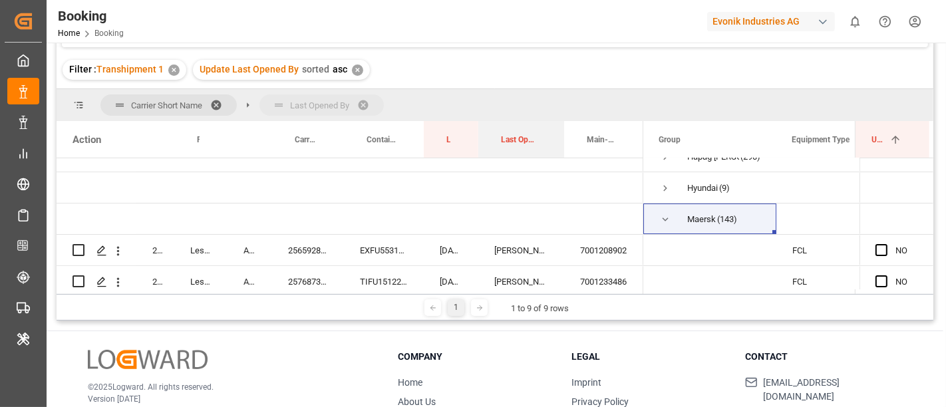
drag, startPoint x: 513, startPoint y: 138, endPoint x: 515, endPoint y: 96, distance: 42.6
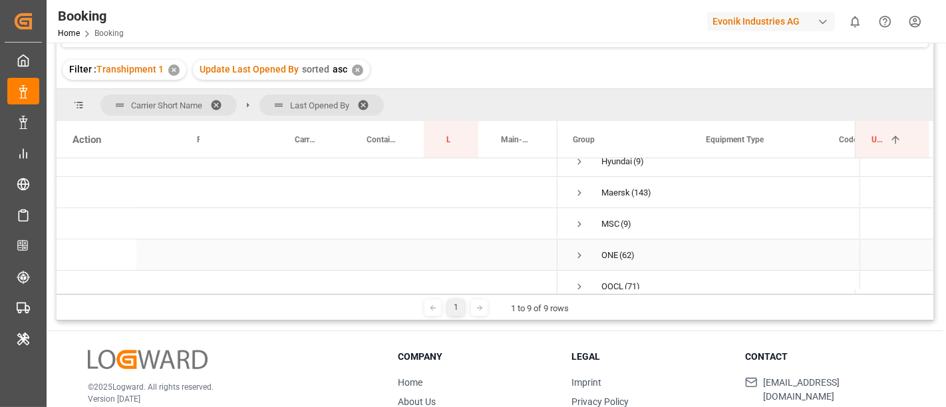
scroll to position [74, 0]
click at [578, 224] on span "Press SPACE to select this row." at bounding box center [580, 226] width 12 height 12
click at [608, 201] on span "Press SPACE to select this row." at bounding box center [608, 203] width 12 height 12
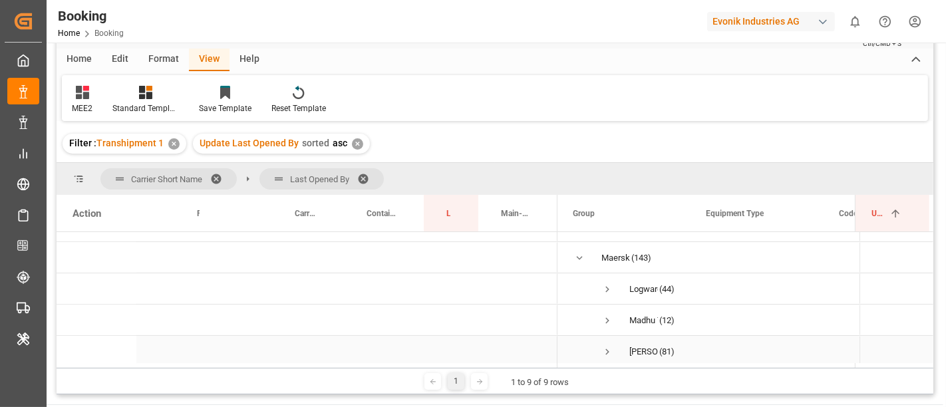
scroll to position [148, 0]
click at [606, 286] on span "Press SPACE to select this row." at bounding box center [608, 288] width 12 height 12
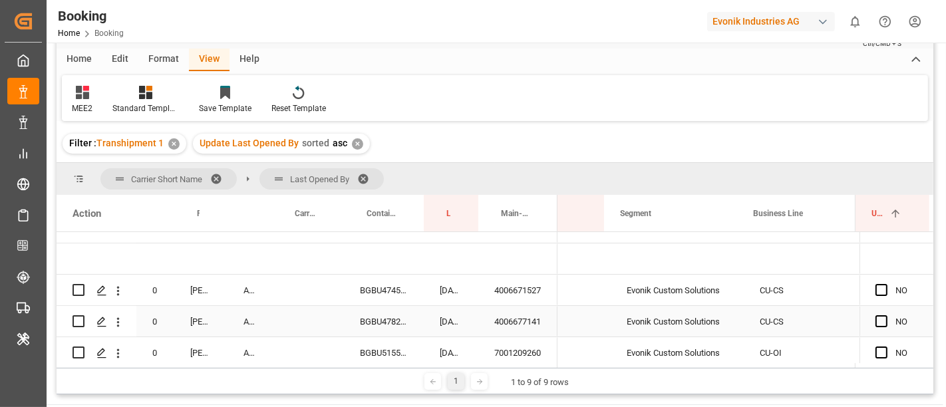
scroll to position [0, 0]
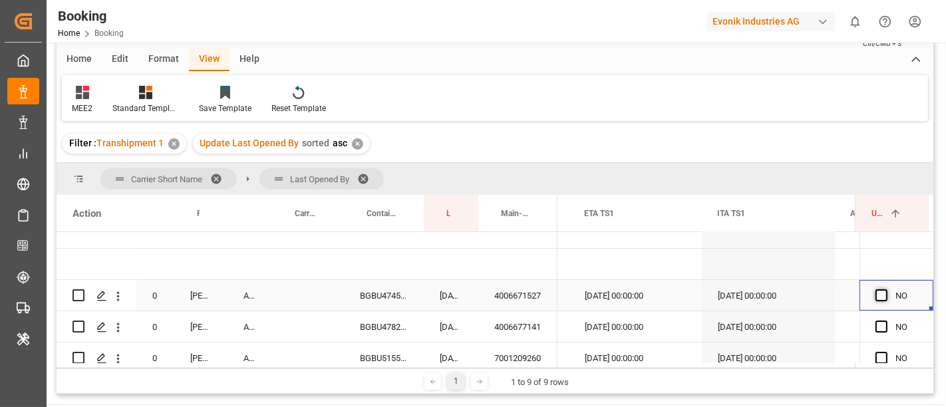
click at [878, 292] on span "Press SPACE to select this row." at bounding box center [882, 296] width 12 height 12
click at [886, 290] on input "Press SPACE to select this row." at bounding box center [886, 290] width 0 height 0
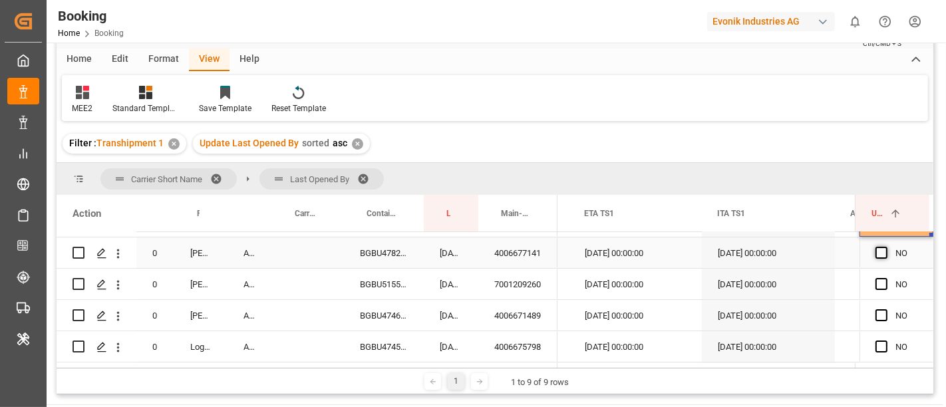
click at [879, 254] on span "Press SPACE to select this row." at bounding box center [882, 253] width 12 height 12
click at [886, 247] on input "Press SPACE to select this row." at bounding box center [886, 247] width 0 height 0
click at [877, 285] on span "Press SPACE to select this row." at bounding box center [882, 284] width 12 height 12
click at [886, 278] on input "Press SPACE to select this row." at bounding box center [886, 278] width 0 height 0
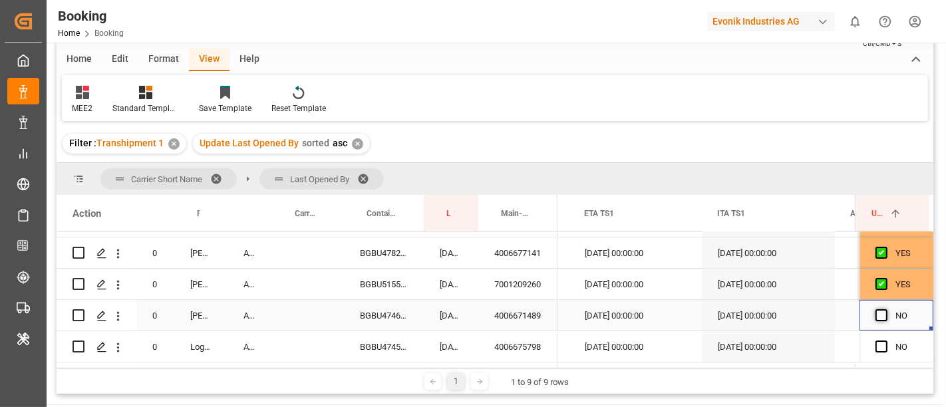
click at [880, 316] on span "Press SPACE to select this row." at bounding box center [882, 315] width 12 height 12
click at [886, 309] on input "Press SPACE to select this row." at bounding box center [886, 309] width 0 height 0
click at [881, 343] on span "Press SPACE to select this row." at bounding box center [882, 347] width 12 height 12
click at [886, 341] on input "Press SPACE to select this row." at bounding box center [886, 341] width 0 height 0
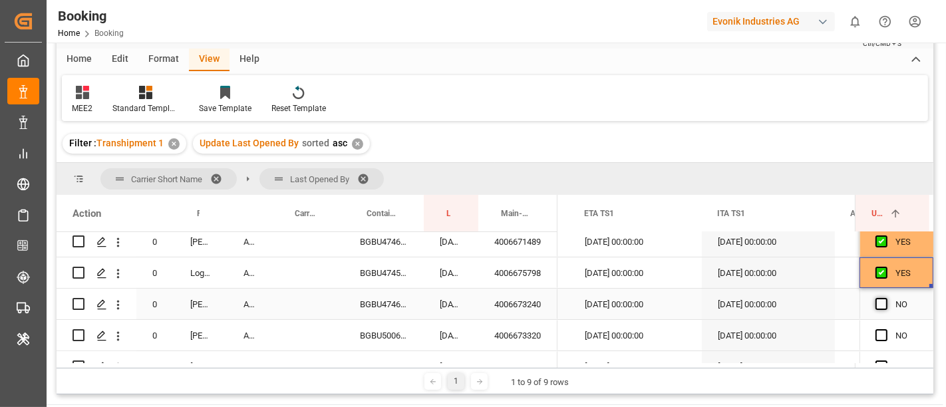
click at [877, 303] on span "Press SPACE to select this row." at bounding box center [882, 304] width 12 height 12
click at [886, 298] on input "Press SPACE to select this row." at bounding box center [886, 298] width 0 height 0
click at [877, 333] on span "Press SPACE to select this row." at bounding box center [882, 335] width 12 height 12
click at [886, 329] on input "Press SPACE to select this row." at bounding box center [886, 329] width 0 height 0
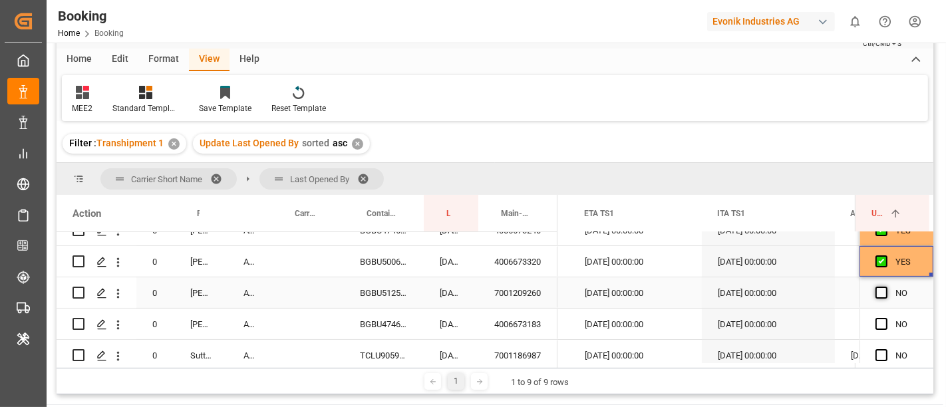
click at [876, 296] on span "Press SPACE to select this row." at bounding box center [882, 293] width 12 height 12
click at [886, 287] on input "Press SPACE to select this row." at bounding box center [886, 287] width 0 height 0
drag, startPoint x: 876, startPoint y: 325, endPoint x: 882, endPoint y: 336, distance: 12.2
click at [876, 326] on span "Press SPACE to select this row." at bounding box center [882, 324] width 12 height 12
click at [886, 318] on input "Press SPACE to select this row." at bounding box center [886, 318] width 0 height 0
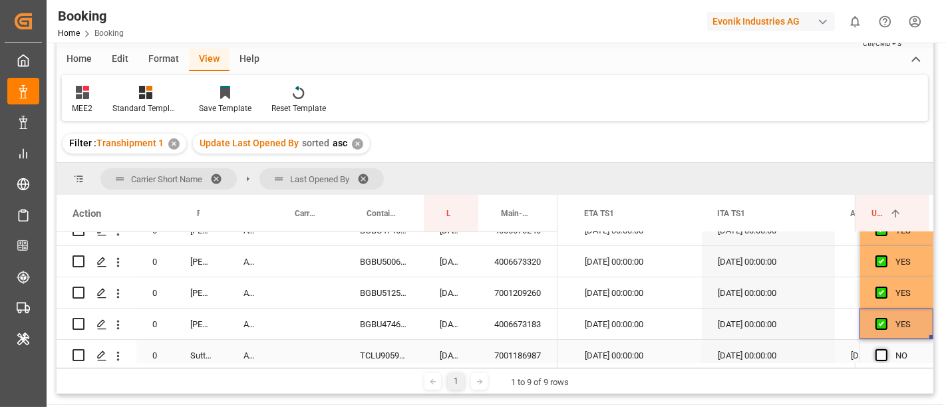
click at [883, 349] on span "Press SPACE to select this row." at bounding box center [882, 355] width 12 height 12
click at [886, 349] on input "Press SPACE to select this row." at bounding box center [886, 349] width 0 height 0
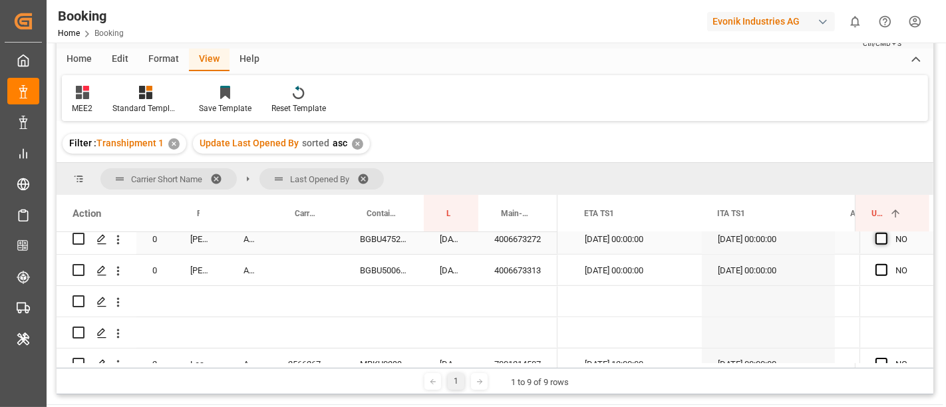
click at [876, 238] on span "Press SPACE to select this row." at bounding box center [882, 239] width 12 height 12
click at [886, 233] on input "Press SPACE to select this row." at bounding box center [886, 233] width 0 height 0
click at [882, 262] on div "Press SPACE to select this row." at bounding box center [886, 271] width 20 height 31
click at [877, 269] on span "Press SPACE to select this row." at bounding box center [882, 270] width 12 height 12
click at [886, 264] on input "Press SPACE to select this row." at bounding box center [886, 264] width 0 height 0
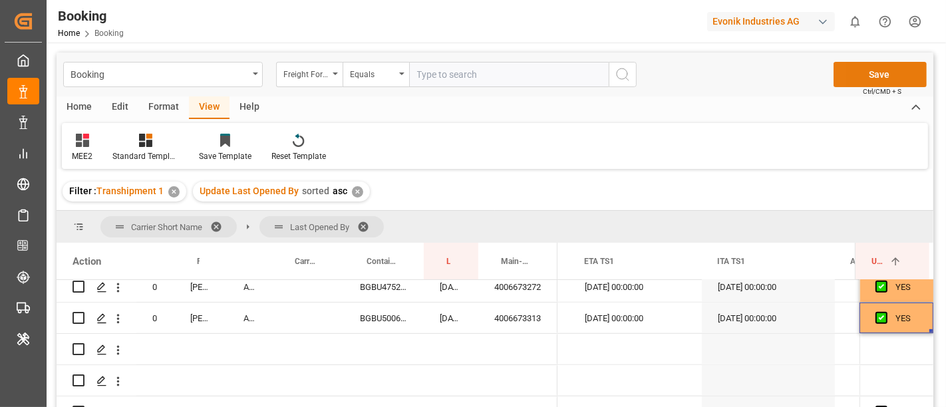
click at [885, 67] on button "Save" at bounding box center [880, 74] width 93 height 25
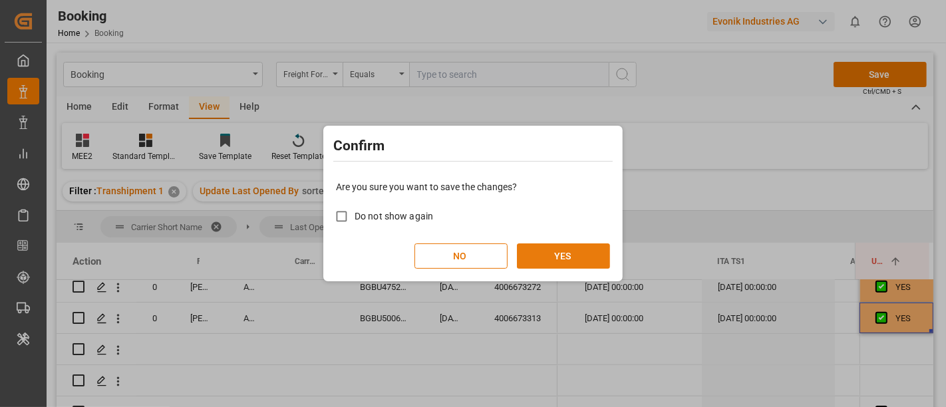
click at [590, 250] on button "YES" at bounding box center [563, 256] width 93 height 25
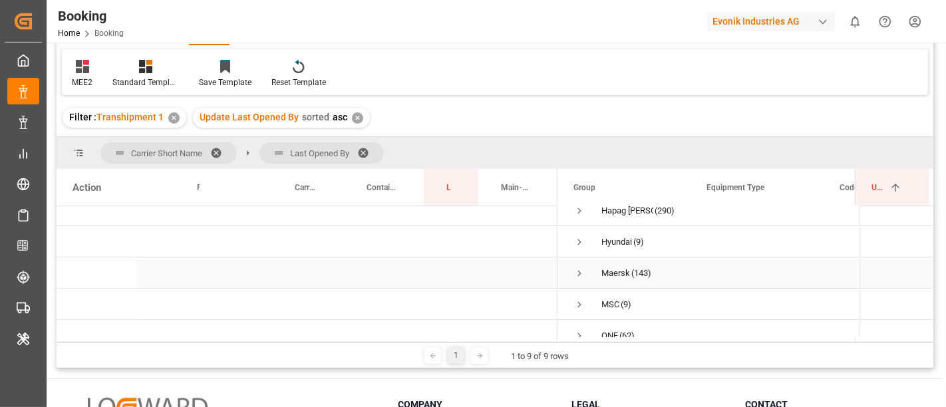
click at [577, 273] on span "Press SPACE to select this row." at bounding box center [580, 274] width 12 height 12
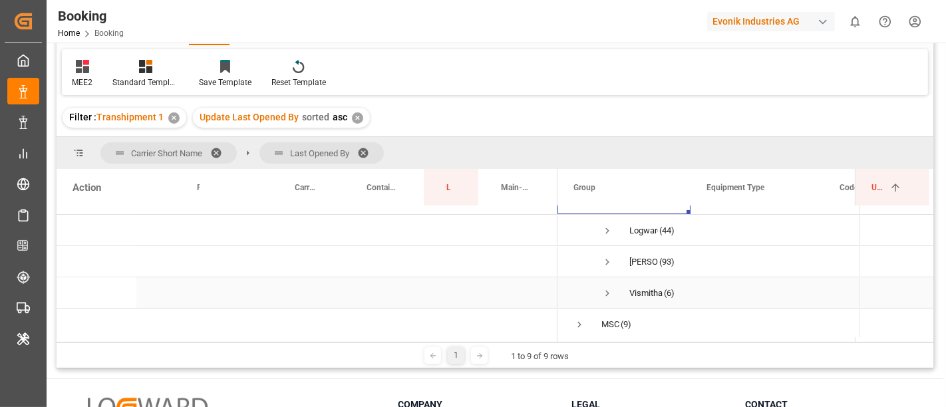
click at [603, 290] on span "Press SPACE to select this row." at bounding box center [608, 294] width 12 height 12
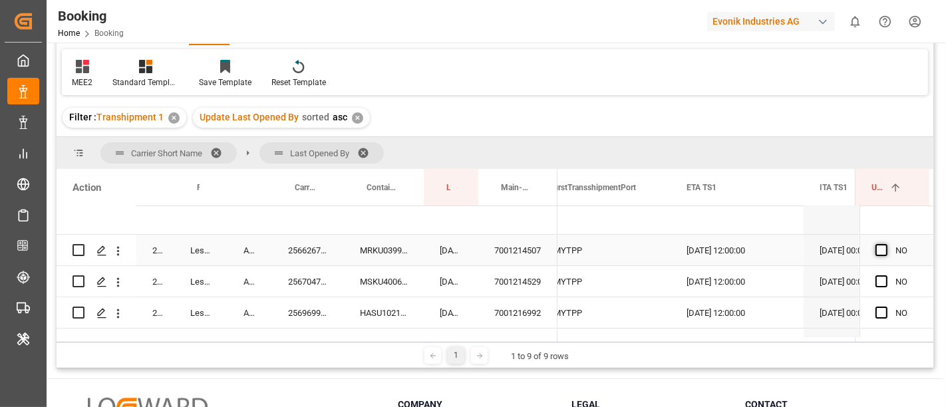
click at [879, 254] on span "Press SPACE to select this row." at bounding box center [882, 250] width 12 height 12
click at [886, 244] on input "Press SPACE to select this row." at bounding box center [886, 244] width 0 height 0
click at [881, 276] on span "Press SPACE to select this row." at bounding box center [882, 282] width 12 height 12
click at [886, 276] on input "Press SPACE to select this row." at bounding box center [886, 276] width 0 height 0
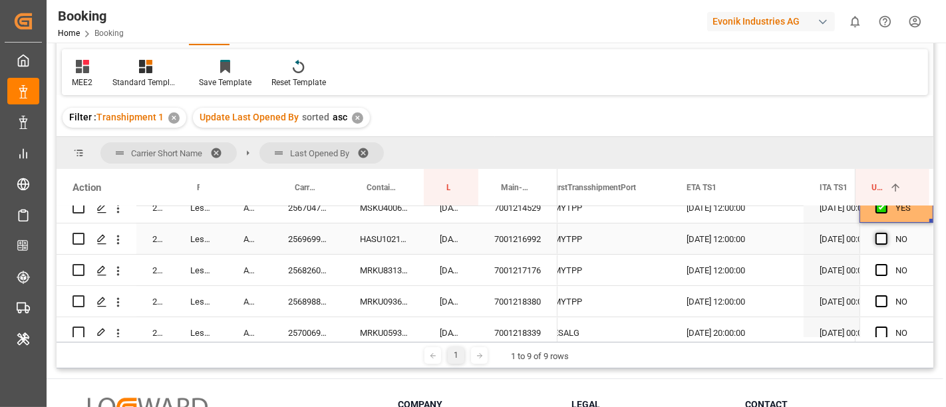
click at [876, 236] on span "Press SPACE to select this row." at bounding box center [882, 239] width 12 height 12
click at [886, 233] on input "Press SPACE to select this row." at bounding box center [886, 233] width 0 height 0
click at [877, 263] on div "Press SPACE to select this row." at bounding box center [886, 271] width 20 height 31
click at [876, 268] on span "Press SPACE to select this row." at bounding box center [882, 270] width 12 height 12
click at [886, 264] on input "Press SPACE to select this row." at bounding box center [886, 264] width 0 height 0
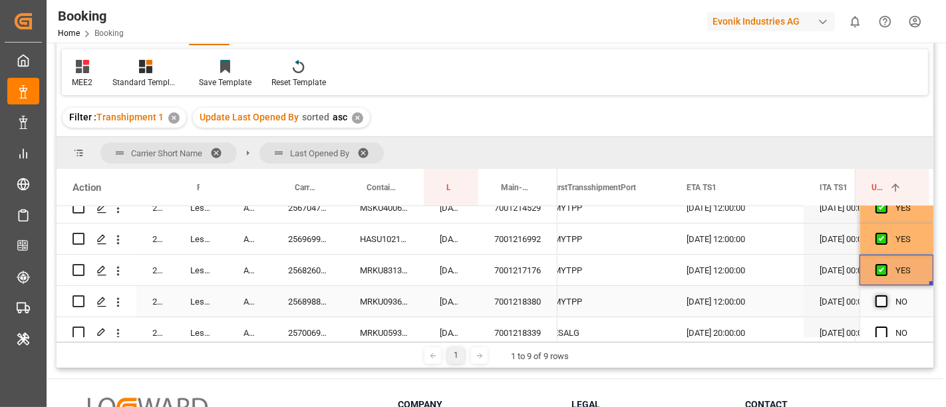
click at [878, 298] on span "Press SPACE to select this row." at bounding box center [882, 302] width 12 height 12
click at [886, 296] on input "Press SPACE to select this row." at bounding box center [886, 296] width 0 height 0
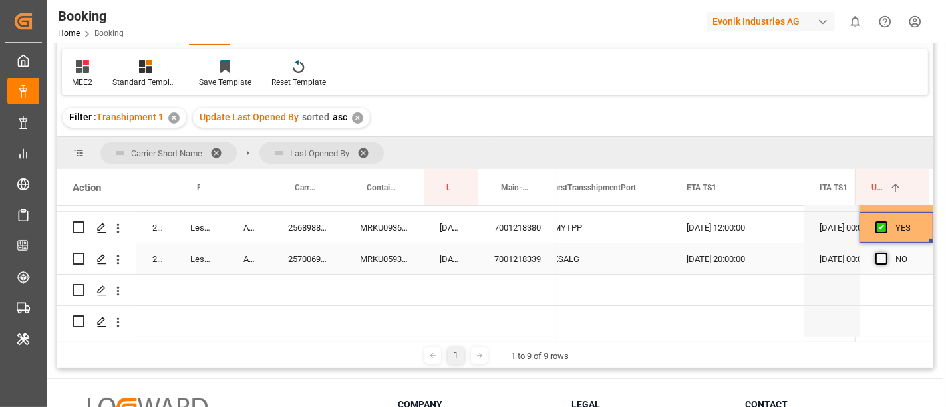
click at [878, 256] on span "Press SPACE to select this row." at bounding box center [882, 259] width 12 height 12
click at [886, 253] on input "Press SPACE to select this row." at bounding box center [886, 253] width 0 height 0
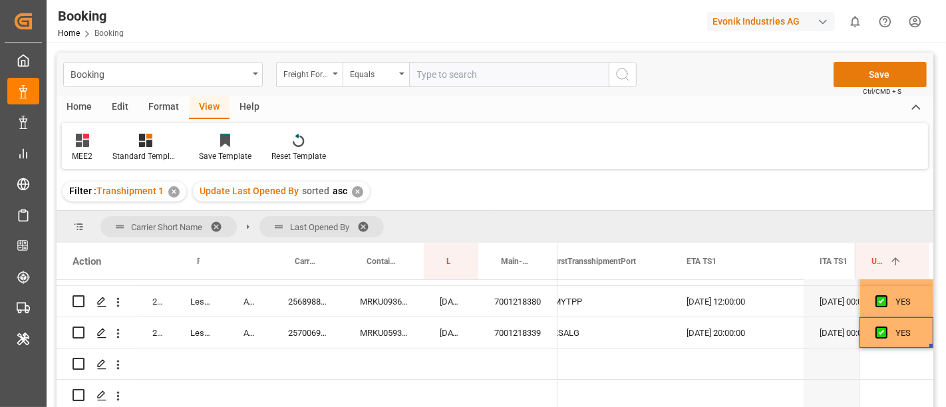
click at [887, 74] on button "Save" at bounding box center [880, 74] width 93 height 25
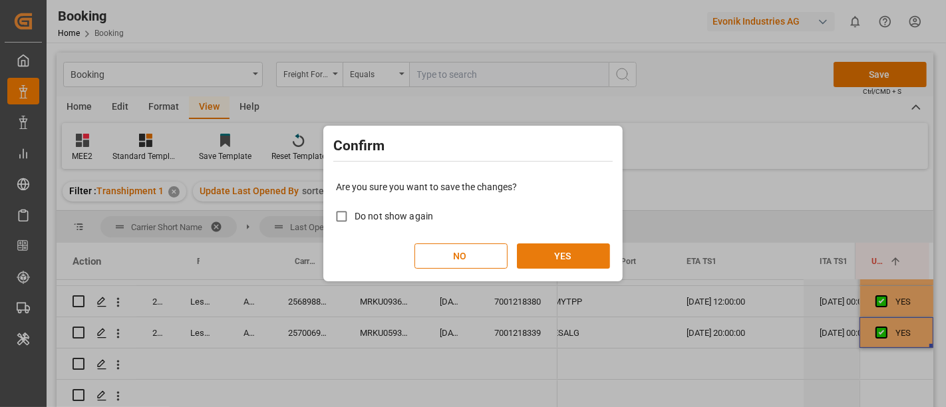
click at [551, 252] on button "YES" at bounding box center [563, 256] width 93 height 25
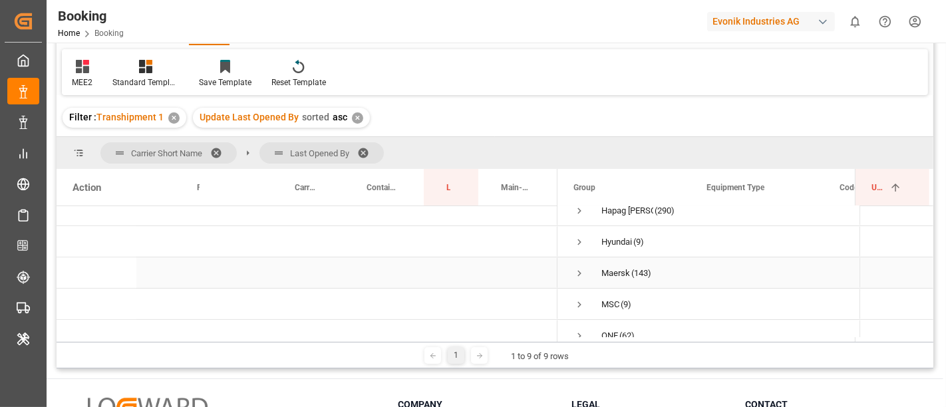
click at [581, 272] on span "Press SPACE to select this row." at bounding box center [580, 274] width 12 height 12
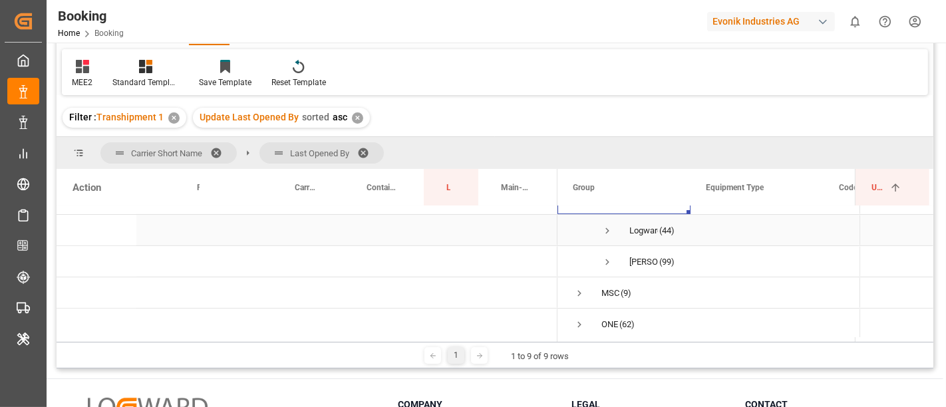
click at [606, 228] on span "Press SPACE to select this row." at bounding box center [608, 231] width 12 height 12
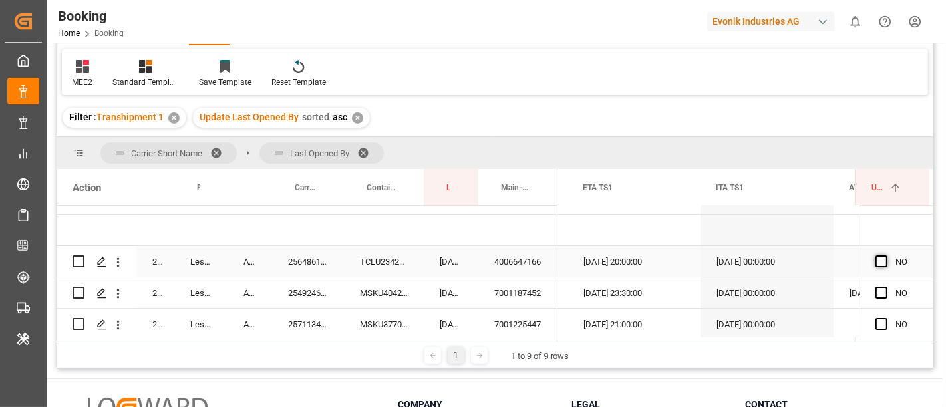
click at [877, 262] on span "Press SPACE to select this row." at bounding box center [882, 262] width 12 height 12
click at [886, 256] on input "Press SPACE to select this row." at bounding box center [886, 256] width 0 height 0
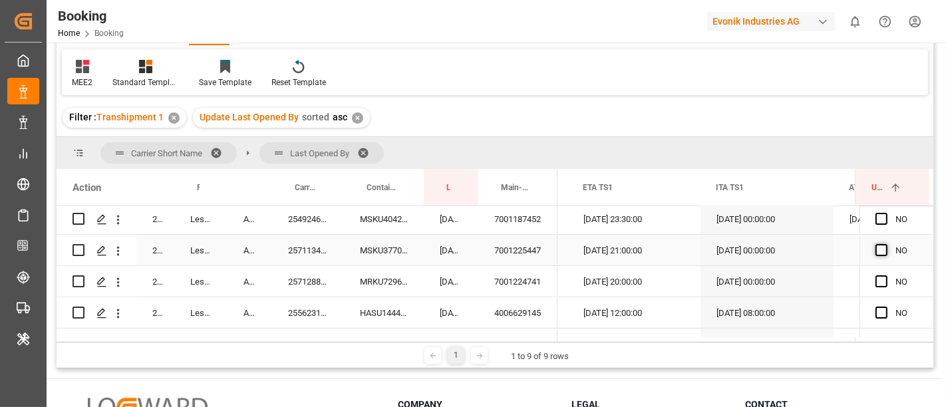
click at [878, 251] on span "Press SPACE to select this row." at bounding box center [882, 250] width 12 height 12
click at [886, 244] on input "Press SPACE to select this row." at bounding box center [886, 244] width 0 height 0
click at [314, 287] on div "257128875" at bounding box center [308, 281] width 72 height 31
click at [876, 284] on span "Press SPACE to select this row." at bounding box center [882, 282] width 12 height 12
click at [886, 276] on input "Press SPACE to select this row." at bounding box center [886, 276] width 0 height 0
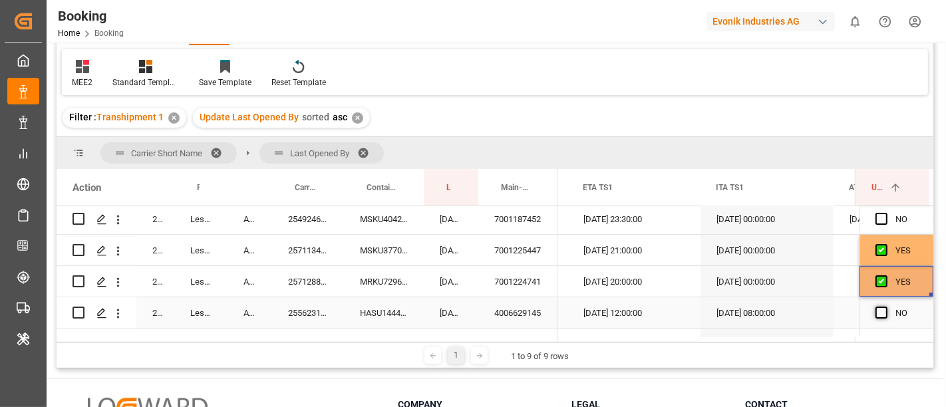
click at [876, 313] on span "Press SPACE to select this row." at bounding box center [882, 313] width 12 height 12
click at [886, 307] on input "Press SPACE to select this row." at bounding box center [886, 307] width 0 height 0
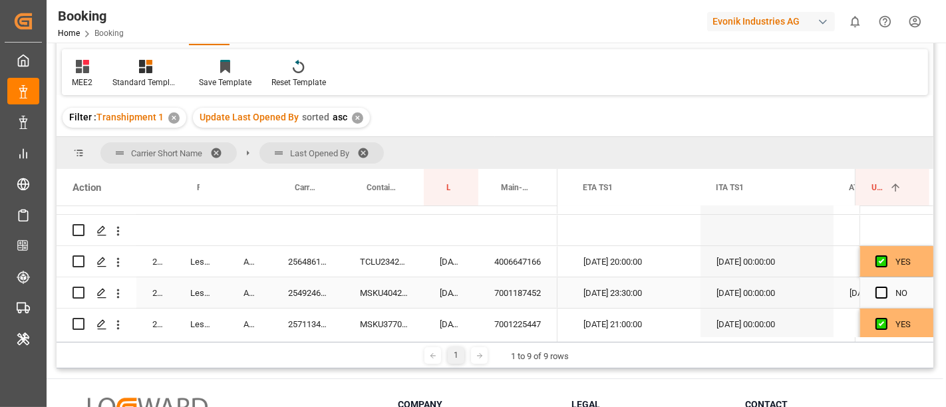
click at [293, 291] on div "254924692" at bounding box center [308, 293] width 72 height 31
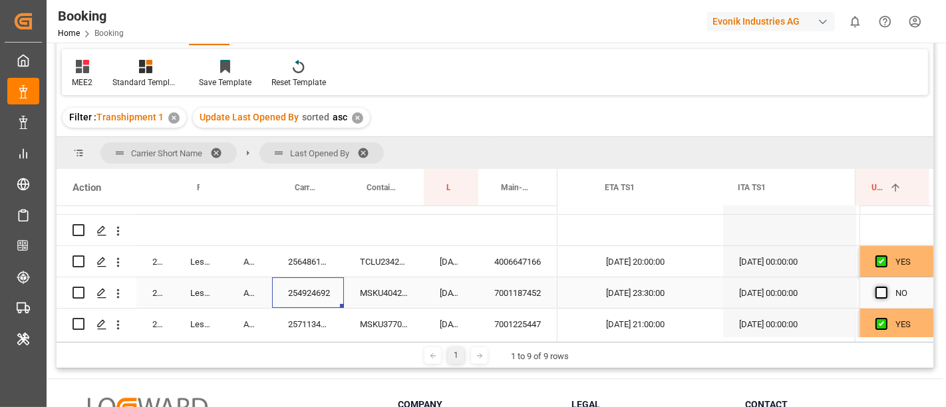
click at [876, 290] on span "Press SPACE to select this row." at bounding box center [882, 293] width 12 height 12
click at [886, 287] on input "Press SPACE to select this row." at bounding box center [886, 287] width 0 height 0
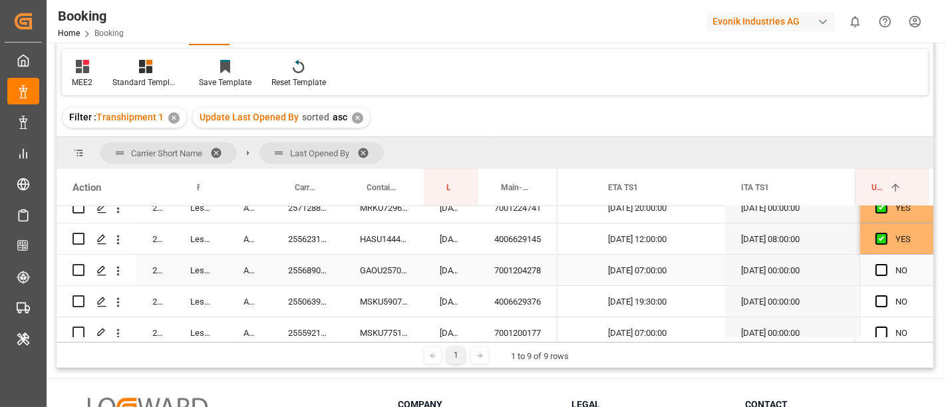
click at [286, 275] on div "255689085" at bounding box center [308, 270] width 72 height 31
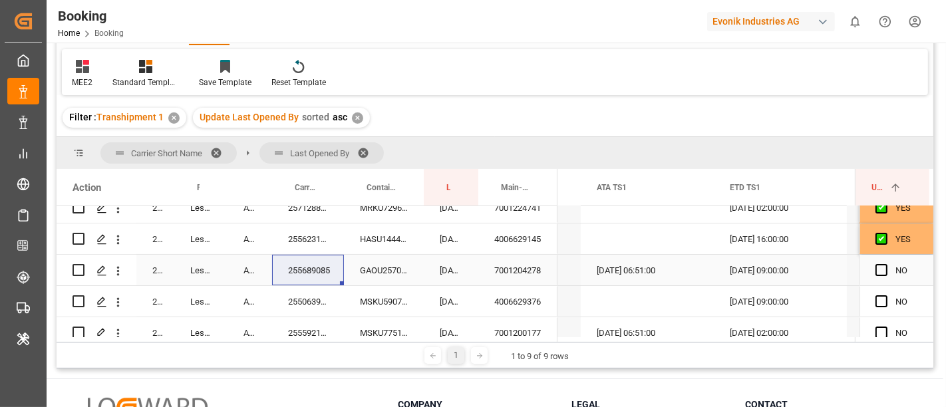
click at [877, 271] on span "Press SPACE to select this row." at bounding box center [882, 270] width 12 height 12
click at [886, 264] on input "Press SPACE to select this row." at bounding box center [886, 264] width 0 height 0
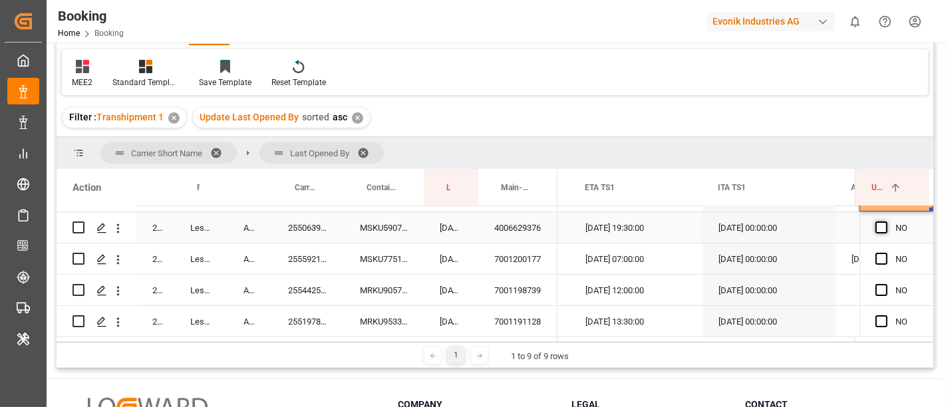
click at [876, 229] on span "Press SPACE to select this row." at bounding box center [882, 228] width 12 height 12
click at [886, 222] on input "Press SPACE to select this row." at bounding box center [886, 222] width 0 height 0
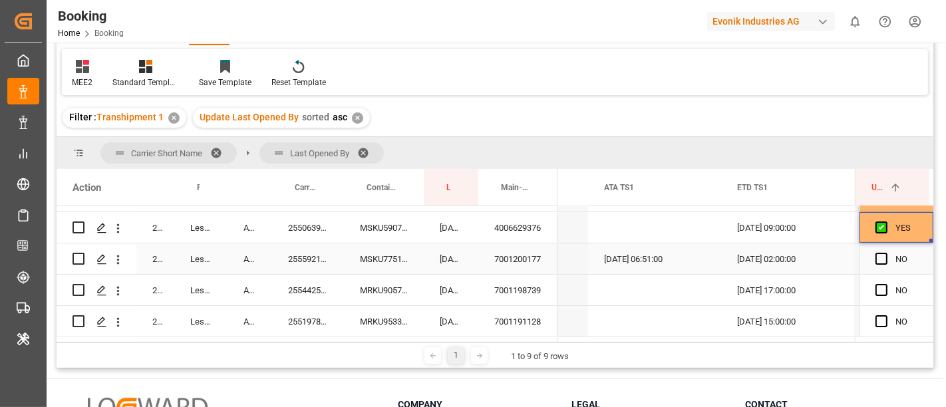
click at [325, 256] on div "255592120" at bounding box center [308, 259] width 72 height 31
click at [876, 258] on span "Press SPACE to select this row." at bounding box center [882, 259] width 12 height 12
click at [886, 253] on input "Press SPACE to select this row." at bounding box center [886, 253] width 0 height 0
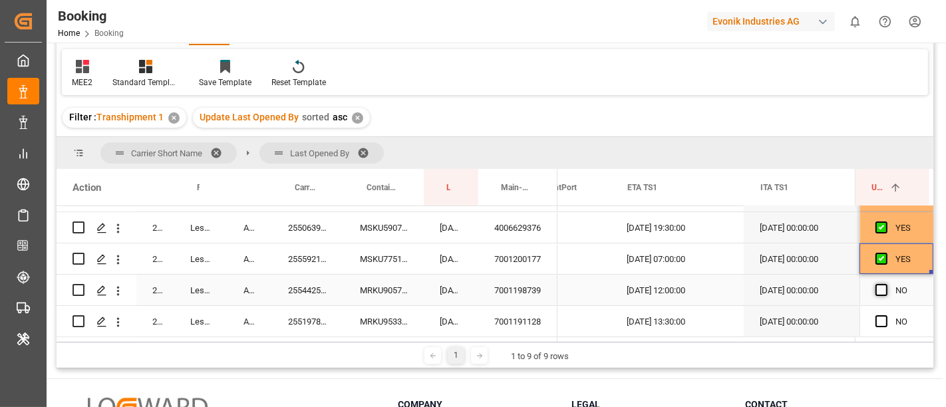
click at [879, 290] on span "Press SPACE to select this row." at bounding box center [882, 290] width 12 height 12
click at [886, 284] on input "Press SPACE to select this row." at bounding box center [886, 284] width 0 height 0
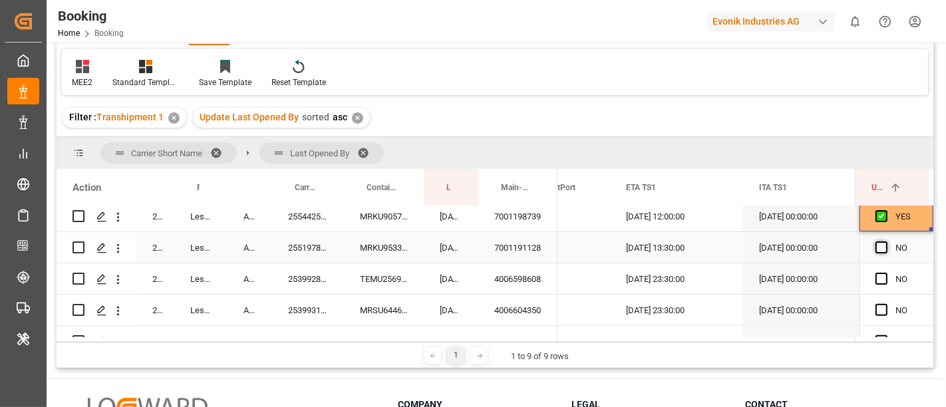
click at [876, 242] on span "Press SPACE to select this row." at bounding box center [882, 248] width 12 height 12
click at [886, 242] on input "Press SPACE to select this row." at bounding box center [886, 242] width 0 height 0
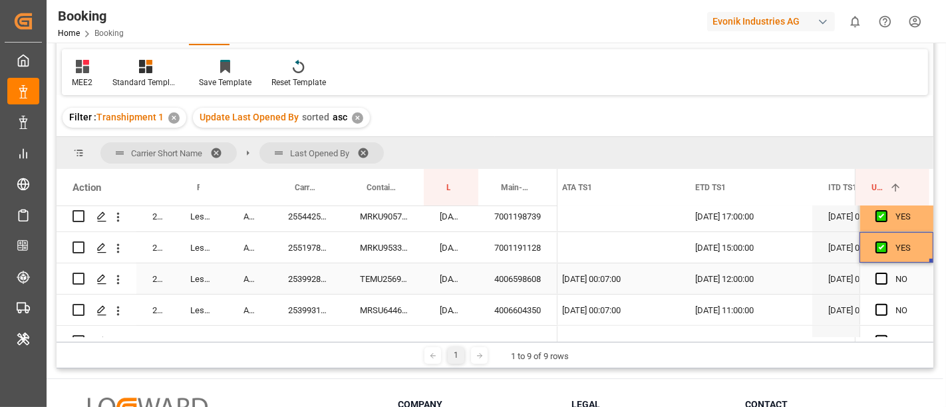
click at [307, 280] on div "253992810" at bounding box center [308, 279] width 72 height 31
click at [879, 278] on span "Press SPACE to select this row." at bounding box center [882, 279] width 12 height 12
click at [886, 273] on input "Press SPACE to select this row." at bounding box center [886, 273] width 0 height 0
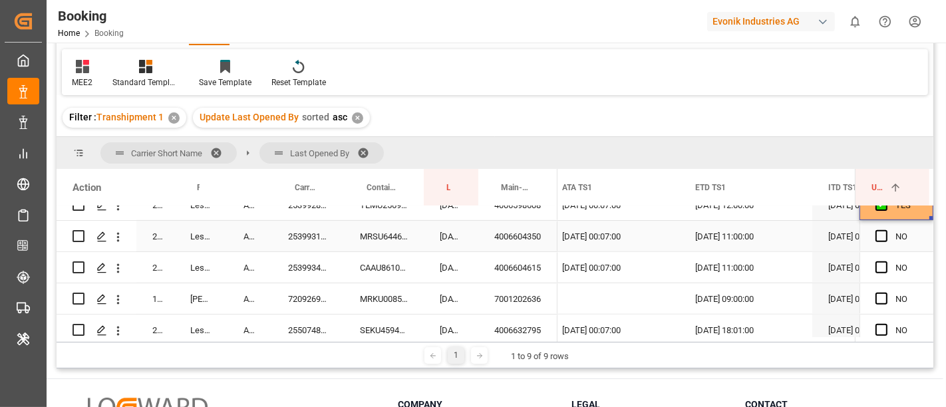
click at [879, 240] on span "Press SPACE to select this row." at bounding box center [882, 236] width 12 height 12
click at [886, 230] on input "Press SPACE to select this row." at bounding box center [886, 230] width 0 height 0
click at [880, 266] on span "Press SPACE to select this row." at bounding box center [882, 268] width 12 height 12
click at [886, 262] on input "Press SPACE to select this row." at bounding box center [886, 262] width 0 height 0
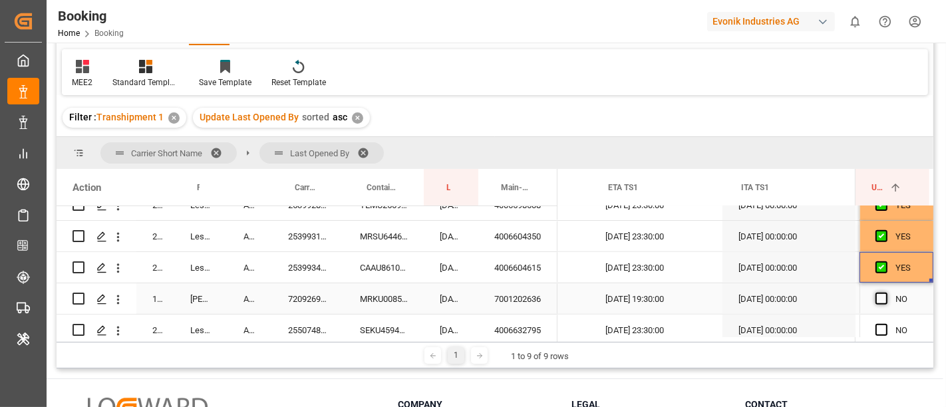
click at [876, 302] on span "Press SPACE to select this row." at bounding box center [882, 299] width 12 height 12
click at [886, 293] on input "Press SPACE to select this row." at bounding box center [886, 293] width 0 height 0
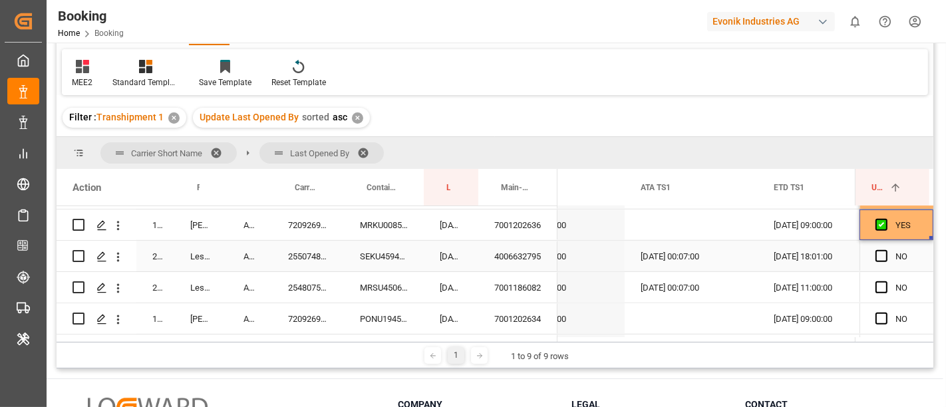
click at [286, 254] on div "255074877" at bounding box center [308, 256] width 72 height 31
click at [881, 256] on span "Press SPACE to select this row." at bounding box center [882, 256] width 12 height 12
click at [886, 250] on input "Press SPACE to select this row." at bounding box center [886, 250] width 0 height 0
click at [876, 285] on span "Press SPACE to select this row." at bounding box center [882, 288] width 12 height 12
click at [886, 282] on input "Press SPACE to select this row." at bounding box center [886, 282] width 0 height 0
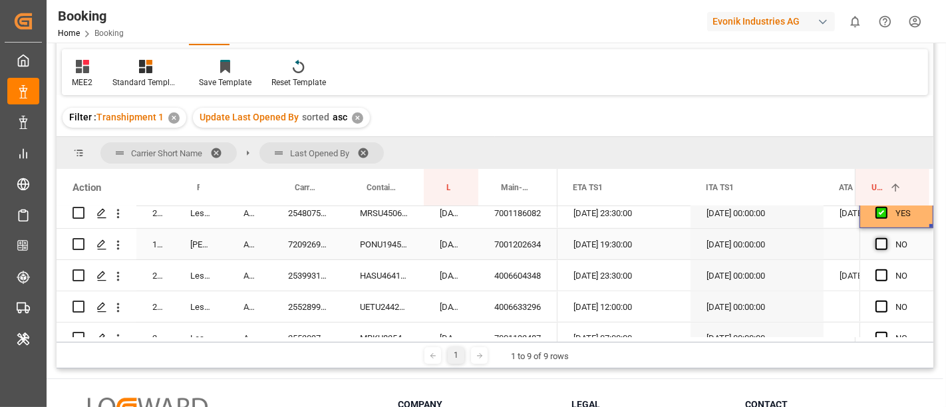
click at [880, 244] on span "Press SPACE to select this row." at bounding box center [882, 244] width 12 height 12
click at [886, 238] on input "Press SPACE to select this row." at bounding box center [886, 238] width 0 height 0
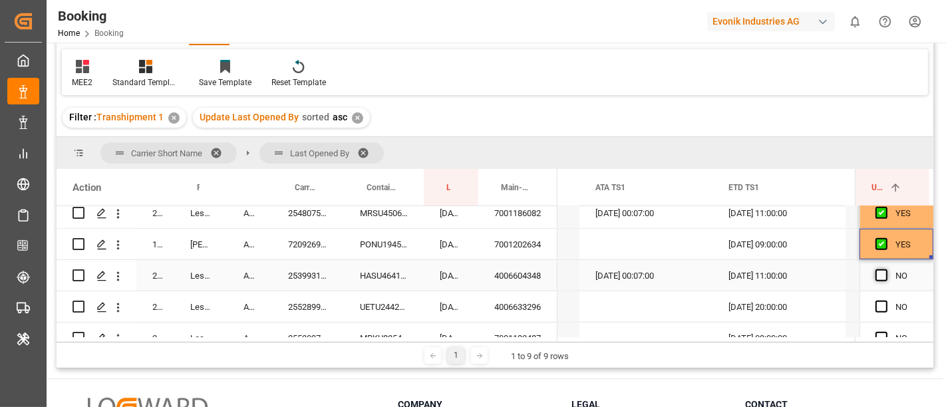
click at [877, 274] on span "Press SPACE to select this row." at bounding box center [882, 276] width 12 height 12
click at [886, 270] on input "Press SPACE to select this row." at bounding box center [886, 270] width 0 height 0
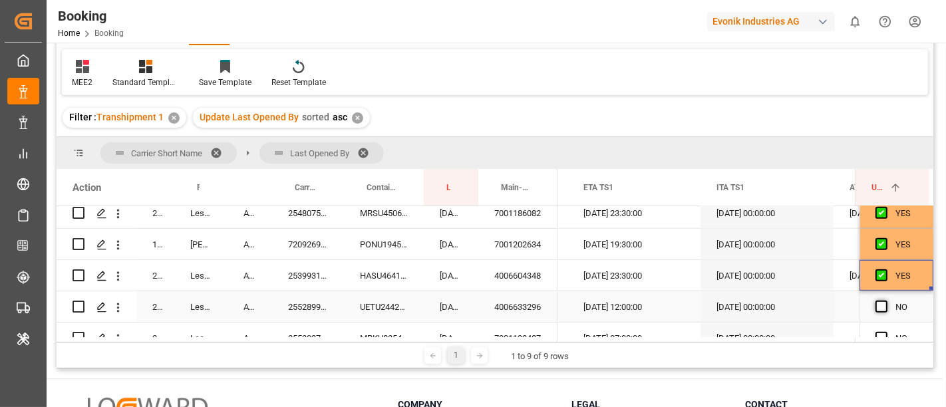
click at [876, 305] on span "Press SPACE to select this row." at bounding box center [882, 307] width 12 height 12
click at [886, 301] on input "Press SPACE to select this row." at bounding box center [886, 301] width 0 height 0
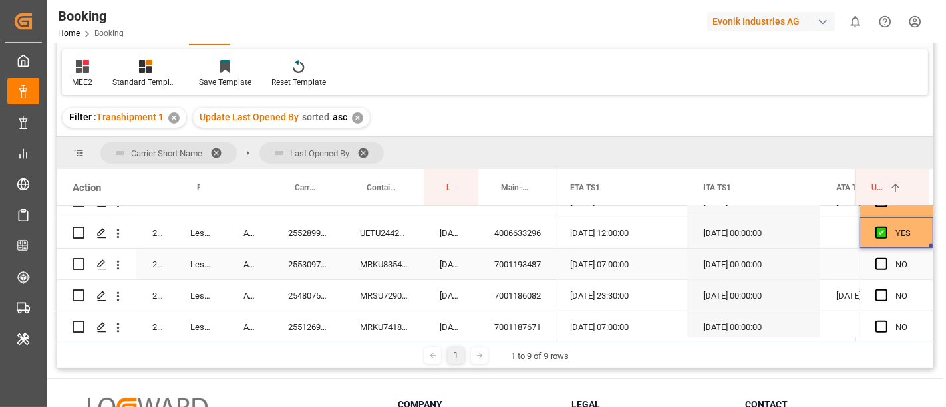
click at [282, 264] on div "255309741" at bounding box center [308, 264] width 72 height 31
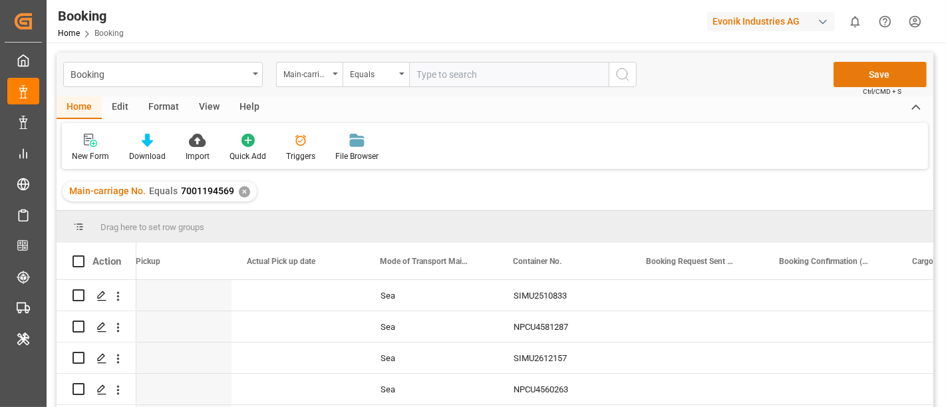
click at [876, 78] on button "Save" at bounding box center [880, 74] width 93 height 25
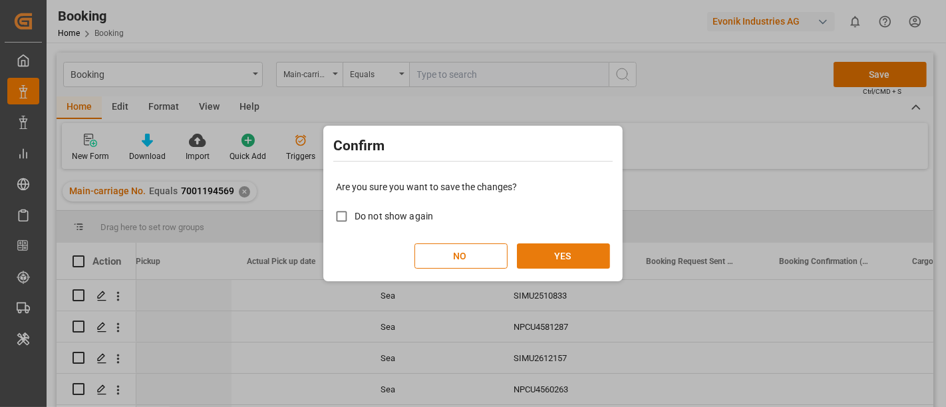
click at [570, 252] on button "YES" at bounding box center [563, 256] width 93 height 25
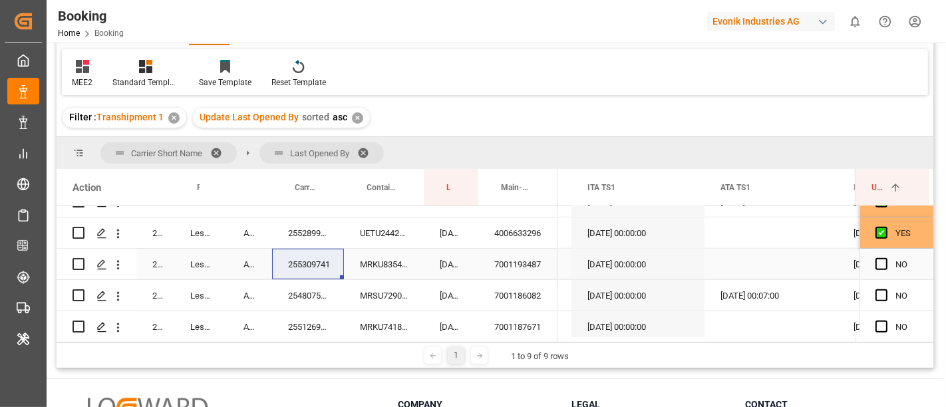
click at [741, 262] on div "Press SPACE to select this row." at bounding box center [771, 264] width 133 height 31
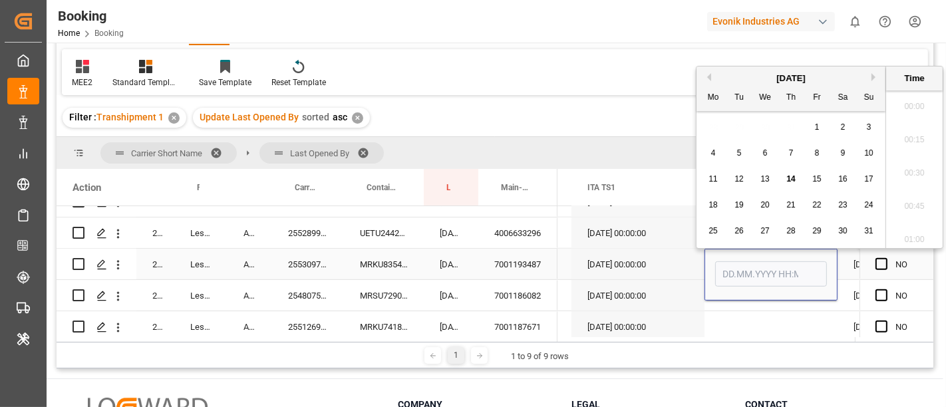
scroll to position [1633, 0]
click at [789, 181] on span "14" at bounding box center [791, 178] width 9 height 9
type input "[DATE] 00:00"
click at [753, 315] on div "Press SPACE to select this row." at bounding box center [771, 326] width 133 height 31
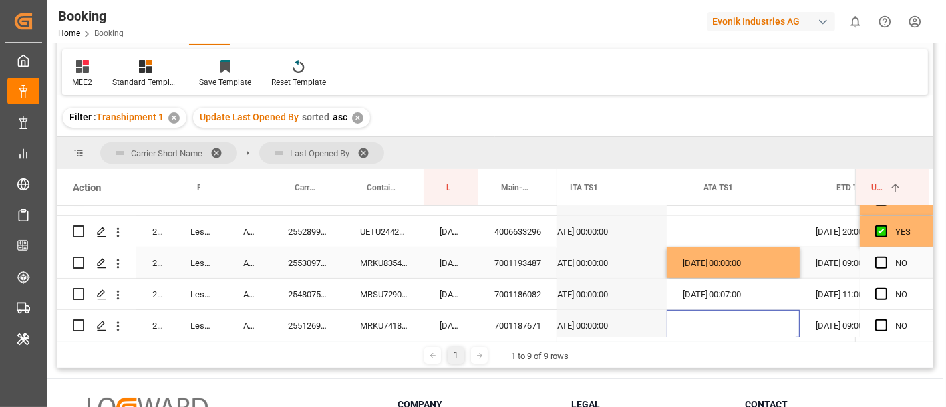
scroll to position [0, 13932]
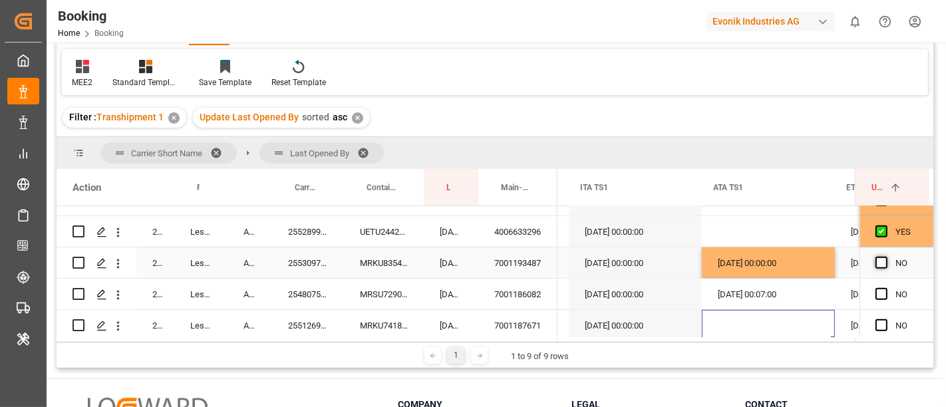
click at [876, 262] on span "Press SPACE to select this row." at bounding box center [882, 263] width 12 height 12
click at [886, 257] on input "Press SPACE to select this row." at bounding box center [886, 257] width 0 height 0
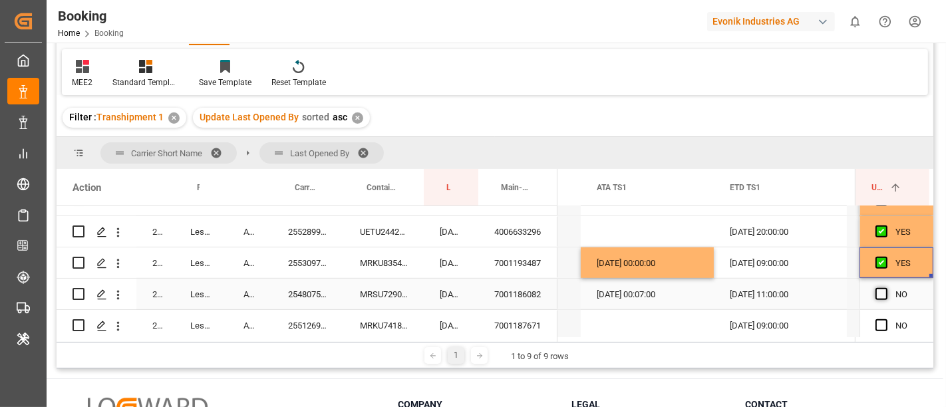
click at [878, 292] on span "Press SPACE to select this row." at bounding box center [882, 294] width 12 height 12
click at [886, 288] on input "Press SPACE to select this row." at bounding box center [886, 288] width 0 height 0
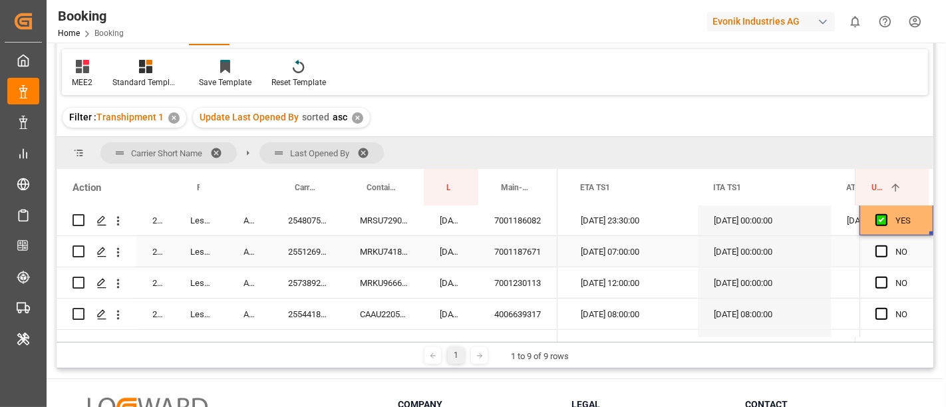
click at [296, 248] on div "255126954" at bounding box center [308, 251] width 72 height 31
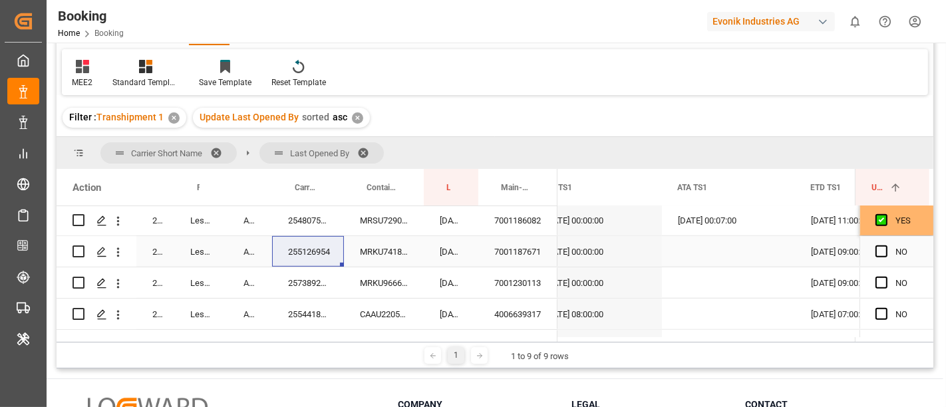
click at [687, 254] on div "Press SPACE to select this row." at bounding box center [728, 251] width 133 height 31
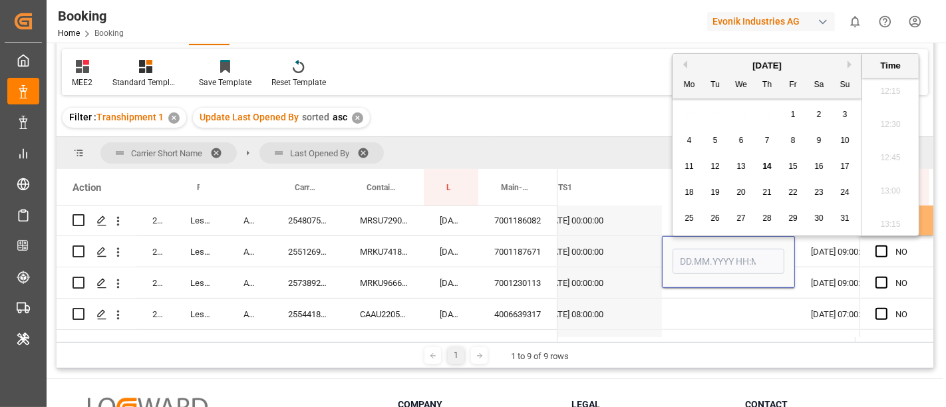
click at [766, 166] on span "14" at bounding box center [767, 166] width 9 height 9
type input "14.08.2025 00:00"
click at [881, 252] on span "Press SPACE to select this row." at bounding box center [882, 252] width 12 height 12
click at [886, 246] on input "Press SPACE to select this row." at bounding box center [886, 246] width 0 height 0
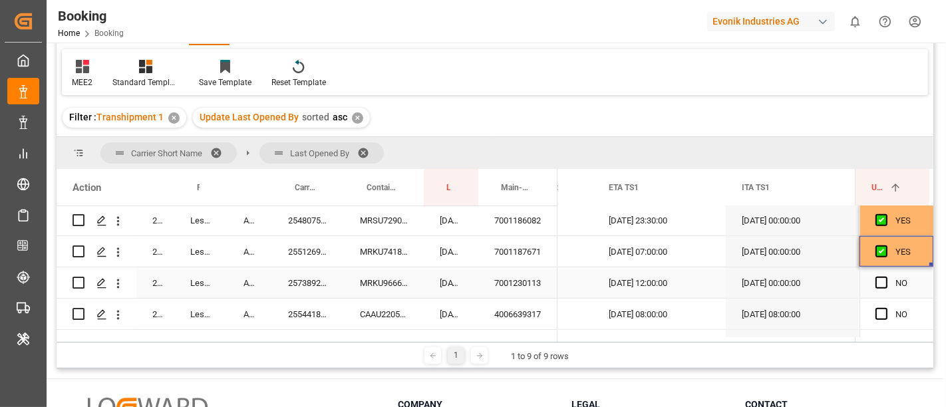
click at [321, 282] on div "257389245" at bounding box center [308, 283] width 72 height 31
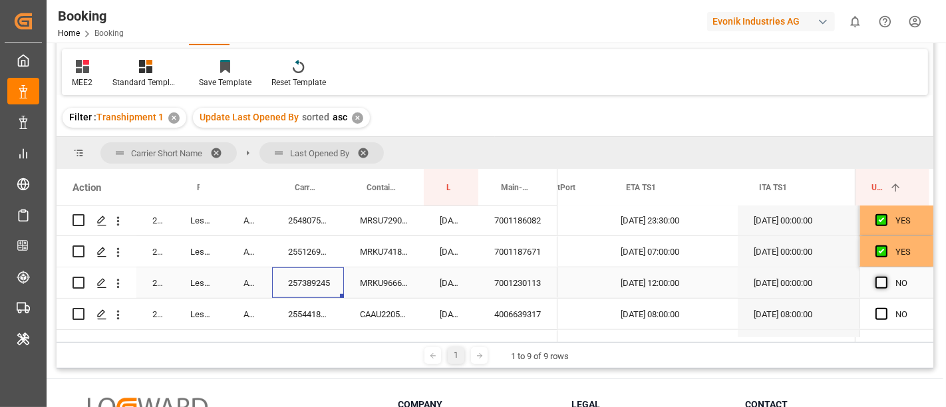
click at [876, 282] on span "Press SPACE to select this row." at bounding box center [882, 283] width 12 height 12
click at [886, 277] on input "Press SPACE to select this row." at bounding box center [886, 277] width 0 height 0
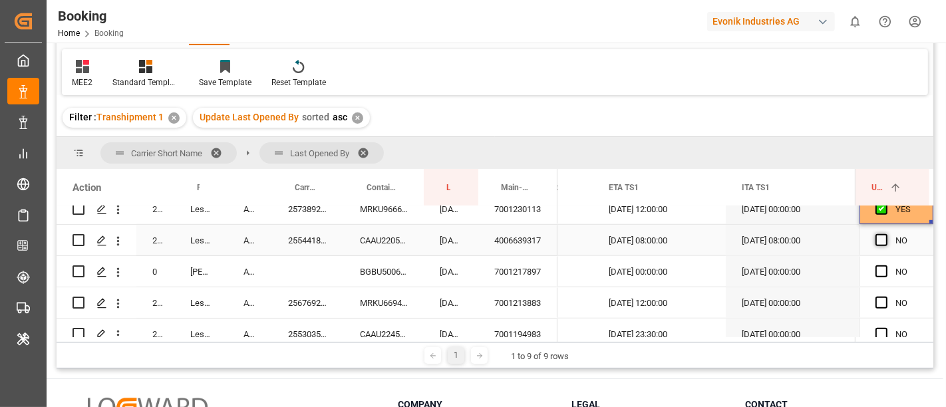
click at [876, 239] on span "Press SPACE to select this row." at bounding box center [882, 240] width 12 height 12
click at [886, 234] on input "Press SPACE to select this row." at bounding box center [886, 234] width 0 height 0
click at [876, 267] on span "Press SPACE to select this row." at bounding box center [882, 272] width 12 height 12
click at [886, 266] on input "Press SPACE to select this row." at bounding box center [886, 266] width 0 height 0
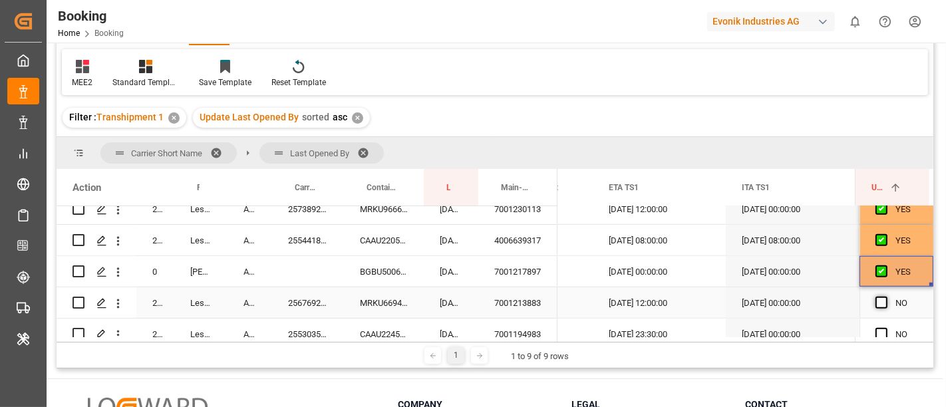
click at [876, 305] on span "Press SPACE to select this row." at bounding box center [882, 303] width 12 height 12
click at [886, 297] on input "Press SPACE to select this row." at bounding box center [886, 297] width 0 height 0
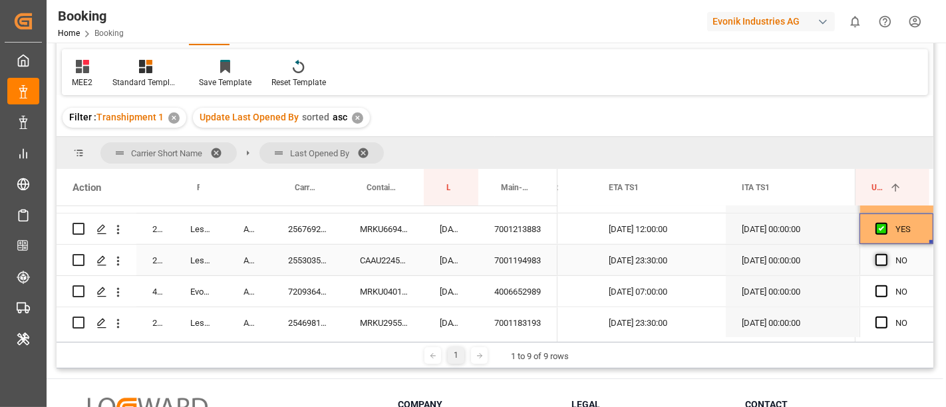
click at [877, 260] on span "Press SPACE to select this row." at bounding box center [882, 260] width 12 height 12
click at [886, 254] on input "Press SPACE to select this row." at bounding box center [886, 254] width 0 height 0
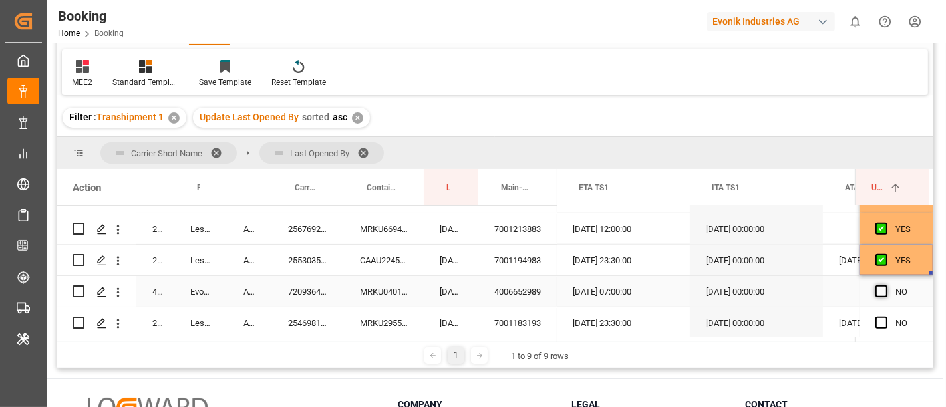
click at [877, 290] on span "Press SPACE to select this row." at bounding box center [882, 292] width 12 height 12
click at [886, 286] on input "Press SPACE to select this row." at bounding box center [886, 286] width 0 height 0
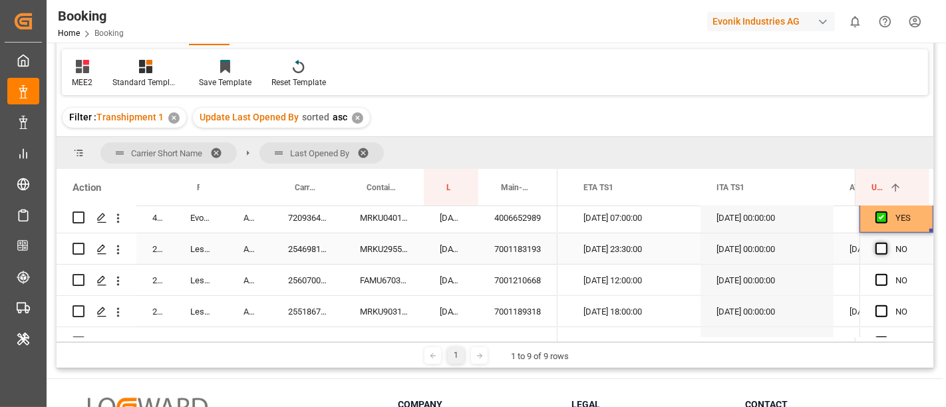
click at [877, 247] on span "Press SPACE to select this row." at bounding box center [882, 249] width 12 height 12
click at [886, 243] on input "Press SPACE to select this row." at bounding box center [886, 243] width 0 height 0
click at [877, 280] on span "Press SPACE to select this row." at bounding box center [882, 280] width 12 height 12
click at [886, 274] on input "Press SPACE to select this row." at bounding box center [886, 274] width 0 height 0
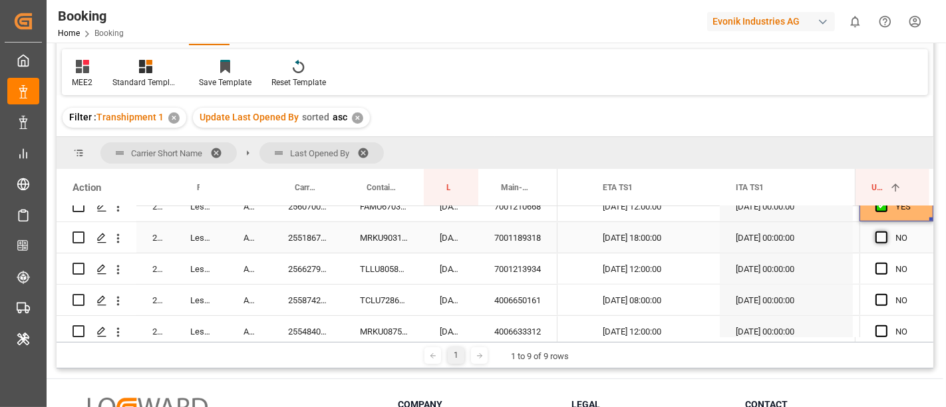
click at [879, 233] on span "Press SPACE to select this row." at bounding box center [882, 238] width 12 height 12
click at [886, 232] on input "Press SPACE to select this row." at bounding box center [886, 232] width 0 height 0
click at [880, 268] on span "Press SPACE to select this row." at bounding box center [882, 269] width 12 height 12
click at [886, 263] on input "Press SPACE to select this row." at bounding box center [886, 263] width 0 height 0
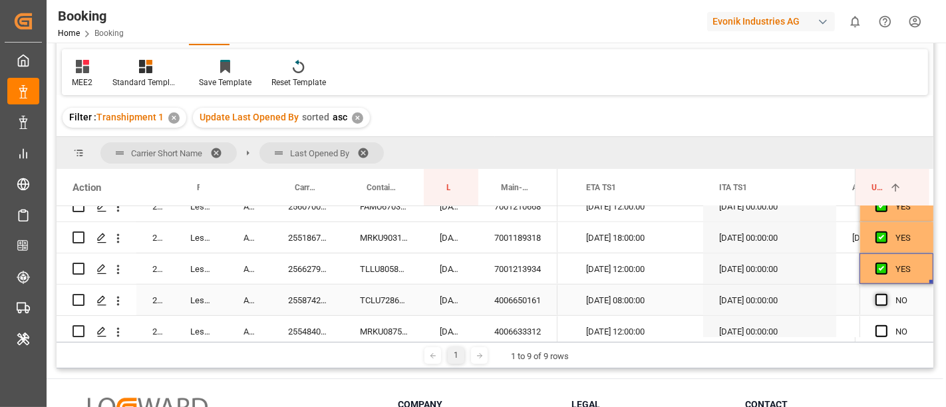
click at [879, 295] on span "Press SPACE to select this row." at bounding box center [882, 300] width 12 height 12
click at [886, 294] on input "Press SPACE to select this row." at bounding box center [886, 294] width 0 height 0
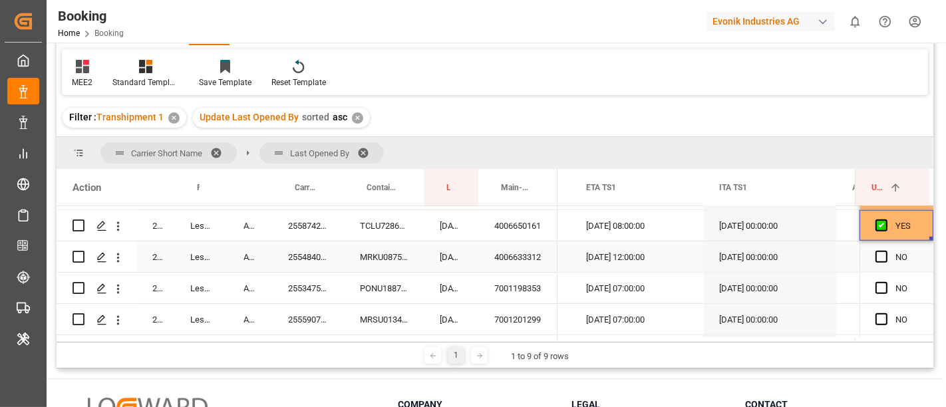
click at [879, 252] on span "Press SPACE to select this row." at bounding box center [882, 257] width 12 height 12
click at [886, 251] on input "Press SPACE to select this row." at bounding box center [886, 251] width 0 height 0
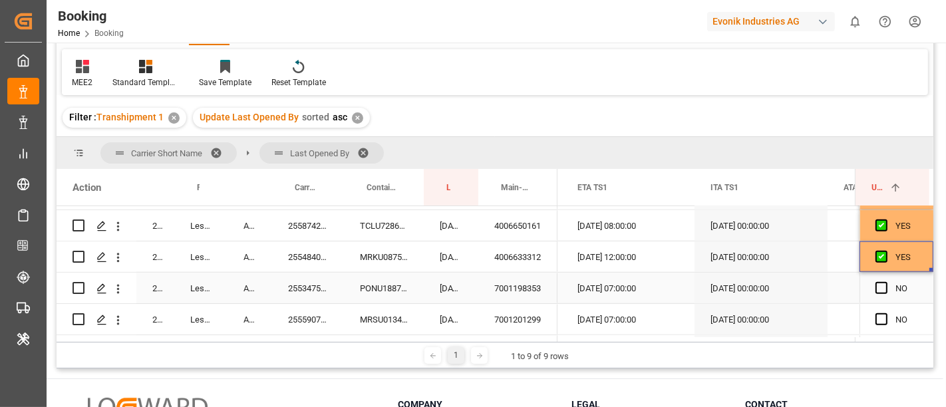
click at [280, 294] on div "255347511" at bounding box center [308, 288] width 72 height 31
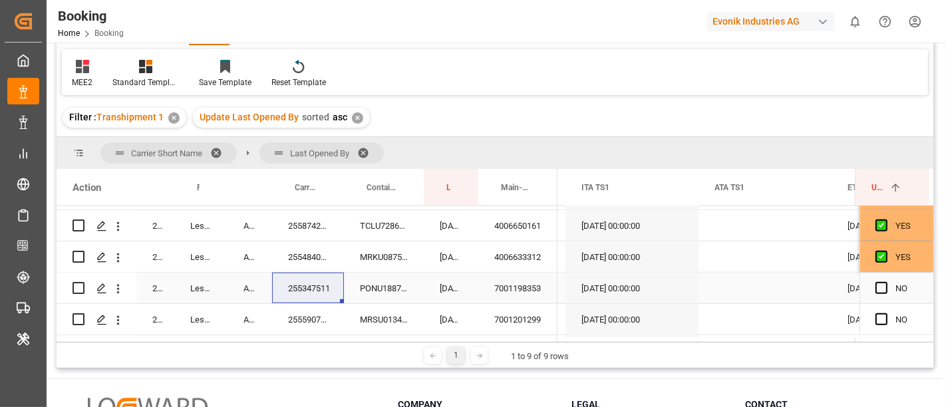
click at [715, 289] on div "Press SPACE to select this row." at bounding box center [765, 288] width 133 height 31
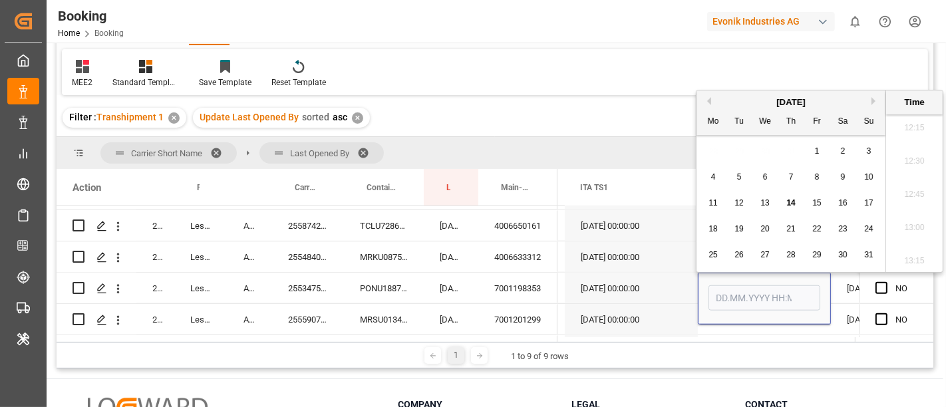
click at [791, 209] on div "14" at bounding box center [791, 204] width 17 height 16
type input "14.08.2025 00:00"
click at [652, 254] on div "30.08.2025 00:00:00" at bounding box center [631, 257] width 133 height 31
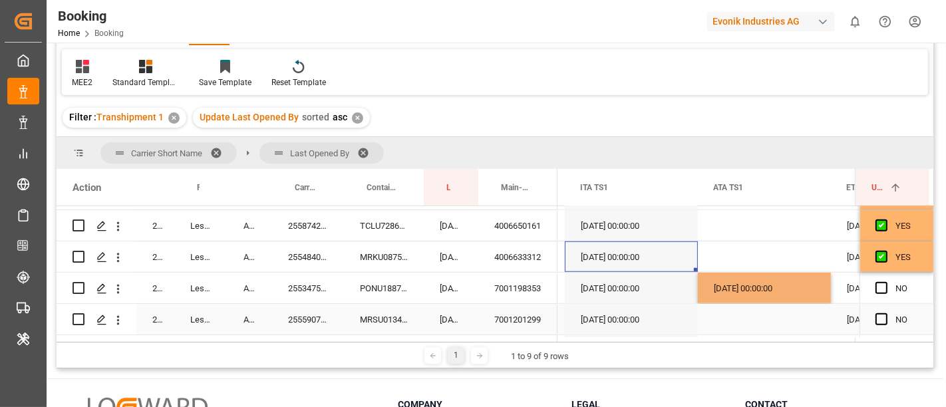
click at [731, 292] on div "14.08.2025 00:00:00" at bounding box center [764, 288] width 133 height 31
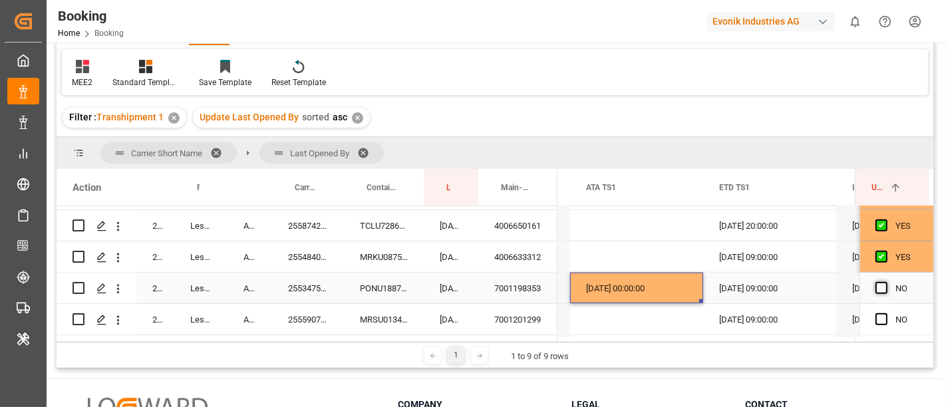
click at [879, 290] on span "Press SPACE to select this row." at bounding box center [882, 288] width 12 height 12
click at [886, 282] on input "Press SPACE to select this row." at bounding box center [886, 282] width 0 height 0
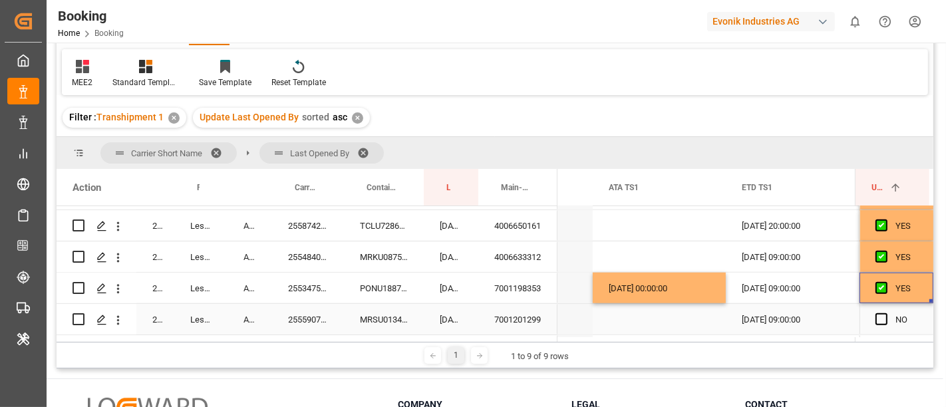
click at [307, 312] on div "255590780" at bounding box center [308, 319] width 72 height 31
click at [676, 294] on div "14.08.2025 00:00:00" at bounding box center [659, 288] width 133 height 31
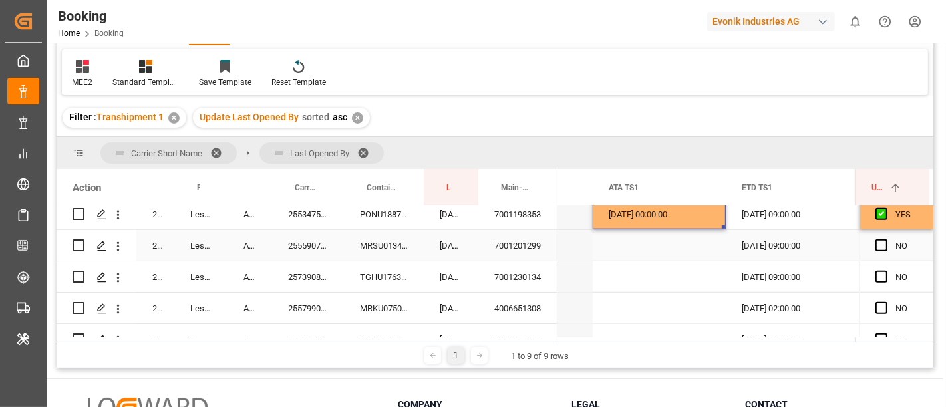
click at [656, 248] on div "Press SPACE to select this row." at bounding box center [659, 245] width 133 height 31
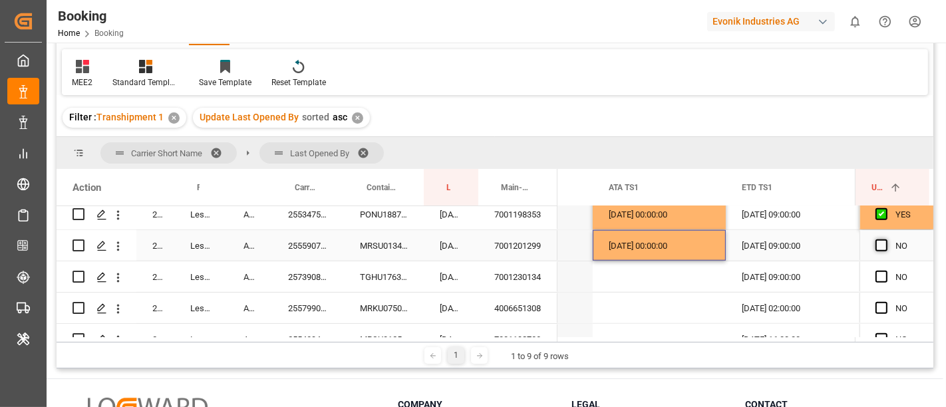
click at [876, 242] on span "Press SPACE to select this row." at bounding box center [882, 246] width 12 height 12
click at [886, 240] on input "Press SPACE to select this row." at bounding box center [886, 240] width 0 height 0
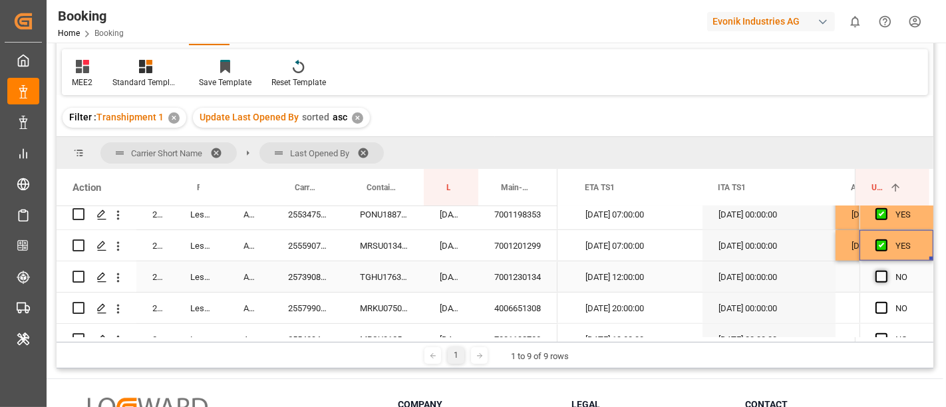
click at [880, 278] on span "Press SPACE to select this row." at bounding box center [882, 277] width 12 height 12
click at [886, 271] on input "Press SPACE to select this row." at bounding box center [886, 271] width 0 height 0
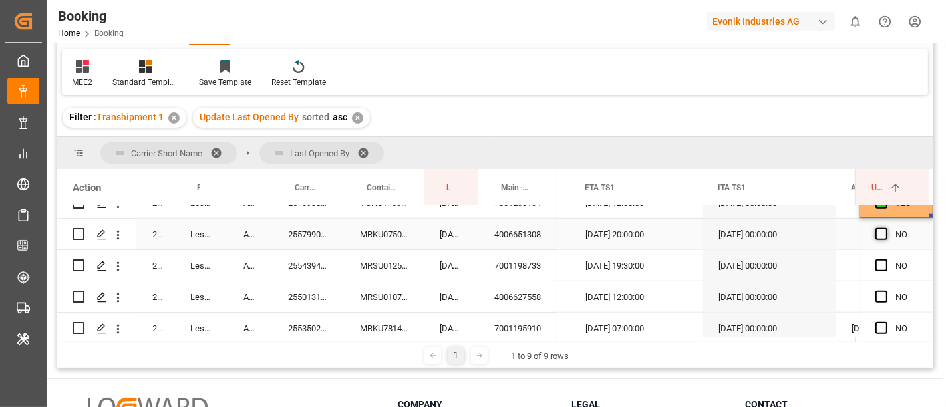
click at [877, 236] on span "Press SPACE to select this row." at bounding box center [882, 234] width 12 height 12
click at [886, 228] on input "Press SPACE to select this row." at bounding box center [886, 228] width 0 height 0
click at [877, 258] on div "Press SPACE to select this row." at bounding box center [886, 266] width 20 height 31
click at [878, 298] on span "Press SPACE to select this row." at bounding box center [882, 297] width 12 height 12
click at [886, 291] on input "Press SPACE to select this row." at bounding box center [886, 291] width 0 height 0
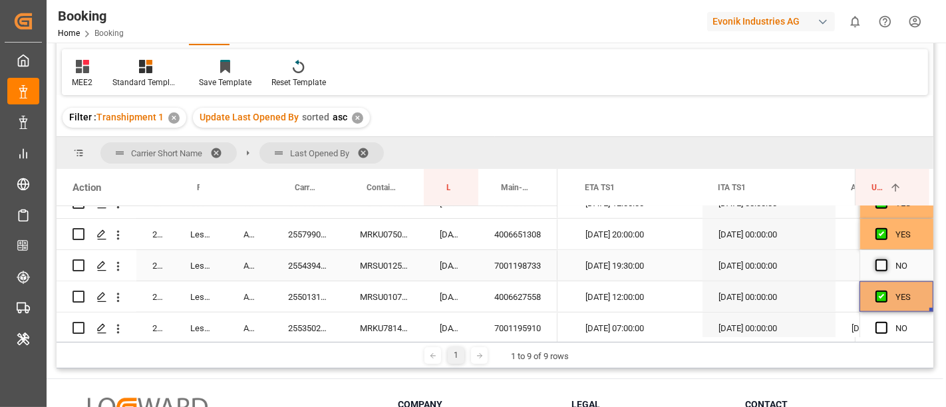
click at [879, 266] on span "Press SPACE to select this row." at bounding box center [882, 266] width 12 height 12
click at [886, 260] on input "Press SPACE to select this row." at bounding box center [886, 260] width 0 height 0
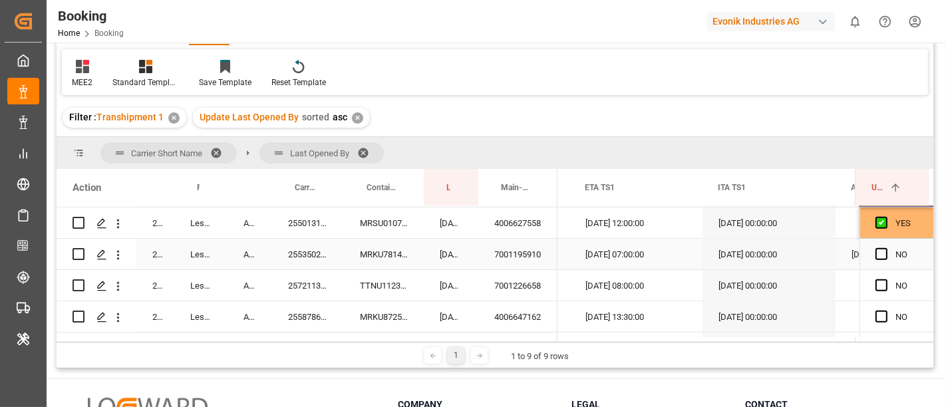
click at [298, 254] on div "255350234" at bounding box center [308, 254] width 72 height 31
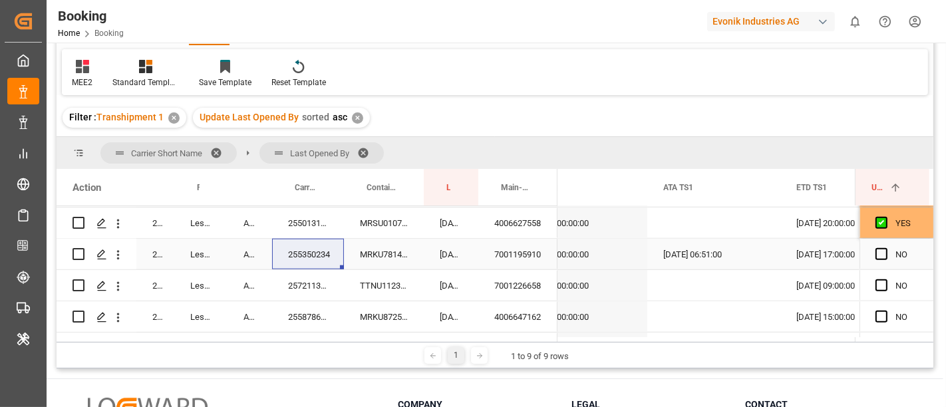
click at [886, 256] on div "Press SPACE to select this row." at bounding box center [886, 255] width 20 height 31
click at [882, 256] on span "Press SPACE to select this row." at bounding box center [882, 254] width 12 height 12
click at [886, 248] on input "Press SPACE to select this row." at bounding box center [886, 248] width 0 height 0
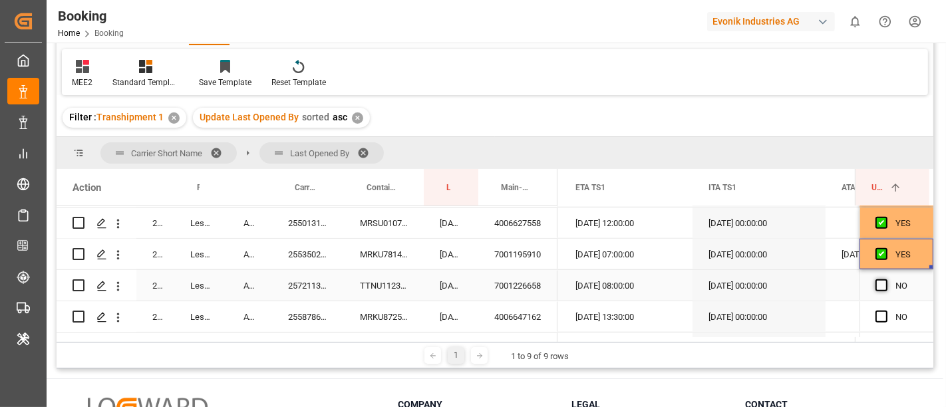
click at [880, 285] on span "Press SPACE to select this row." at bounding box center [882, 286] width 12 height 12
click at [886, 280] on input "Press SPACE to select this row." at bounding box center [886, 280] width 0 height 0
click at [879, 316] on span "Press SPACE to select this row." at bounding box center [882, 317] width 12 height 12
click at [886, 311] on input "Press SPACE to select this row." at bounding box center [886, 311] width 0 height 0
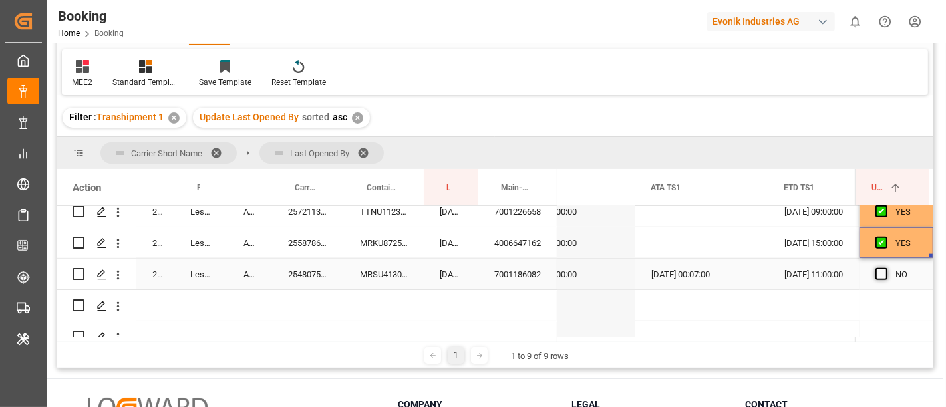
click at [876, 271] on span "Press SPACE to select this row." at bounding box center [882, 274] width 12 height 12
click at [886, 268] on input "Press SPACE to select this row." at bounding box center [886, 268] width 0 height 0
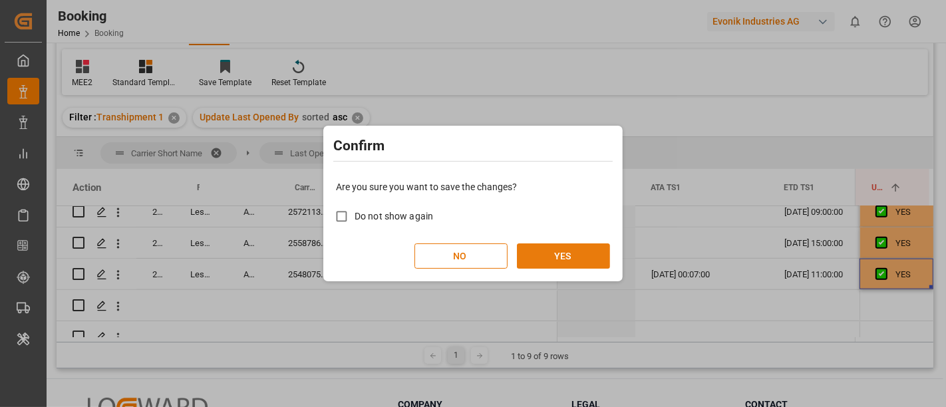
click at [582, 253] on button "YES" at bounding box center [563, 256] width 93 height 25
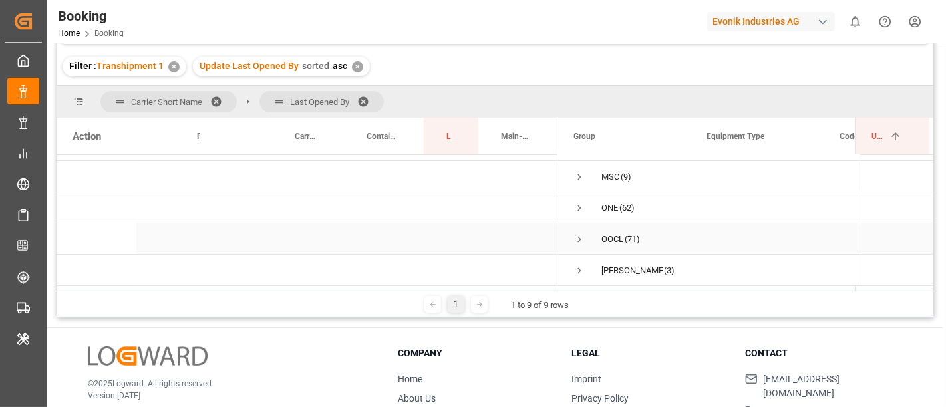
scroll to position [148, 0]
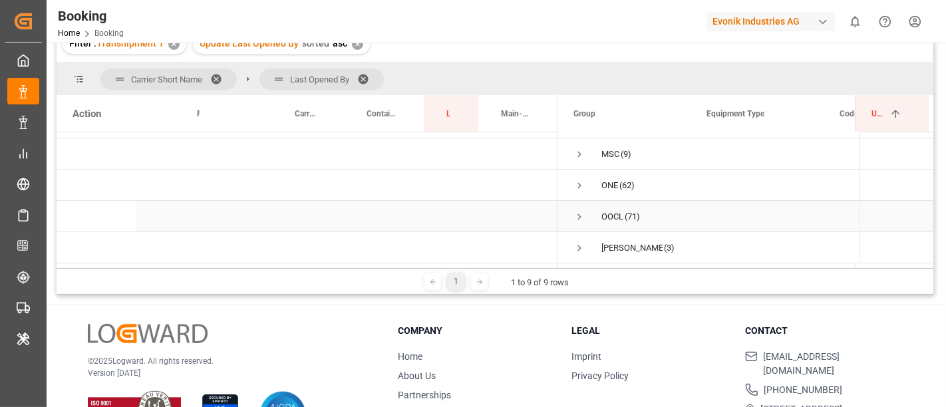
click at [579, 212] on span "Press SPACE to select this row." at bounding box center [580, 217] width 12 height 12
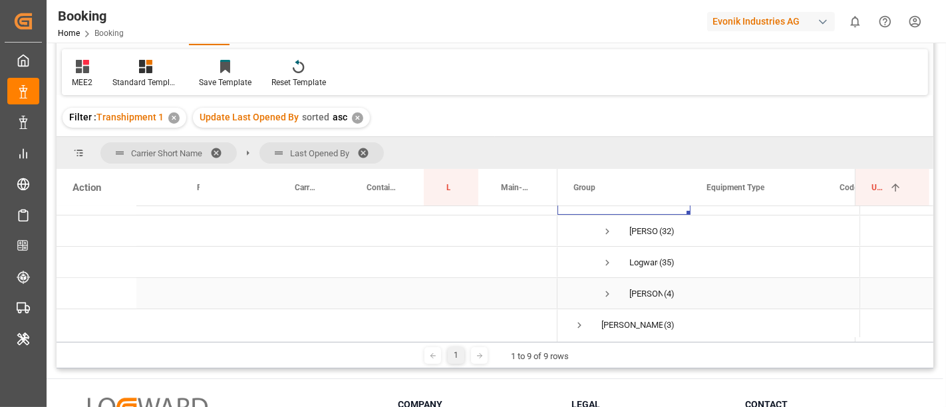
scroll to position [248, 0]
click at [606, 285] on span "Press SPACE to select this row." at bounding box center [608, 291] width 12 height 12
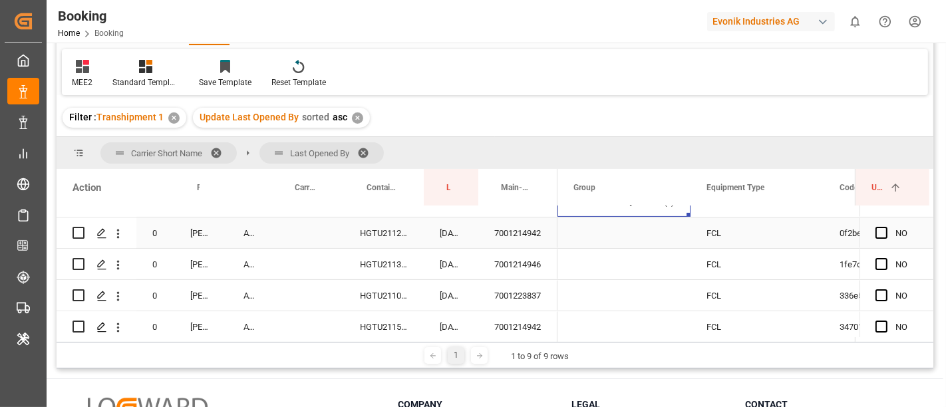
scroll to position [299, 0]
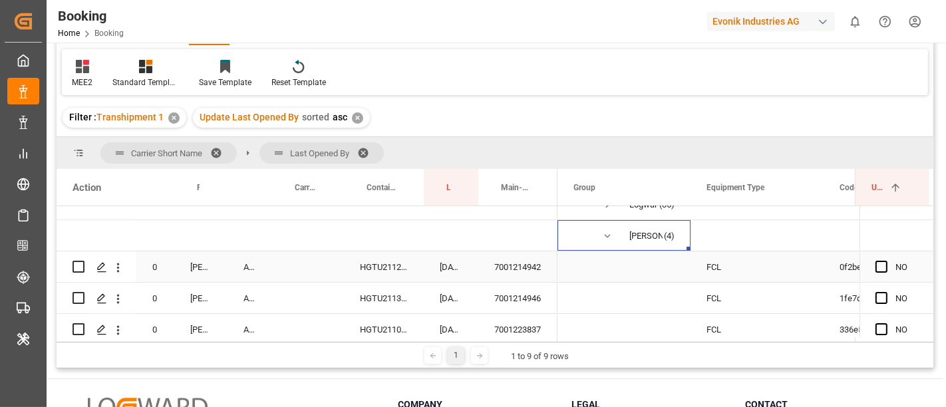
click at [522, 267] on div "7001214942" at bounding box center [518, 267] width 79 height 31
click at [371, 265] on div "HGTU2112635" at bounding box center [384, 267] width 80 height 31
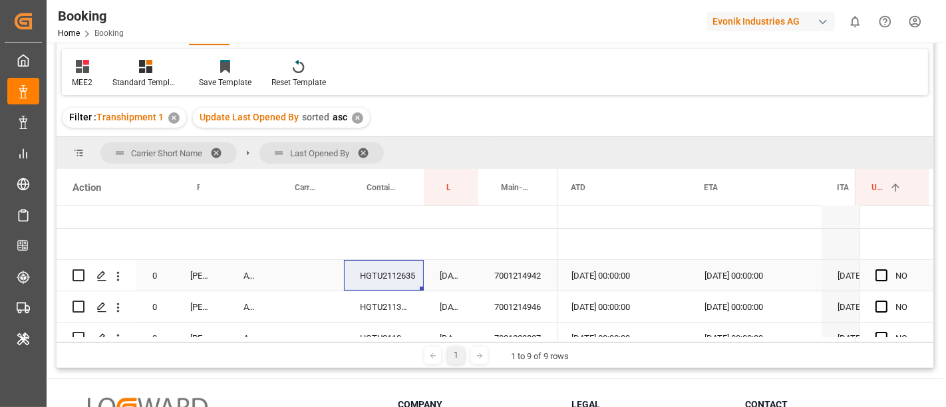
scroll to position [0, 12906]
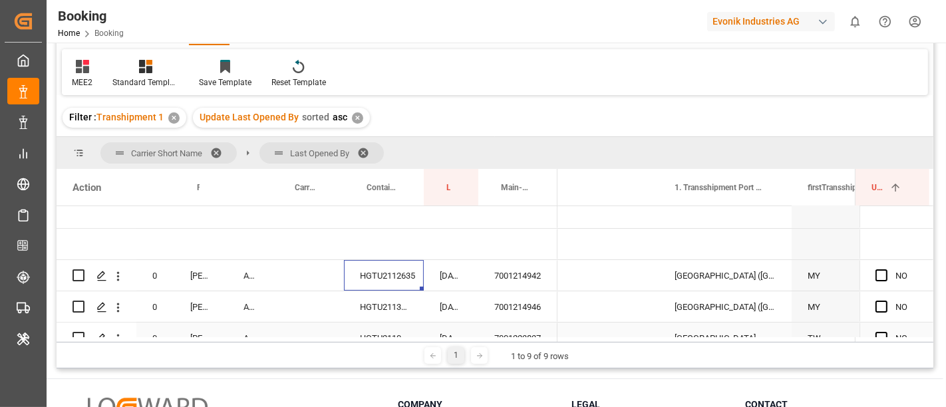
click at [626, 323] on div "Press SPACE to select this row." at bounding box center [592, 338] width 133 height 31
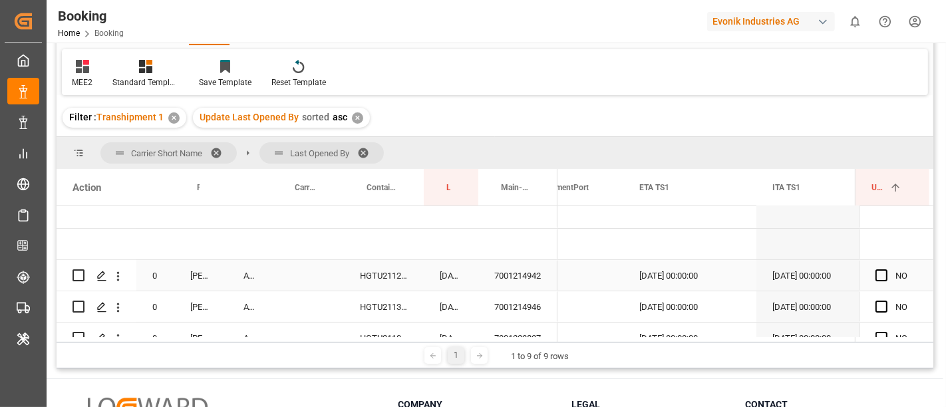
click at [876, 268] on div "Press SPACE to select this row." at bounding box center [886, 276] width 20 height 31
click at [876, 274] on span "Press SPACE to select this row." at bounding box center [882, 276] width 12 height 12
click at [886, 270] on input "Press SPACE to select this row." at bounding box center [886, 270] width 0 height 0
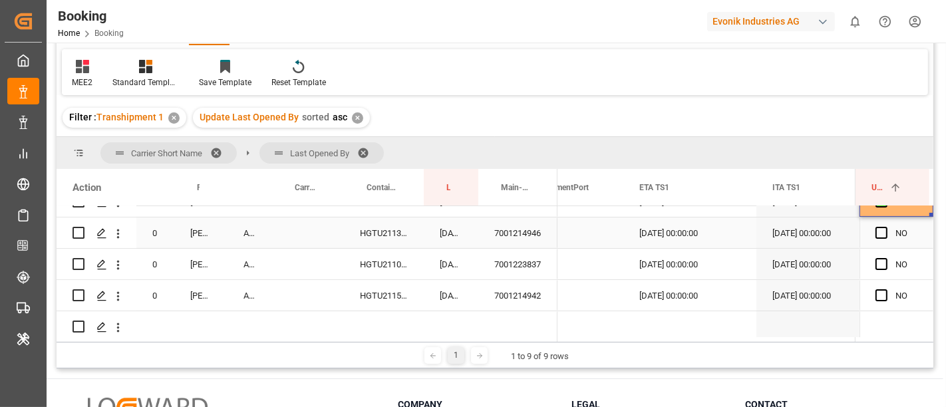
click at [876, 238] on div "Press SPACE to select this row." at bounding box center [886, 233] width 20 height 31
click at [876, 233] on span "Press SPACE to select this row." at bounding box center [882, 233] width 12 height 12
click at [886, 227] on input "Press SPACE to select this row." at bounding box center [886, 227] width 0 height 0
click at [876, 258] on span "Press SPACE to select this row." at bounding box center [882, 264] width 12 height 12
click at [886, 258] on input "Press SPACE to select this row." at bounding box center [886, 258] width 0 height 0
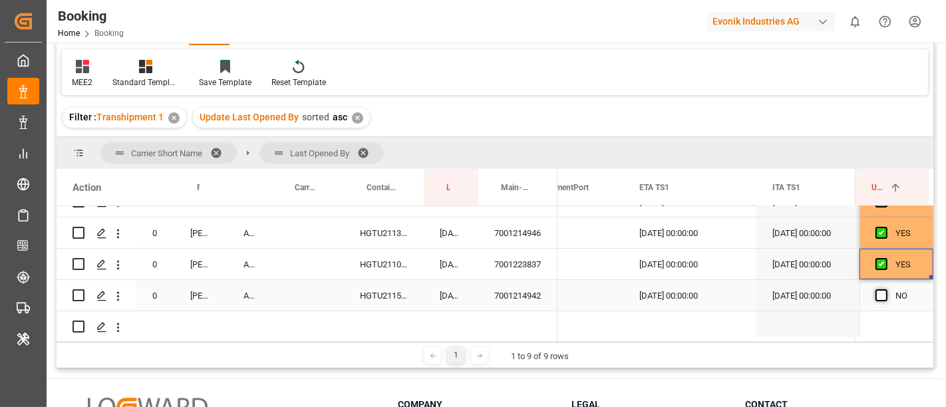
click at [881, 292] on span "Press SPACE to select this row." at bounding box center [882, 296] width 12 height 12
click at [886, 290] on input "Press SPACE to select this row." at bounding box center [886, 290] width 0 height 0
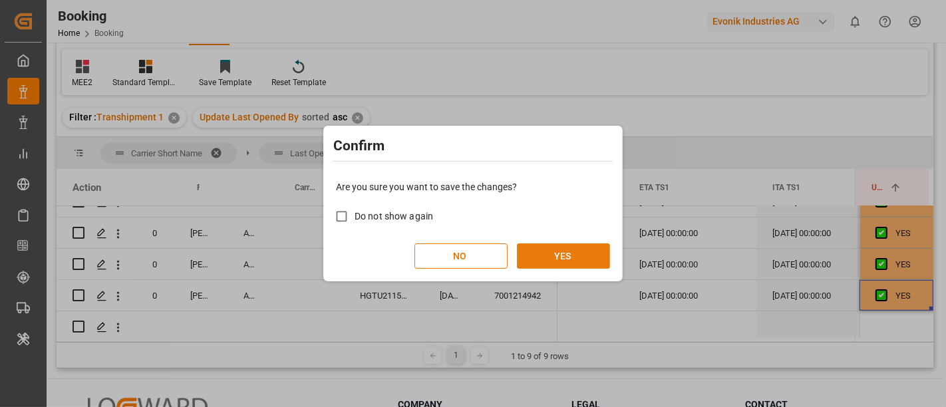
click at [571, 264] on button "YES" at bounding box center [563, 256] width 93 height 25
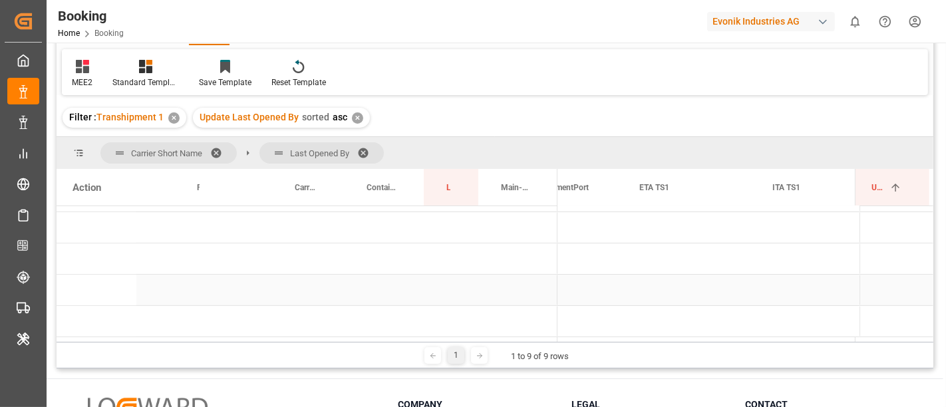
click at [615, 276] on div "Press SPACE to select this row." at bounding box center [557, 290] width 133 height 31
click at [574, 285] on span "Press SPACE to select this row." at bounding box center [580, 291] width 12 height 12
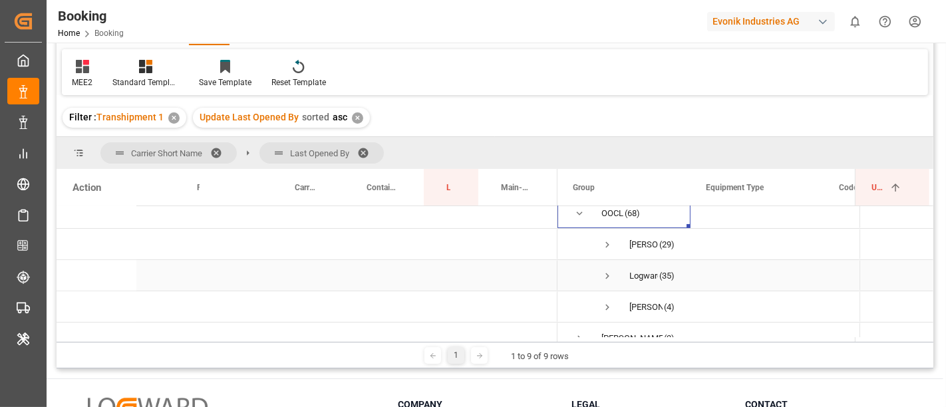
scroll to position [248, 0]
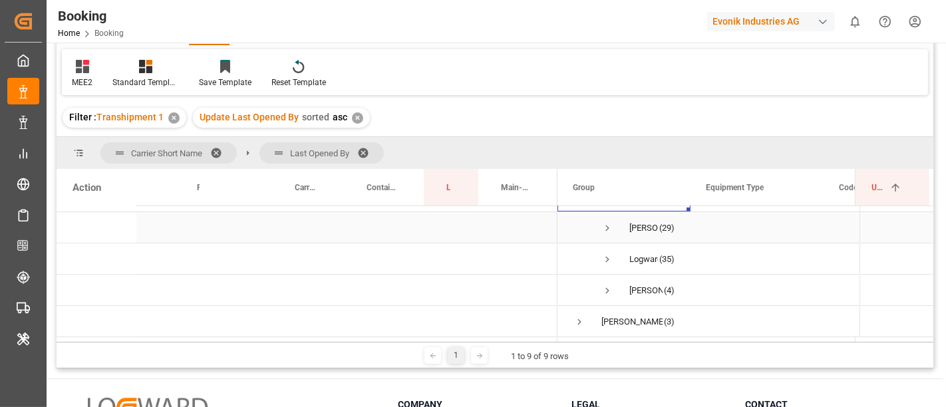
click at [610, 224] on span "Press SPACE to select this row." at bounding box center [608, 228] width 12 height 12
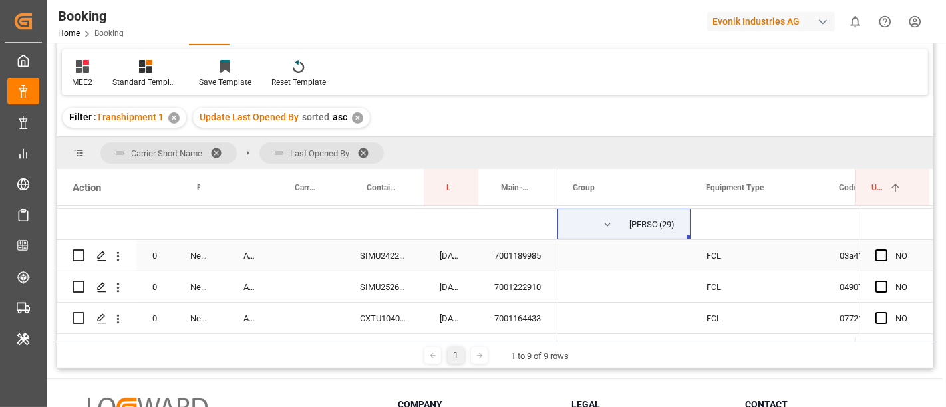
click at [617, 268] on span "Press SPACE to select this row." at bounding box center [624, 255] width 101 height 29
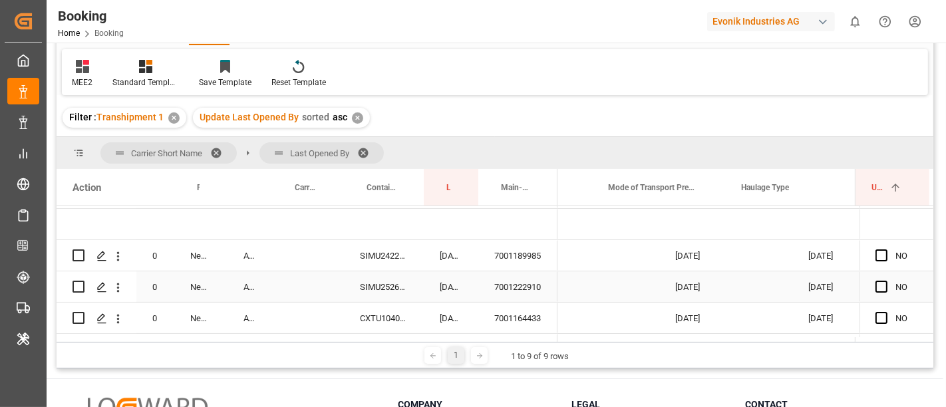
scroll to position [0, 3462]
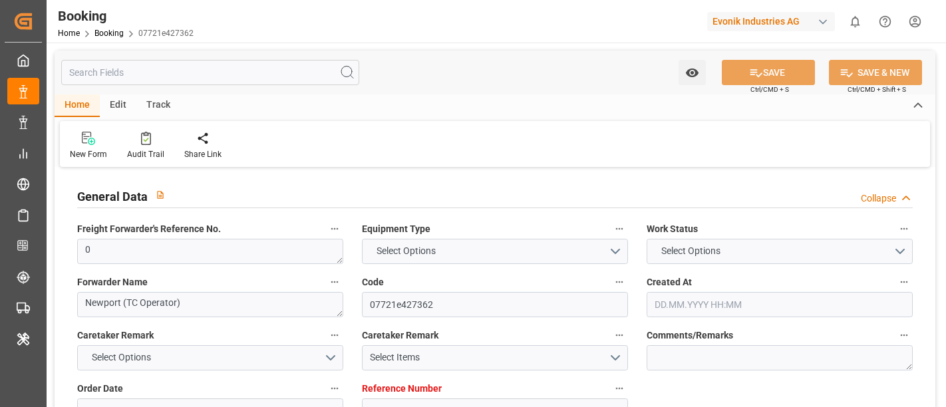
type input "7001164434"
type input "9935349"
type input "OOCL"
type input "Orient Overseas Container Line Ltd"
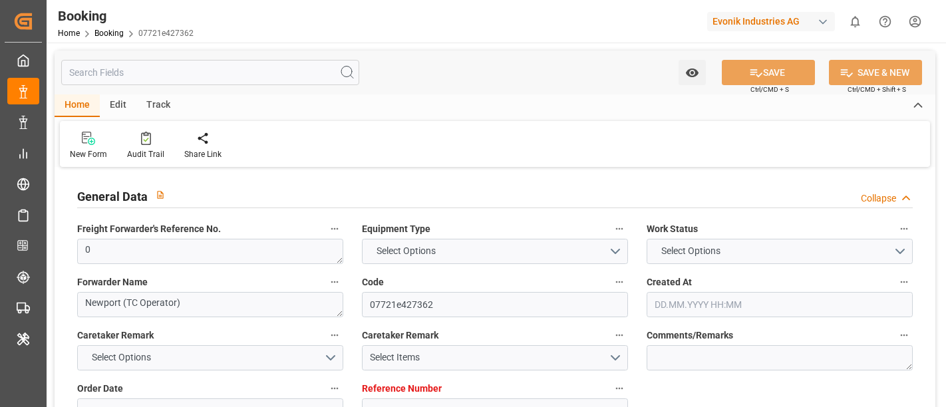
type input "NLRTM"
type input "KRPUS"
type input "CNSGH"
type input "46"
type input "0"
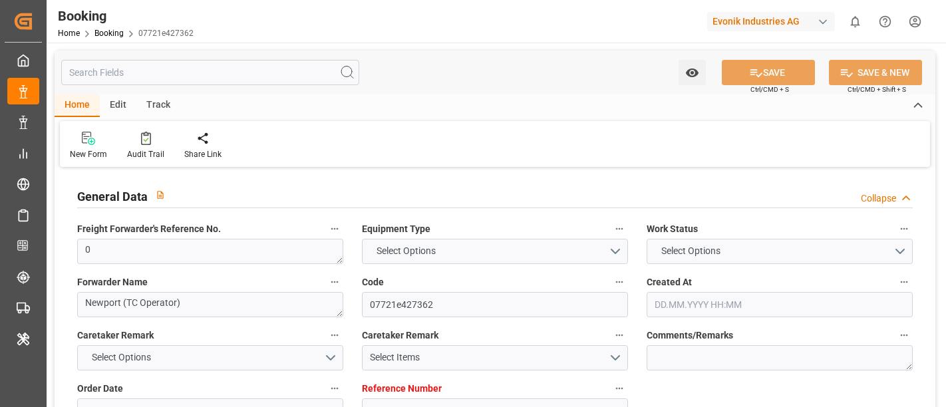
type input "-55"
type input "[DATE] 11:35"
type input "[DATE]"
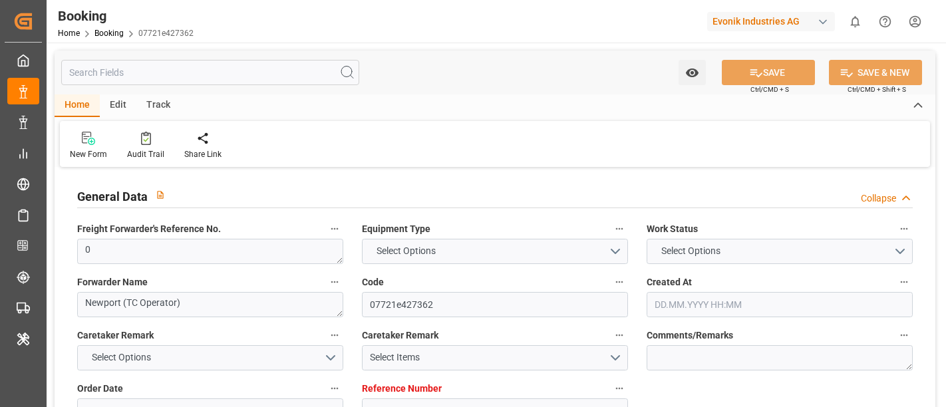
type input "[DATE] 00:00"
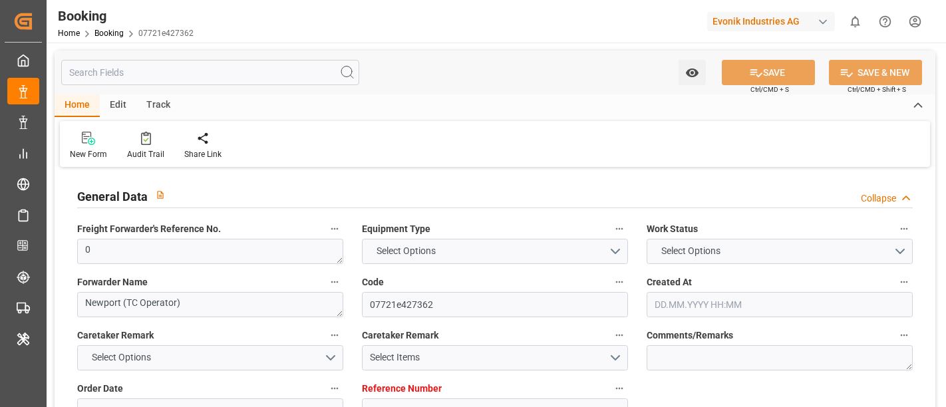
type input "[DATE] 00:00"
type input "[DATE]"
type input "[DATE] 00:00"
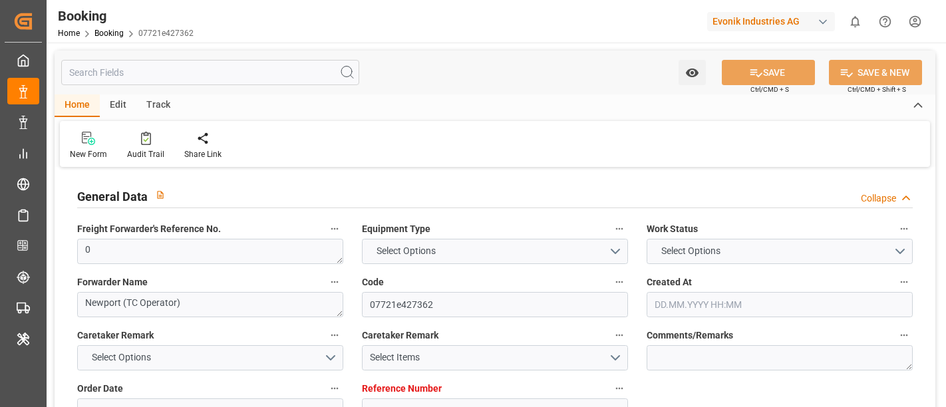
type input "[DATE] 00:00"
type input "[DATE]"
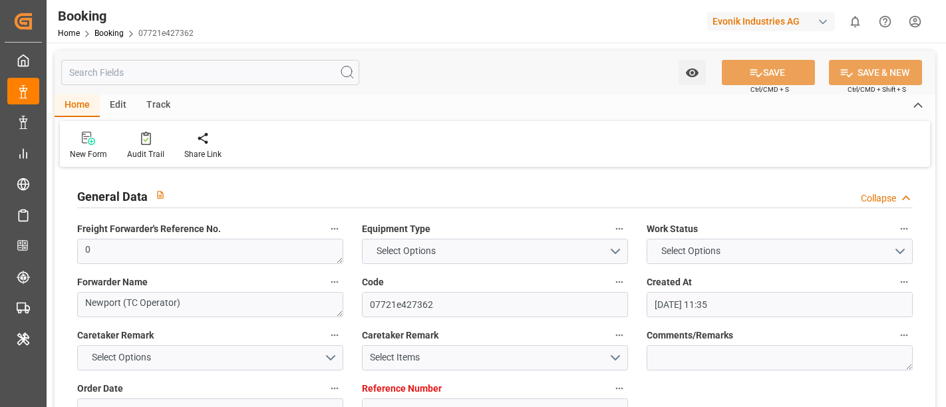
type input "[DATE] 07:23"
type textarea "0"
type textarea "Newport (TC Operator)"
type input "1978e1d5f745"
type input "7001191232"
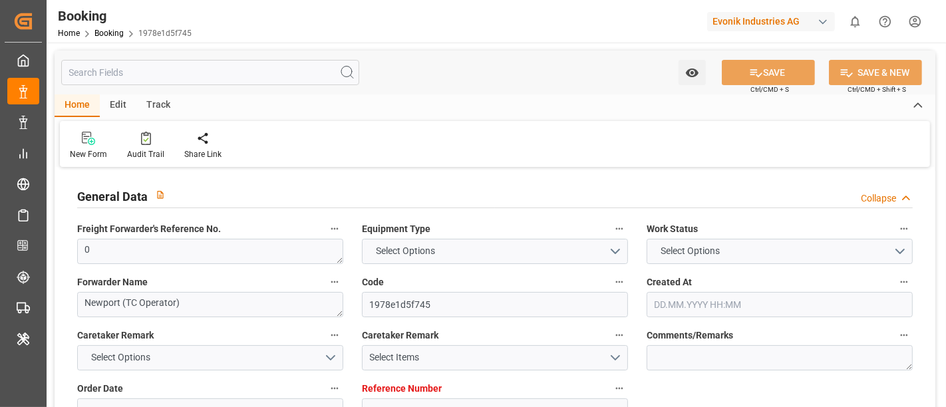
type textarea "PM-PI"
type input "7001191231"
type textarea "[PERSON_NAME][EMAIL_ADDRESS][PERSON_NAME][DOMAIN_NAME]"
type textarea "CIF"
type textarea "[GEOGRAPHIC_DATA]"
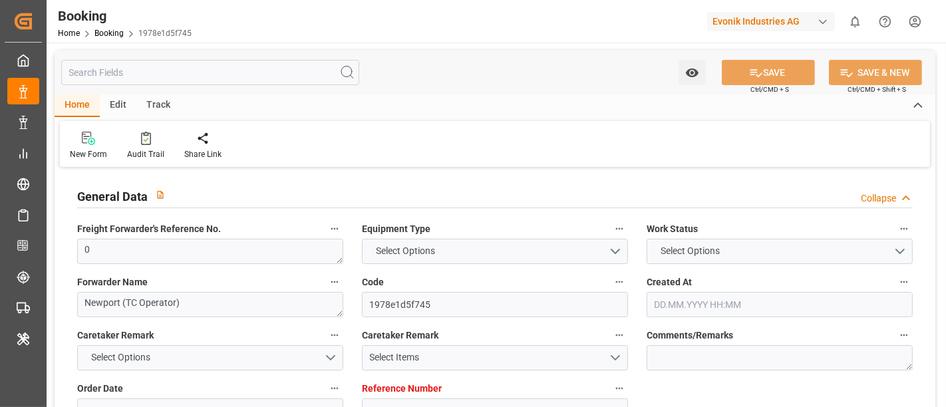
type textarea "9"
type textarea "Marl"
type textarea "SIMU2579146"
type input "EVER MEGA"
type input "OOLU"
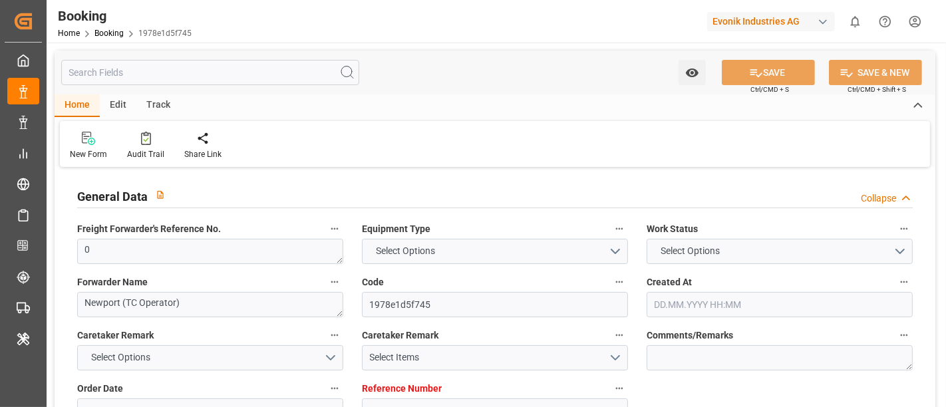
type input "[GEOGRAPHIC_DATA]"
type input "Busan"
type input "[GEOGRAPHIC_DATA]"
type textarea "vesselName etd [PERSON_NAME]"
type textarea "INPUT_Evonik_Seeburger_IFTMIN_1002879301_20250620160010181.edi"
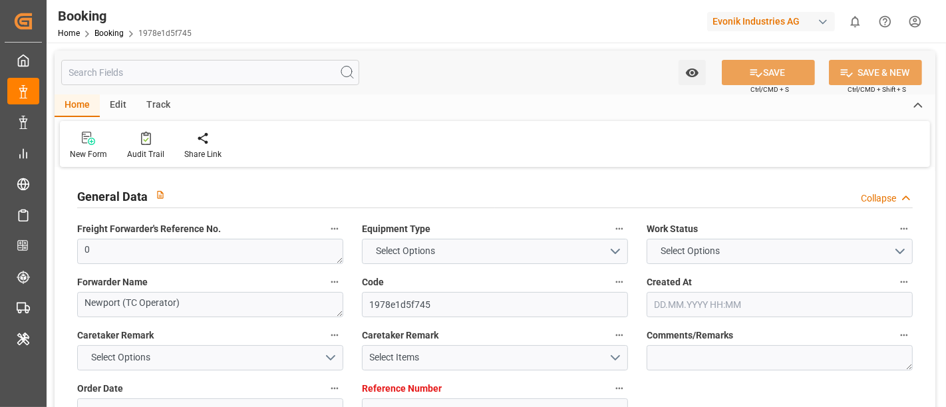
type textarea "NWC/[GEOGRAPHIC_DATA] [GEOGRAPHIC_DATA] Continent / [GEOGRAPHIC_DATA]-PI"
type textarea "INPUT_Evonik_Seeburger_IFTMIN_1002846048_20250610145913671.edi,INPUT_Evonik_See…"
type textarea "1002879301"
type textarea "[PERSON_NAME]"
type textarea "IFTMIN"
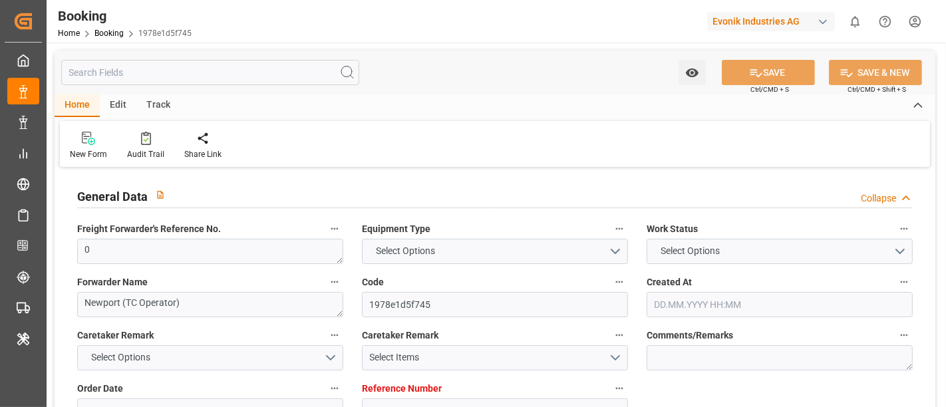
type textarea "a016N000006xhJ9QAI"
type textarea "Yes"
type input "7001191232"
type input "9935260"
type input "OOCL"
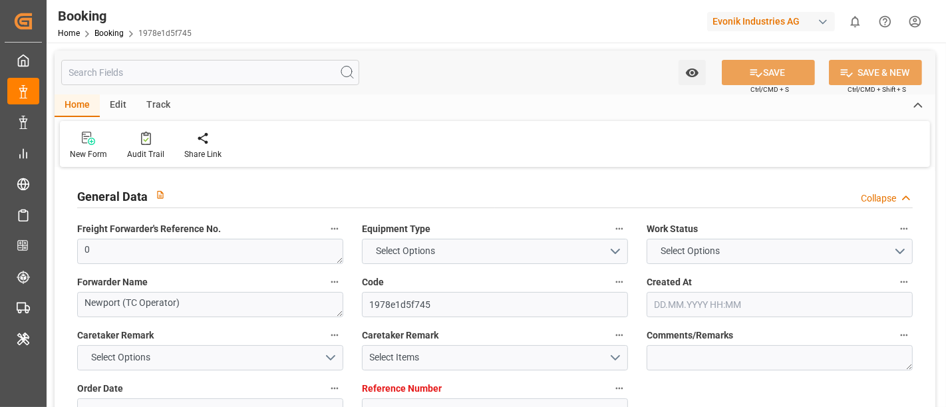
type input "Orient Overseas Container Line Ltd"
type input "NLRTM"
type input "KRPUS"
type input "CNSGH"
type input "0"
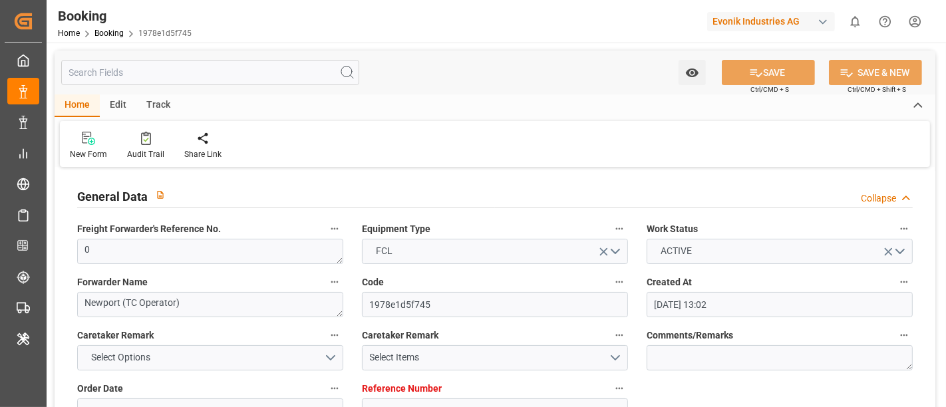
type input "[DATE] 13:02"
type input "[DATE]"
type input "[DATE] 00:00"
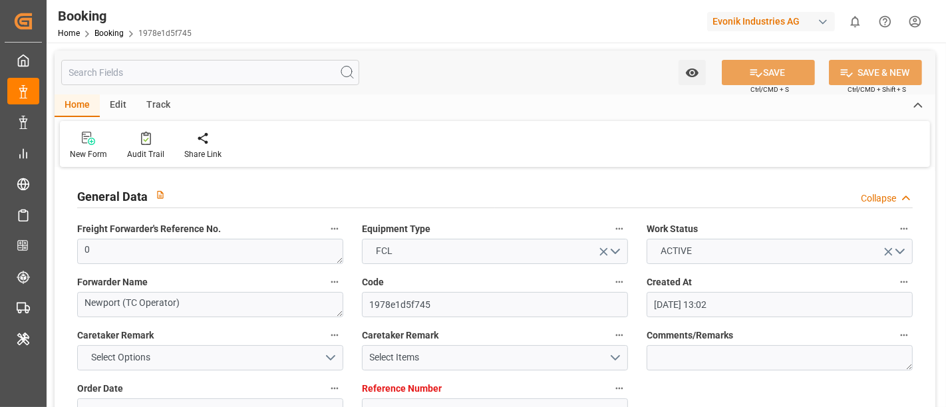
type input "[DATE] 00:00"
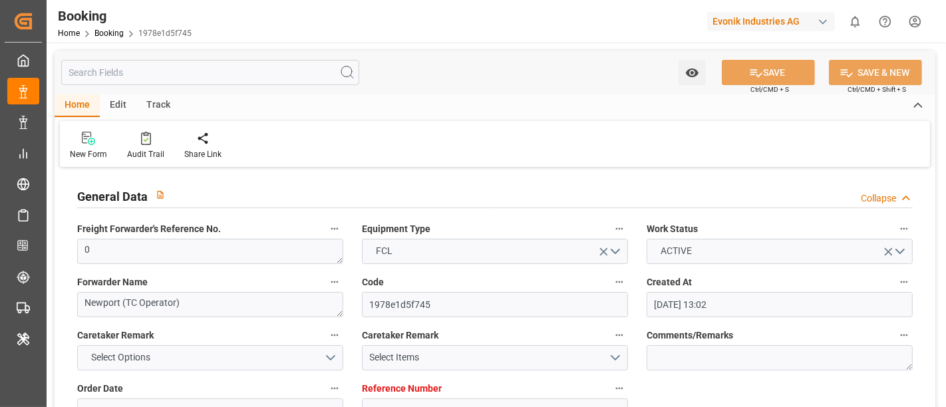
type input "[DATE] 00:00"
type input "[DATE]"
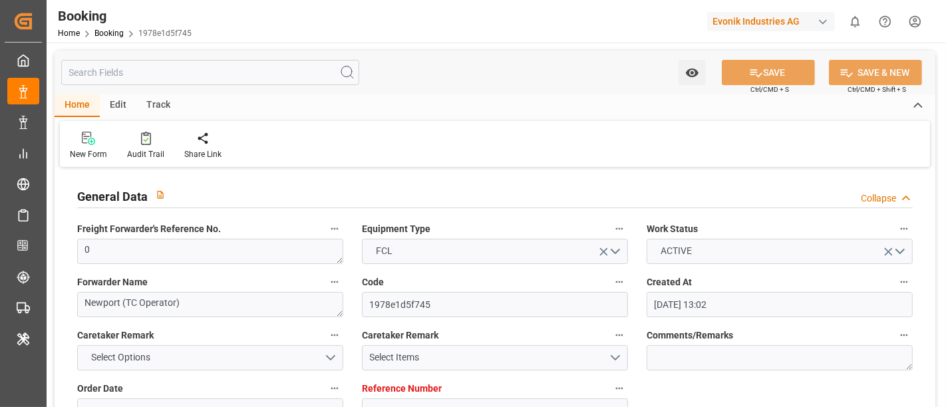
type input "[DATE] 07:23"
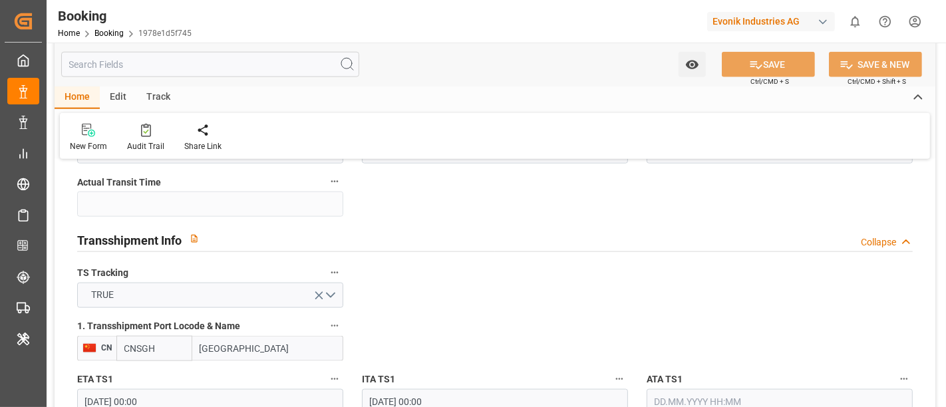
scroll to position [1405, 0]
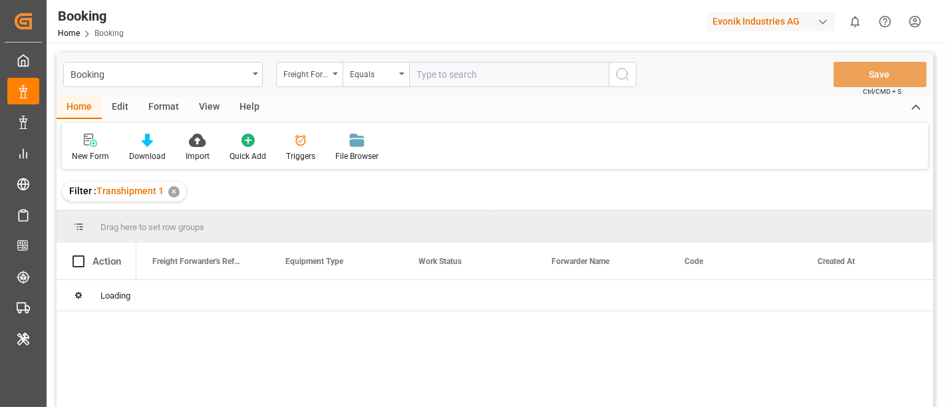
click at [207, 112] on div "View" at bounding box center [209, 108] width 41 height 23
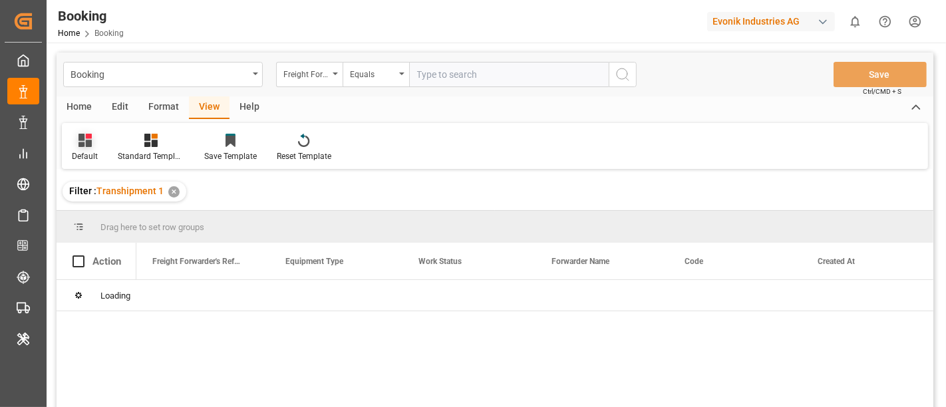
click at [87, 158] on div "Default" at bounding box center [85, 156] width 26 height 12
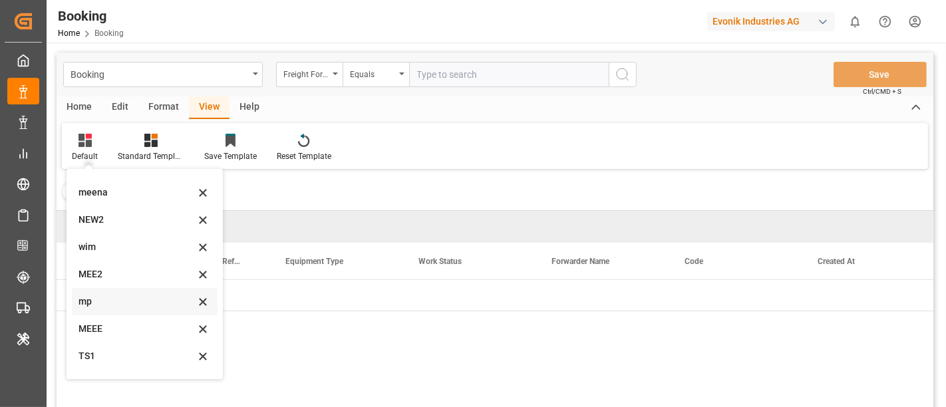
scroll to position [73, 0]
click at [123, 252] on div "MEE2" at bounding box center [137, 252] width 116 height 14
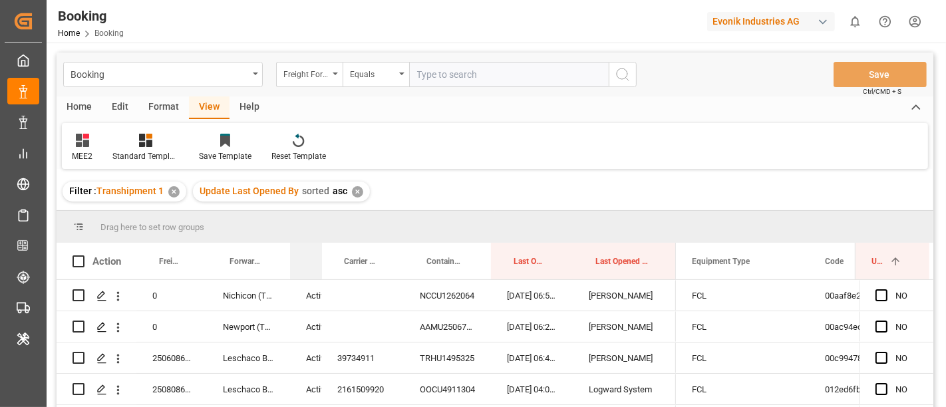
drag, startPoint x: 333, startPoint y: 260, endPoint x: 311, endPoint y: 260, distance: 22.0
click at [311, 260] on div "Work Status" at bounding box center [306, 261] width 32 height 37
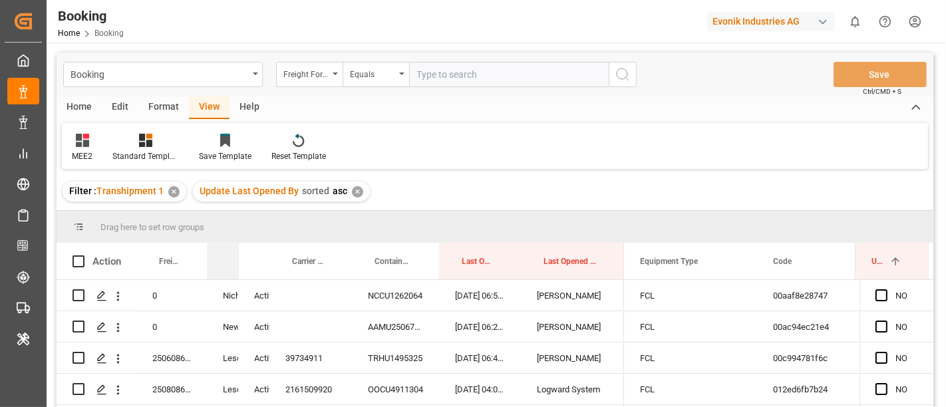
drag, startPoint x: 289, startPoint y: 256, endPoint x: 237, endPoint y: 250, distance: 52.2
click at [237, 250] on div at bounding box center [238, 261] width 5 height 37
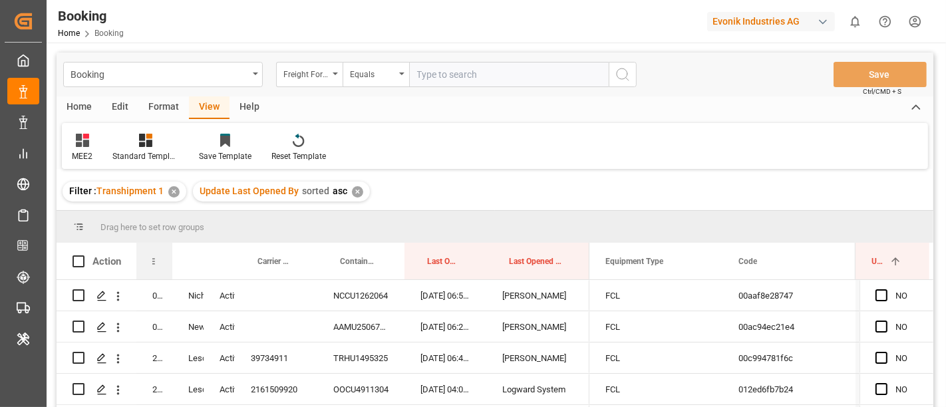
drag, startPoint x: 206, startPoint y: 252, endPoint x: 245, endPoint y: 255, distance: 39.4
click at [170, 250] on div at bounding box center [172, 261] width 5 height 37
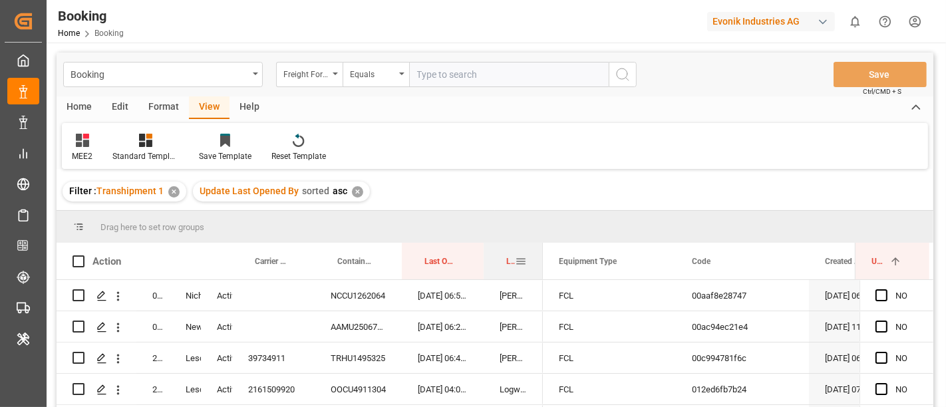
drag, startPoint x: 586, startPoint y: 254, endPoint x: 508, endPoint y: 261, distance: 77.5
click at [542, 256] on div at bounding box center [542, 261] width 5 height 37
drag, startPoint x: 483, startPoint y: 253, endPoint x: 462, endPoint y: 254, distance: 21.3
click at [462, 254] on div "Action Freight Forwarder's Reference No. Forwarder Name Work Status" at bounding box center [300, 261] width 487 height 37
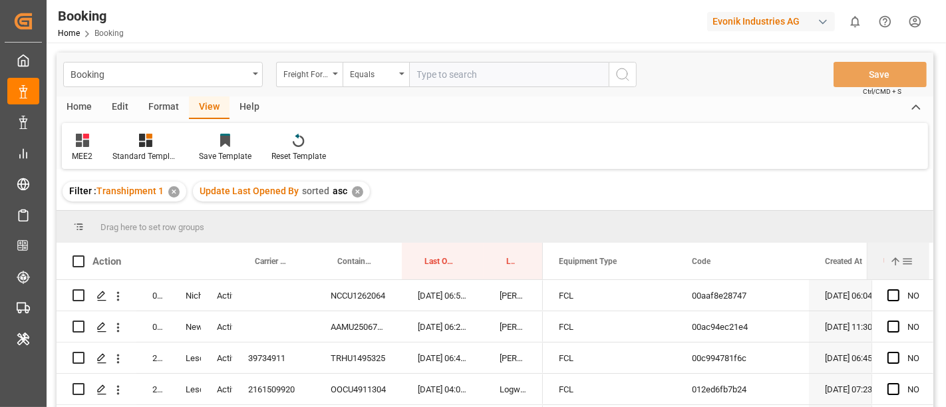
drag, startPoint x: 857, startPoint y: 250, endPoint x: 869, endPoint y: 254, distance: 12.4
click at [869, 254] on div at bounding box center [867, 261] width 5 height 37
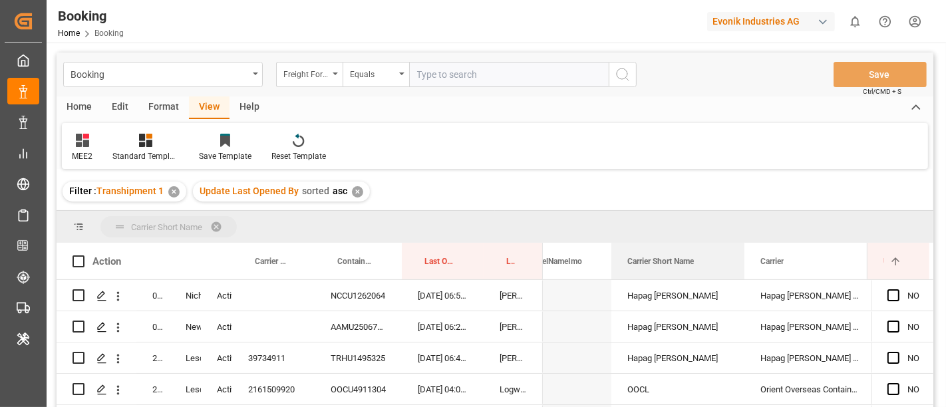
drag, startPoint x: 656, startPoint y: 259, endPoint x: 659, endPoint y: 224, distance: 35.4
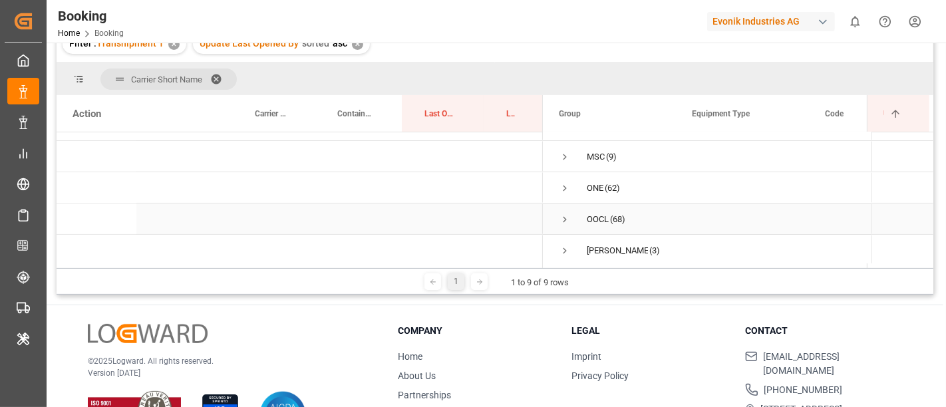
click at [562, 217] on span "Press SPACE to select this row." at bounding box center [565, 220] width 12 height 12
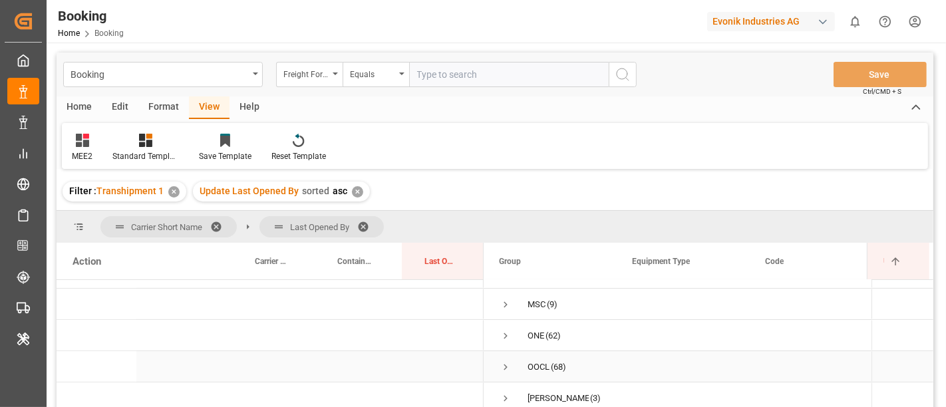
click at [504, 366] on span "Press SPACE to select this row." at bounding box center [506, 367] width 12 height 12
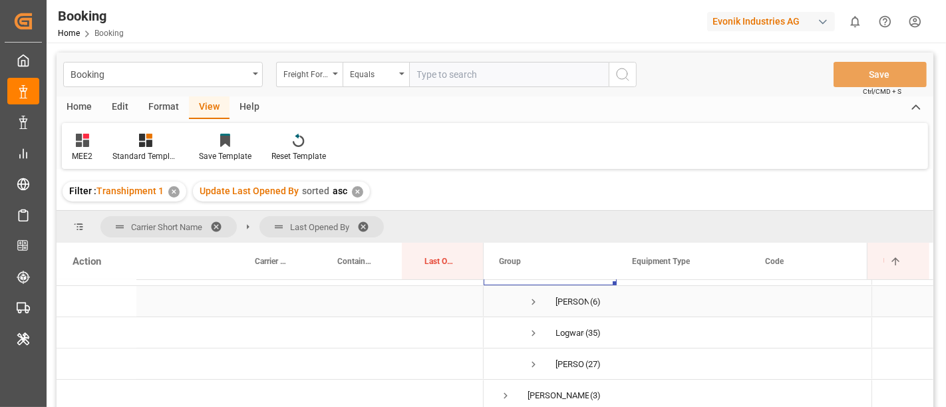
click at [532, 298] on span "Press SPACE to select this row." at bounding box center [534, 302] width 12 height 12
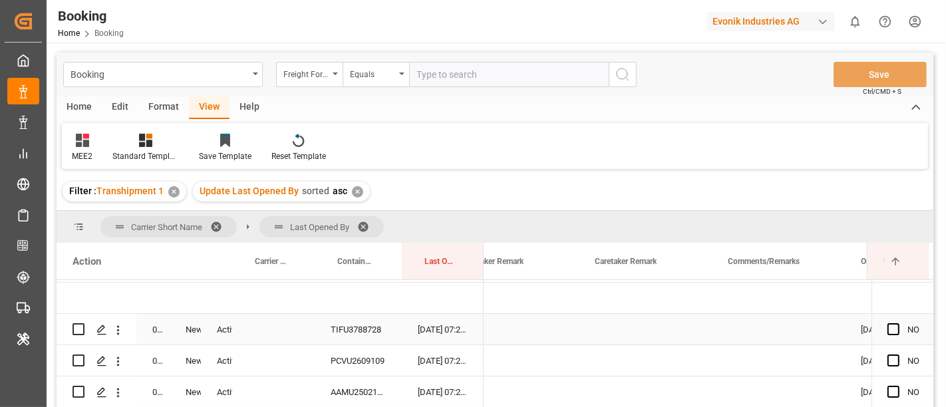
click at [358, 327] on div "TIFU3788728" at bounding box center [358, 329] width 87 height 31
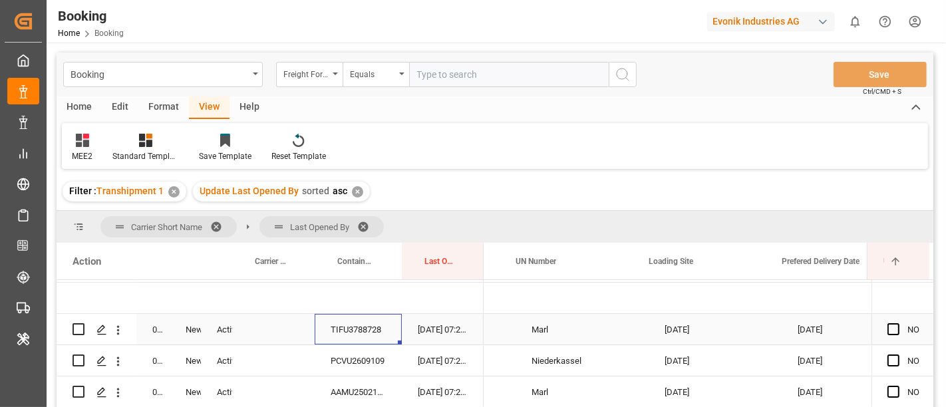
scroll to position [0, 3135]
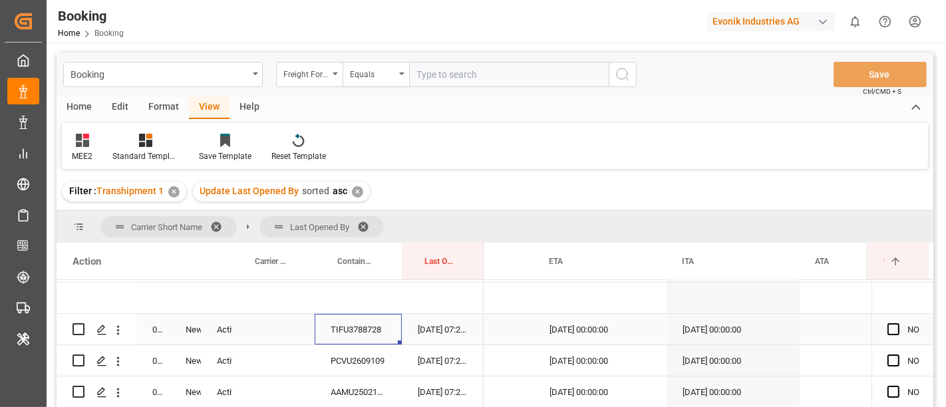
click at [569, 329] on div "15.08.2025 00:00:00" at bounding box center [600, 329] width 133 height 31
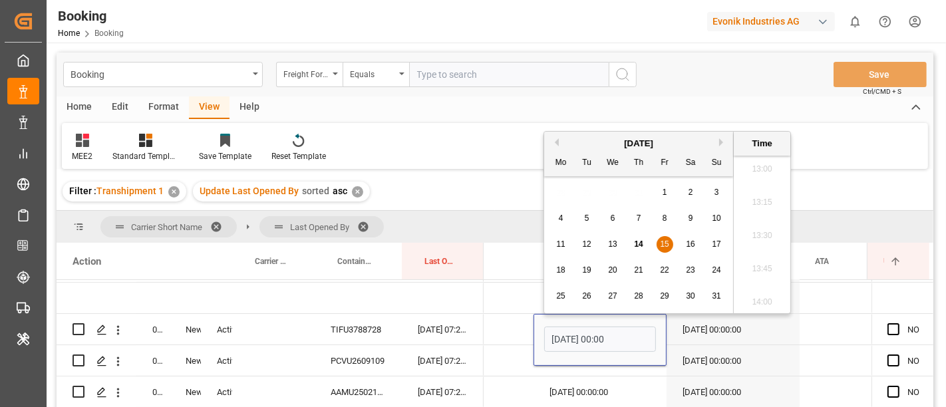
click at [691, 242] on span "16" at bounding box center [690, 244] width 9 height 9
type input "16.08.2025 00:00"
click at [587, 373] on div "15.08.2025 00:00:00" at bounding box center [600, 360] width 133 height 31
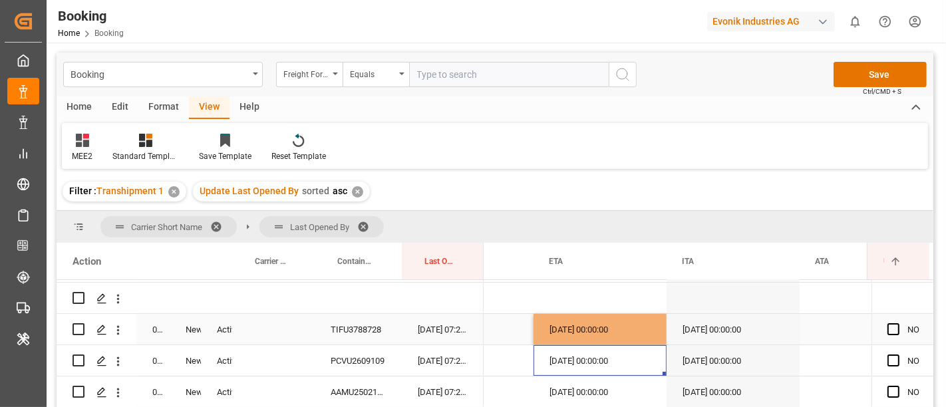
click at [594, 327] on div "16.08.2025 00:00:00" at bounding box center [600, 329] width 133 height 31
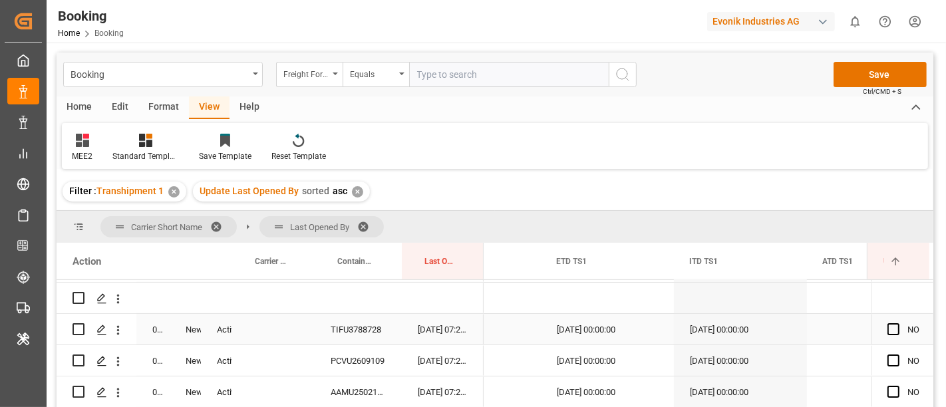
click at [597, 329] on div "13.08.2025 00:00:00" at bounding box center [607, 329] width 133 height 31
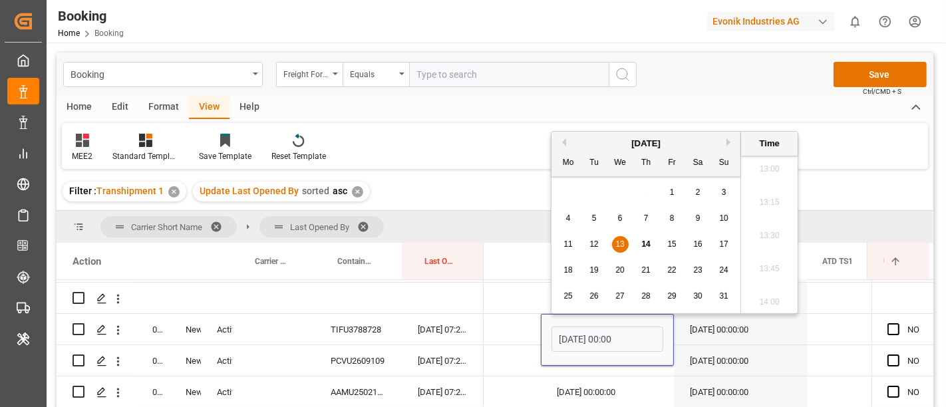
click at [674, 246] on span "15" at bounding box center [672, 244] width 9 height 9
type input "15.08.2025 00:00"
click at [892, 329] on span "Press SPACE to select this row." at bounding box center [894, 329] width 12 height 12
click at [898, 323] on input "Press SPACE to select this row." at bounding box center [898, 323] width 0 height 0
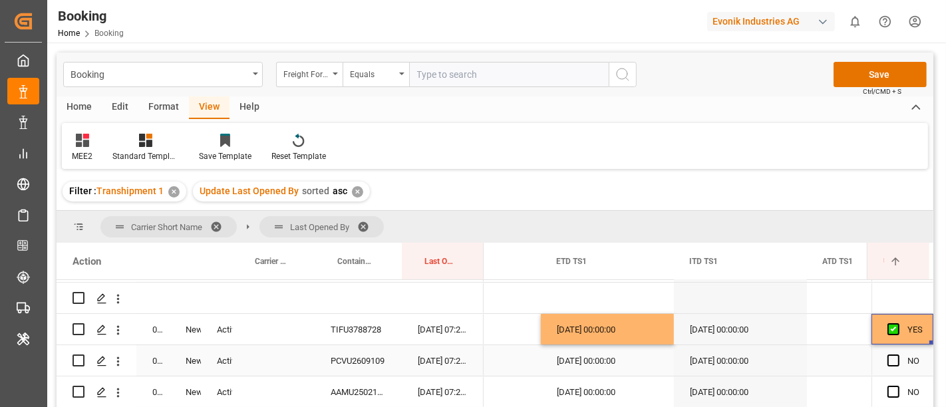
click at [354, 362] on div "PCVU2609109" at bounding box center [358, 360] width 87 height 31
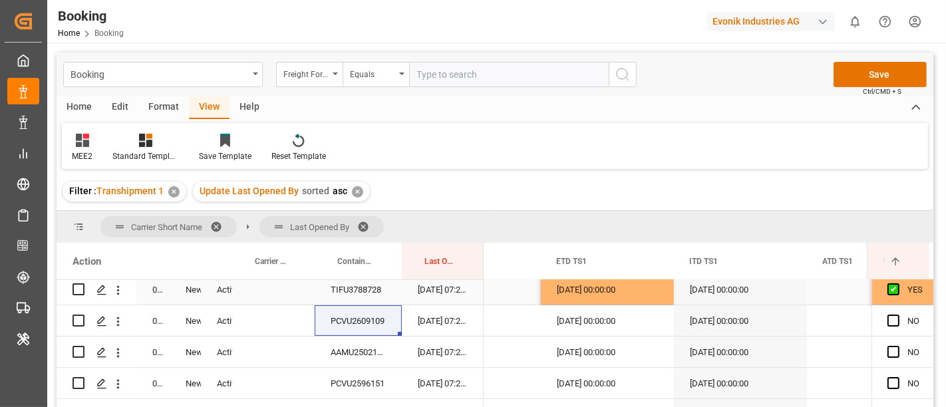
click at [600, 293] on div "15.08.2025 00:00:00" at bounding box center [607, 289] width 133 height 31
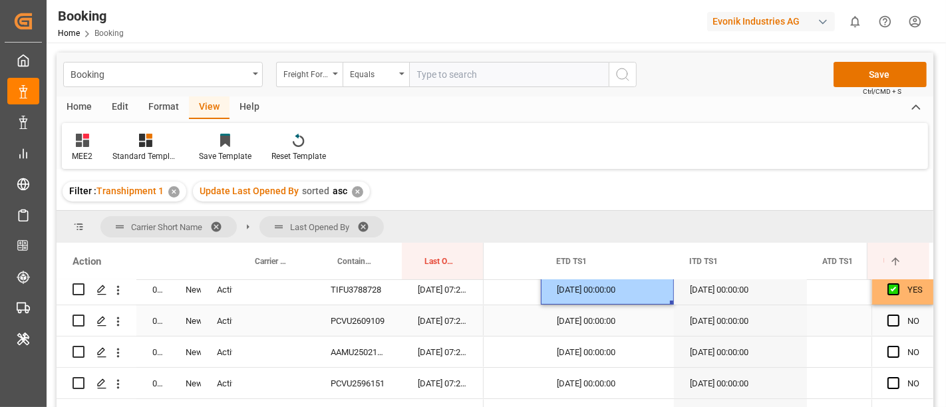
click at [592, 316] on div "13.08.2025 00:00:00" at bounding box center [607, 320] width 133 height 31
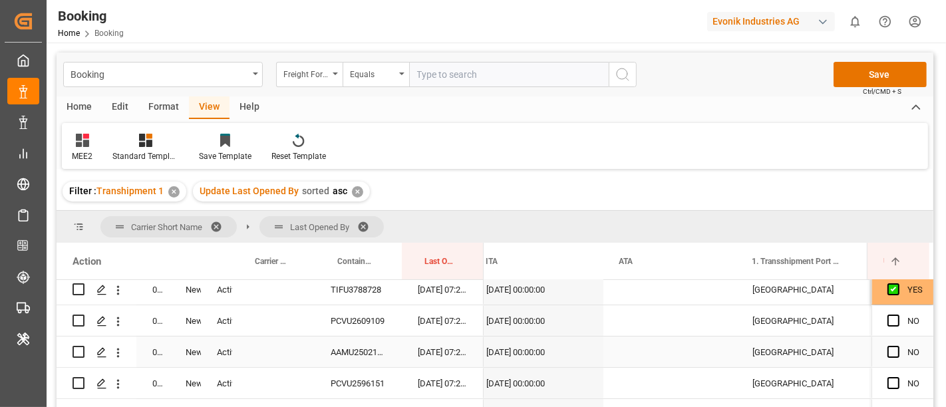
scroll to position [0, 13132]
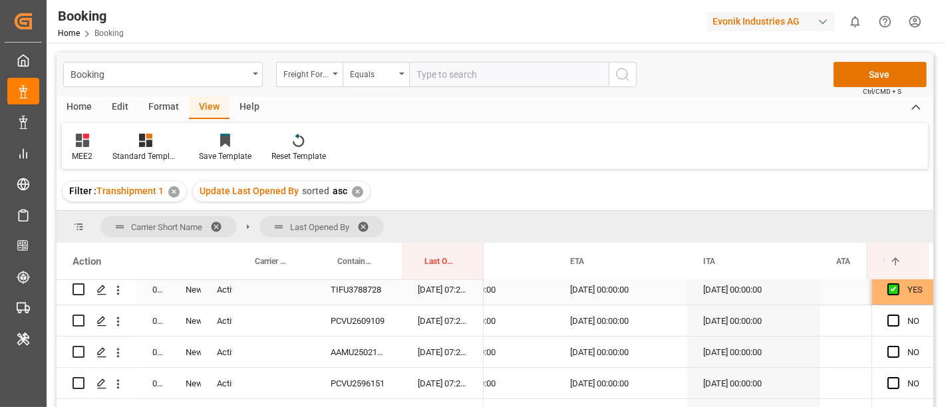
click at [602, 286] on div "16.08.2025 00:00:00" at bounding box center [620, 289] width 133 height 31
click at [599, 311] on div "15.08.2025 00:00:00" at bounding box center [620, 320] width 133 height 31
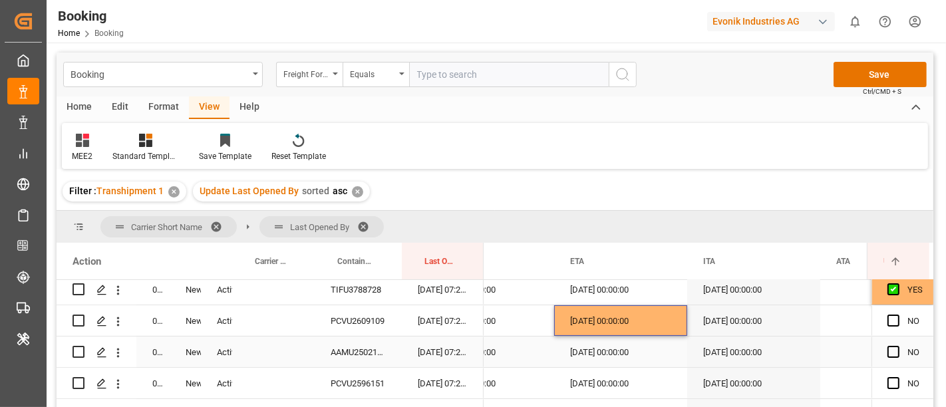
click at [345, 349] on div "AAMU2502108" at bounding box center [358, 352] width 87 height 31
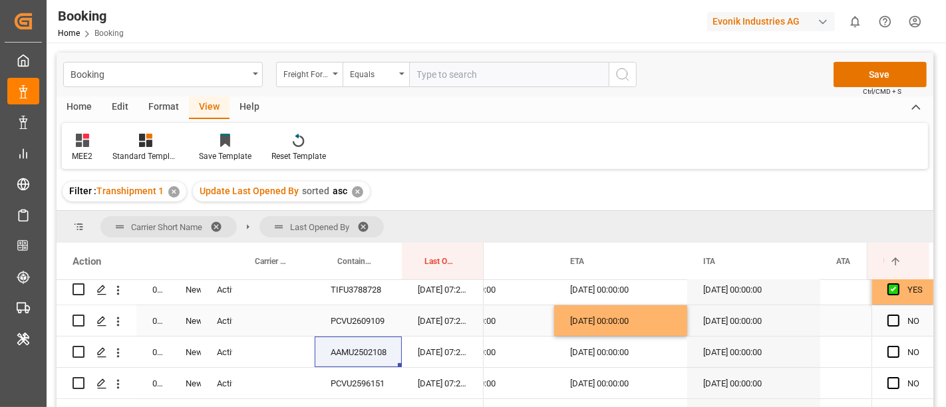
click at [624, 322] on div "16.08.2025 00:00:00" at bounding box center [620, 320] width 133 height 31
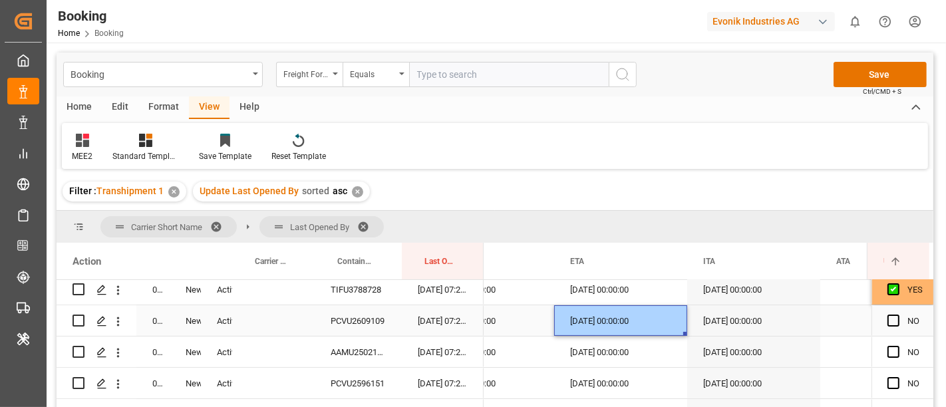
click at [606, 351] on div "15.08.2025 00:00:00" at bounding box center [620, 352] width 133 height 31
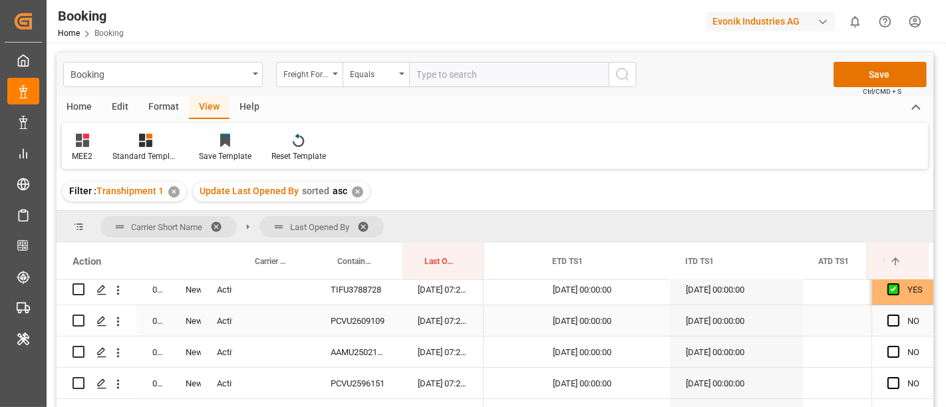
click at [605, 320] on div "15.08.2025 00:00:00" at bounding box center [603, 320] width 133 height 31
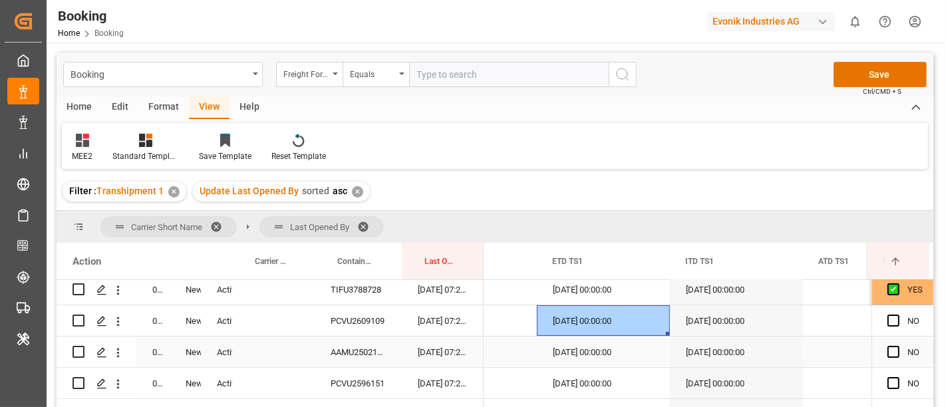
click at [591, 341] on div "13.08.2025 00:00:00" at bounding box center [603, 352] width 133 height 31
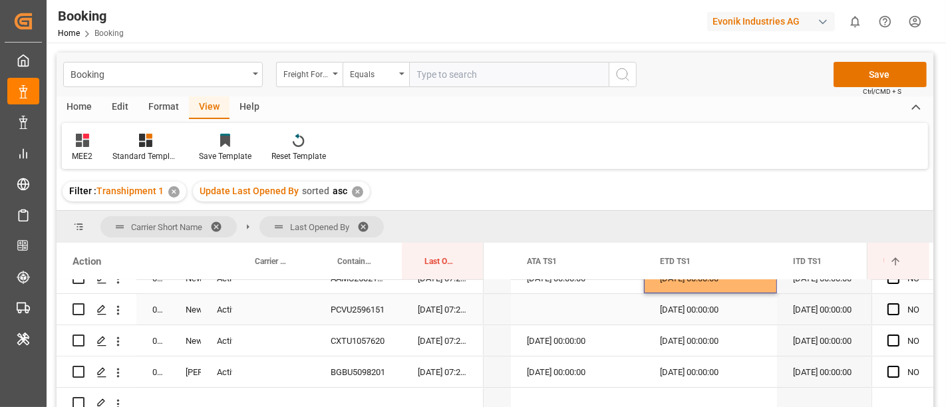
click at [352, 311] on div "PCVU2596151" at bounding box center [358, 309] width 87 height 31
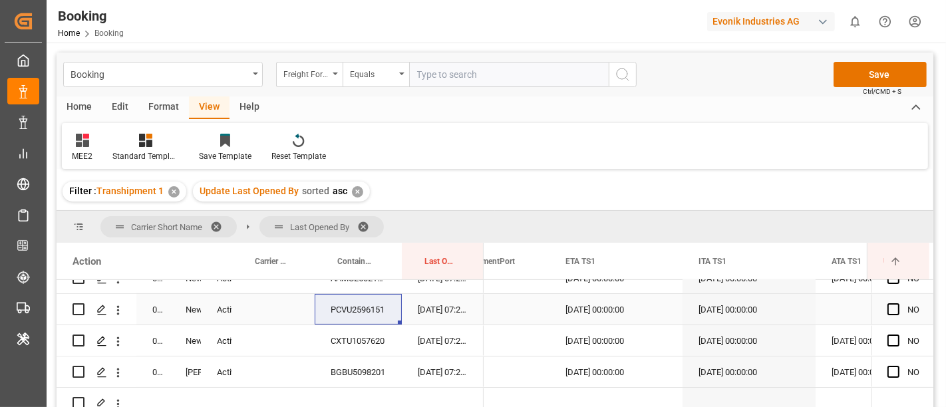
click at [589, 306] on div "12.08.2025 00:00:00" at bounding box center [616, 309] width 133 height 31
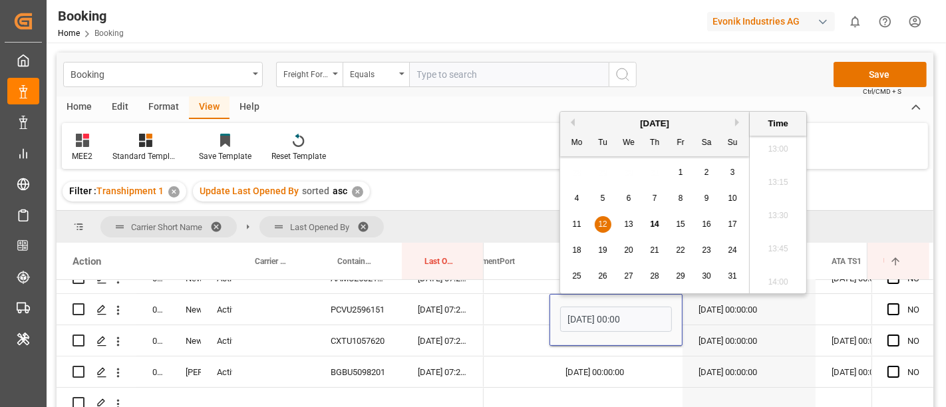
click at [673, 222] on div "15" at bounding box center [681, 225] width 17 height 16
type input "15.08.2025 00:00"
click at [613, 353] on div "06.08.2025 00:00:00" at bounding box center [616, 340] width 133 height 31
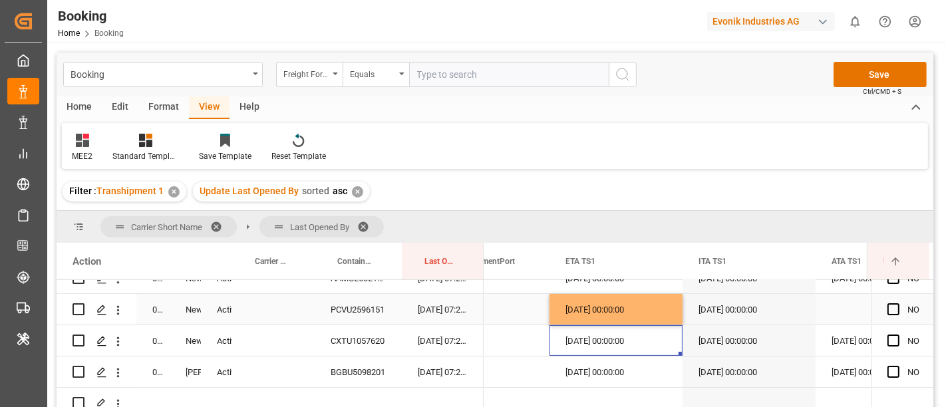
click at [608, 310] on div "15.08.2025 00:00:00" at bounding box center [616, 309] width 133 height 31
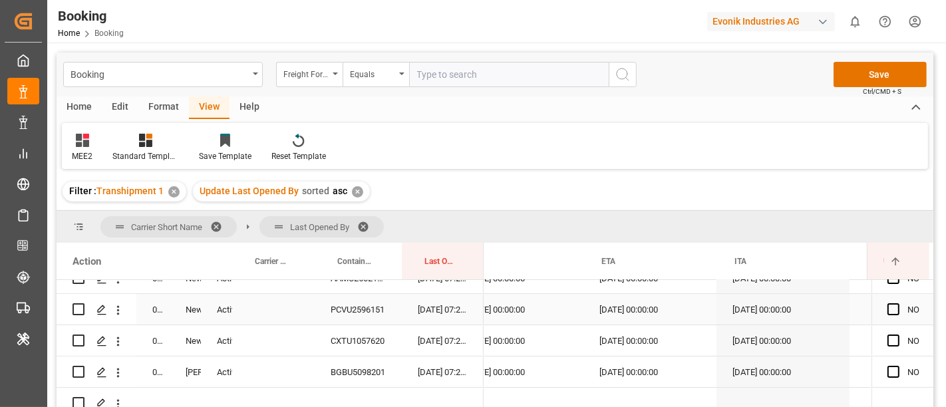
click at [629, 311] on div "23.08.2025 00:00:00" at bounding box center [650, 309] width 133 height 31
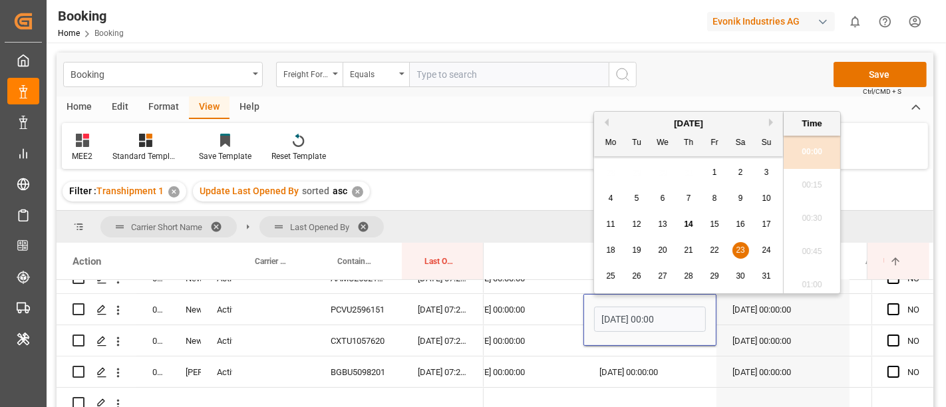
click at [766, 252] on span "24" at bounding box center [766, 250] width 9 height 9
type input "[DATE] 00:00"
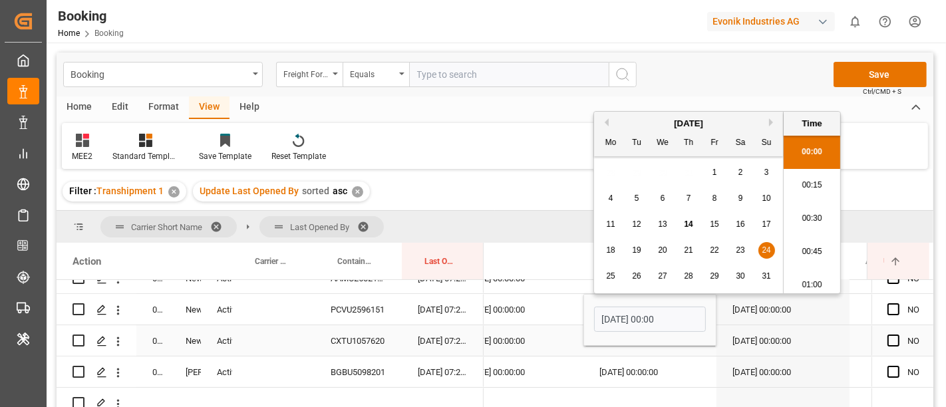
click at [346, 345] on div "CXTU1057620" at bounding box center [358, 340] width 87 height 31
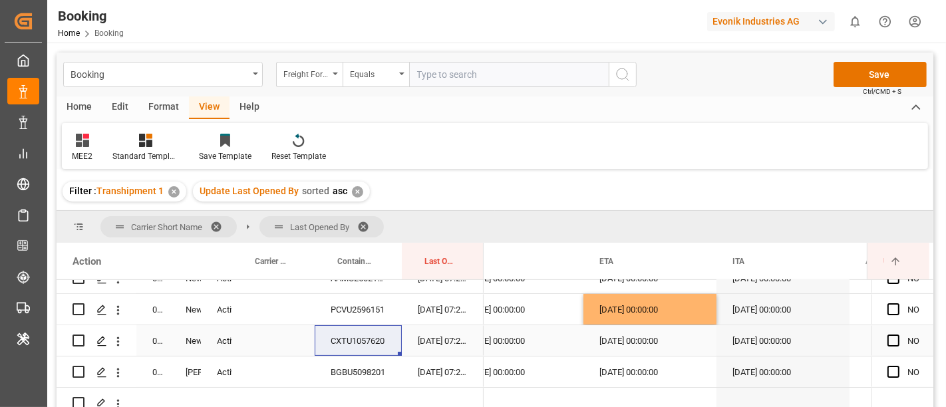
click at [635, 346] on div "15.08.2025 00:00:00" at bounding box center [650, 340] width 133 height 31
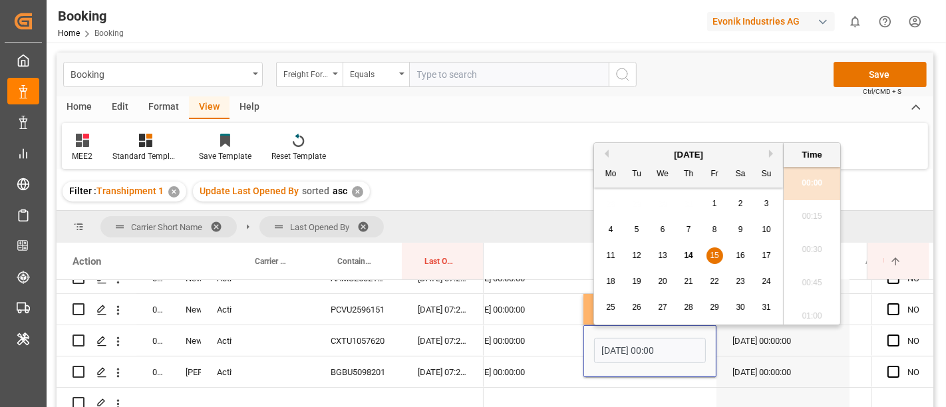
click at [741, 259] on span "16" at bounding box center [740, 255] width 9 height 9
type input "16.08.2025 00:00"
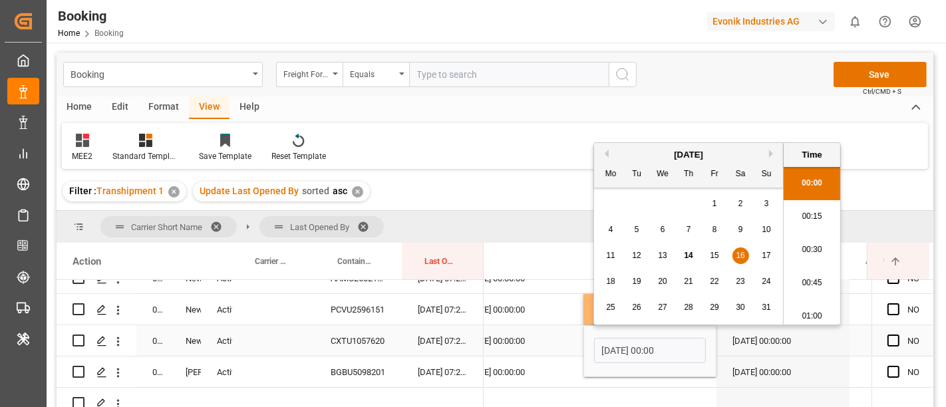
click at [745, 349] on div "17.08.2025 00:00:00" at bounding box center [783, 340] width 133 height 31
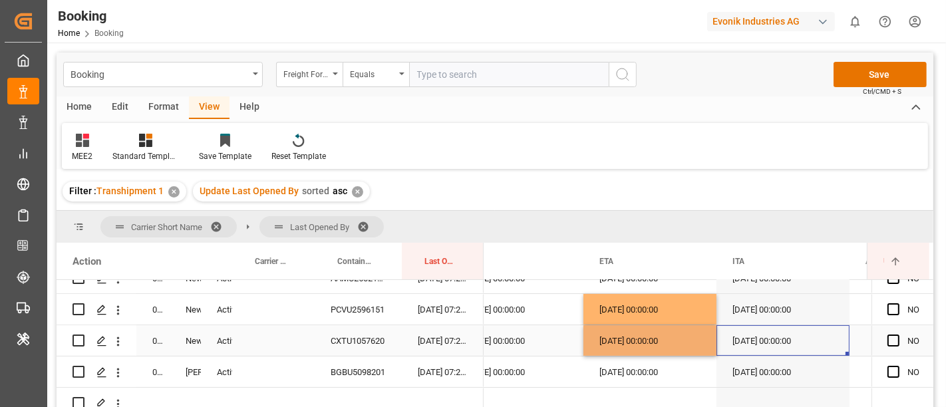
click at [659, 343] on div "16.08.2025 00:00:00" at bounding box center [650, 340] width 133 height 31
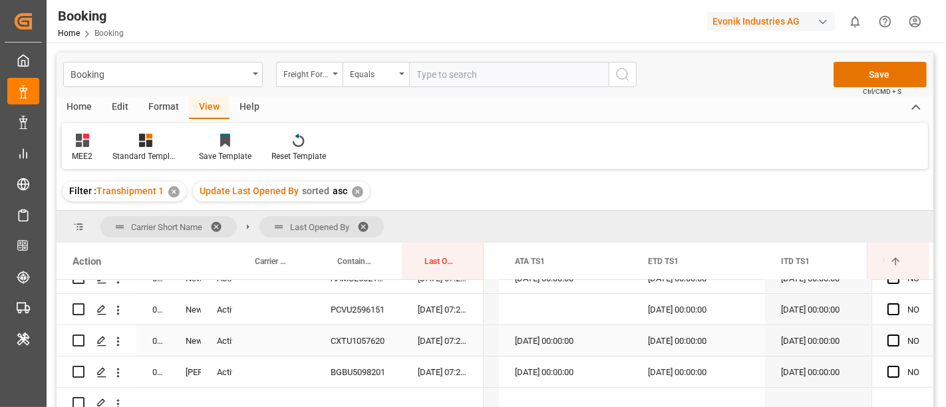
click at [667, 336] on div "13.08.2025 00:00:00" at bounding box center [698, 340] width 133 height 31
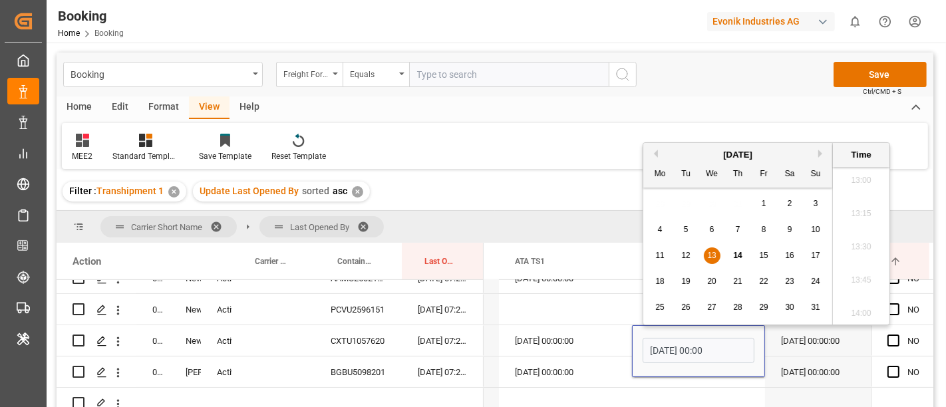
click at [760, 252] on span "15" at bounding box center [763, 255] width 9 height 9
type input "15.08.2025 00:00"
click at [888, 339] on span "Press SPACE to select this row." at bounding box center [894, 341] width 12 height 12
click at [898, 335] on input "Press SPACE to select this row." at bounding box center [898, 335] width 0 height 0
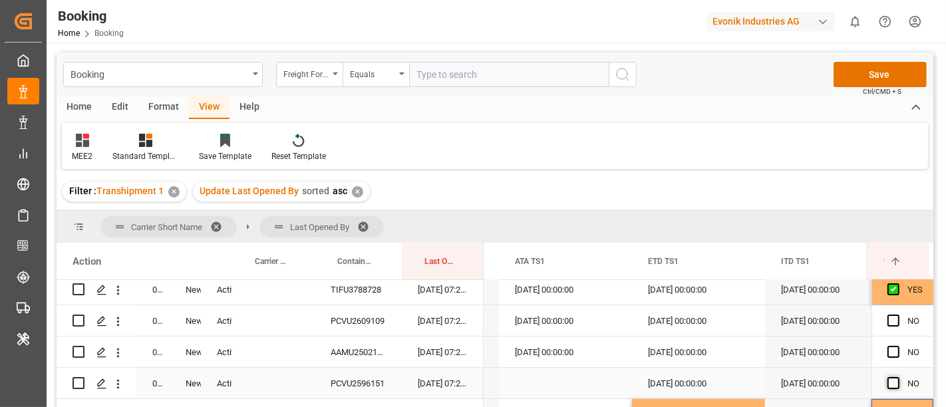
click at [891, 380] on span "Press SPACE to select this row." at bounding box center [894, 383] width 12 height 12
click at [898, 377] on input "Press SPACE to select this row." at bounding box center [898, 377] width 0 height 0
click at [890, 352] on span "Press SPACE to select this row." at bounding box center [894, 352] width 12 height 12
click at [898, 346] on input "Press SPACE to select this row." at bounding box center [898, 346] width 0 height 0
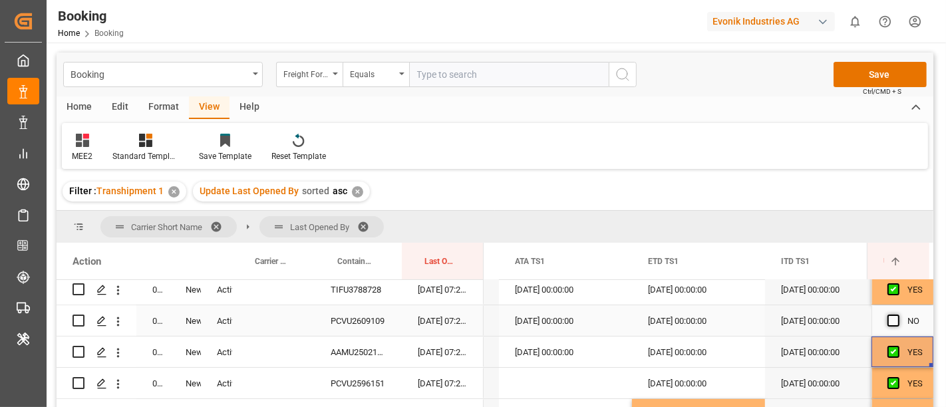
click at [890, 321] on span "Press SPACE to select this row." at bounding box center [894, 321] width 12 height 12
click at [898, 315] on input "Press SPACE to select this row." at bounding box center [898, 315] width 0 height 0
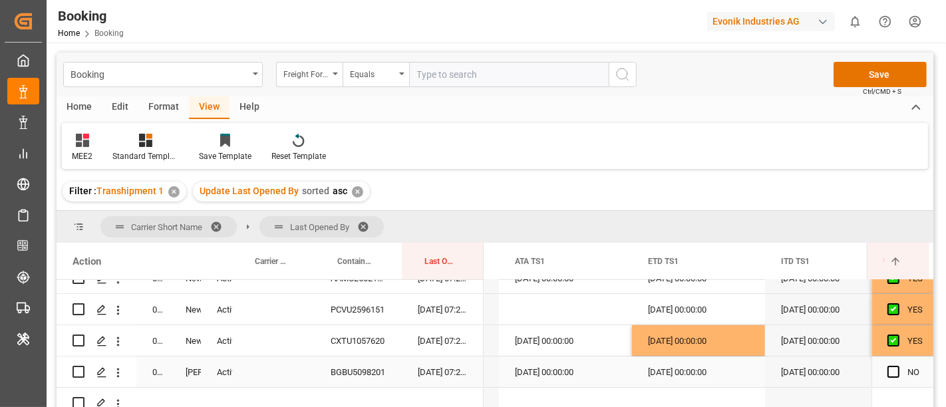
click at [359, 370] on div "BGBU5098201" at bounding box center [358, 372] width 87 height 31
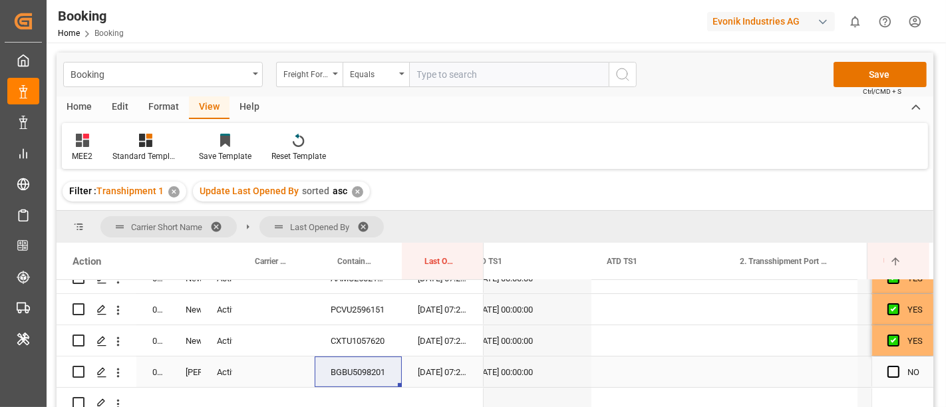
click at [627, 367] on div "Press SPACE to select this row." at bounding box center [658, 372] width 133 height 31
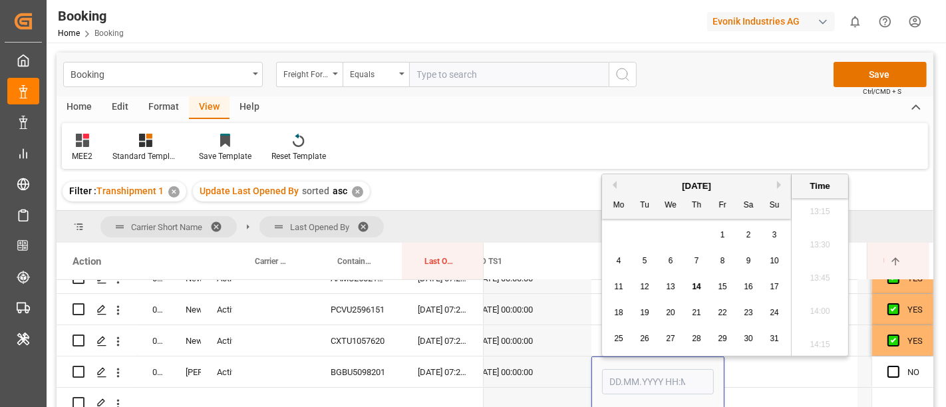
click at [694, 287] on span "14" at bounding box center [696, 286] width 9 height 9
type input "14.08.2025 00:00"
click at [574, 339] on div "12.08.2025 00:00:00" at bounding box center [525, 340] width 133 height 31
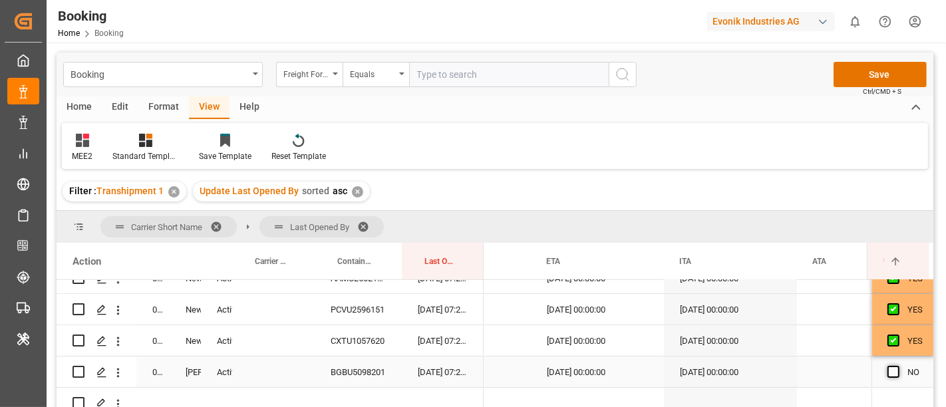
click at [888, 371] on span "Press SPACE to select this row." at bounding box center [894, 372] width 12 height 12
click at [898, 366] on input "Press SPACE to select this row." at bounding box center [898, 366] width 0 height 0
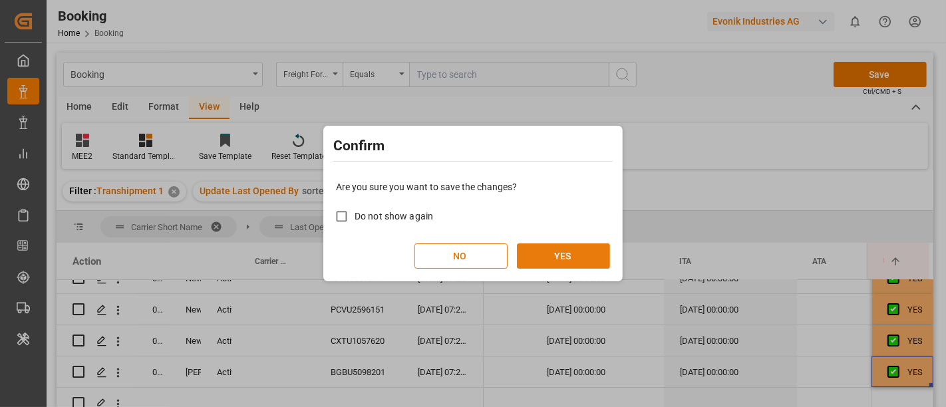
click at [576, 256] on button "YES" at bounding box center [563, 256] width 93 height 25
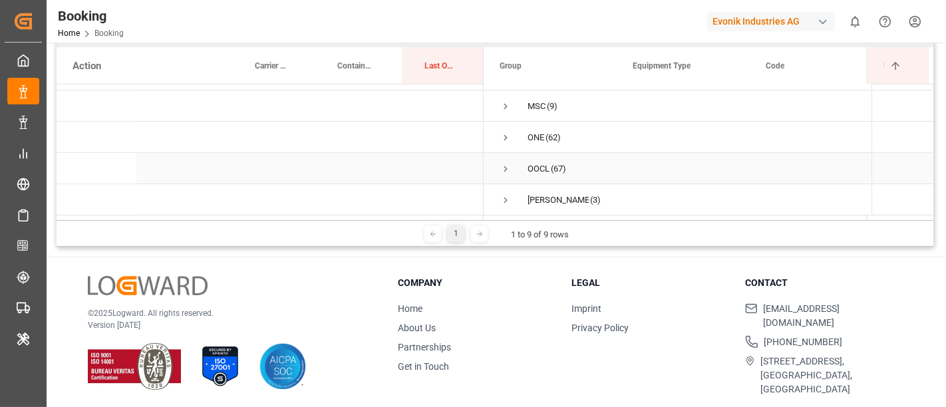
click at [503, 163] on span "Press SPACE to select this row." at bounding box center [506, 169] width 12 height 12
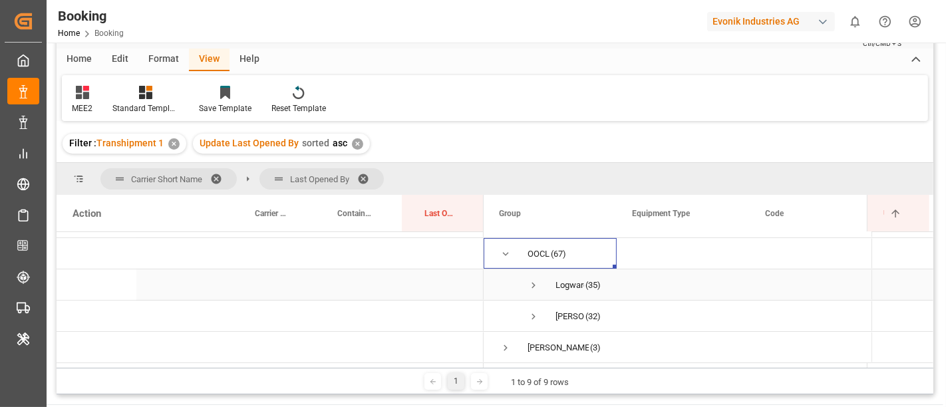
click at [533, 280] on span "Press SPACE to select this row." at bounding box center [534, 286] width 12 height 12
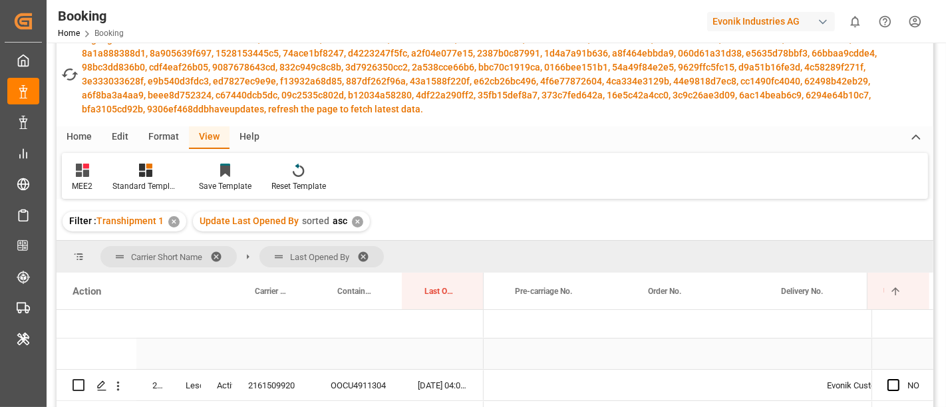
scroll to position [0, 1683]
click at [888, 380] on span "Press SPACE to select this row." at bounding box center [894, 385] width 12 height 12
click at [898, 379] on input "Press SPACE to select this row." at bounding box center [898, 379] width 0 height 0
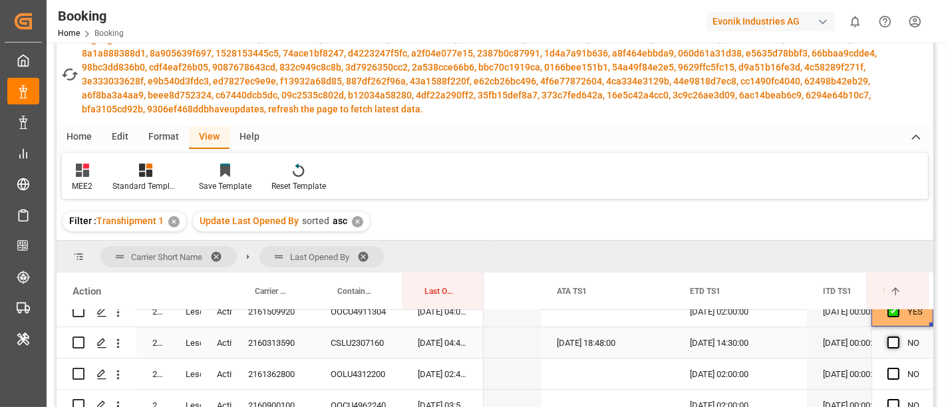
click at [893, 342] on span "Press SPACE to select this row." at bounding box center [894, 343] width 12 height 12
click at [898, 337] on input "Press SPACE to select this row." at bounding box center [898, 337] width 0 height 0
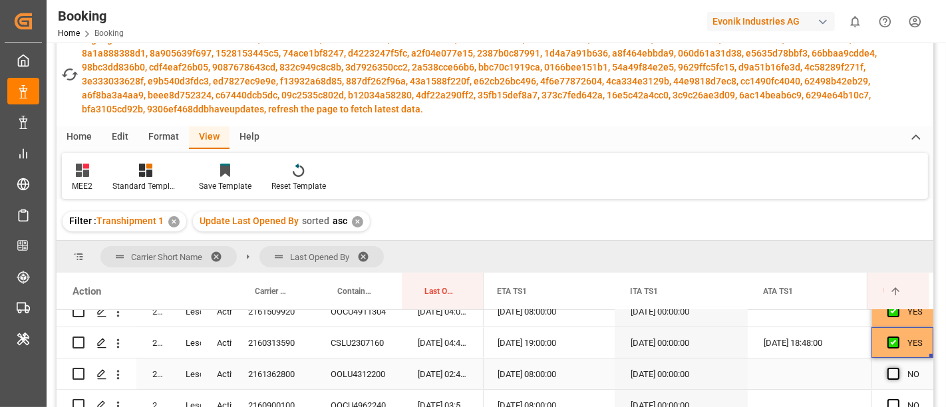
click at [888, 368] on span "Press SPACE to select this row." at bounding box center [894, 374] width 12 height 12
click at [898, 368] on input "Press SPACE to select this row." at bounding box center [898, 368] width 0 height 0
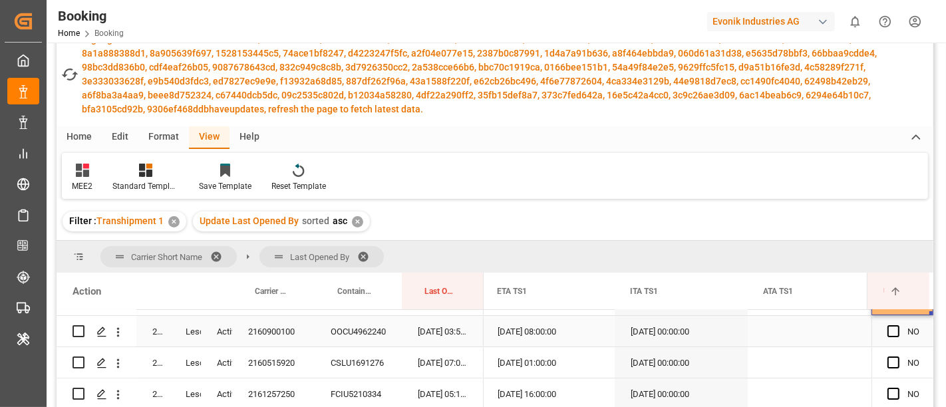
click at [889, 329] on span "Press SPACE to select this row." at bounding box center [894, 331] width 12 height 12
click at [898, 325] on input "Press SPACE to select this row." at bounding box center [898, 325] width 0 height 0
click at [888, 362] on span "Press SPACE to select this row." at bounding box center [894, 363] width 12 height 12
click at [898, 357] on input "Press SPACE to select this row." at bounding box center [898, 357] width 0 height 0
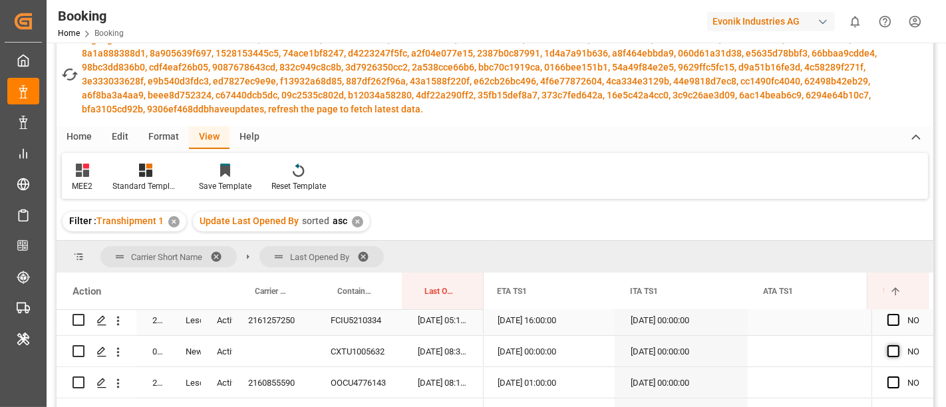
click at [888, 321] on span "Press SPACE to select this row." at bounding box center [894, 320] width 12 height 12
click at [898, 314] on input "Press SPACE to select this row." at bounding box center [898, 314] width 0 height 0
click at [888, 351] on span "Press SPACE to select this row." at bounding box center [894, 351] width 12 height 12
click at [898, 345] on input "Press SPACE to select this row." at bounding box center [898, 345] width 0 height 0
click at [890, 385] on span "Press SPACE to select this row." at bounding box center [894, 383] width 12 height 12
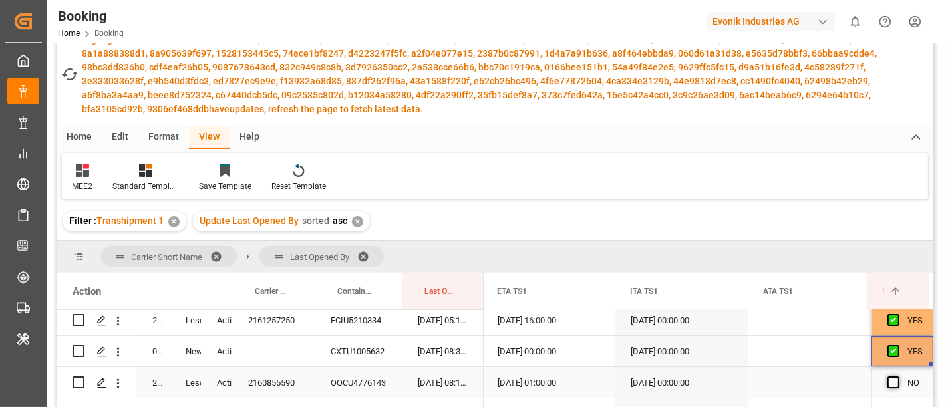
click at [898, 377] on input "Press SPACE to select this row." at bounding box center [898, 377] width 0 height 0
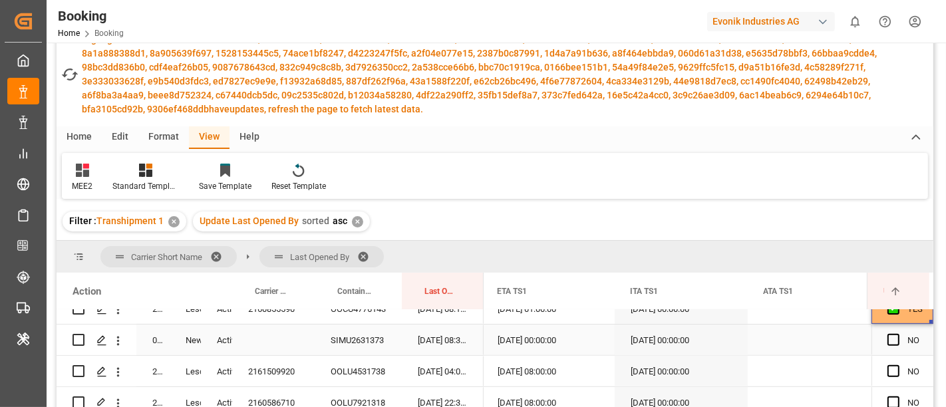
click at [889, 337] on span "Press SPACE to select this row." at bounding box center [894, 340] width 12 height 12
click at [898, 334] on input "Press SPACE to select this row." at bounding box center [898, 334] width 0 height 0
click at [889, 370] on span "Press SPACE to select this row." at bounding box center [894, 371] width 12 height 12
click at [898, 365] on input "Press SPACE to select this row." at bounding box center [898, 365] width 0 height 0
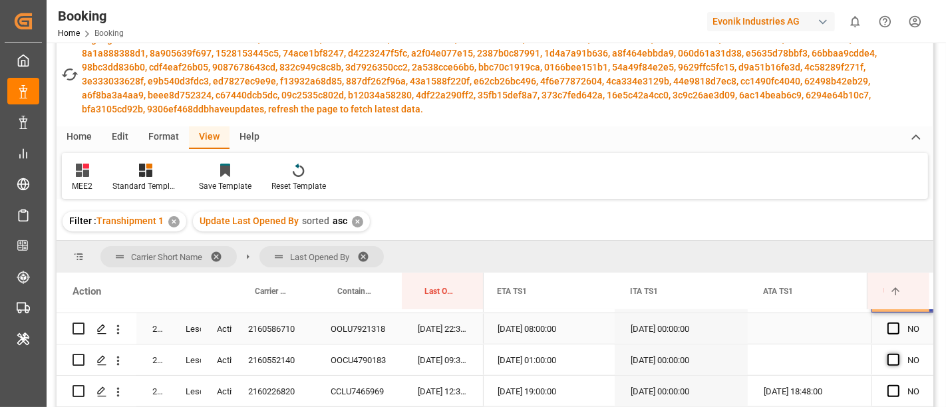
click at [889, 328] on span "Press SPACE to select this row." at bounding box center [894, 329] width 12 height 12
click at [898, 323] on input "Press SPACE to select this row." at bounding box center [898, 323] width 0 height 0
click at [888, 358] on span "Press SPACE to select this row." at bounding box center [894, 360] width 12 height 12
click at [898, 354] on input "Press SPACE to select this row." at bounding box center [898, 354] width 0 height 0
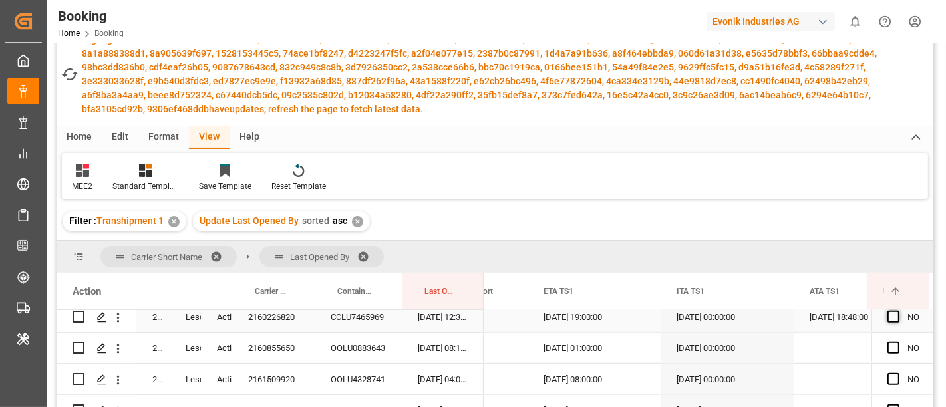
click at [889, 314] on span "Press SPACE to select this row." at bounding box center [894, 317] width 12 height 12
click at [898, 311] on input "Press SPACE to select this row." at bounding box center [898, 311] width 0 height 0
click at [890, 349] on span "Press SPACE to select this row." at bounding box center [894, 348] width 12 height 12
click at [898, 342] on input "Press SPACE to select this row." at bounding box center [898, 342] width 0 height 0
click at [889, 375] on span "Press SPACE to select this row." at bounding box center [894, 379] width 12 height 12
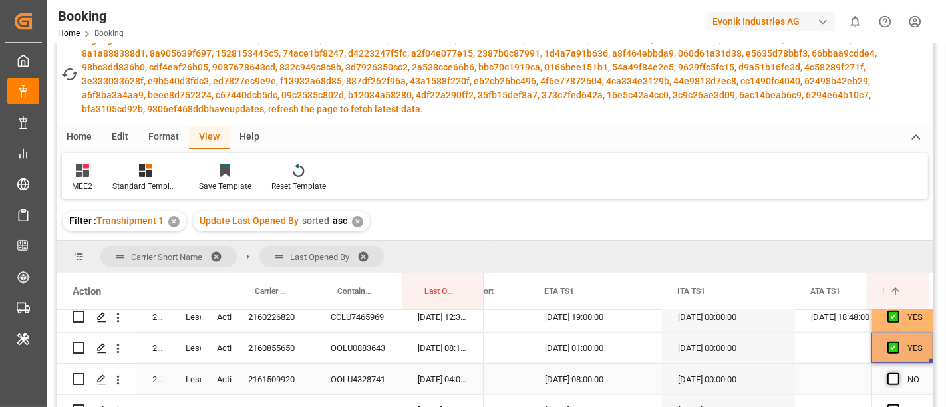
click at [898, 373] on input "Press SPACE to select this row." at bounding box center [898, 373] width 0 height 0
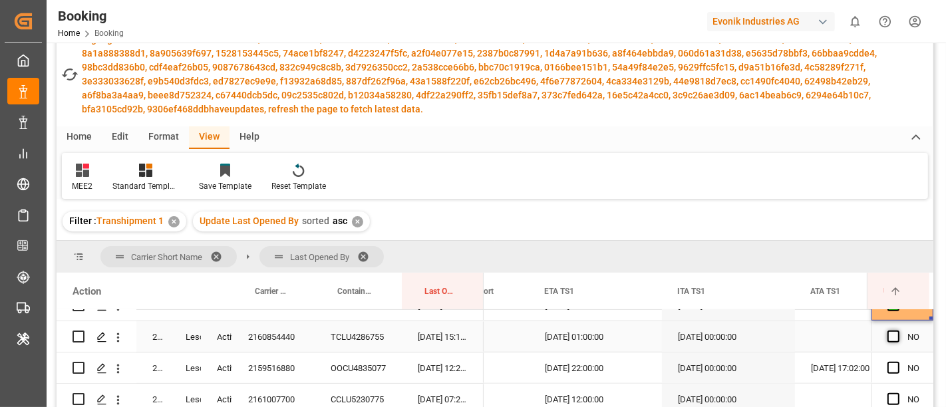
click at [889, 338] on span "Press SPACE to select this row." at bounding box center [894, 337] width 12 height 12
click at [898, 331] on input "Press SPACE to select this row." at bounding box center [898, 331] width 0 height 0
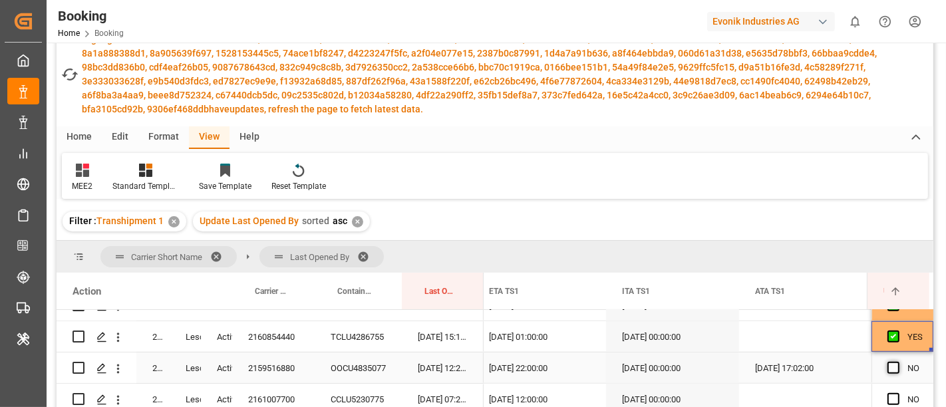
click at [890, 368] on span "Press SPACE to select this row." at bounding box center [894, 368] width 12 height 12
click at [898, 362] on input "Press SPACE to select this row." at bounding box center [898, 362] width 0 height 0
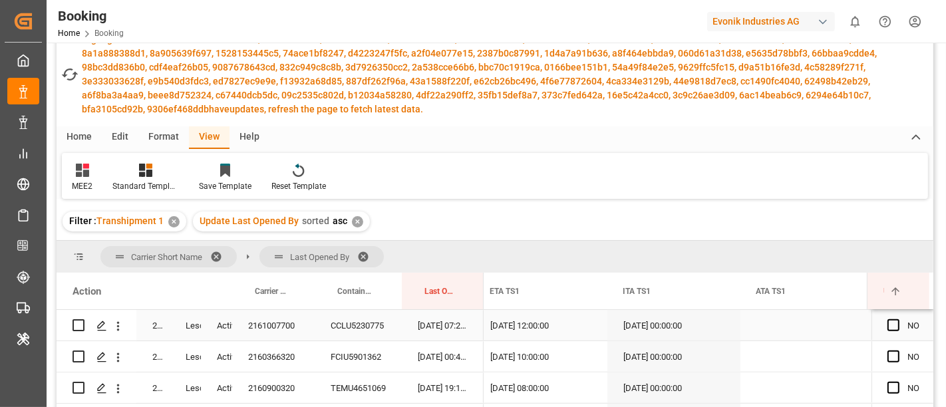
click at [891, 323] on span "Press SPACE to select this row." at bounding box center [894, 325] width 12 height 12
click at [898, 319] on input "Press SPACE to select this row." at bounding box center [898, 319] width 0 height 0
click at [889, 356] on span "Press SPACE to select this row." at bounding box center [894, 357] width 12 height 12
click at [898, 351] on input "Press SPACE to select this row." at bounding box center [898, 351] width 0 height 0
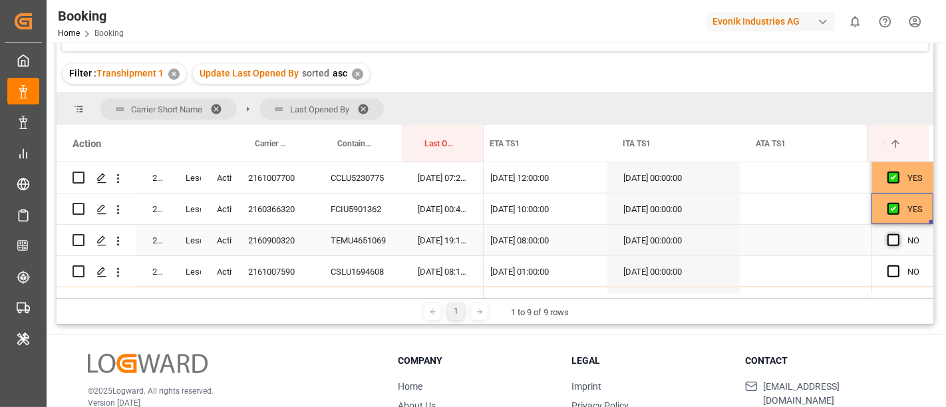
click at [888, 241] on span "Press SPACE to select this row." at bounding box center [894, 240] width 12 height 12
click at [898, 234] on input "Press SPACE to select this row." at bounding box center [898, 234] width 0 height 0
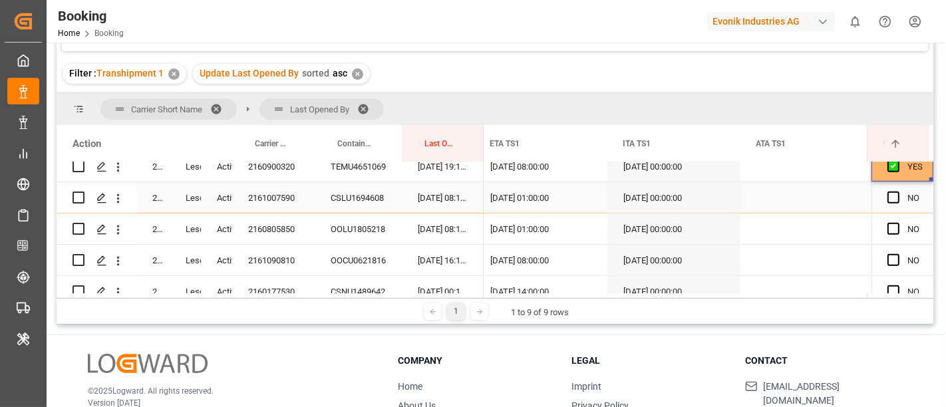
click at [890, 196] on span "Press SPACE to select this row." at bounding box center [894, 198] width 12 height 12
click at [898, 192] on input "Press SPACE to select this row." at bounding box center [898, 192] width 0 height 0
click at [888, 229] on span "Press SPACE to select this row." at bounding box center [894, 229] width 12 height 12
click at [898, 223] on input "Press SPACE to select this row." at bounding box center [898, 223] width 0 height 0
click at [889, 261] on span "Press SPACE to select this row." at bounding box center [894, 260] width 12 height 12
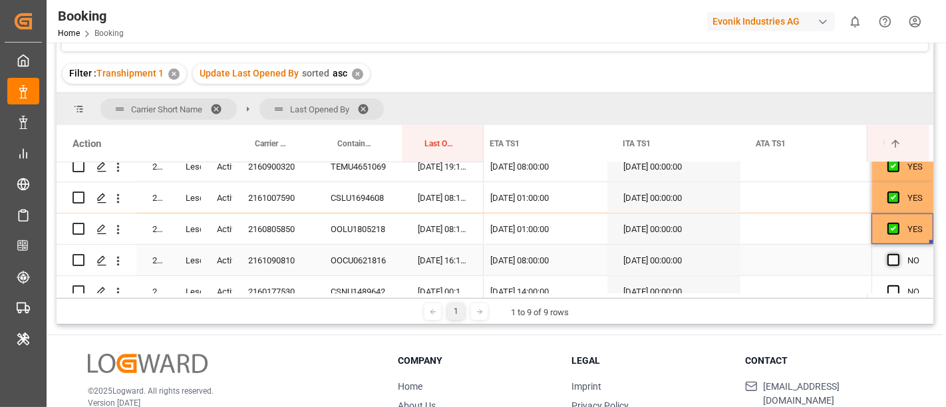
click at [898, 254] on input "Press SPACE to select this row." at bounding box center [898, 254] width 0 height 0
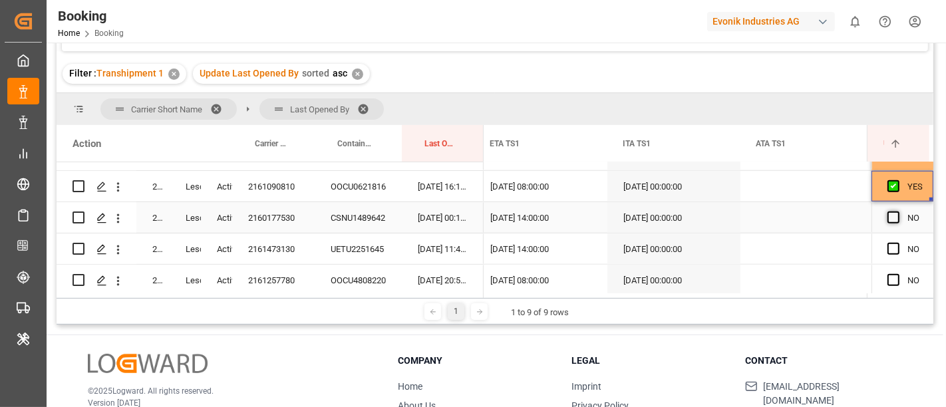
click at [888, 217] on span "Press SPACE to select this row." at bounding box center [894, 218] width 12 height 12
click at [898, 212] on input "Press SPACE to select this row." at bounding box center [898, 212] width 0 height 0
click at [891, 247] on span "Press SPACE to select this row." at bounding box center [894, 249] width 12 height 12
click at [898, 243] on input "Press SPACE to select this row." at bounding box center [898, 243] width 0 height 0
click at [891, 277] on span "Press SPACE to select this row." at bounding box center [894, 280] width 12 height 12
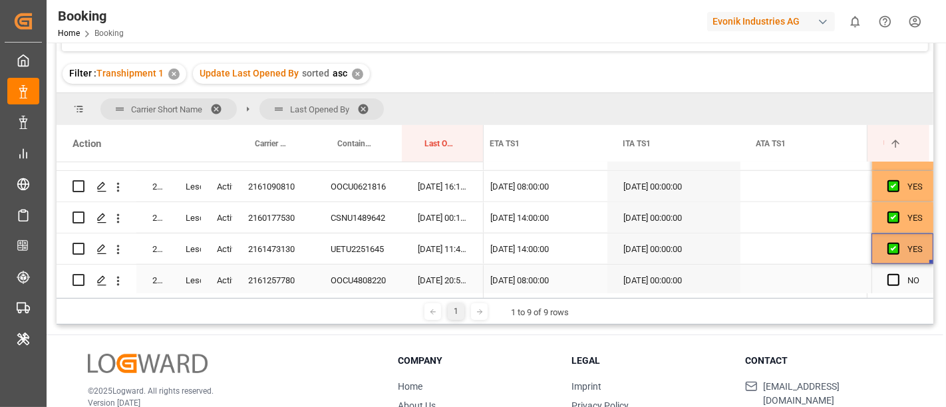
click at [898, 274] on input "Press SPACE to select this row." at bounding box center [898, 274] width 0 height 0
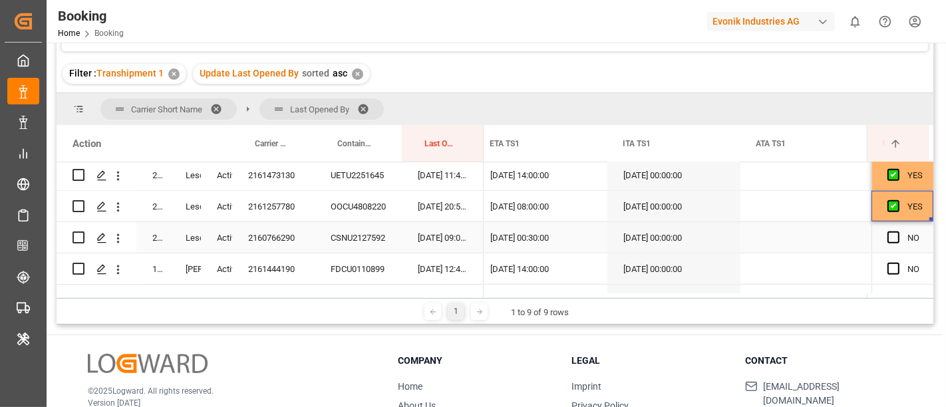
click at [890, 237] on span "Press SPACE to select this row." at bounding box center [894, 238] width 12 height 12
click at [898, 232] on input "Press SPACE to select this row." at bounding box center [898, 232] width 0 height 0
click at [890, 265] on span "Press SPACE to select this row." at bounding box center [894, 269] width 12 height 12
click at [898, 263] on input "Press SPACE to select this row." at bounding box center [898, 263] width 0 height 0
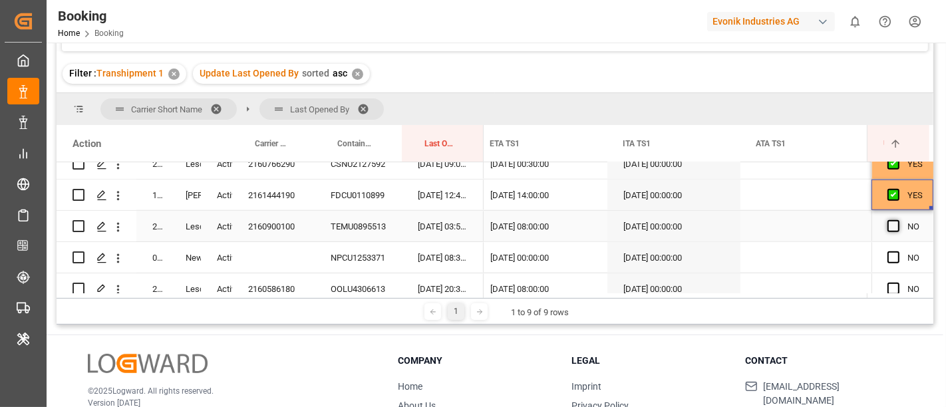
click at [888, 221] on span "Press SPACE to select this row." at bounding box center [894, 226] width 12 height 12
click at [898, 220] on input "Press SPACE to select this row." at bounding box center [898, 220] width 0 height 0
click at [895, 257] on span "Press SPACE to select this row." at bounding box center [894, 258] width 12 height 12
click at [898, 252] on input "Press SPACE to select this row." at bounding box center [898, 252] width 0 height 0
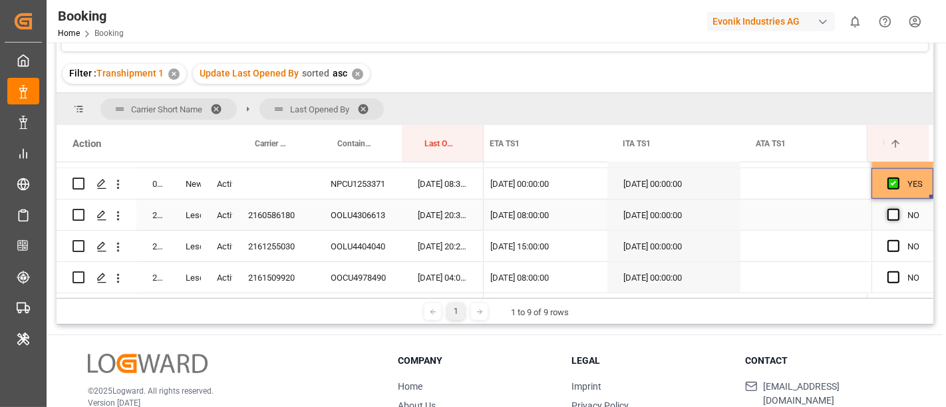
click at [892, 214] on span "Press SPACE to select this row." at bounding box center [894, 215] width 12 height 12
click at [898, 209] on input "Press SPACE to select this row." at bounding box center [898, 209] width 0 height 0
click at [892, 243] on span "Press SPACE to select this row." at bounding box center [894, 246] width 12 height 12
click at [898, 240] on input "Press SPACE to select this row." at bounding box center [898, 240] width 0 height 0
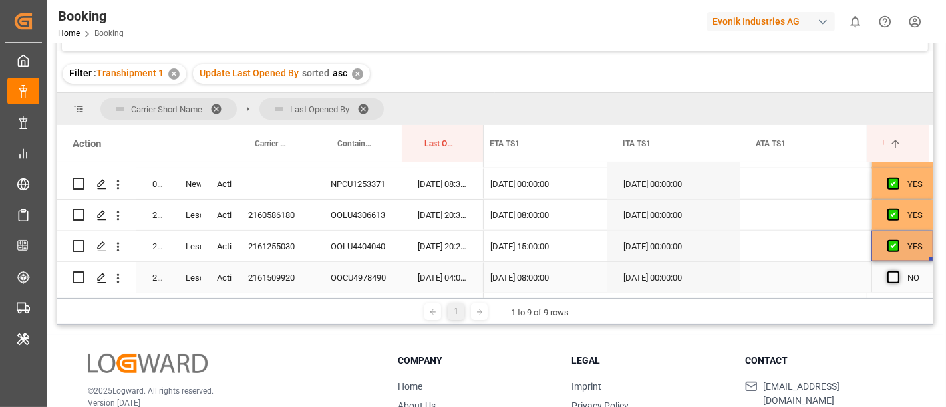
click at [894, 274] on span "Press SPACE to select this row." at bounding box center [894, 278] width 12 height 12
click at [898, 272] on input "Press SPACE to select this row." at bounding box center [898, 272] width 0 height 0
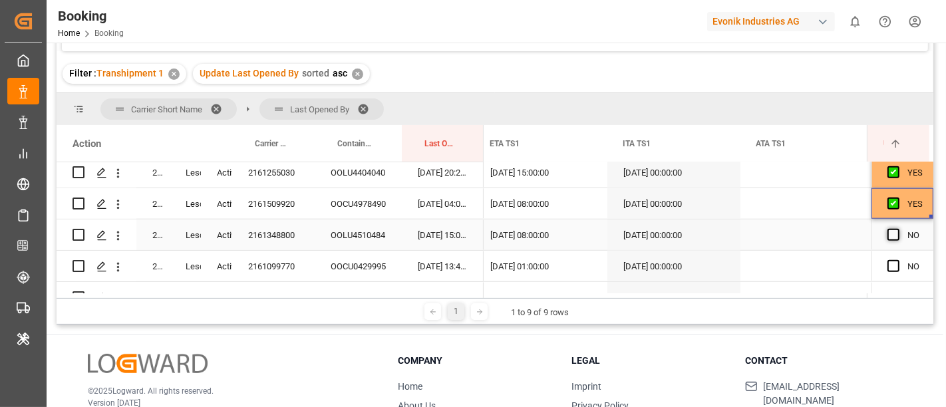
click at [888, 238] on span "Press SPACE to select this row." at bounding box center [894, 235] width 12 height 12
click at [898, 229] on input "Press SPACE to select this row." at bounding box center [898, 229] width 0 height 0
click at [893, 266] on span "Press SPACE to select this row." at bounding box center [894, 266] width 12 height 12
click at [898, 260] on input "Press SPACE to select this row." at bounding box center [898, 260] width 0 height 0
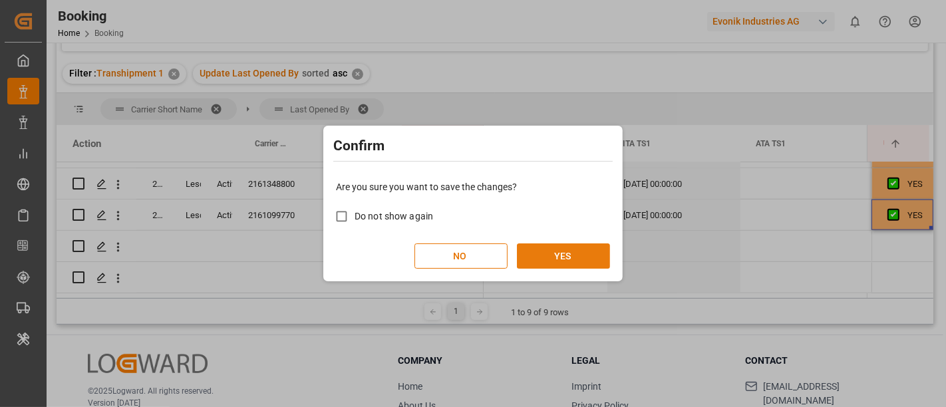
click at [600, 258] on button "YES" at bounding box center [563, 256] width 93 height 25
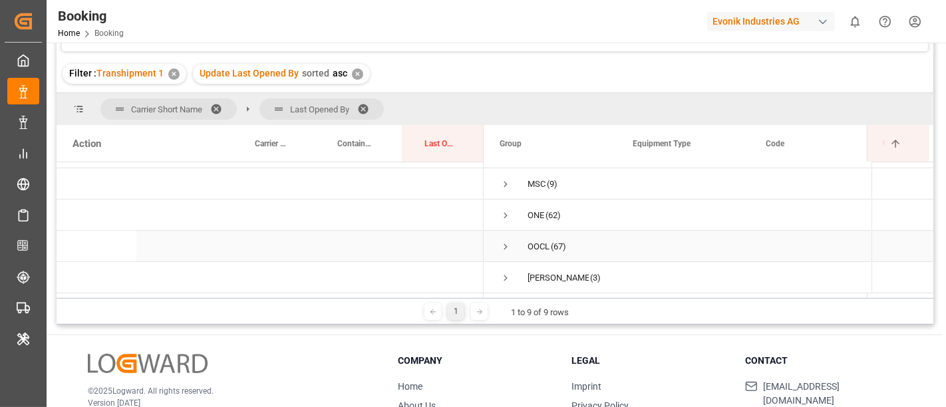
click at [506, 244] on span "Press SPACE to select this row." at bounding box center [506, 247] width 12 height 12
click at [531, 210] on span "Press SPACE to select this row." at bounding box center [534, 216] width 12 height 12
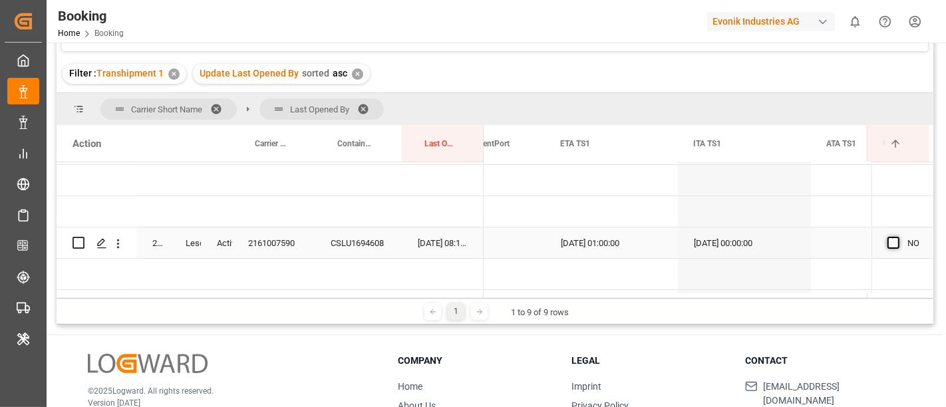
click at [888, 238] on span "Press SPACE to select this row." at bounding box center [894, 243] width 12 height 12
click at [898, 237] on input "Press SPACE to select this row." at bounding box center [898, 237] width 0 height 0
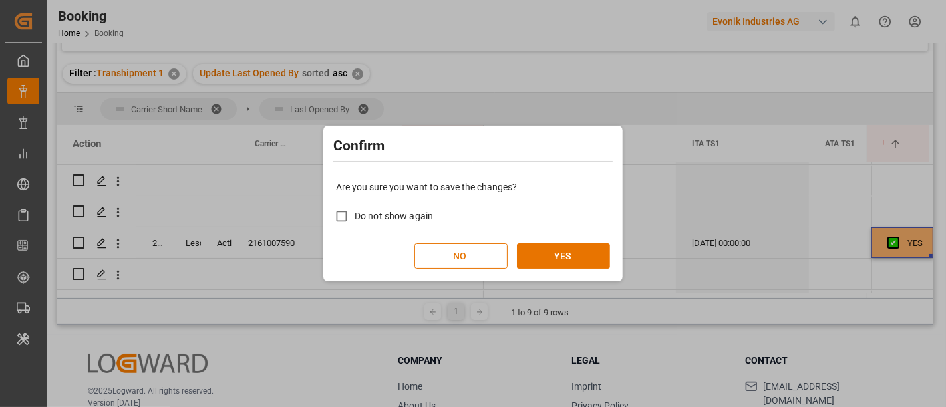
click at [614, 254] on div "Are you sure you want to save the changes? Do not show again NO YES" at bounding box center [473, 224] width 293 height 107
click at [584, 255] on button "YES" at bounding box center [563, 256] width 93 height 25
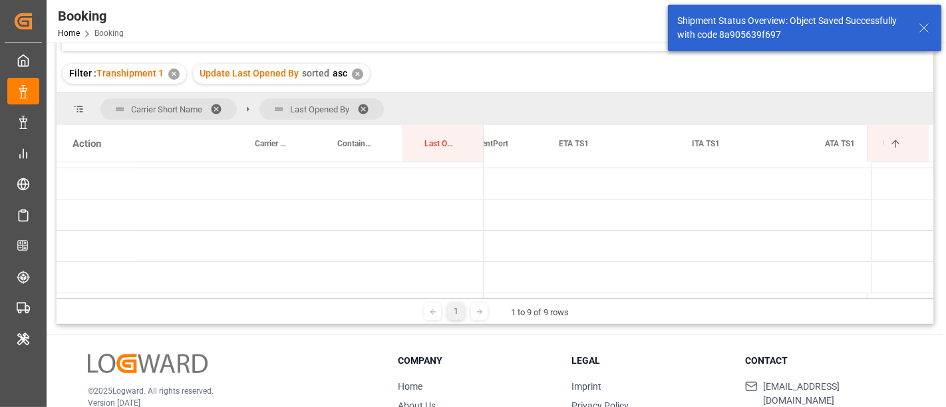
drag, startPoint x: 631, startPoint y: 298, endPoint x: 607, endPoint y: 303, distance: 24.5
click at [607, 303] on div "1 1 to 9 of 9 rows" at bounding box center [495, 311] width 877 height 27
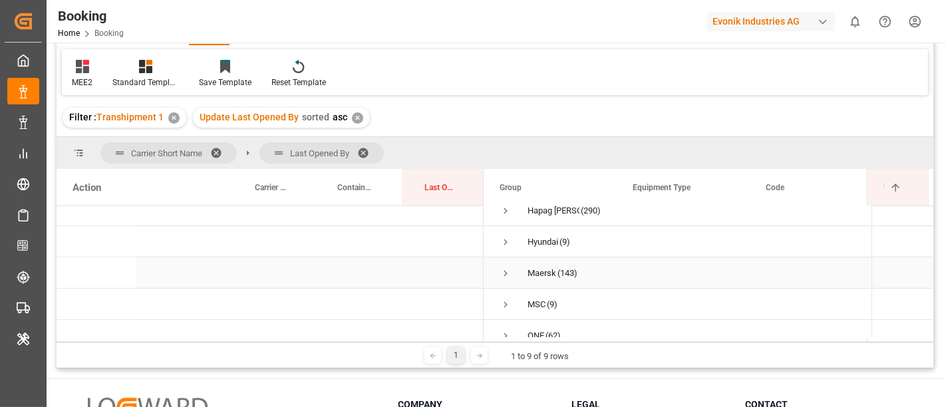
scroll to position [148, 0]
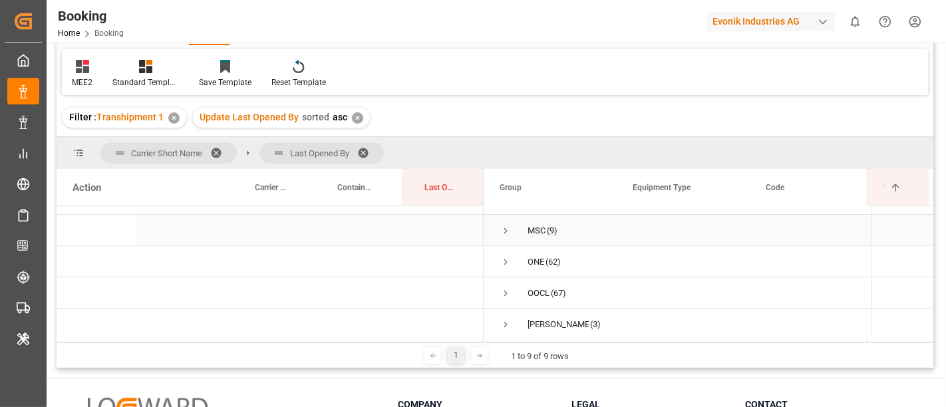
click at [506, 231] on span "Press SPACE to select this row." at bounding box center [506, 231] width 12 height 12
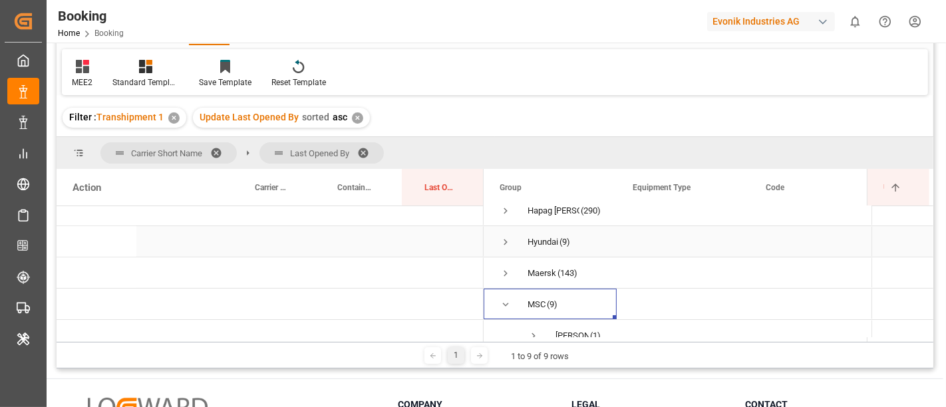
click at [508, 240] on span "Press SPACE to select this row." at bounding box center [506, 242] width 12 height 12
click at [498, 237] on div "Hyundai (9)" at bounding box center [550, 241] width 133 height 31
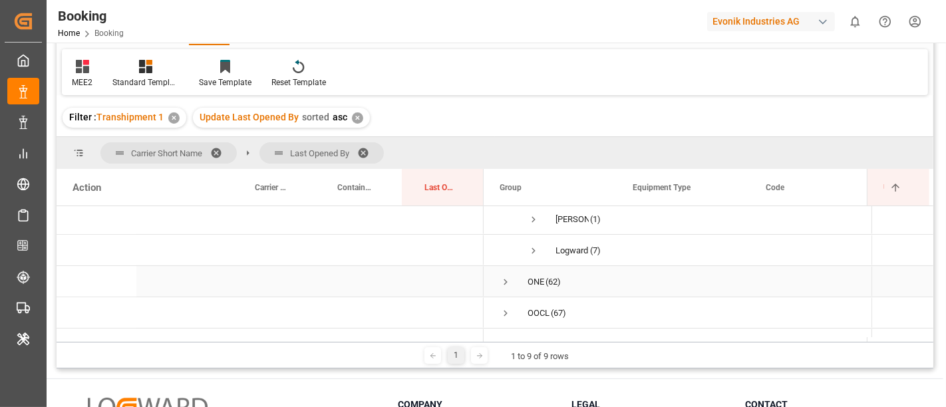
scroll to position [148, 0]
click at [536, 263] on span "Press SPACE to select this row." at bounding box center [534, 262] width 12 height 12
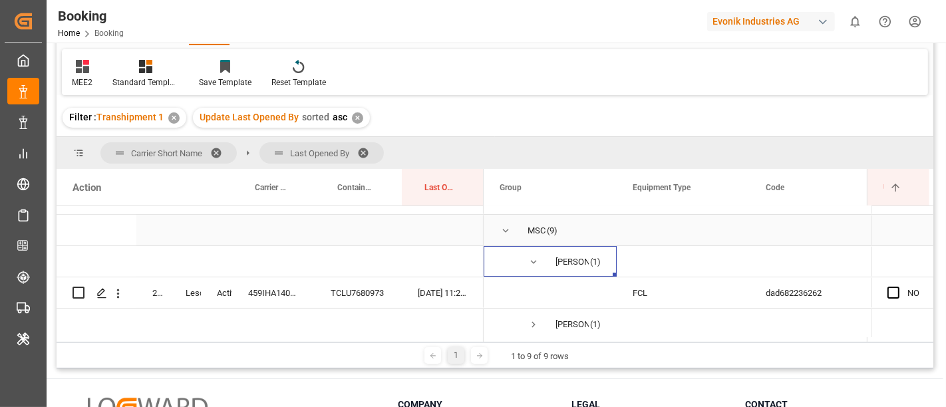
scroll to position [222, 0]
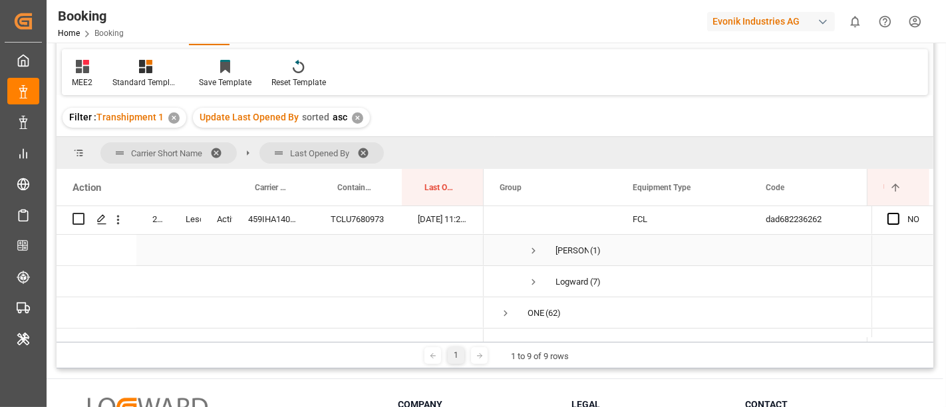
click at [536, 252] on span "Press SPACE to select this row." at bounding box center [534, 251] width 12 height 12
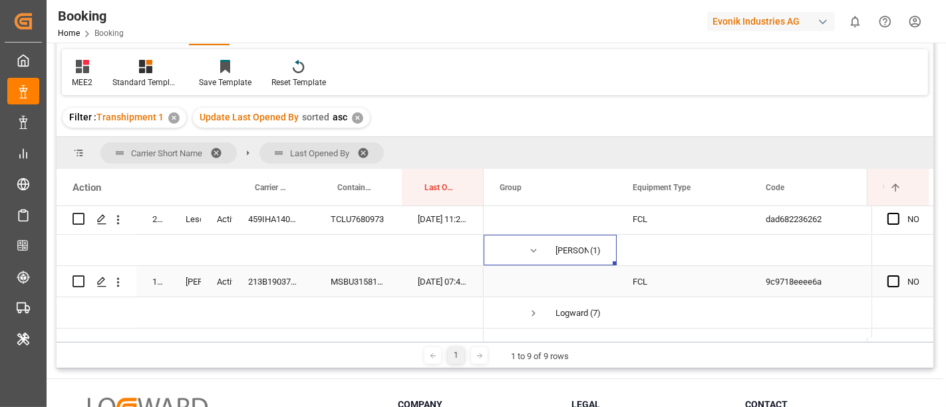
scroll to position [296, 0]
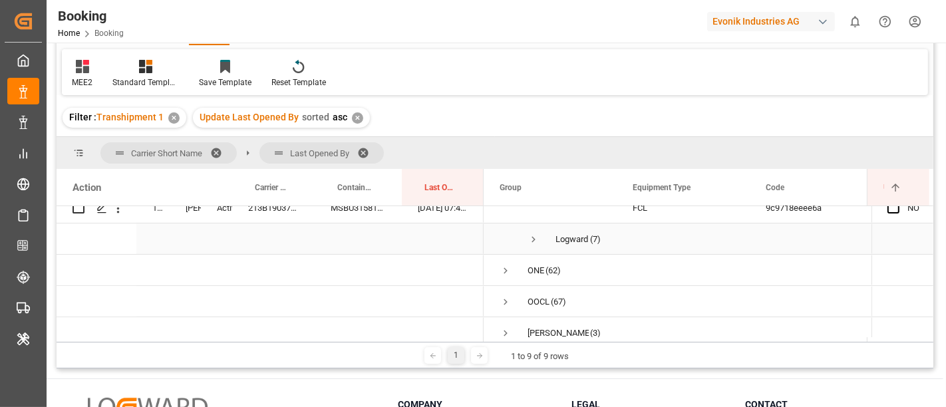
click at [530, 238] on span "Press SPACE to select this row." at bounding box center [534, 240] width 12 height 12
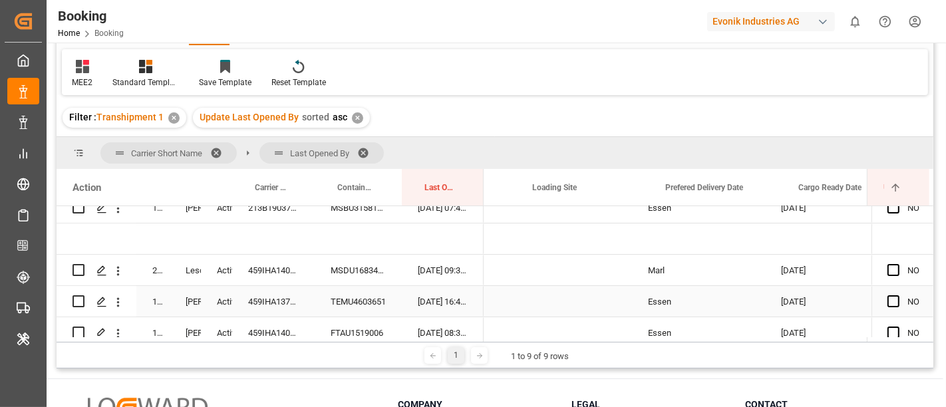
scroll to position [0, 3236]
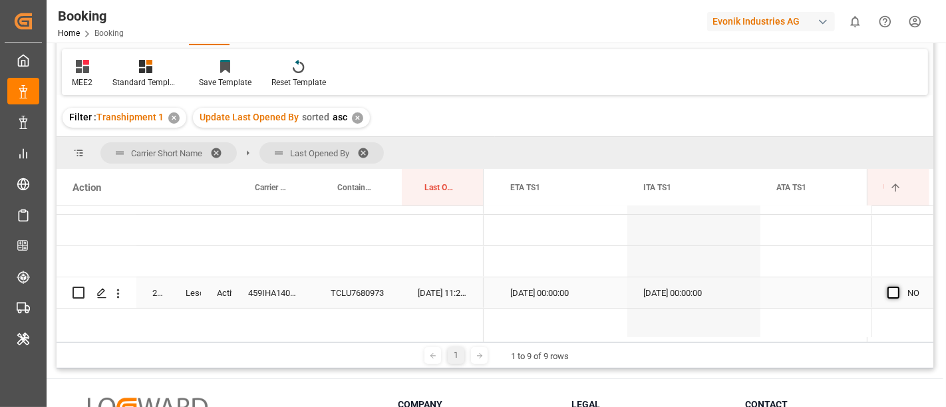
click at [888, 289] on span "Press SPACE to select this row." at bounding box center [894, 293] width 12 height 12
click at [898, 287] on input "Press SPACE to select this row." at bounding box center [898, 287] width 0 height 0
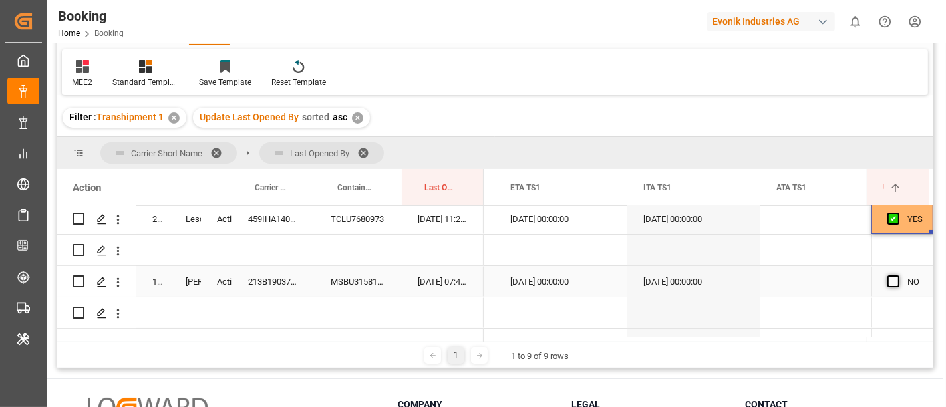
click at [888, 283] on span "Press SPACE to select this row." at bounding box center [894, 282] width 12 height 12
click at [898, 276] on input "Press SPACE to select this row." at bounding box center [898, 276] width 0 height 0
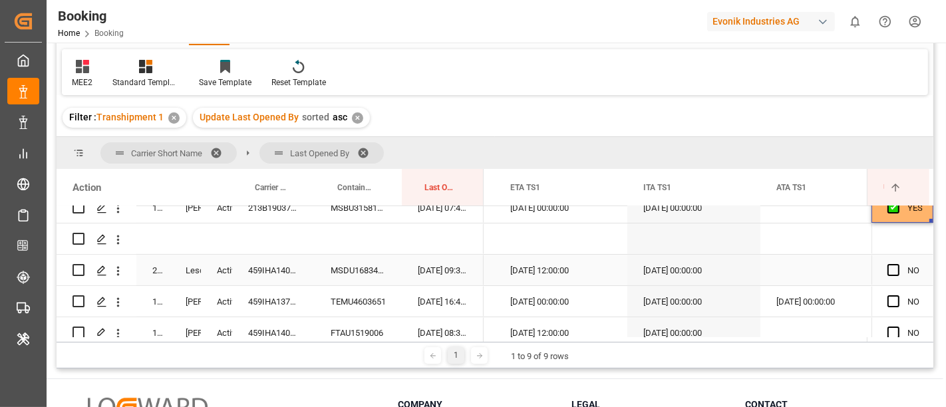
click at [269, 274] on div "459IHA1406915" at bounding box center [273, 270] width 83 height 31
click at [548, 270] on div "[DATE] 12:00:00" at bounding box center [561, 270] width 133 height 31
click at [797, 273] on div "Press SPACE to select this row." at bounding box center [827, 270] width 133 height 31
click at [791, 273] on div "Press SPACE to select this row." at bounding box center [827, 270] width 133 height 31
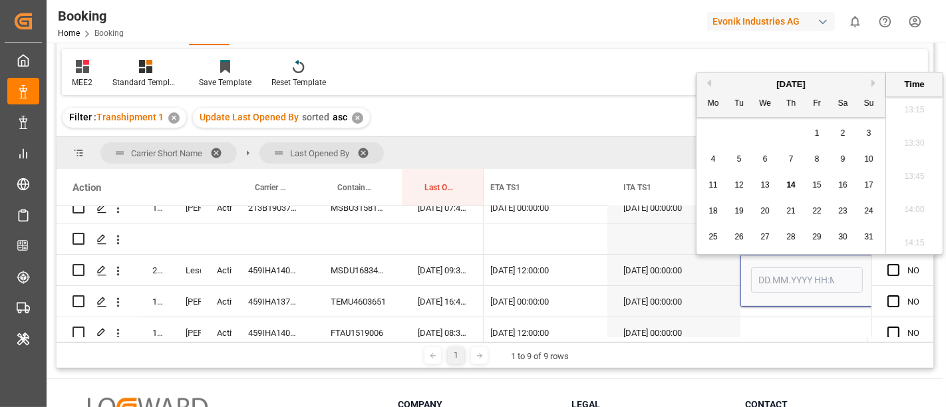
click at [791, 190] on div "14" at bounding box center [791, 186] width 17 height 16
type input "[DATE] 00:00"
click at [785, 323] on div "Press SPACE to select this row." at bounding box center [807, 332] width 133 height 31
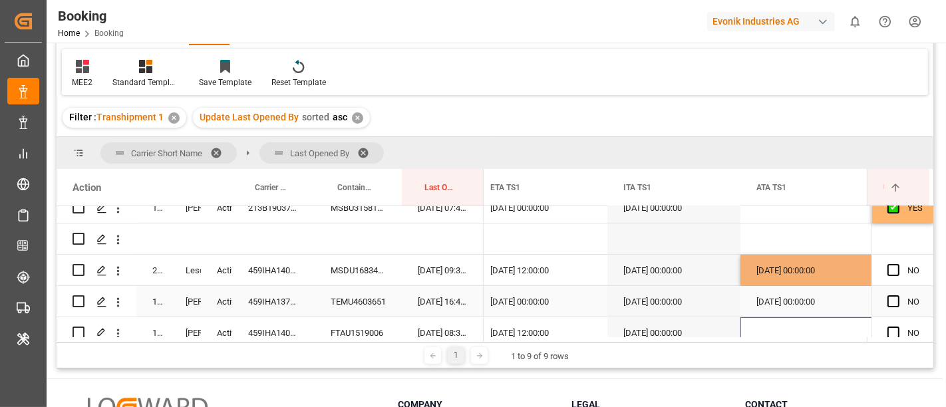
click at [787, 280] on div "[DATE] 00:00:00" at bounding box center [807, 270] width 133 height 31
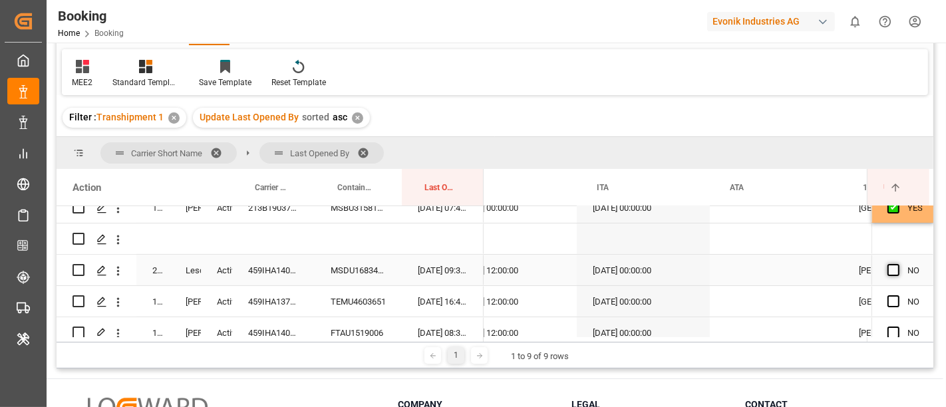
click at [889, 268] on span "Press SPACE to select this row." at bounding box center [894, 270] width 12 height 12
click at [898, 264] on input "Press SPACE to select this row." at bounding box center [898, 264] width 0 height 0
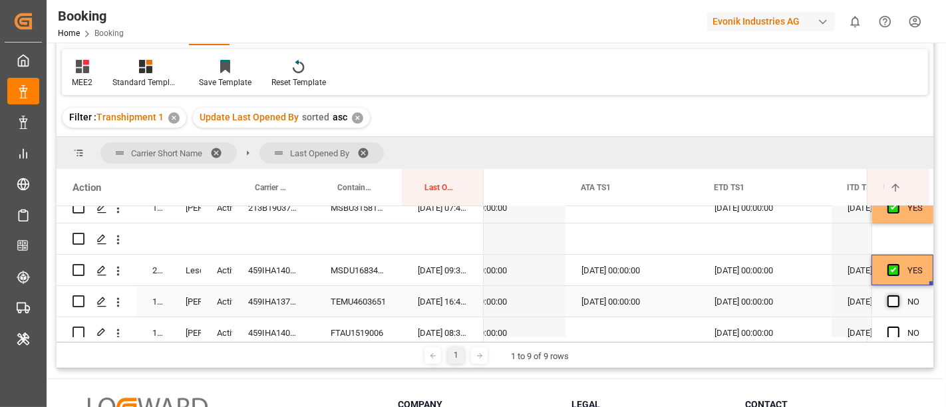
click at [889, 299] on span "Press SPACE to select this row." at bounding box center [894, 302] width 12 height 12
click at [898, 296] on input "Press SPACE to select this row." at bounding box center [898, 296] width 0 height 0
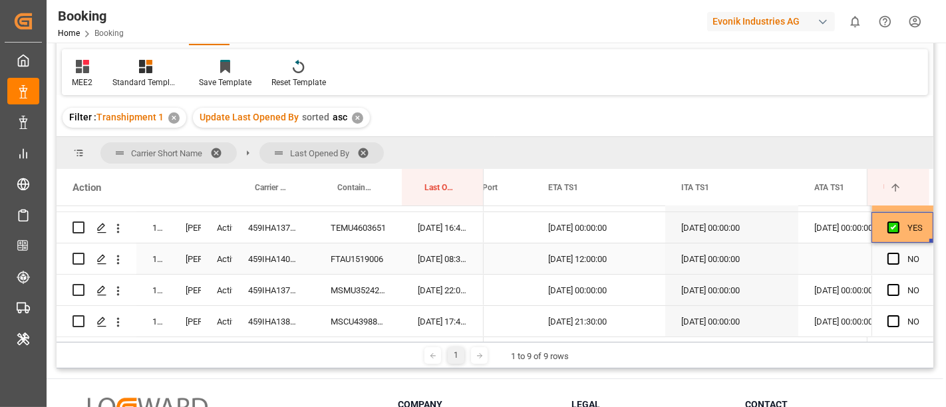
click at [276, 256] on div "459IHA1400603" at bounding box center [273, 259] width 83 height 31
click at [357, 260] on div "FTAU1519006" at bounding box center [358, 259] width 87 height 31
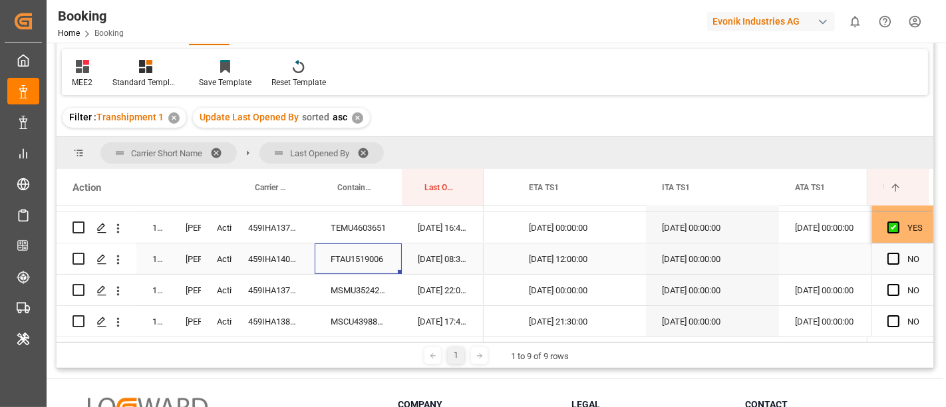
click at [561, 263] on div "[DATE] 12:00:00" at bounding box center [579, 259] width 133 height 31
click at [813, 256] on div "Press SPACE to select this row." at bounding box center [845, 259] width 133 height 31
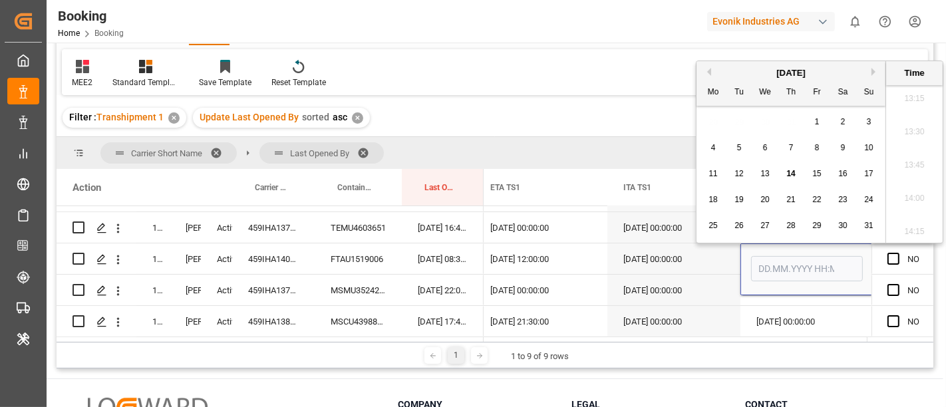
click at [791, 173] on span "14" at bounding box center [791, 173] width 9 height 9
type input "[DATE] 00:00"
click at [797, 297] on div "[DATE] 00:00:00" at bounding box center [807, 290] width 133 height 31
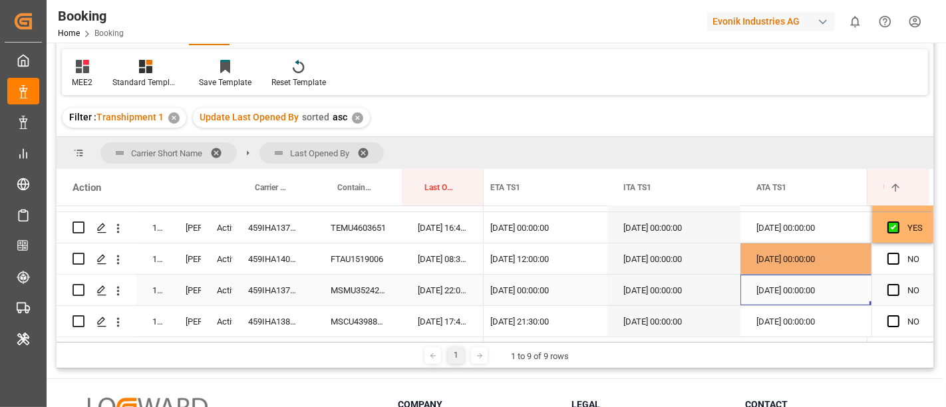
click at [791, 275] on div "[DATE] 00:00:00" at bounding box center [807, 290] width 133 height 31
click at [799, 262] on div "[DATE] 00:00:00" at bounding box center [807, 259] width 133 height 31
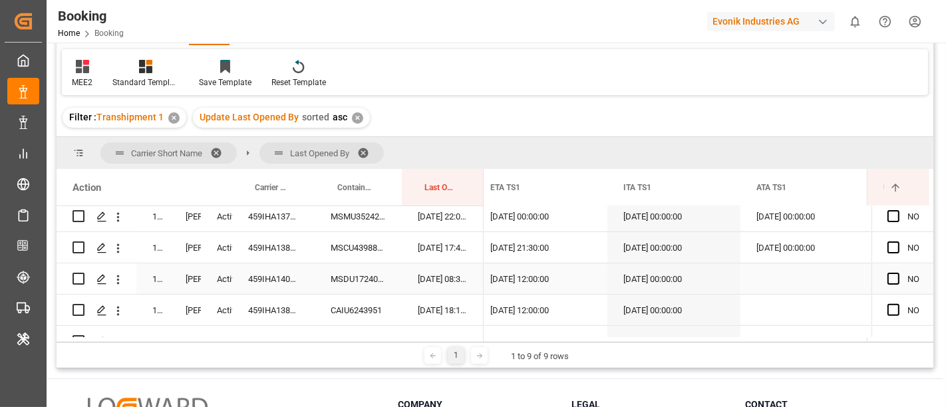
click at [780, 274] on div "Press SPACE to select this row." at bounding box center [807, 279] width 133 height 31
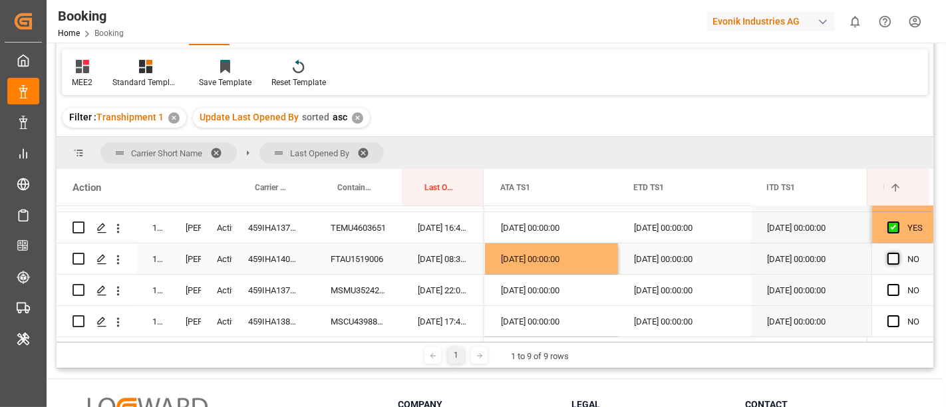
click at [888, 256] on span "Press SPACE to select this row." at bounding box center [894, 259] width 12 height 12
click at [898, 253] on input "Press SPACE to select this row." at bounding box center [898, 253] width 0 height 0
click at [890, 288] on span "Press SPACE to select this row." at bounding box center [894, 290] width 12 height 12
click at [898, 284] on input "Press SPACE to select this row." at bounding box center [898, 284] width 0 height 0
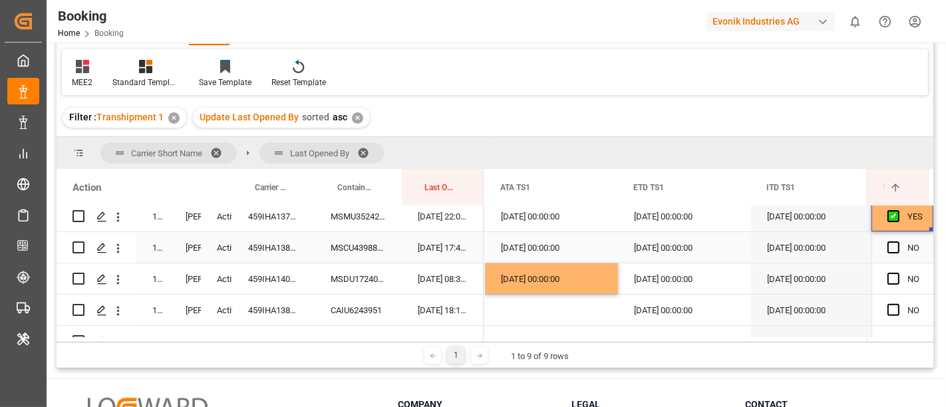
click at [264, 247] on div "459IHA1388480" at bounding box center [273, 247] width 83 height 31
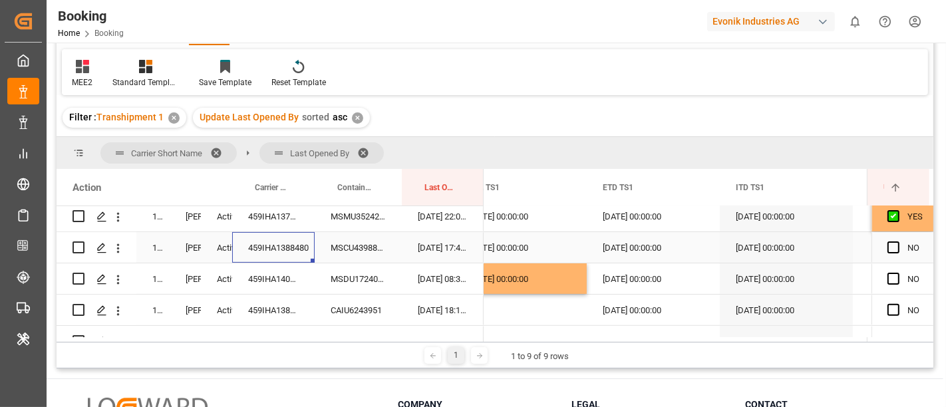
click at [633, 244] on div "[DATE] 00:00:00" at bounding box center [653, 247] width 133 height 31
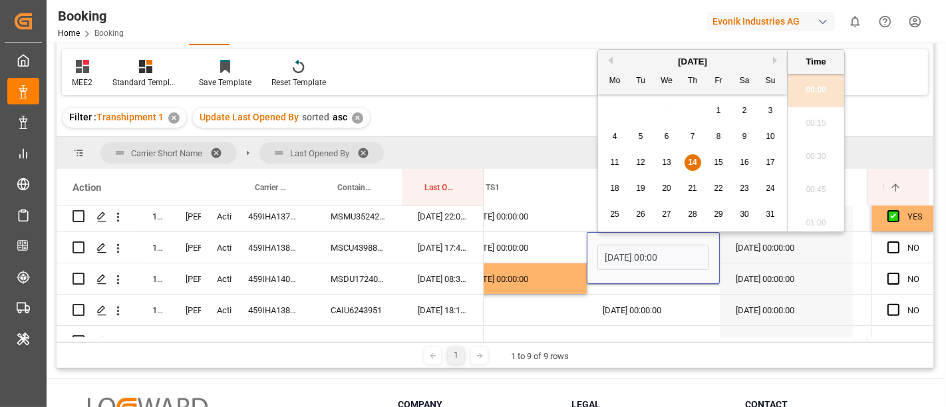
click at [717, 164] on span "15" at bounding box center [718, 162] width 9 height 9
type input "[DATE] 00:00"
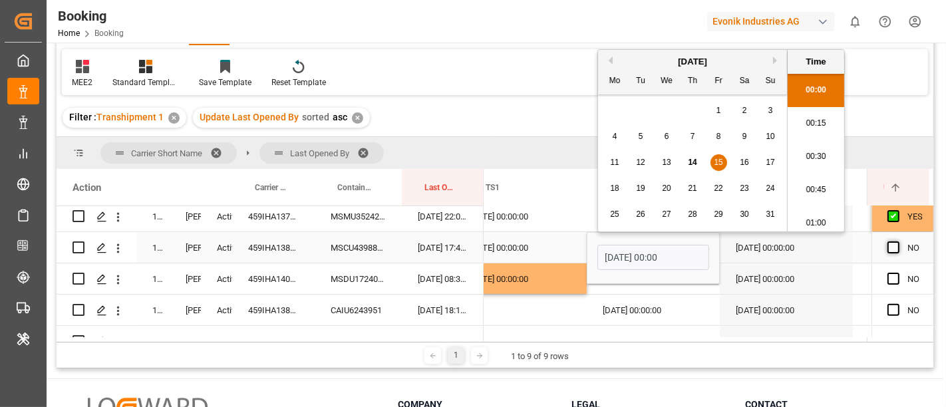
click at [891, 248] on span "Press SPACE to select this row." at bounding box center [894, 248] width 12 height 12
click at [898, 242] on input "Press SPACE to select this row." at bounding box center [898, 242] width 0 height 0
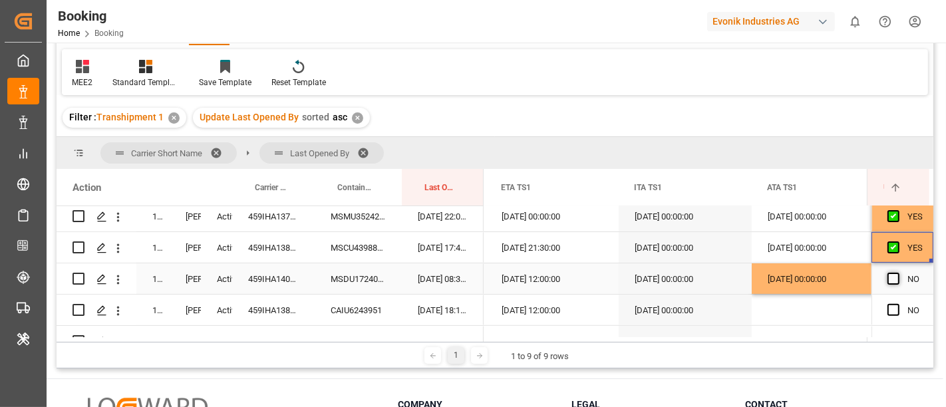
click at [889, 276] on span "Press SPACE to select this row." at bounding box center [894, 279] width 12 height 12
click at [898, 273] on input "Press SPACE to select this row." at bounding box center [898, 273] width 0 height 0
click at [269, 309] on div "459IHA1380319" at bounding box center [273, 310] width 83 height 31
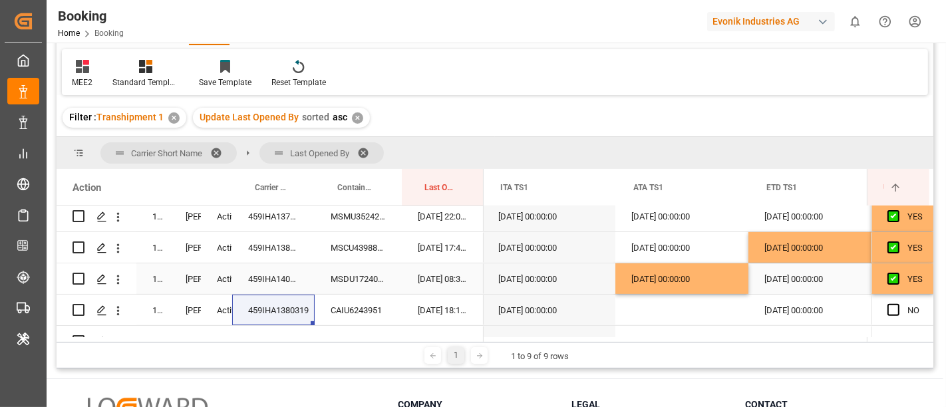
click at [673, 280] on div "14.08.2025 00:00:00" at bounding box center [682, 279] width 133 height 31
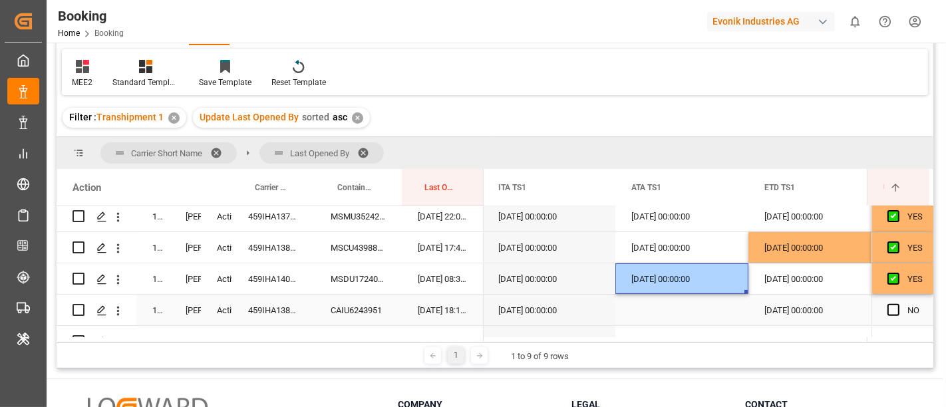
click at [665, 304] on div "Press SPACE to select this row." at bounding box center [682, 310] width 133 height 31
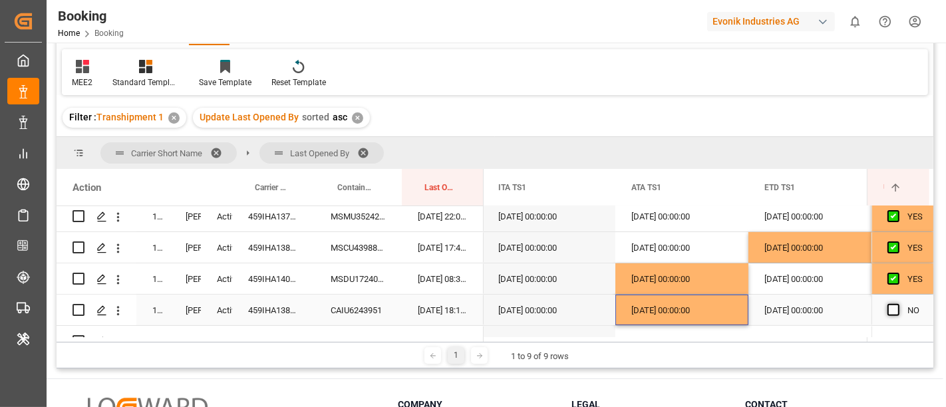
click at [893, 307] on span "Press SPACE to select this row." at bounding box center [894, 310] width 12 height 12
click at [898, 304] on input "Press SPACE to select this row." at bounding box center [898, 304] width 0 height 0
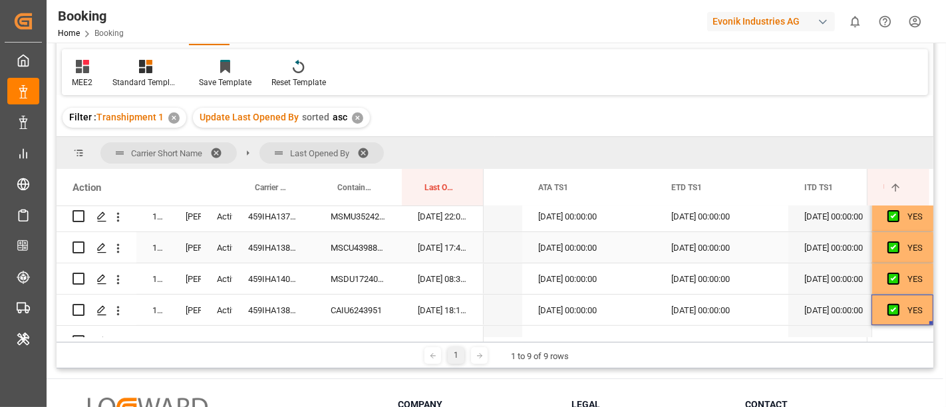
click at [258, 241] on div "459IHA1388480" at bounding box center [273, 247] width 83 height 31
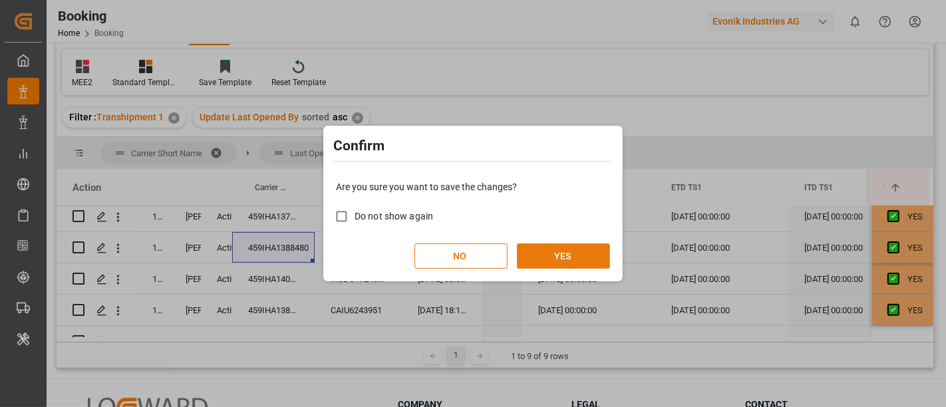
click at [564, 260] on button "YES" at bounding box center [563, 256] width 93 height 25
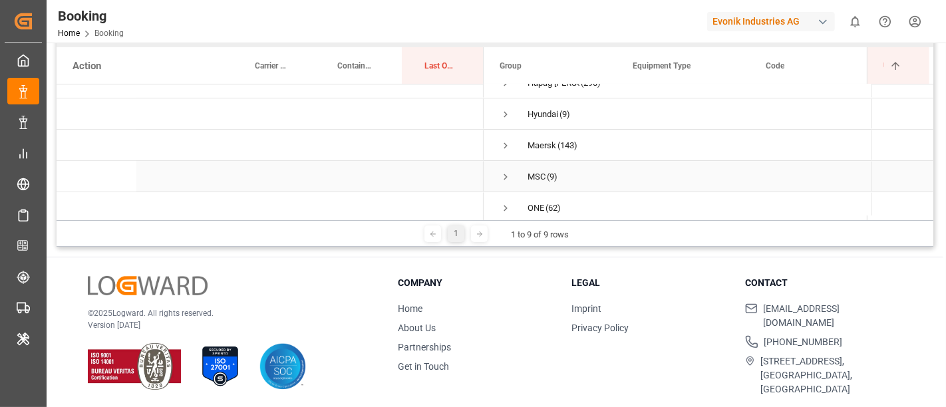
click at [506, 176] on span "Press SPACE to select this row." at bounding box center [506, 177] width 12 height 12
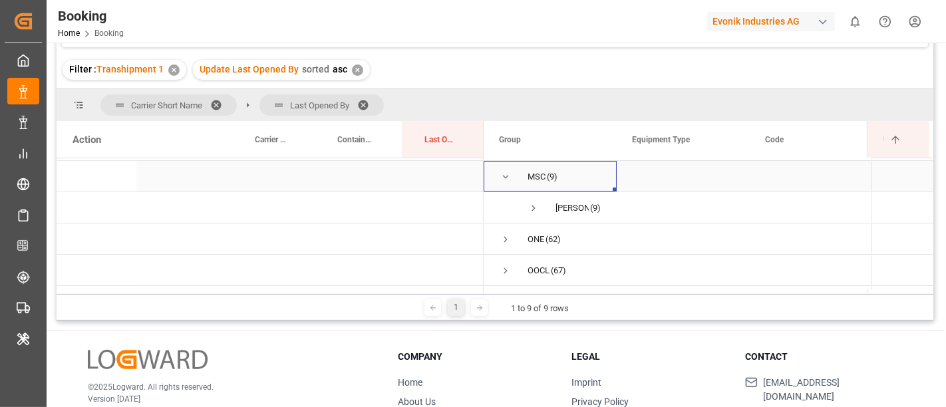
click at [507, 174] on span "Press SPACE to select this row." at bounding box center [506, 177] width 12 height 12
click at [508, 268] on span "Press SPACE to select this row." at bounding box center [506, 274] width 12 height 12
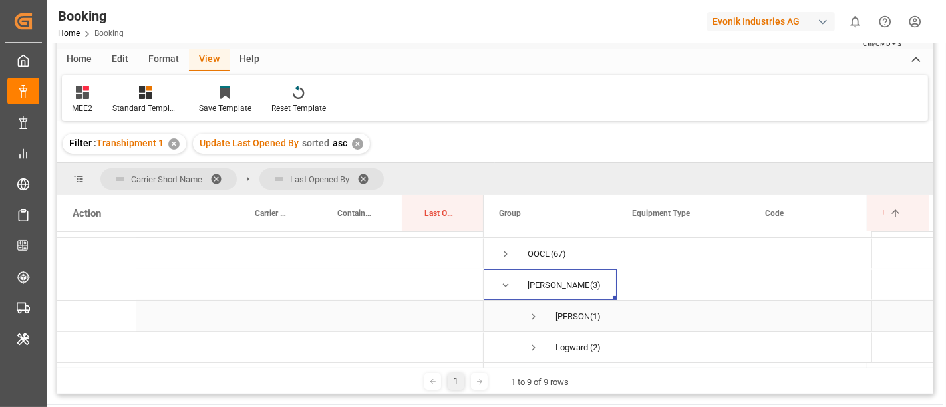
click at [532, 311] on span "Press SPACE to select this row." at bounding box center [534, 317] width 12 height 12
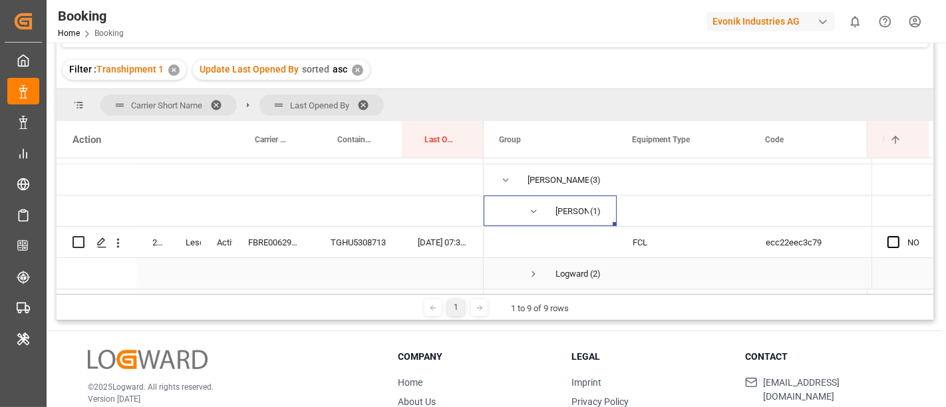
click at [531, 268] on span "Press SPACE to select this row." at bounding box center [534, 274] width 12 height 12
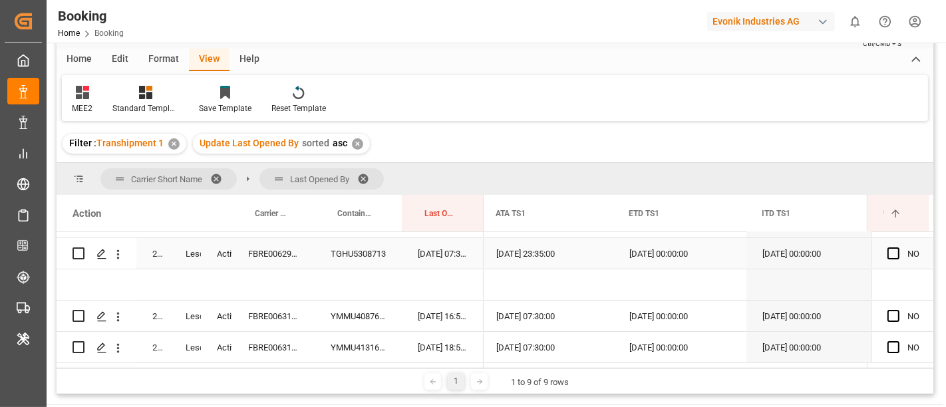
click at [272, 254] on div "FBRE0062978" at bounding box center [273, 253] width 83 height 31
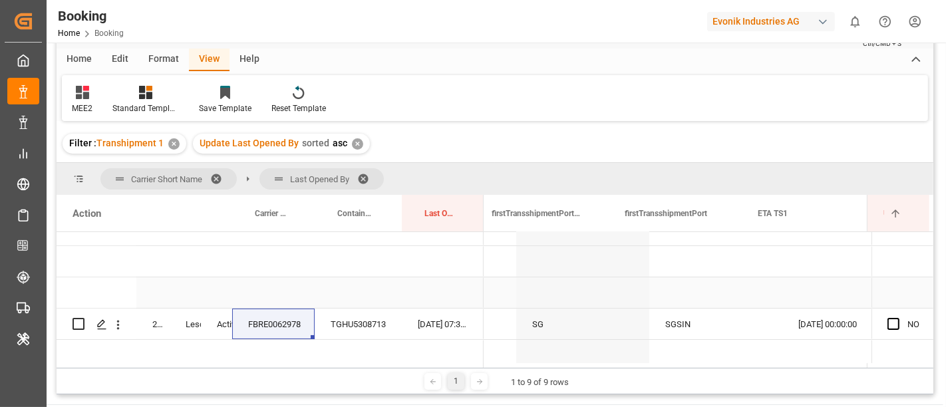
scroll to position [0, 13875]
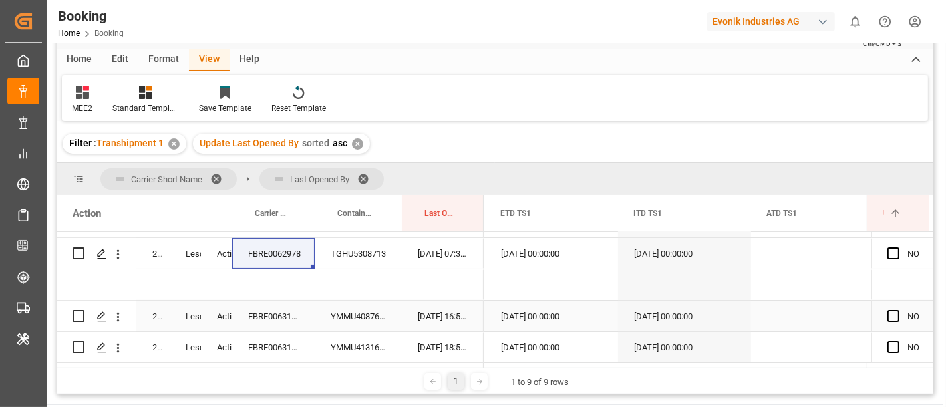
click at [247, 313] on div "FBRE0063127" at bounding box center [273, 316] width 83 height 31
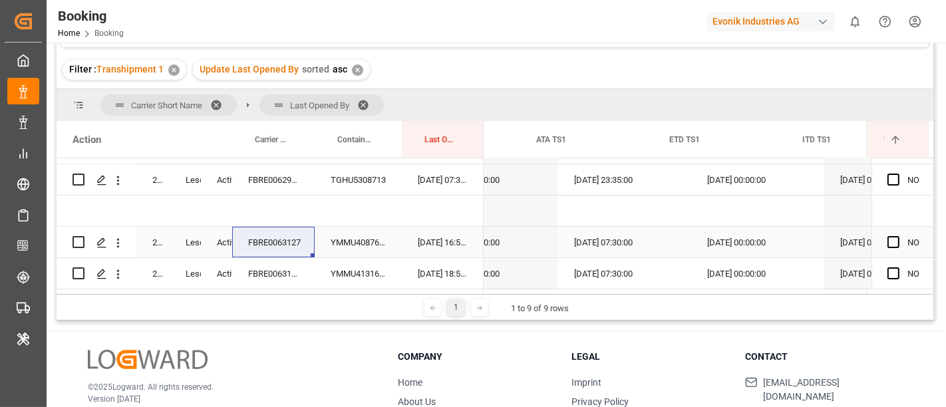
scroll to position [0, 14180]
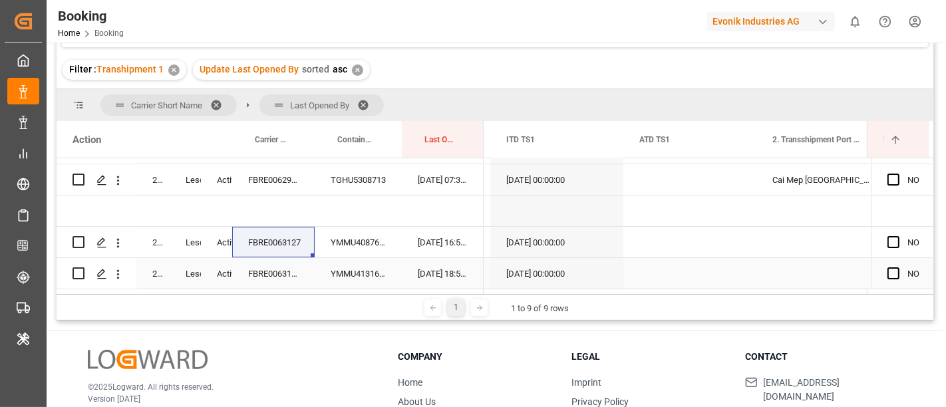
click at [279, 262] on div "FBRE0063128" at bounding box center [273, 273] width 83 height 31
click at [276, 242] on div "FBRE0063127" at bounding box center [273, 242] width 83 height 31
click at [113, 244] on icon "open menu" at bounding box center [118, 243] width 14 height 14
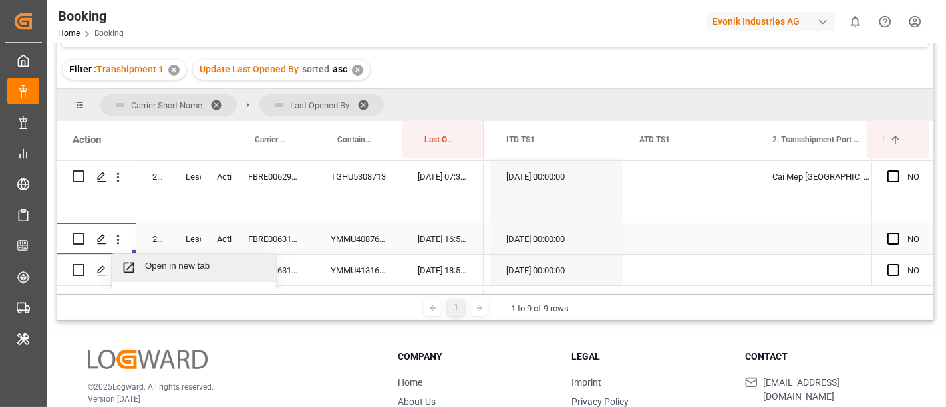
click at [173, 261] on span "Open in new tab" at bounding box center [205, 268] width 121 height 14
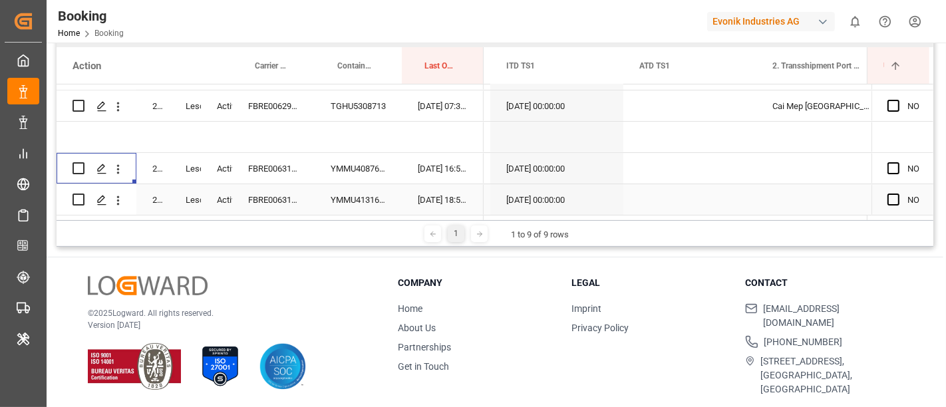
click at [118, 198] on icon "open menu" at bounding box center [118, 201] width 14 height 14
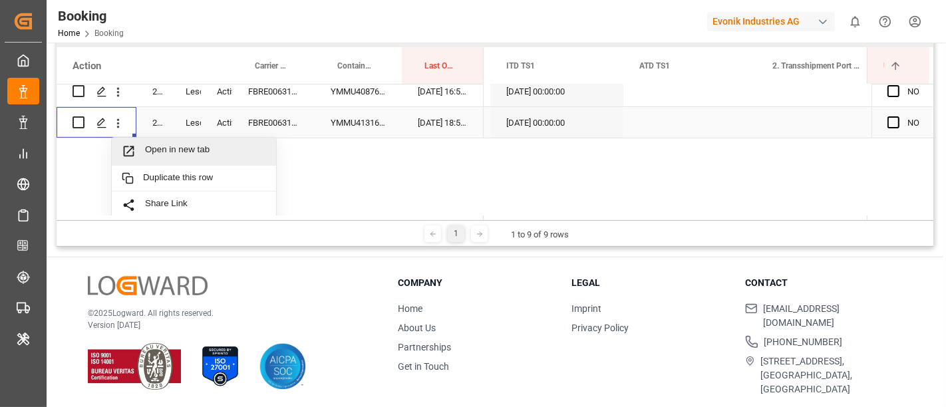
click at [166, 149] on span "Open in new tab" at bounding box center [205, 151] width 121 height 14
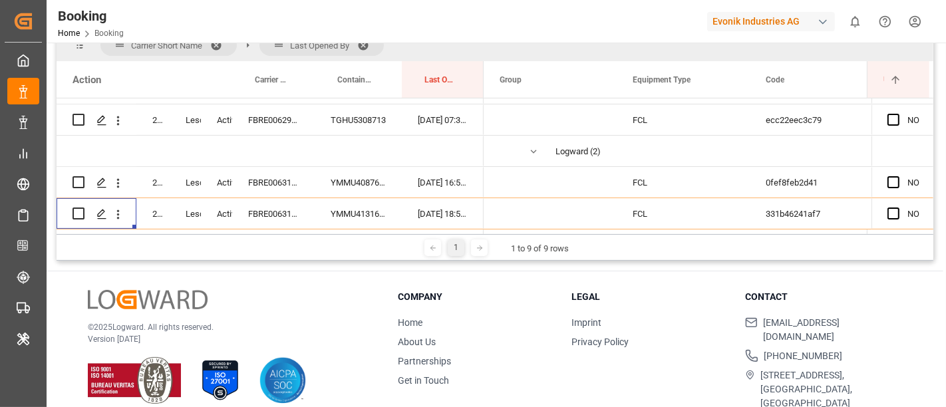
scroll to position [0, 0]
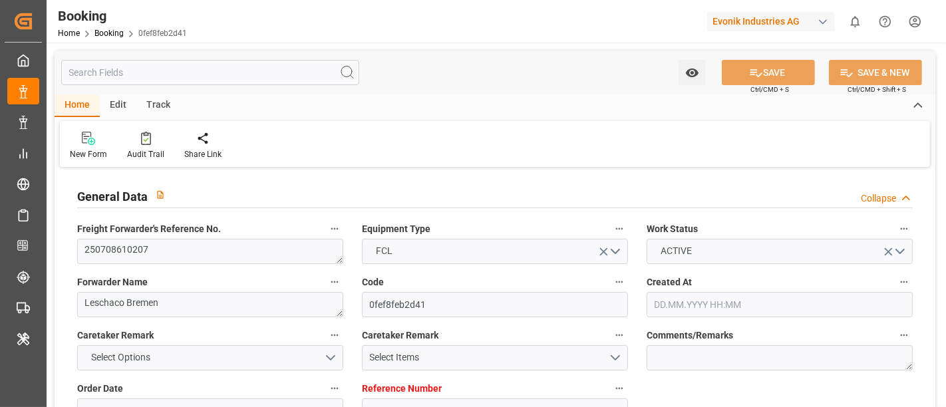
type input "7001186880"
type input "9944467"
type input "[PERSON_NAME]"
type input "[PERSON_NAME] Marine Transport Corp."
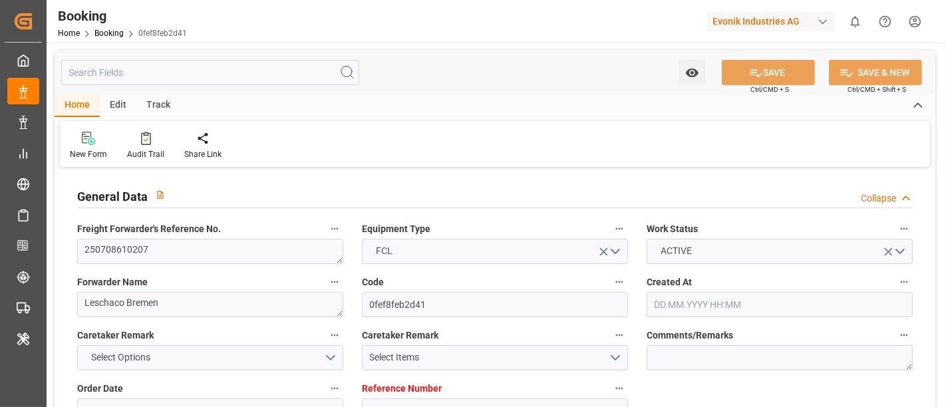
type input "BEANR"
type input "TWTXG"
type input "SGSIN"
type input "40"
type input "0"
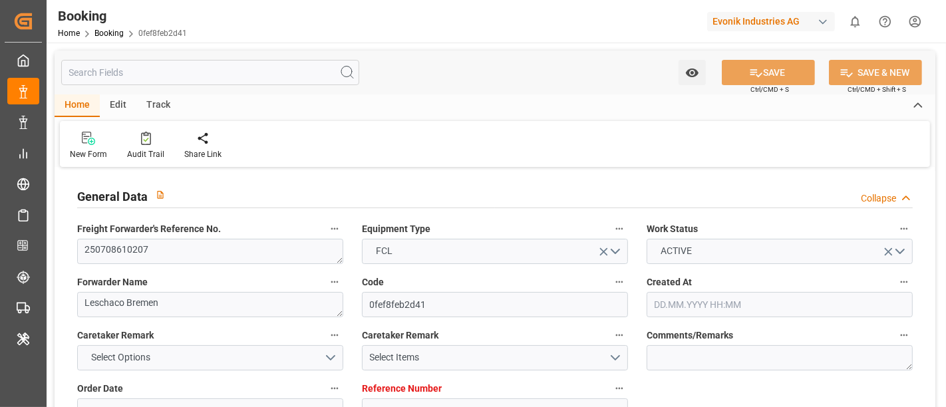
type input "BEANR"
type input "TWKHH"
type input "9944467"
type input "[DATE] 10:30"
type input "[DATE]"
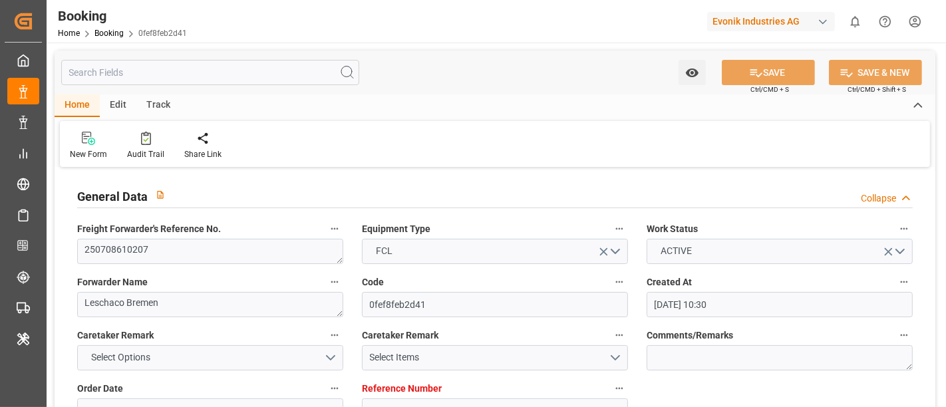
type input "[DATE]"
type input "[DATE] 05:30"
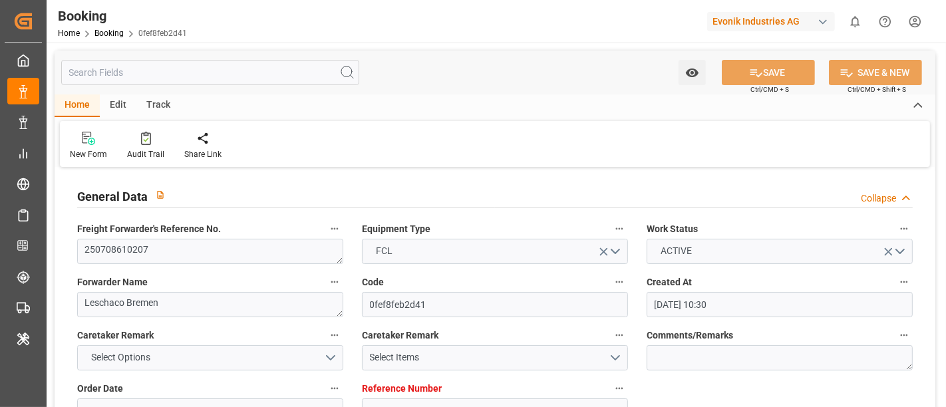
type input "[DATE] 00:00"
type input "[DATE] 05:55"
type input "[DATE] 20:46"
type input "[DATE] 05:00"
type input "[DATE] 00:00"
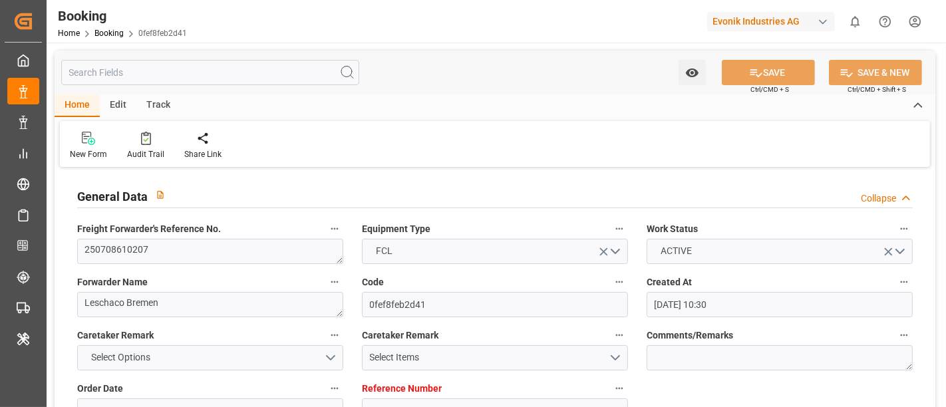
type input "[DATE] 00:00"
type input "[DATE] 07:30"
type input "[DATE] 00:00"
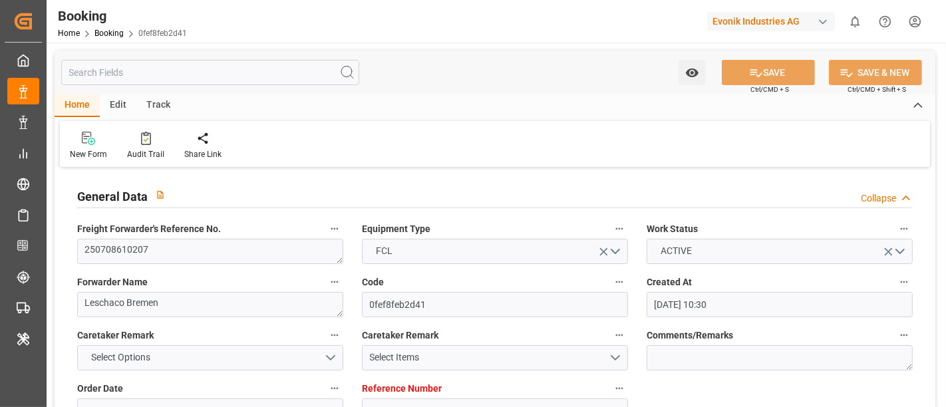
type input "[DATE]"
type input "[DATE] 16:55"
type input "[DATE]"
type input "[DATE] 17:16"
type input "[DATE] 21:06"
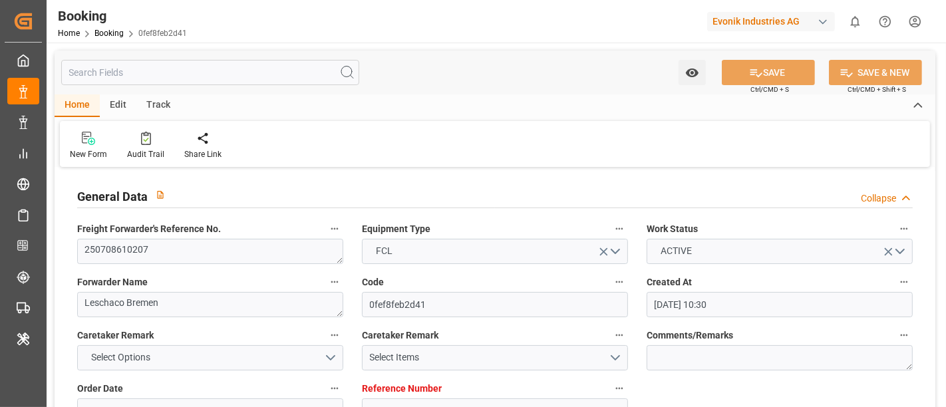
type input "[DATE] 05:30"
type input "[DATE] 06:29"
type input "[DATE] 06:08"
type input "[DATE] 19:05"
type input "[DATE] 23:00"
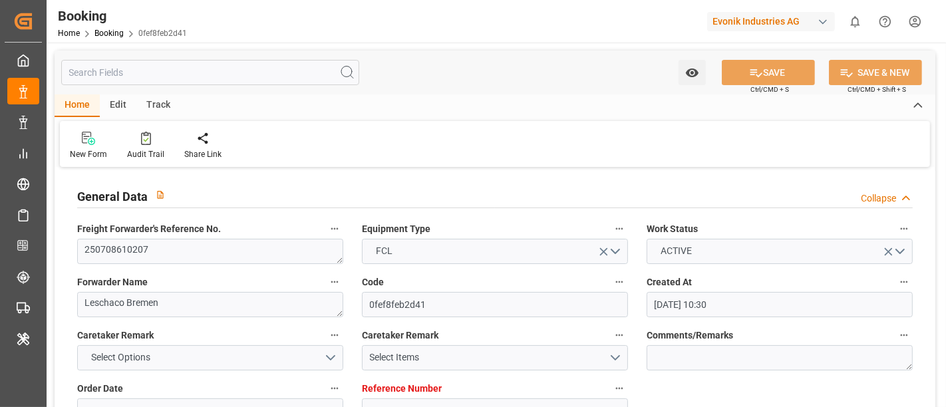
type input "[DATE] 10:34"
type input "[DATE] 20:00"
type input "[DATE] 14:00"
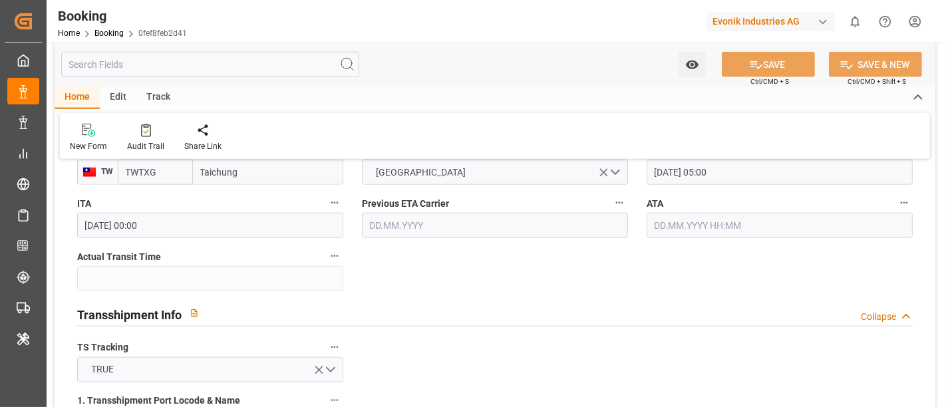
scroll to position [1183, 0]
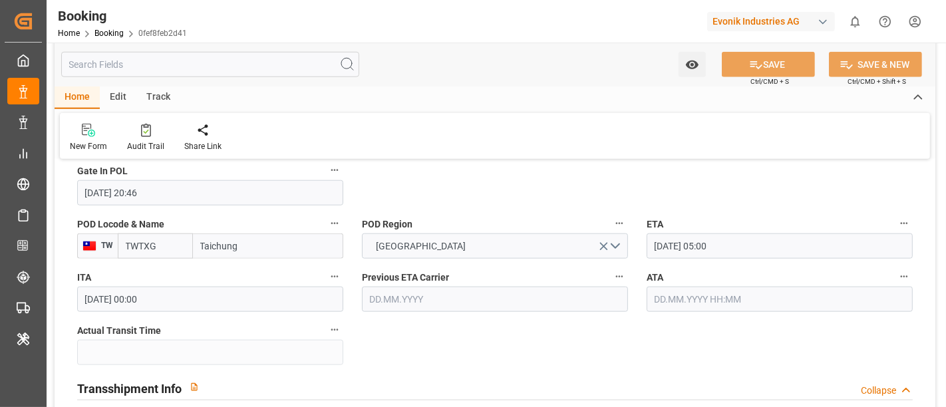
click at [759, 244] on input "[DATE] 05:00" at bounding box center [780, 246] width 266 height 25
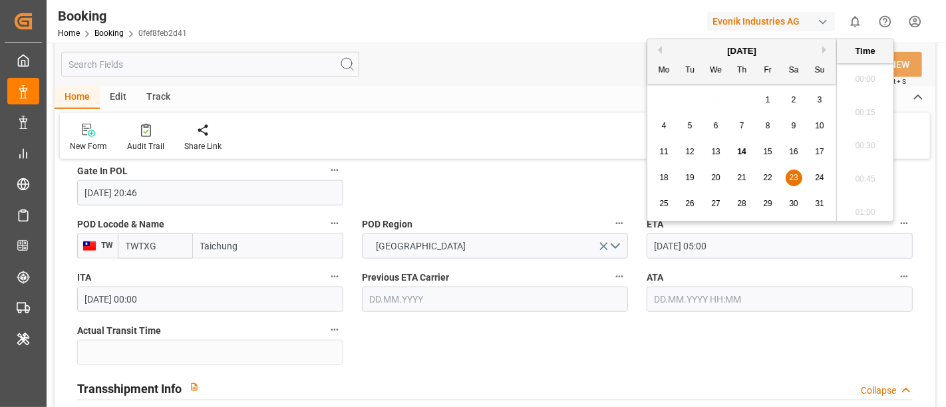
scroll to position [602, 0]
click at [686, 206] on span "26" at bounding box center [690, 203] width 9 height 9
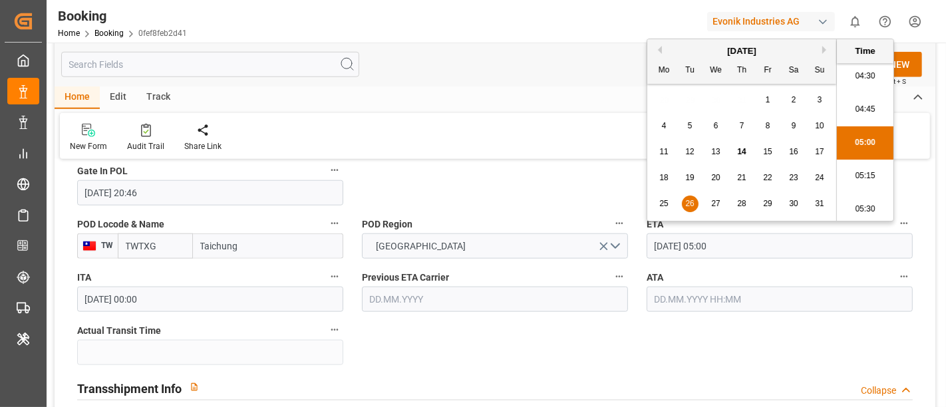
type input "[DATE] 05:00"
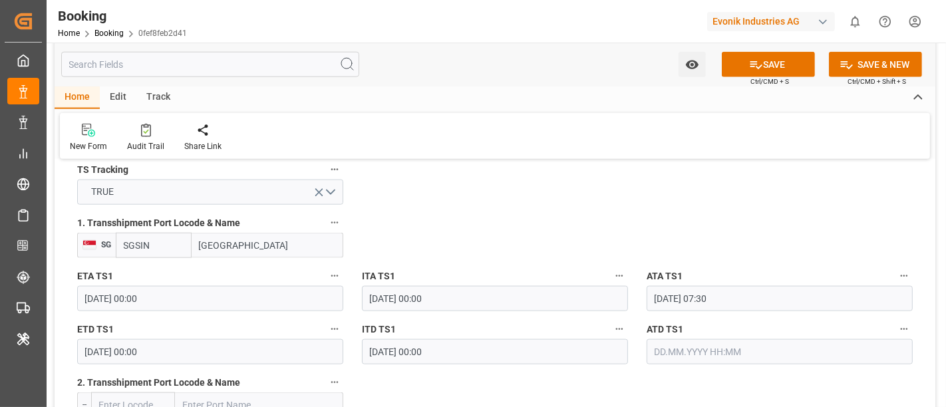
scroll to position [1405, 0]
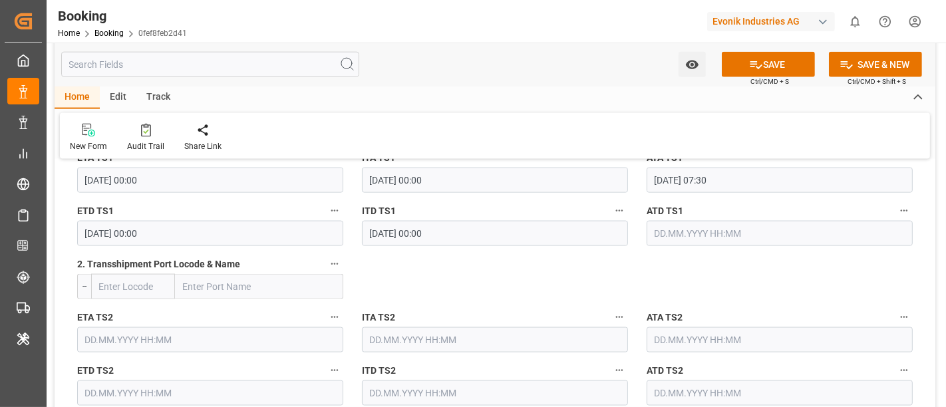
click at [187, 292] on input "text" at bounding box center [259, 286] width 168 height 25
paste input "[GEOGRAPHIC_DATA]"
type input "[GEOGRAPHIC_DATA]"
click at [260, 311] on span "Kaohsiung - TWKHH" at bounding box center [247, 316] width 126 height 11
type input "TWKHH"
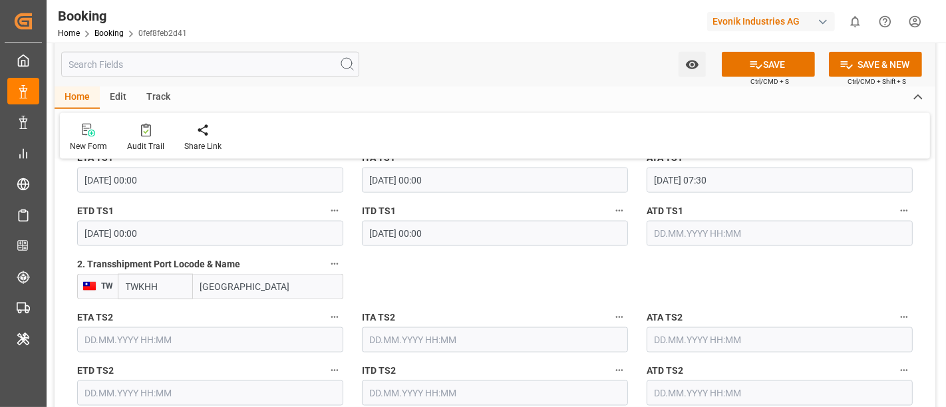
type input "[GEOGRAPHIC_DATA]"
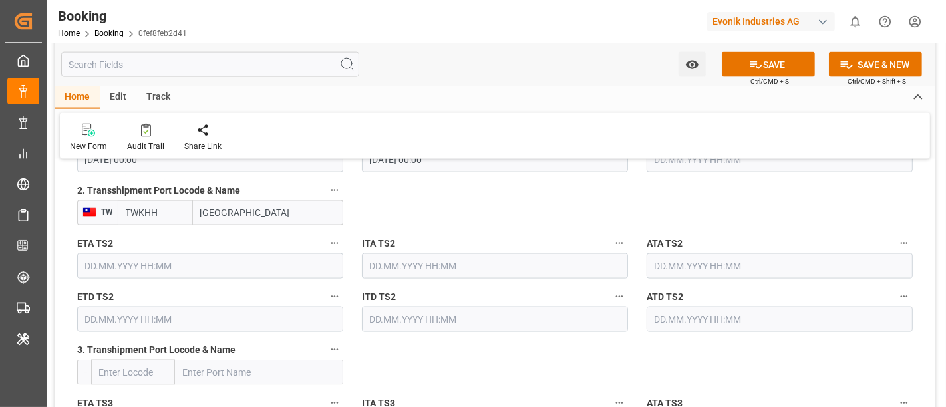
click at [134, 261] on input "text" at bounding box center [210, 266] width 266 height 25
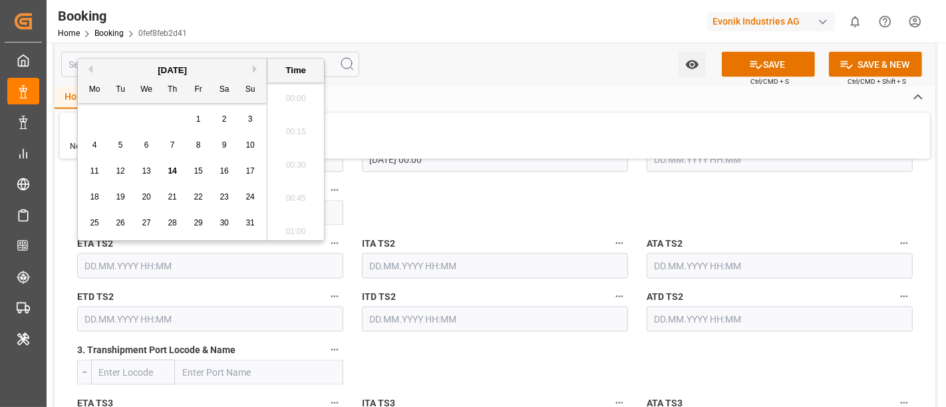
scroll to position [1766, 0]
click at [226, 202] on span "23" at bounding box center [224, 196] width 9 height 9
type input "[DATE] 00:00"
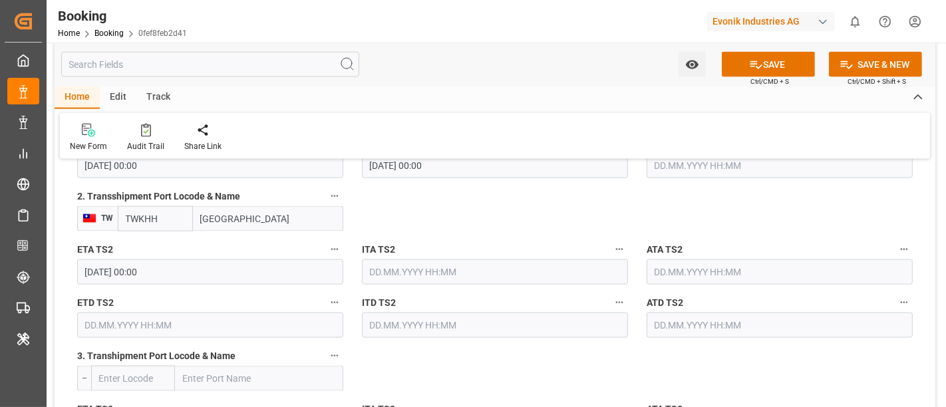
scroll to position [1627, 0]
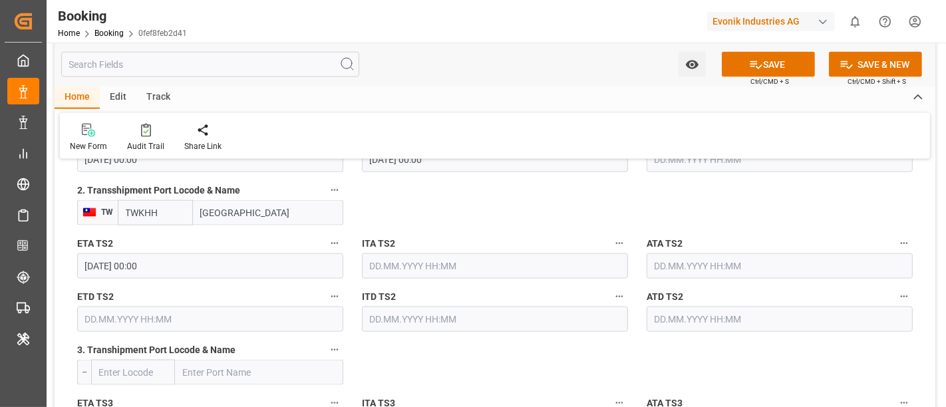
click at [108, 314] on input "text" at bounding box center [210, 319] width 266 height 25
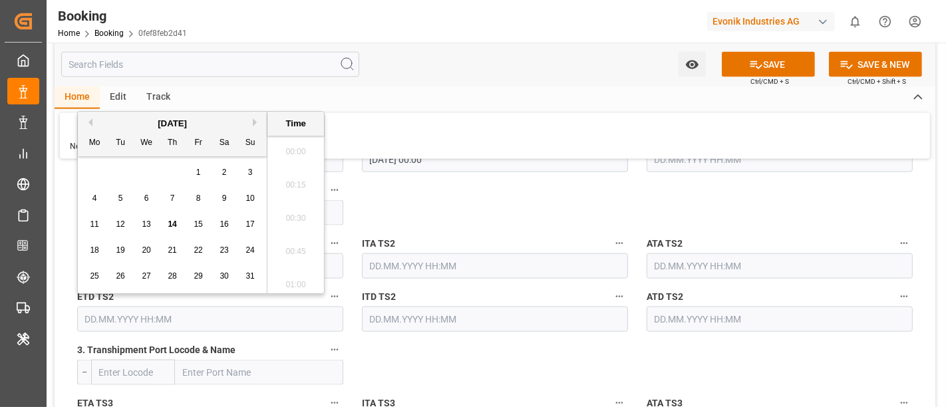
scroll to position [1766, 0]
click at [252, 252] on span "24" at bounding box center [250, 250] width 9 height 9
type input "[DATE] 00:00"
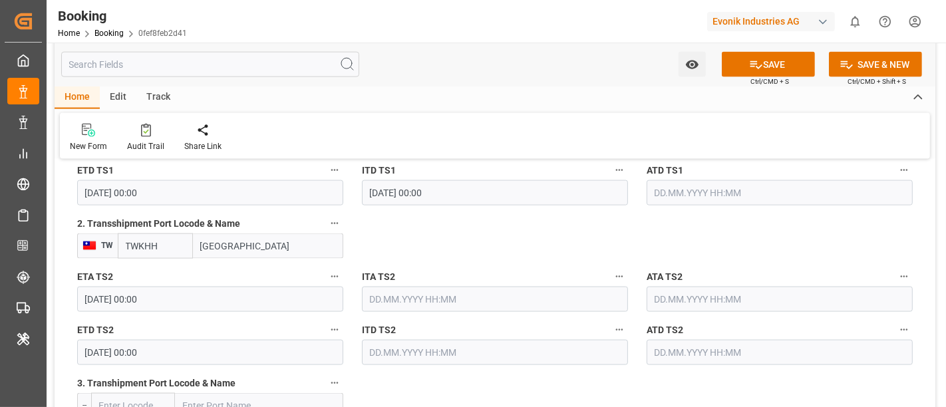
scroll to position [1553, 0]
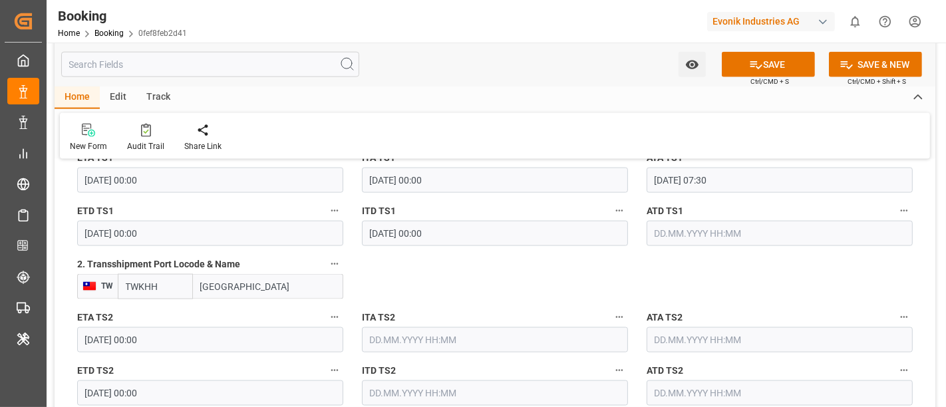
click at [188, 226] on input "[DATE] 00:00" at bounding box center [210, 233] width 266 height 25
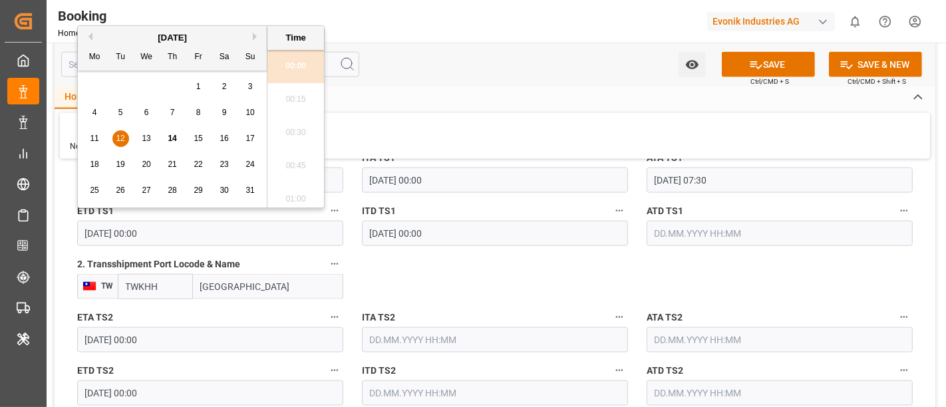
click at [129, 166] on div "18 19 20 21 22 23 24" at bounding box center [173, 165] width 182 height 26
click at [123, 165] on span "19" at bounding box center [120, 164] width 9 height 9
type input "[DATE] 00:00"
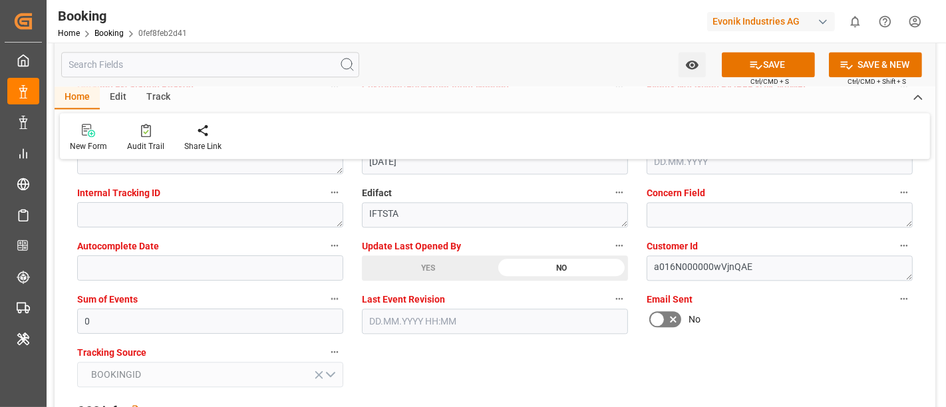
scroll to position [2662, 0]
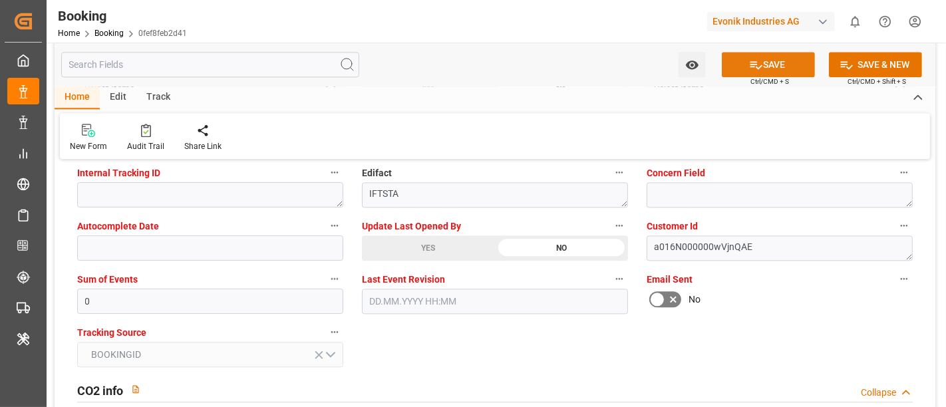
click at [776, 54] on button "SAVE" at bounding box center [768, 64] width 93 height 25
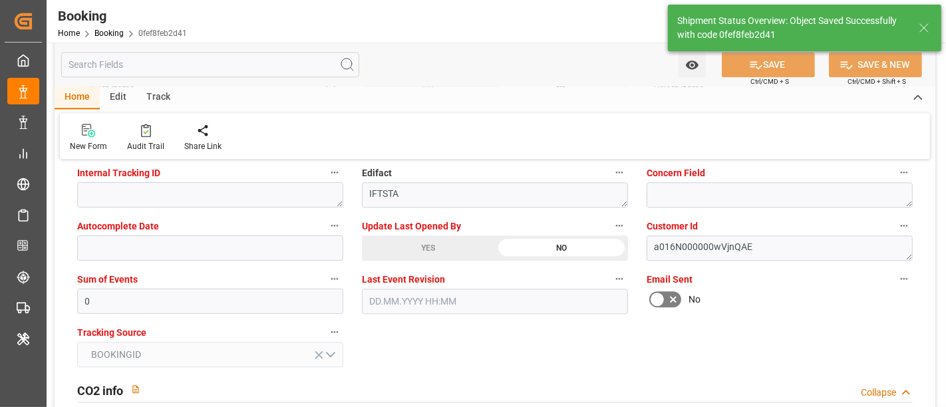
type textarea "[PERSON_NAME]"
type input "[DATE] 00:00"
type input "14.08.2025 08:30"
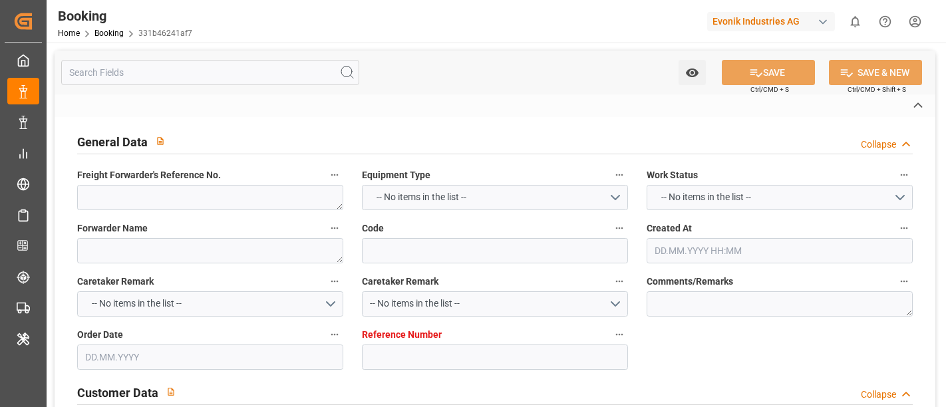
type textarea "250708610208"
type textarea "Leschaco Bremen"
type input "331b46241af7"
type input "7001186882"
type textarea "SP-CAD"
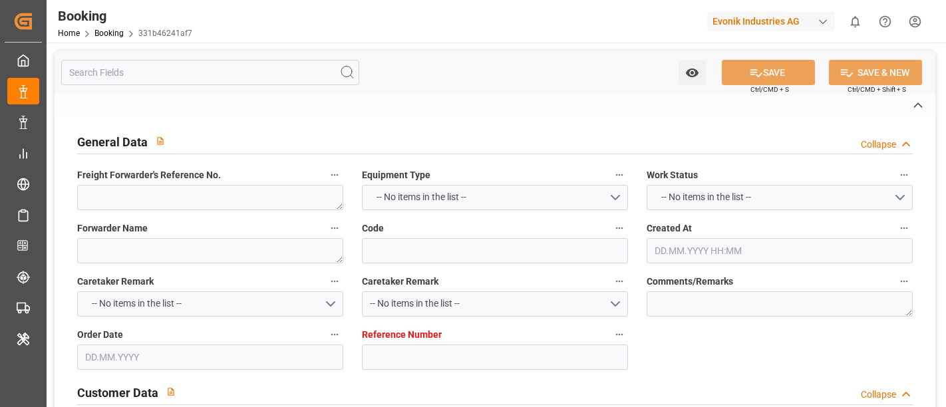
type input "7001186881"
type textarea "[PERSON_NAME][EMAIL_ADDRESS][PERSON_NAME][DOMAIN_NAME]"
type textarea "CIF"
type textarea "TAICHUNG"
type textarea "[GEOGRAPHIC_DATA]"
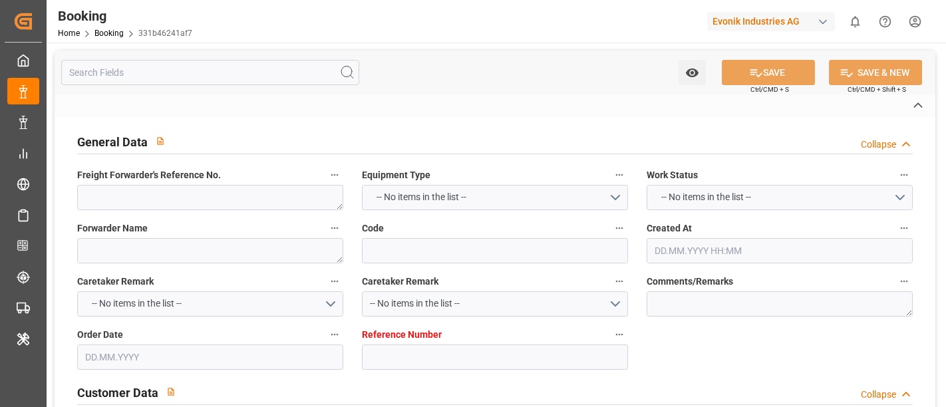
type textarea "YMMU4131665"
type input "HMM AMETHYST"
type input "YMLU"
type textarea "FBRE0063128"
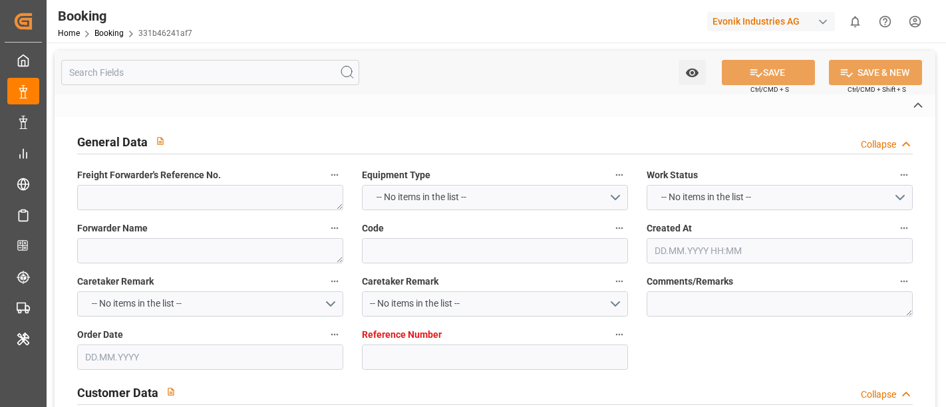
type input "[GEOGRAPHIC_DATA]"
type input "Taichung"
type input "[GEOGRAPHIC_DATA]"
type textarea "vesselName etd [PERSON_NAME]"
type textarea "INPUT_Evonik_Seeburger_IFTSTA_1002931889_20250708090442723.edi"
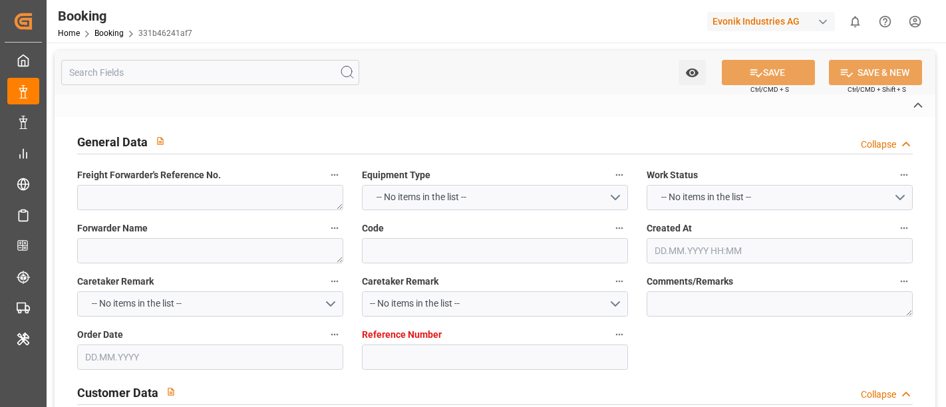
type textarea "NWC/[GEOGRAPHIC_DATA] [GEOGRAPHIC_DATA] Continent / [GEOGRAPHIC_DATA]-CAD"
type textarea "INPUT_Evonik_Seeburger_IFTMIN_1002828826_20250604122751747.edi,INPUT_Evonik_See…"
type textarea "1002931889"
type textarea "Logward System"
type textarea "IFTSTA"
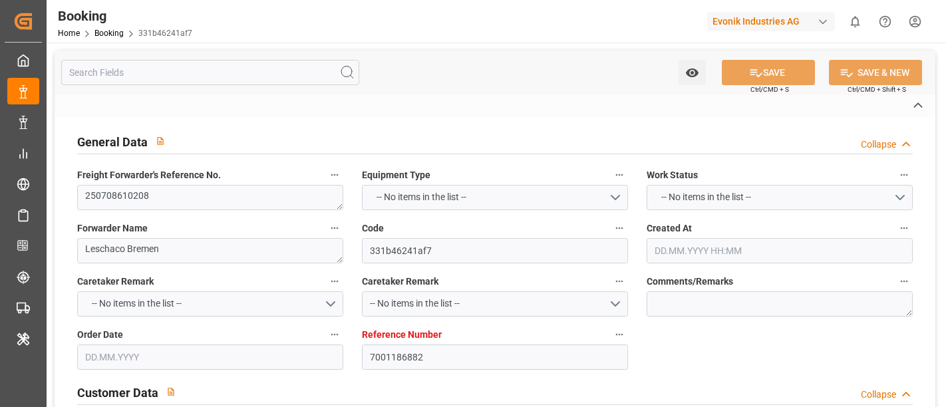
type textarea "a016N000000wVjnQAE"
type textarea "Yes"
type input "[GEOGRAPHIC_DATA]"
type input "KOLN"
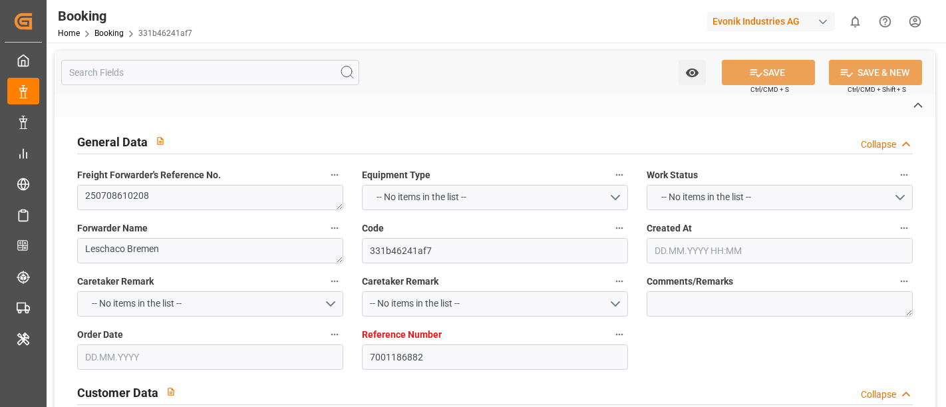
type input "DE"
type input "TRUCK"
type input "006E"
type input "VESSEL"
type input "HMM AMETHYST"
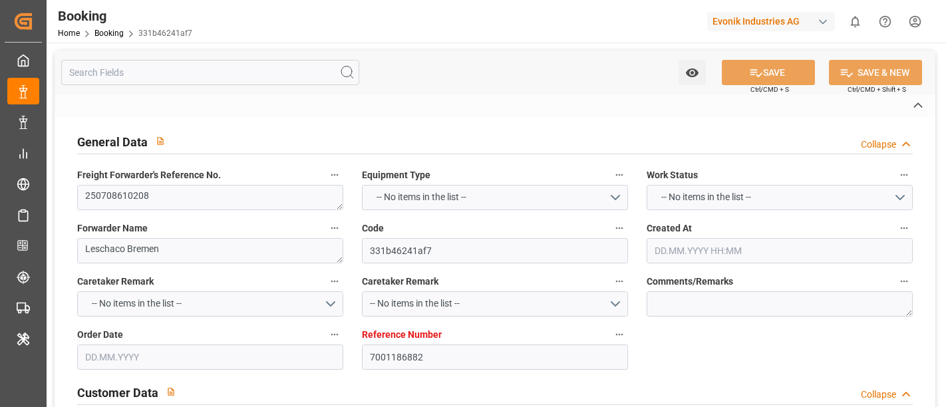
type input "TRUCK"
type input "TW"
type input "TAICHUNG"
type input "7001186882"
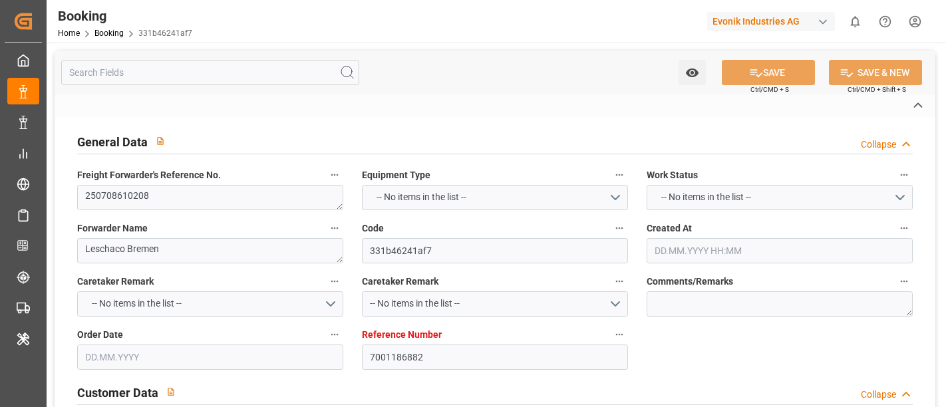
type input "9944467"
type input "[PERSON_NAME]"
type input "[PERSON_NAME] Marine Transport Corp."
type input "BEANR"
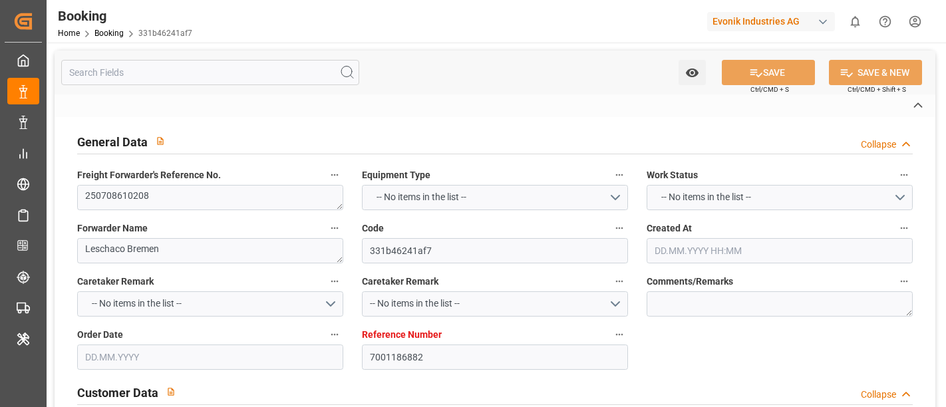
type input "TWTXG"
type input "SGSIN"
type input "40"
type input "0"
type input "BEANR"
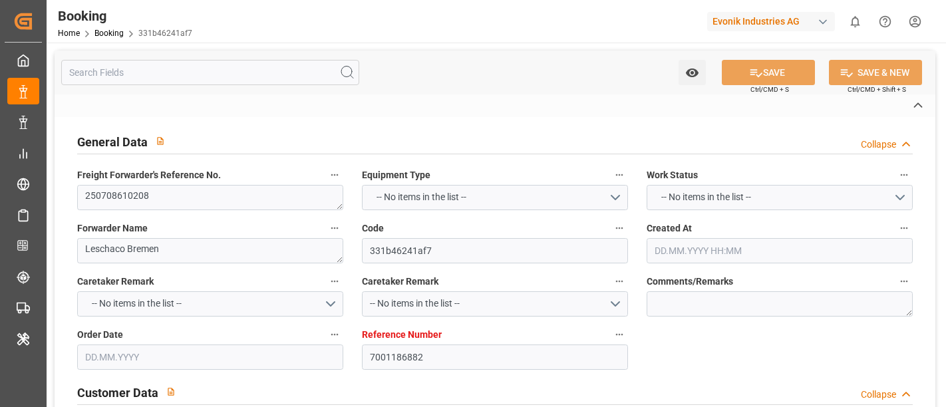
type input "TWKHH"
type input "9944467"
type input "[DATE] 10:30"
type input "[DATE]"
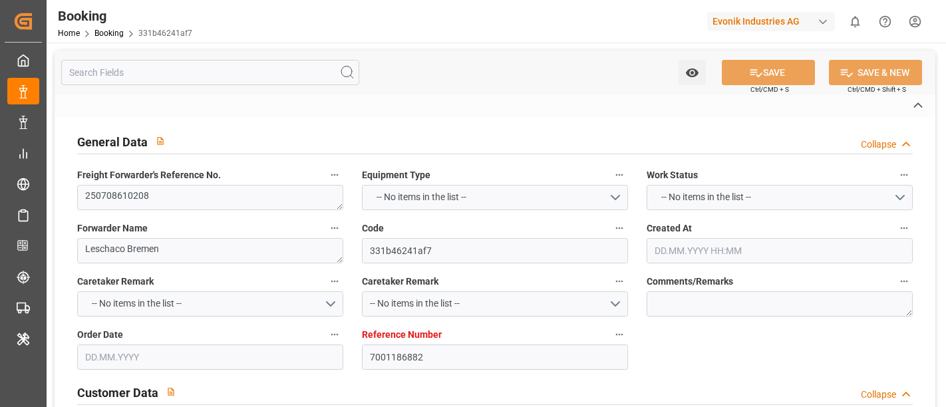
type input "[DATE]"
type input "[DATE] 05:30"
type input "[DATE] 00:00"
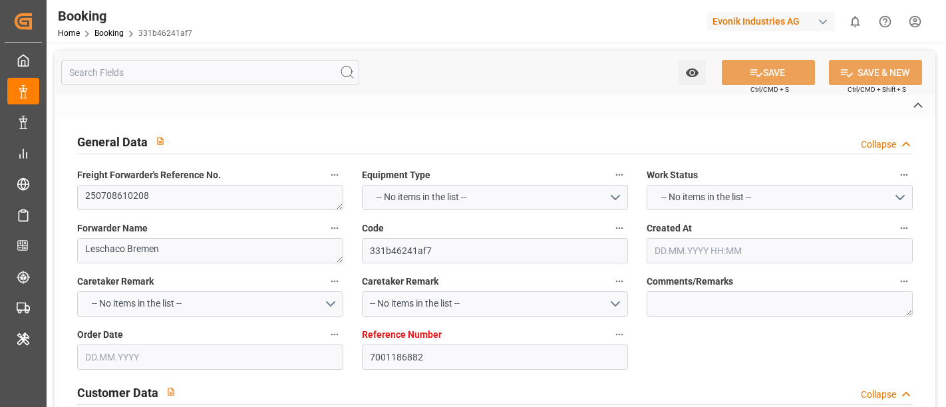
type input "[DATE] 05:55"
type input "[DATE] 20:53"
type input "[DATE] 05:00"
type input "[DATE] 00:00"
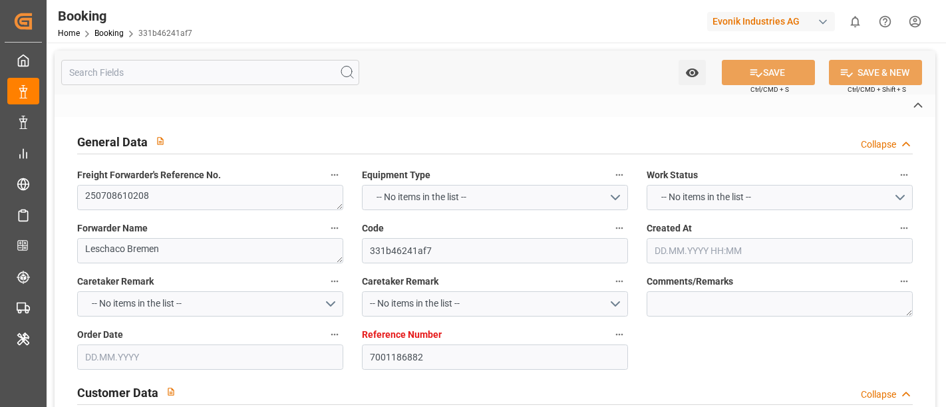
type input "[DATE] 00:00"
type input "[DATE] 07:30"
type input "[DATE] 00:00"
type input "[DATE]"
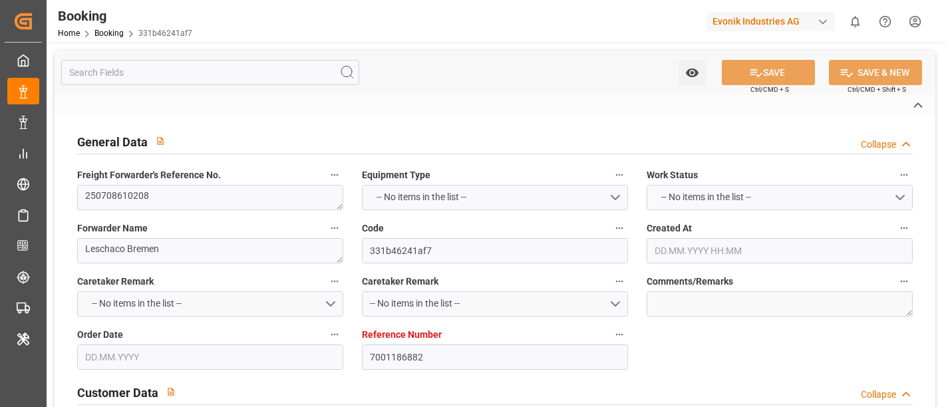
type input "[DATE] 18:57"
type input "[DATE]"
type input "[DATE] 15:57"
type input "[DATE] 19:41"
type input "[DATE] 05:30"
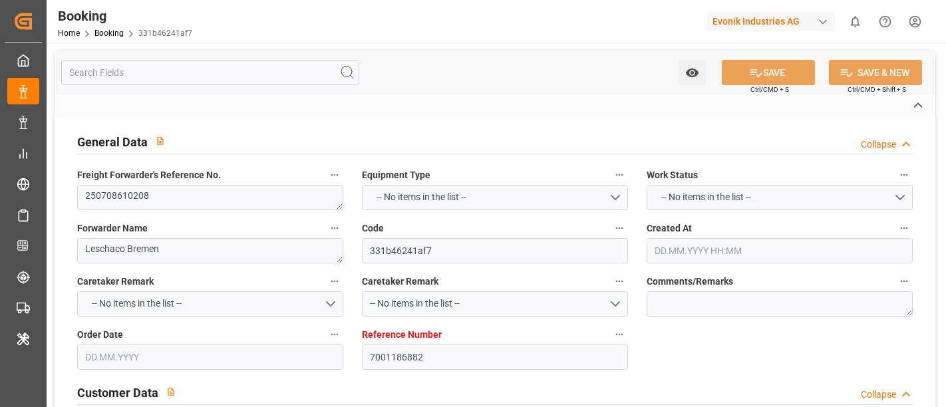
type input "[DATE] 06:29"
type input "[DATE] 06:08"
type input "[DATE] 21:21"
type input "[DATE] 23:00"
type input "[DATE] 10:34"
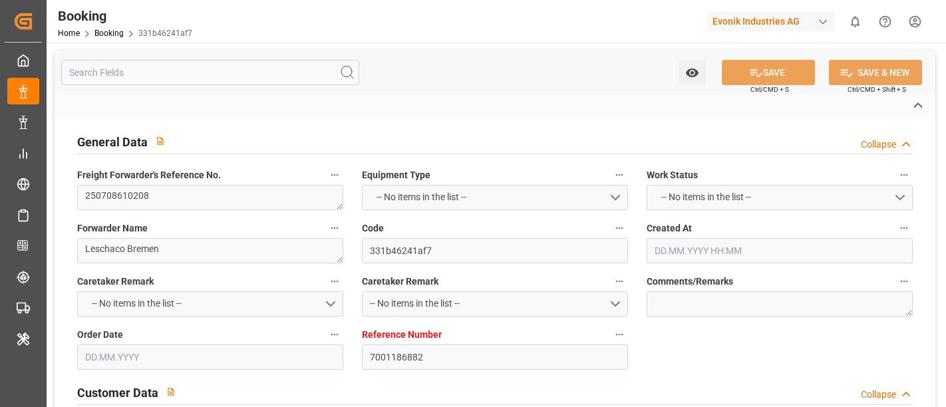
type input "[DATE] 10:34"
type input "[DATE] 20:00"
type input "[DATE] 14:00"
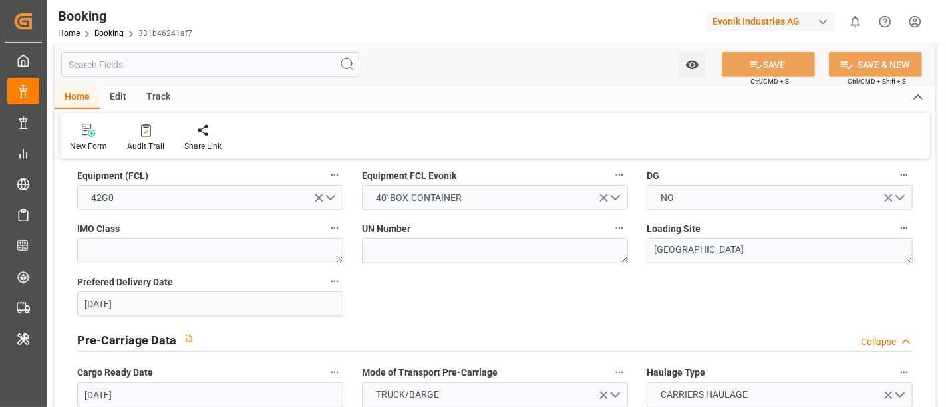
scroll to position [961, 0]
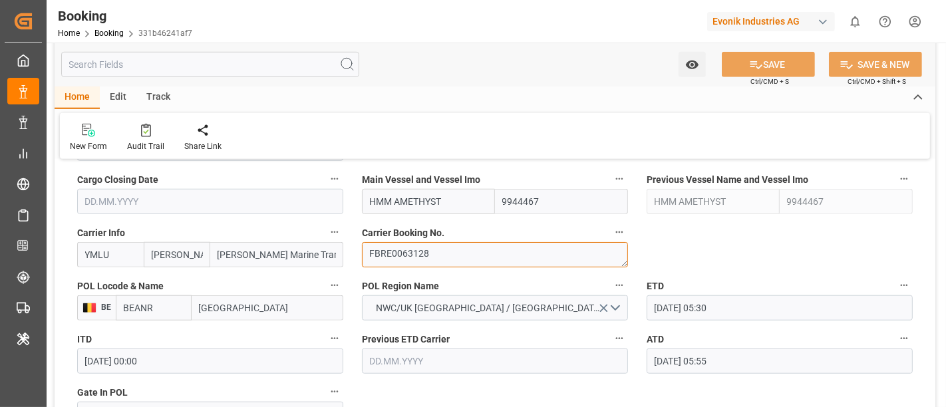
click at [388, 254] on textarea "FBRE0063128" at bounding box center [495, 254] width 266 height 25
click at [393, 254] on textarea "FBRE0063128" at bounding box center [495, 254] width 266 height 25
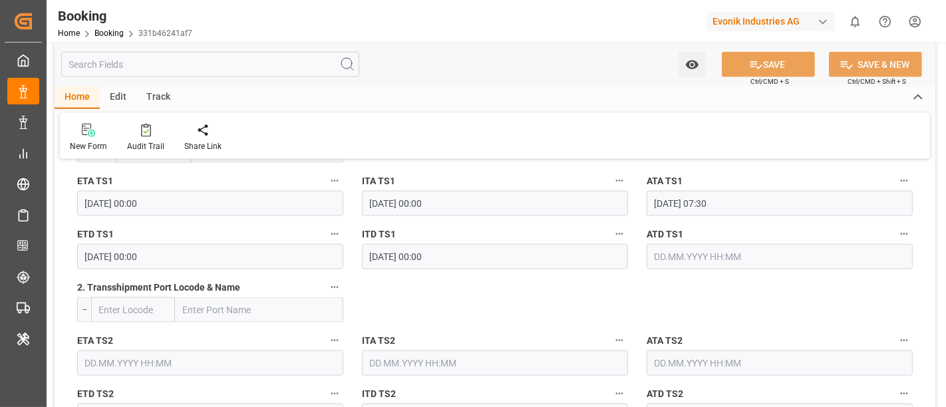
scroll to position [1553, 0]
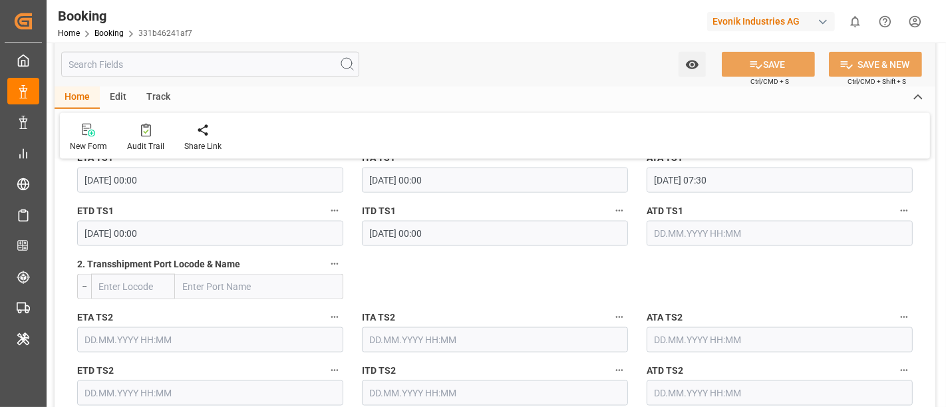
click at [205, 284] on input "text" at bounding box center [259, 286] width 168 height 25
paste input "[GEOGRAPHIC_DATA]"
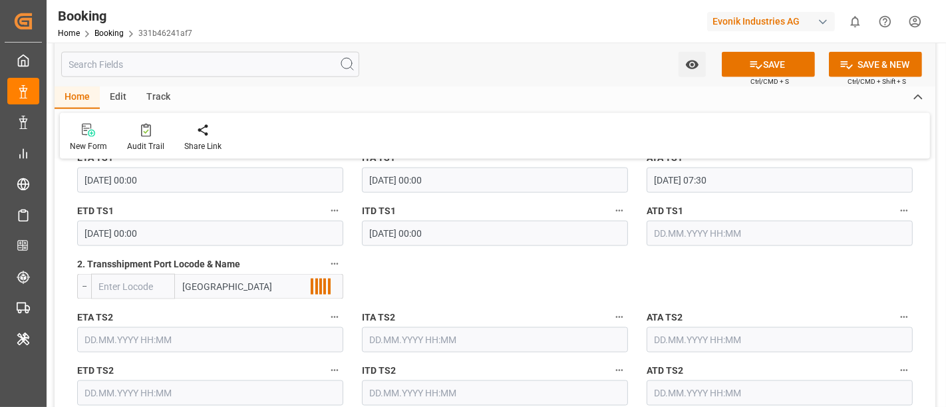
scroll to position [1627, 0]
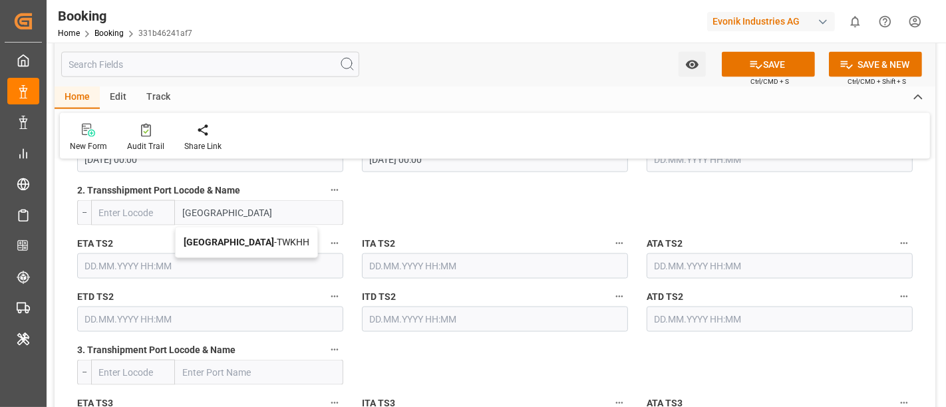
click at [258, 237] on span "Kaohsiung - TWKHH" at bounding box center [247, 242] width 126 height 11
type input "[GEOGRAPHIC_DATA]"
type input "TWKHH"
type input "[GEOGRAPHIC_DATA]"
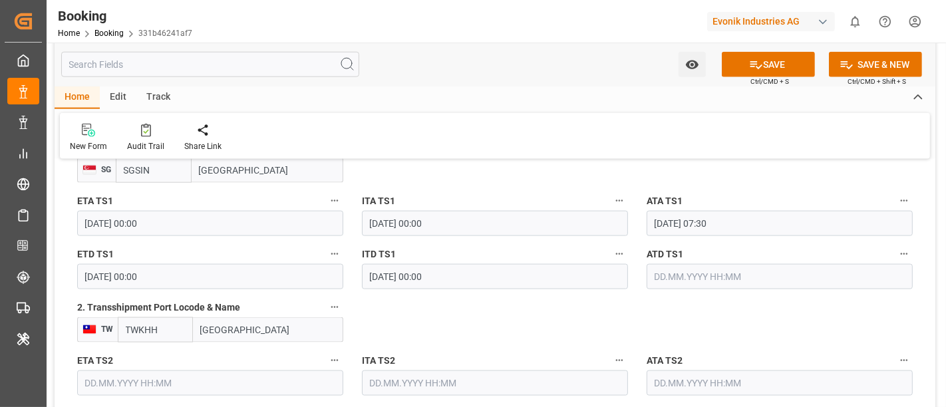
scroll to position [1479, 0]
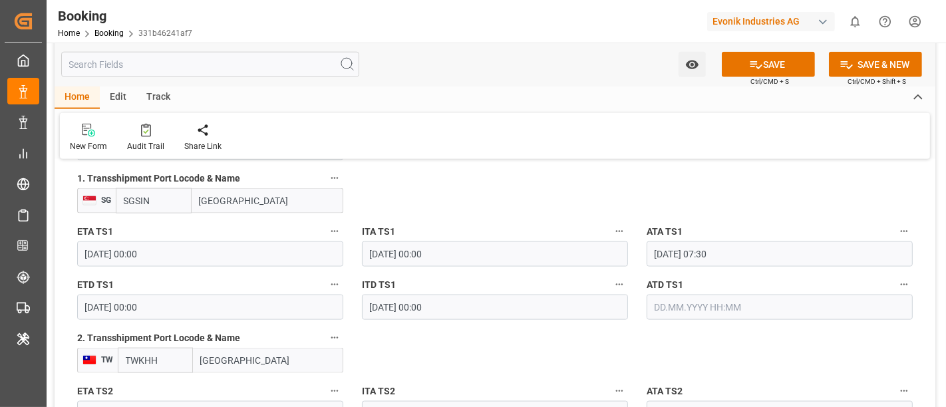
click at [165, 302] on input "[DATE] 00:00" at bounding box center [210, 307] width 266 height 25
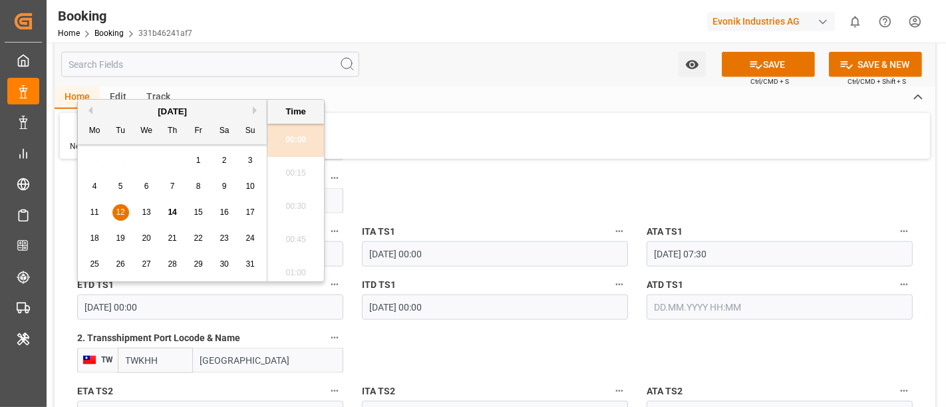
click at [122, 236] on span "19" at bounding box center [120, 238] width 9 height 9
type input "[DATE] 00:00"
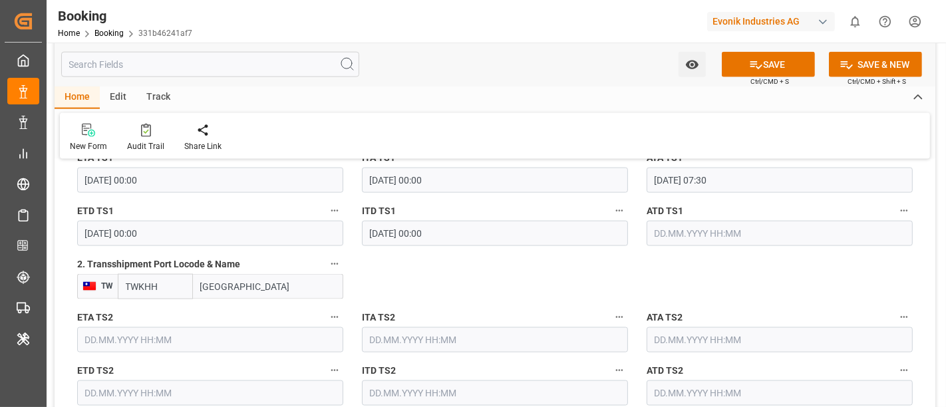
scroll to position [1627, 0]
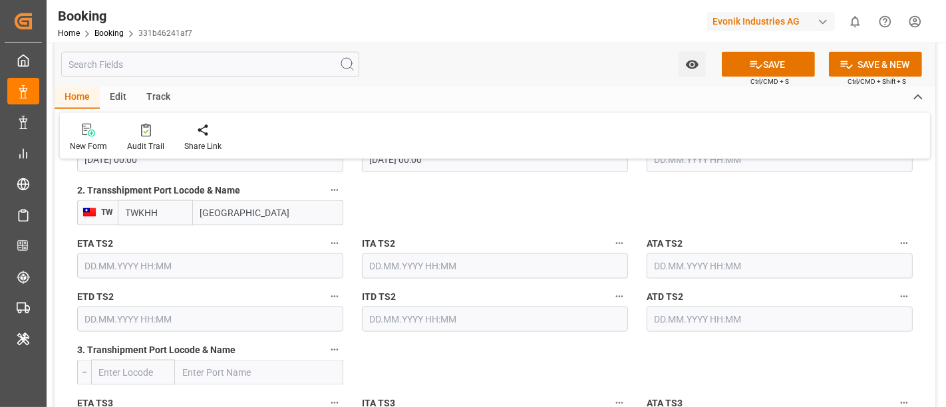
click at [118, 268] on input "text" at bounding box center [210, 266] width 266 height 25
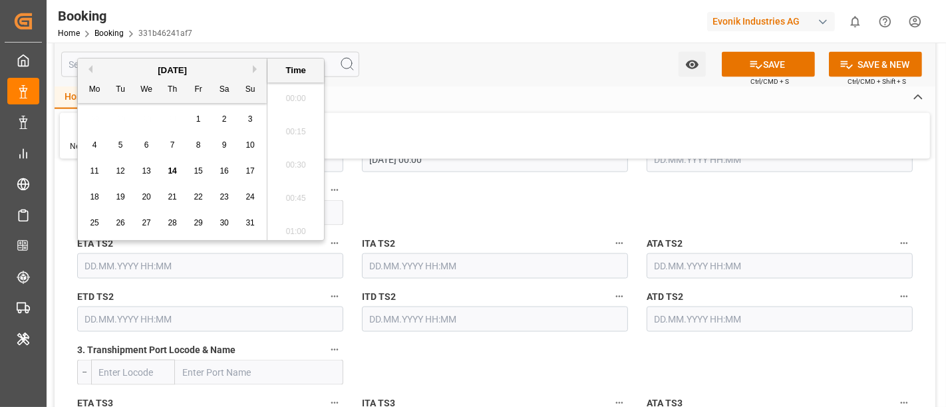
scroll to position [1800, 0]
click at [224, 202] on span "23" at bounding box center [224, 196] width 9 height 9
type input "[DATE] 00:00"
click at [132, 315] on input "text" at bounding box center [210, 319] width 266 height 25
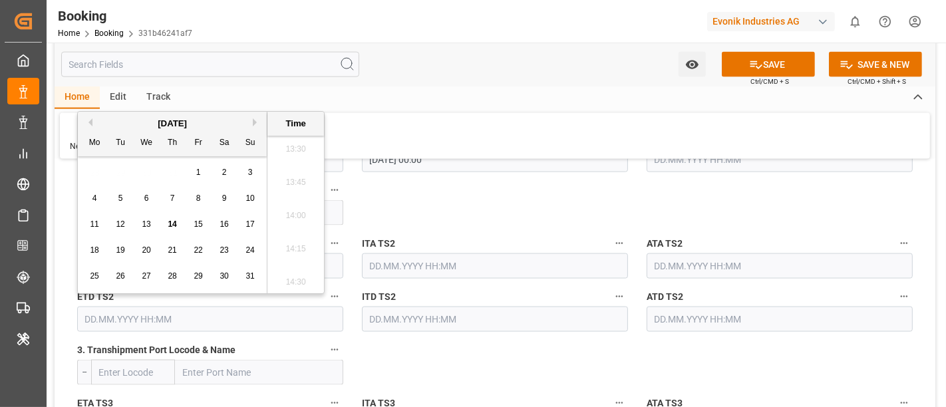
click at [250, 256] on div "24" at bounding box center [250, 251] width 17 height 16
type input "[DATE] 00:00"
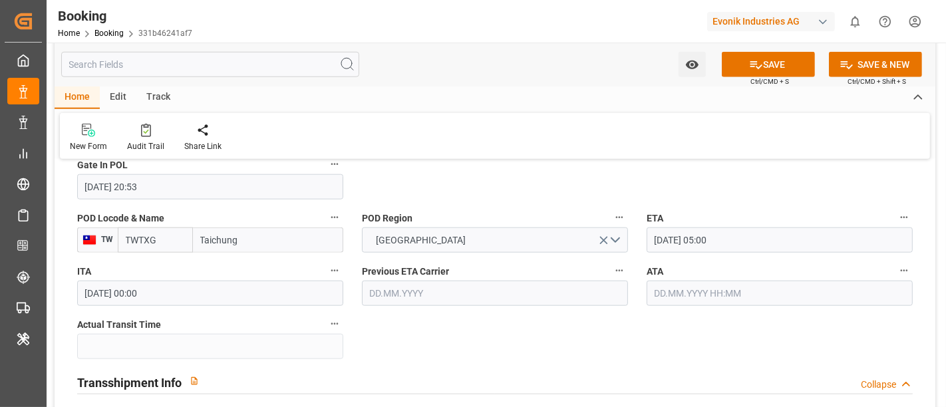
scroll to position [1183, 0]
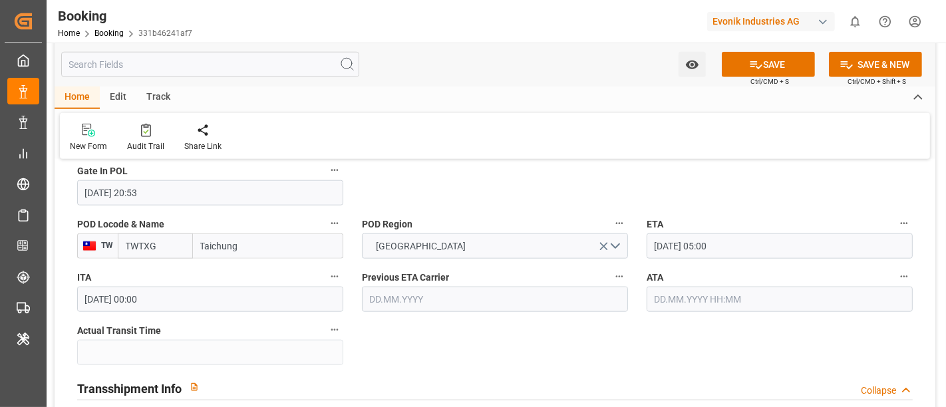
click at [754, 245] on input "[DATE] 05:00" at bounding box center [780, 246] width 266 height 25
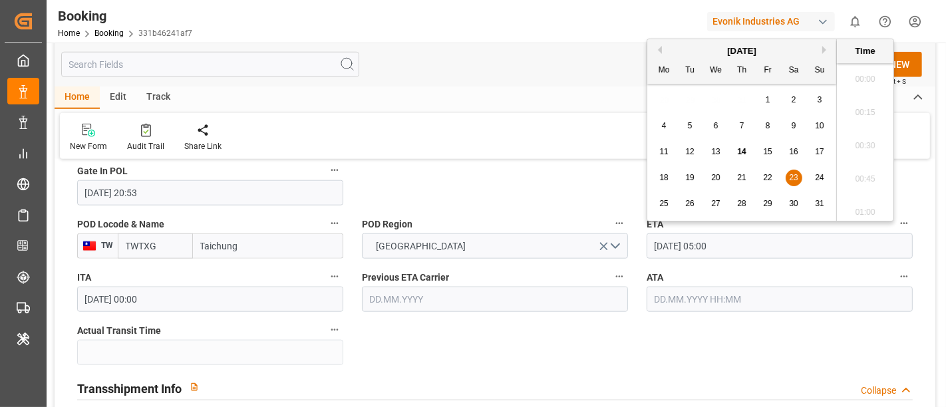
scroll to position [602, 0]
click at [694, 203] on span "26" at bounding box center [690, 203] width 9 height 9
type input "26.08.2025 05:00"
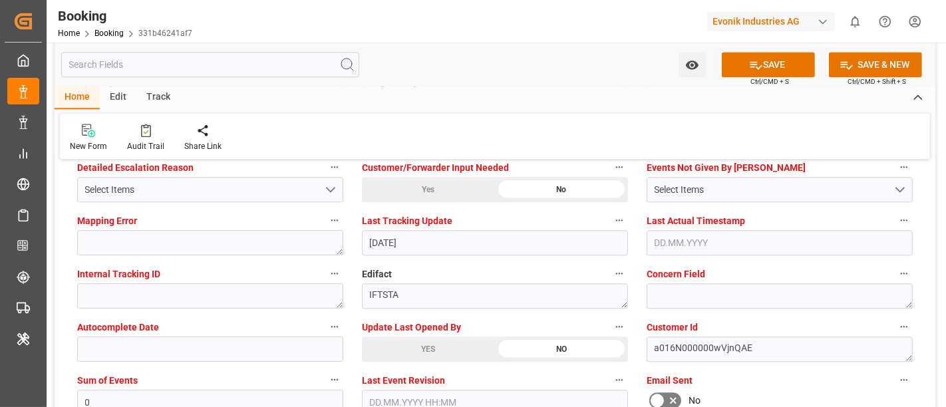
scroll to position [2662, 0]
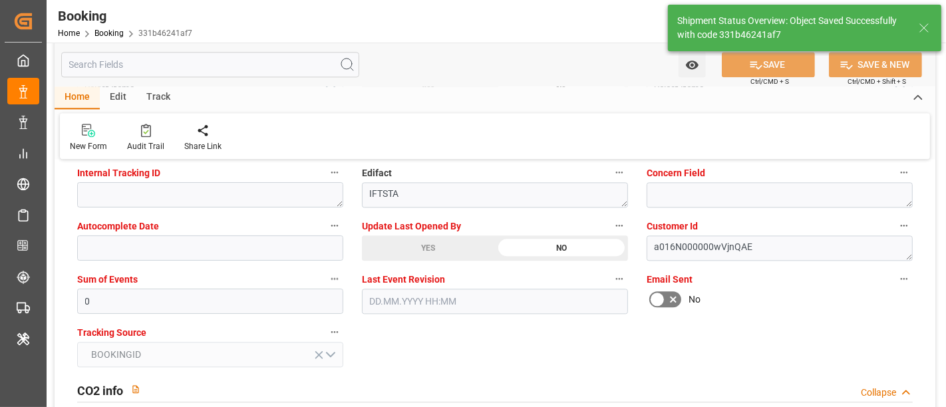
type textarea "Meenakshi Manjunatha"
type input "23.08.2025 00:00"
type input "24.08.2025 00:00"
type input "14.08.2025 08:31"
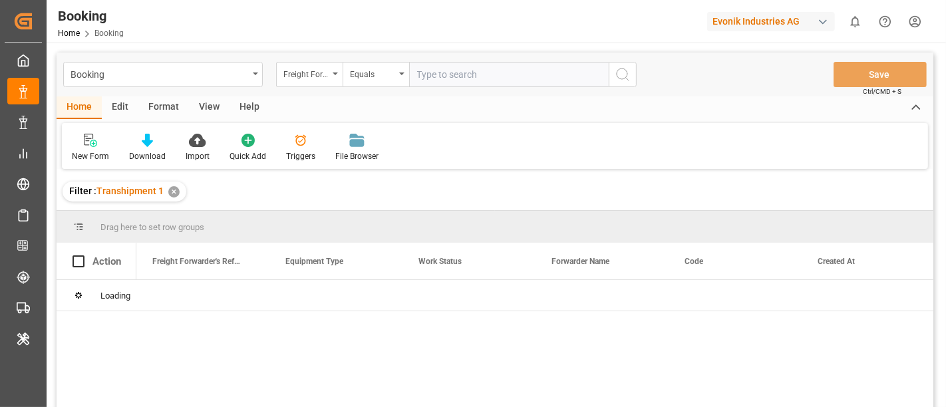
click at [174, 105] on div "Format" at bounding box center [163, 108] width 51 height 23
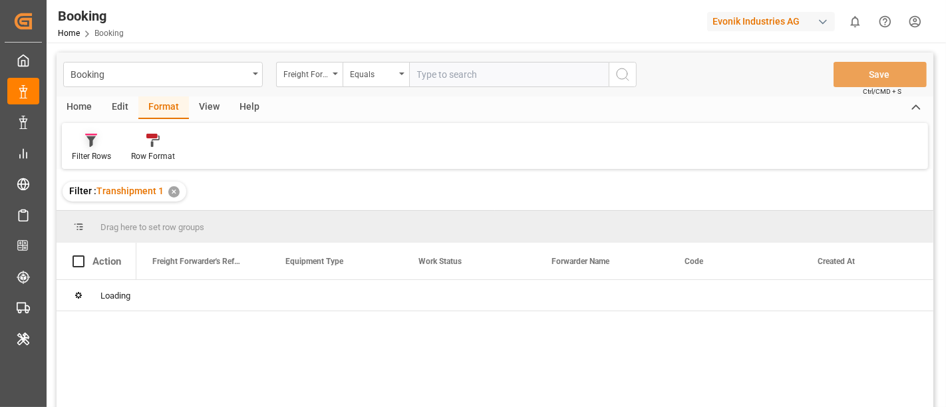
click at [85, 148] on div "Filter Rows" at bounding box center [91, 147] width 59 height 29
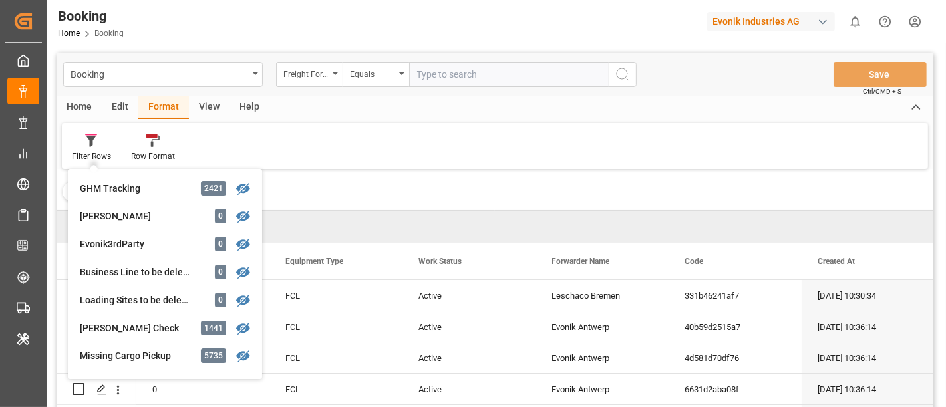
scroll to position [302, 0]
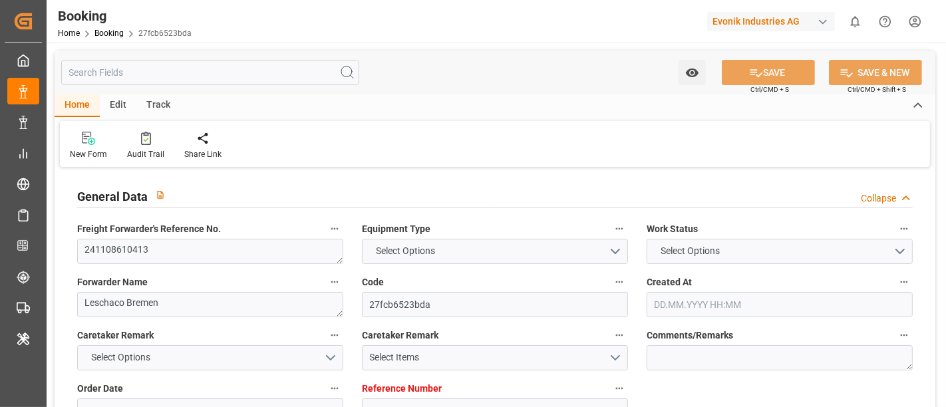
type input "7001003551"
type input "9401283"
type input "ONE"
type input "Ocean Network Express"
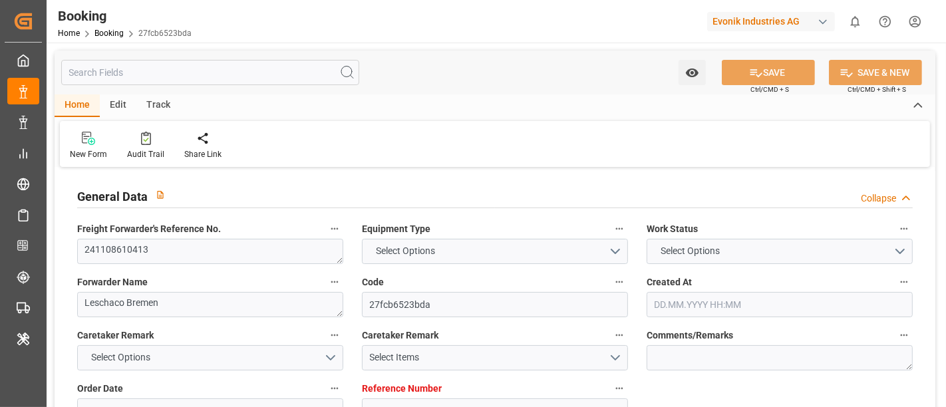
type input "NLRTM"
type input "USNYC"
type input "17"
type input "10"
type input "0"
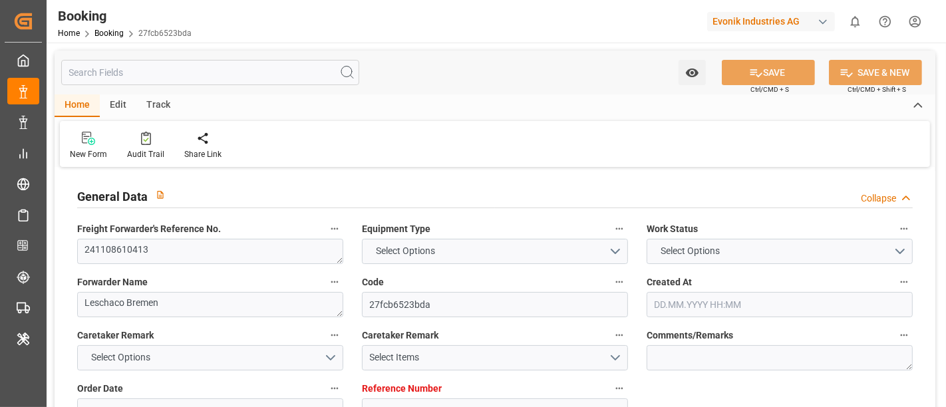
type input "-10"
type input "[DATE] 14:05"
type input "[DATE]"
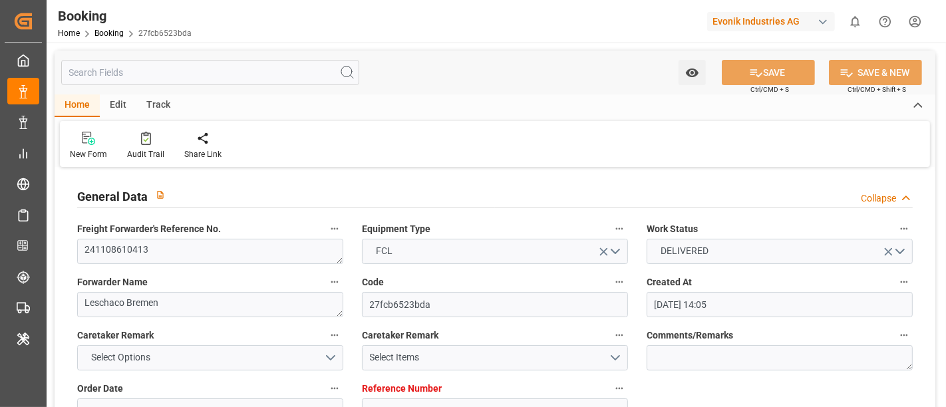
type input "[DATE] 00:00"
type input "[DATE]"
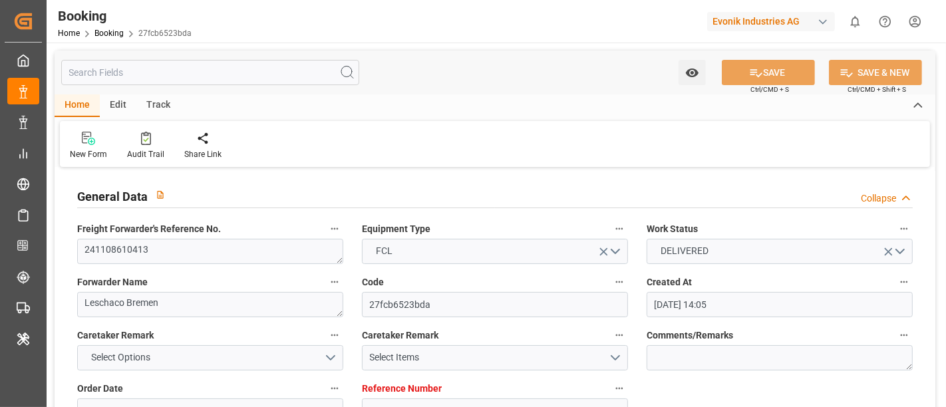
type input "[DATE] 14:05"
type input "[DATE] 00:00"
type input "[DATE]"
type input "[DATE] 14:05"
type input "[DATE] 11:31"
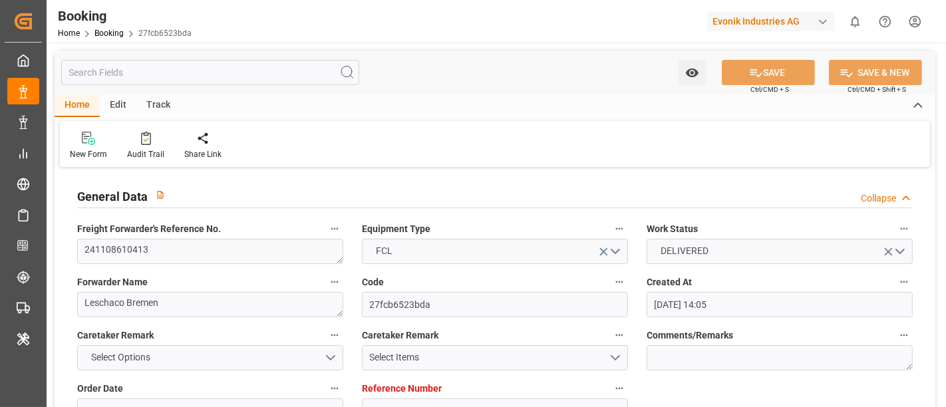
type input "[DATE] 00:00"
type input "[DATE]"
type input "[DATE] 00:00"
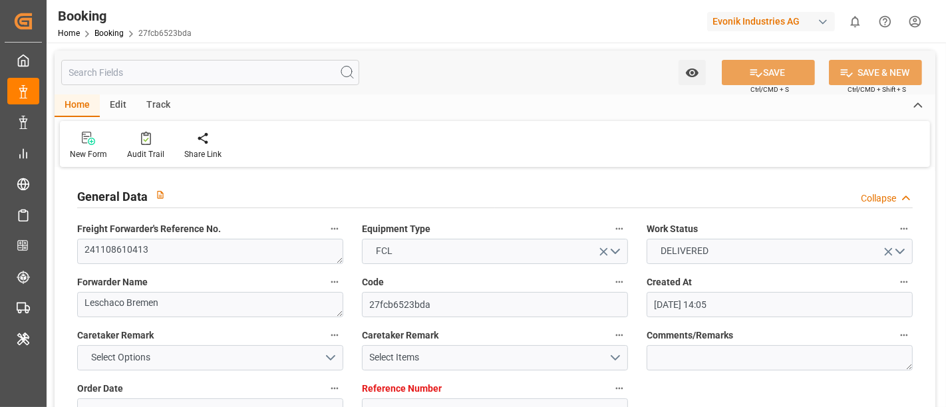
type input "[DATE] 00:00"
type input "[DATE]"
type input "[DATE] 10:35"
type input "[DATE]"
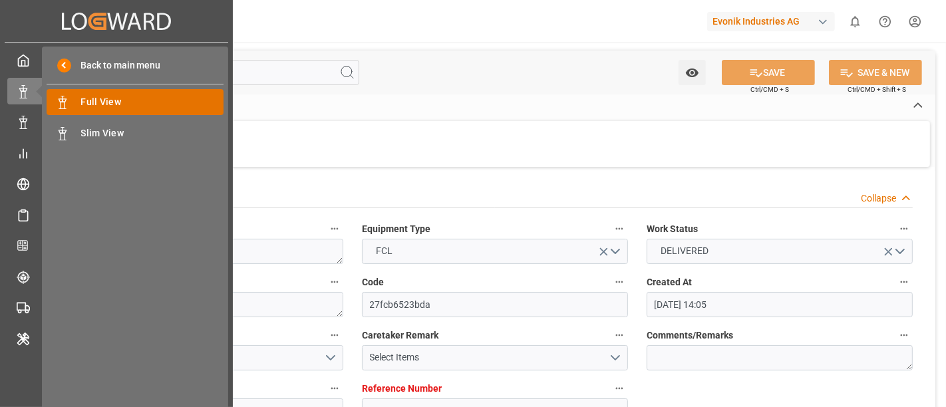
click at [143, 101] on span "Full View" at bounding box center [152, 102] width 143 height 14
